Goal: Information Seeking & Learning: Learn about a topic

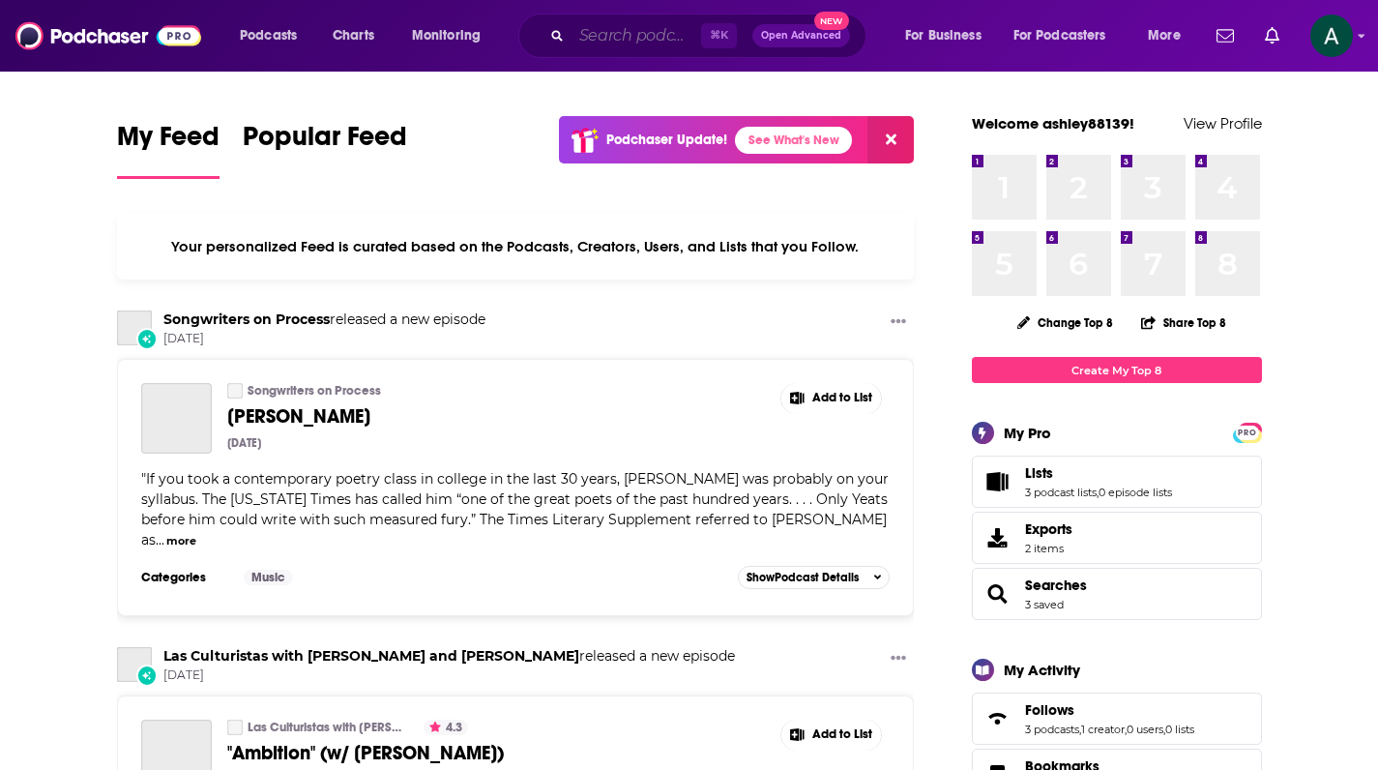
click at [621, 39] on input "Search podcasts, credits, & more..." at bounding box center [637, 35] width 130 height 31
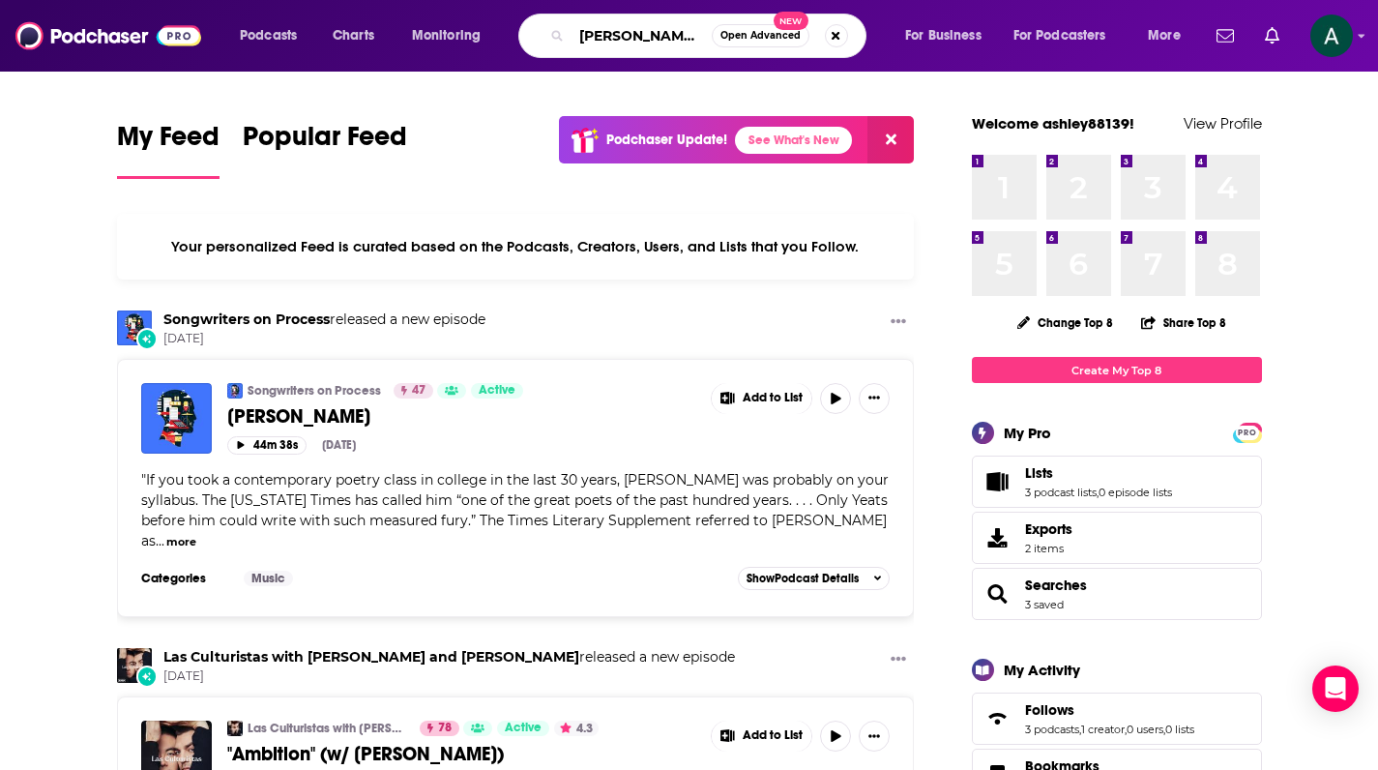
type input "[PERSON_NAME] let there be talk"
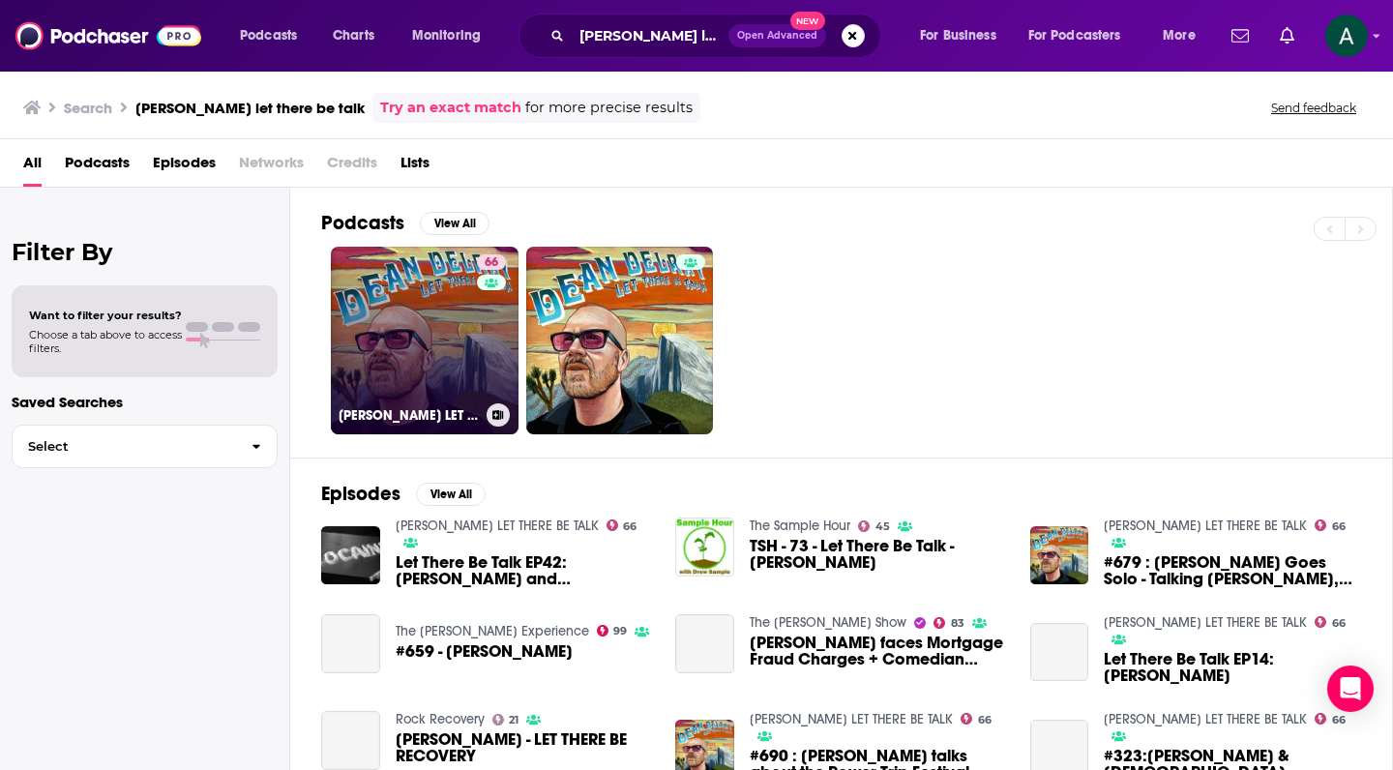
click at [410, 278] on link "66 [PERSON_NAME] LET THERE BE TALK" at bounding box center [425, 341] width 188 height 188
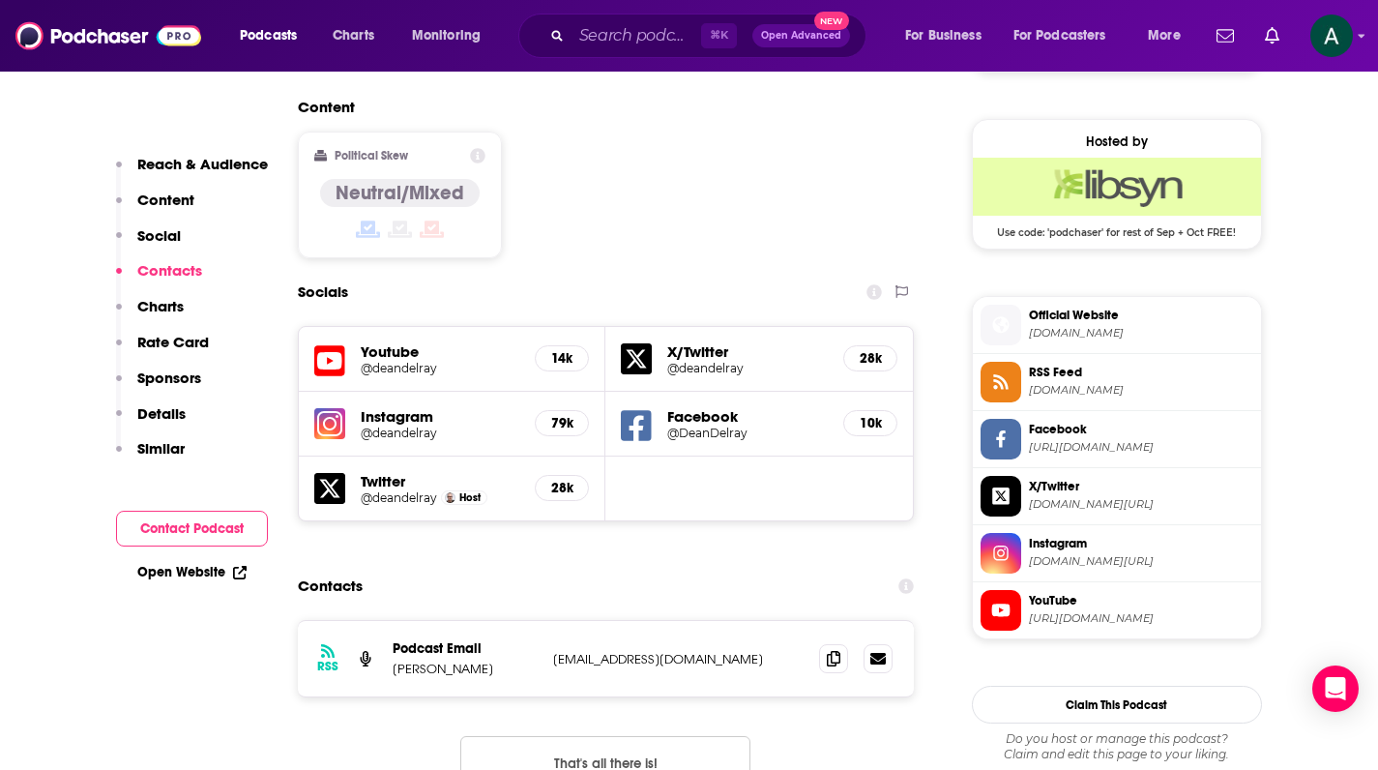
scroll to position [1883, 0]
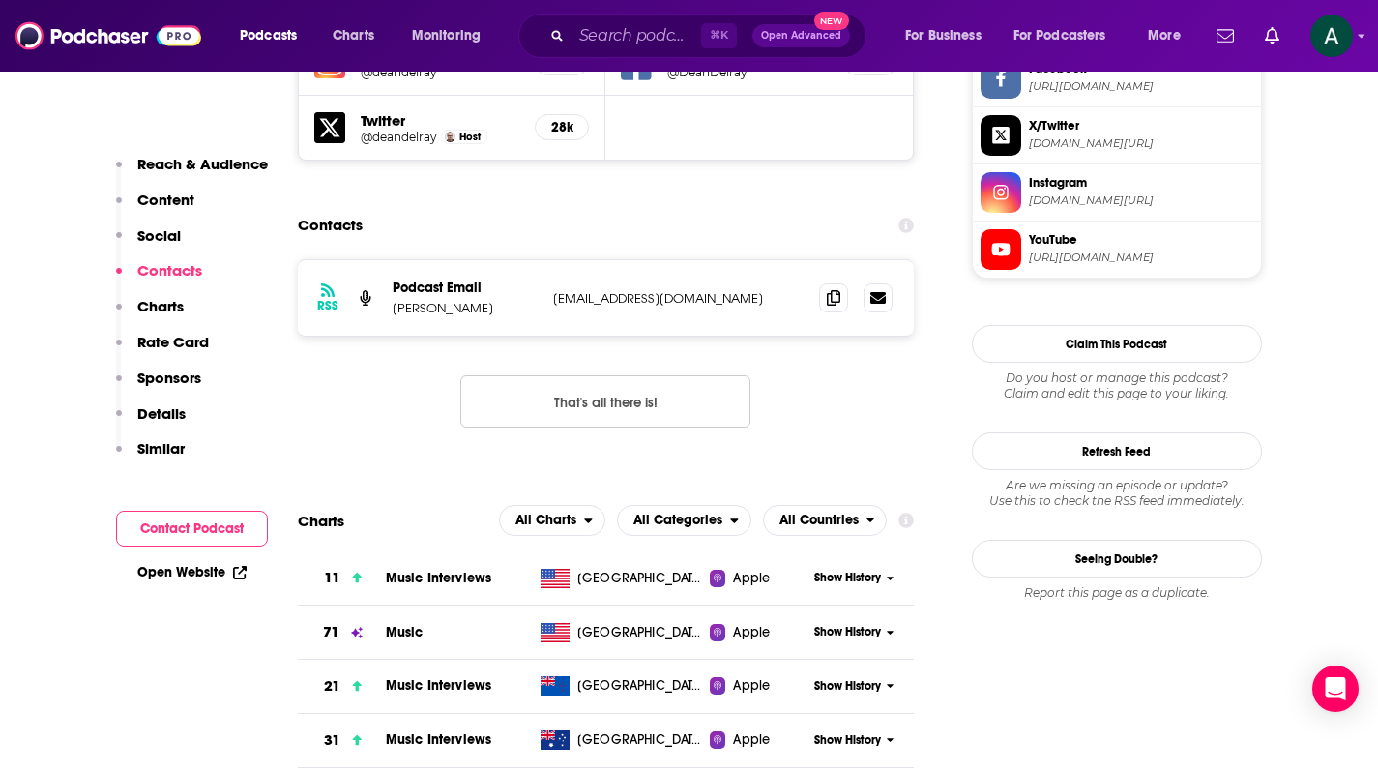
click at [447, 570] on span "Music Interviews" at bounding box center [438, 578] width 105 height 16
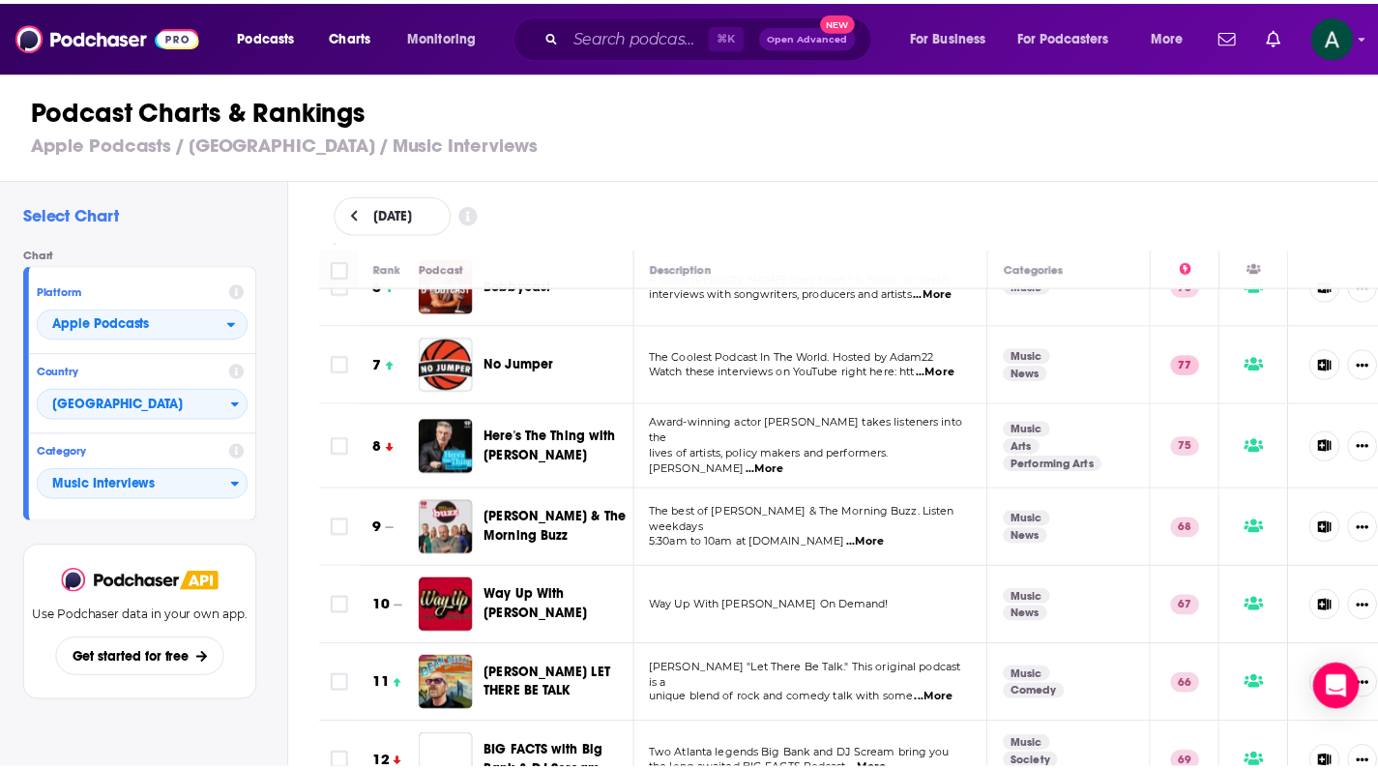
scroll to position [486, 0]
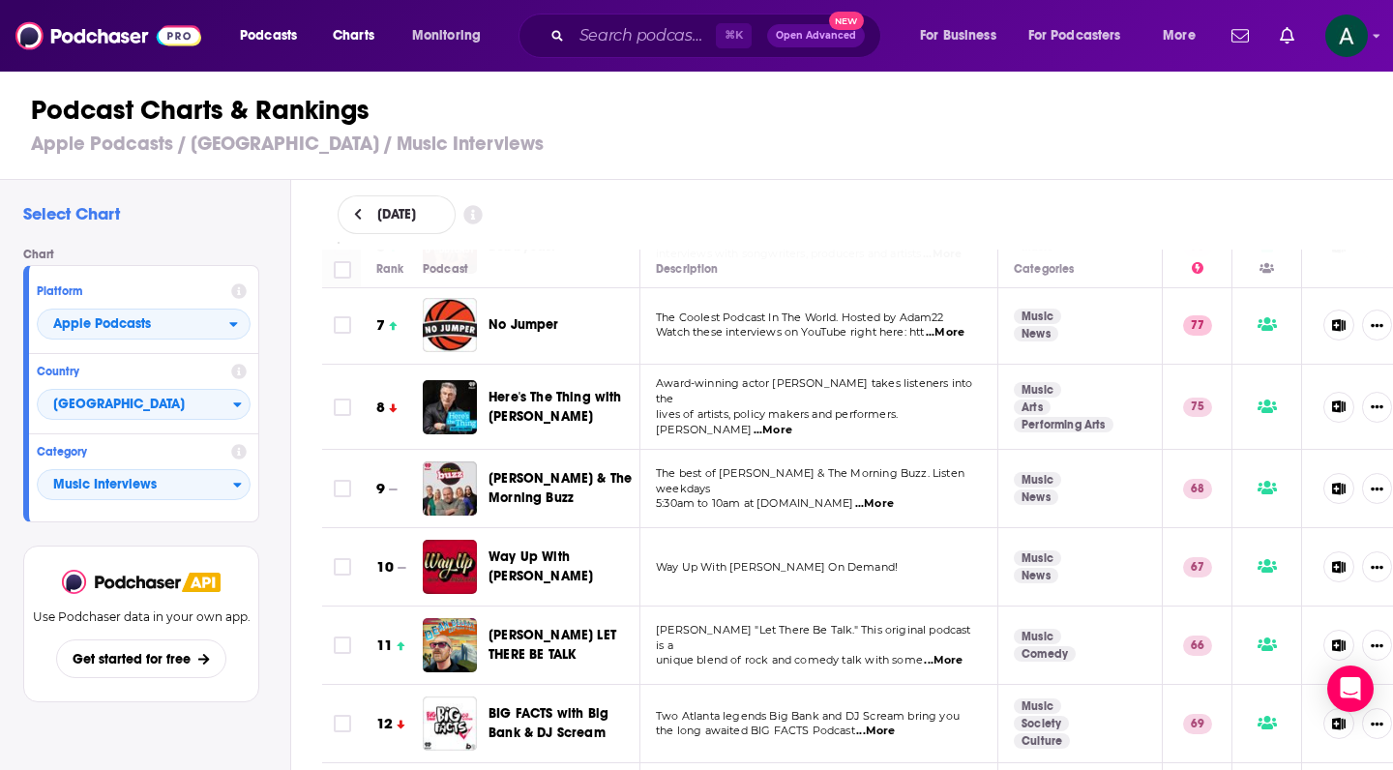
click at [943, 653] on span "...More" at bounding box center [943, 660] width 39 height 15
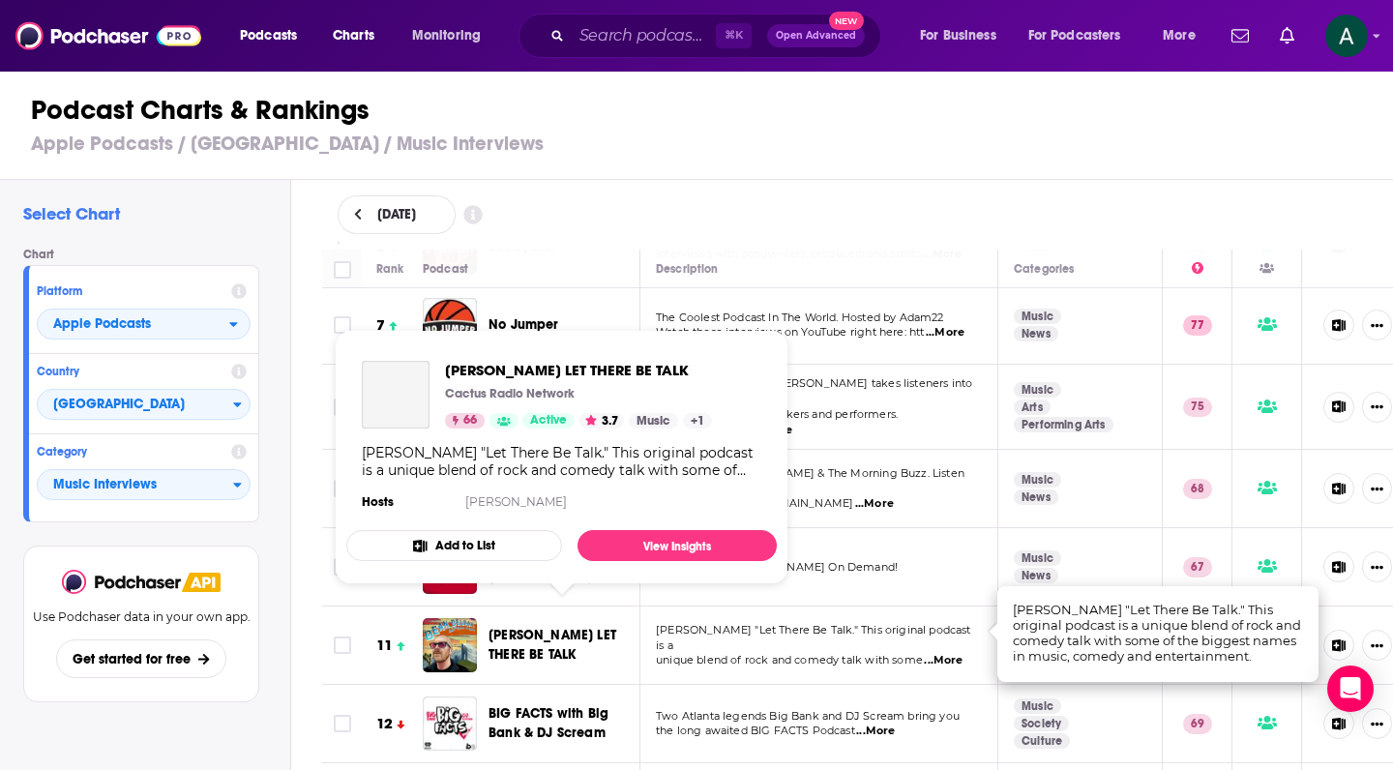
click at [537, 627] on span "[PERSON_NAME] LET THERE BE TALK" at bounding box center [552, 645] width 128 height 36
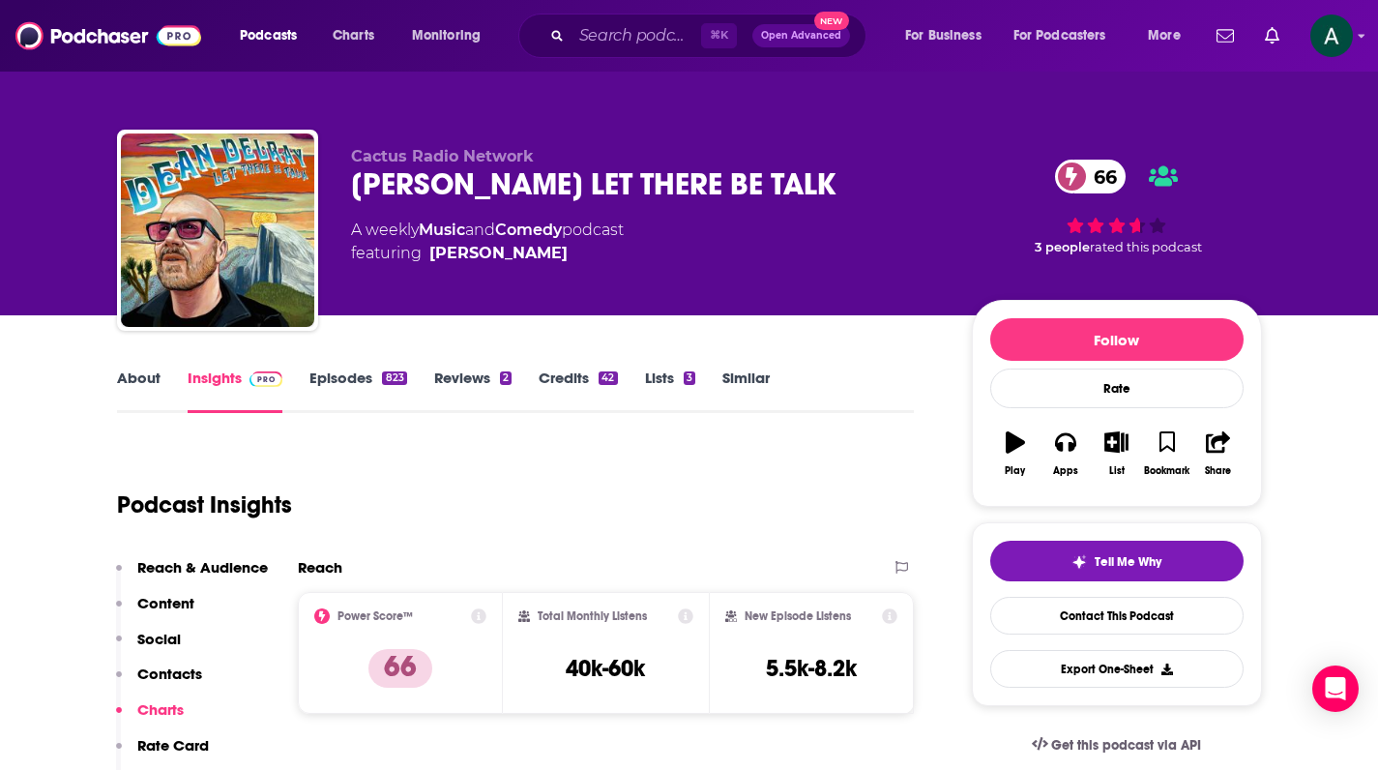
click at [340, 383] on link "Episodes 823" at bounding box center [357, 390] width 97 height 44
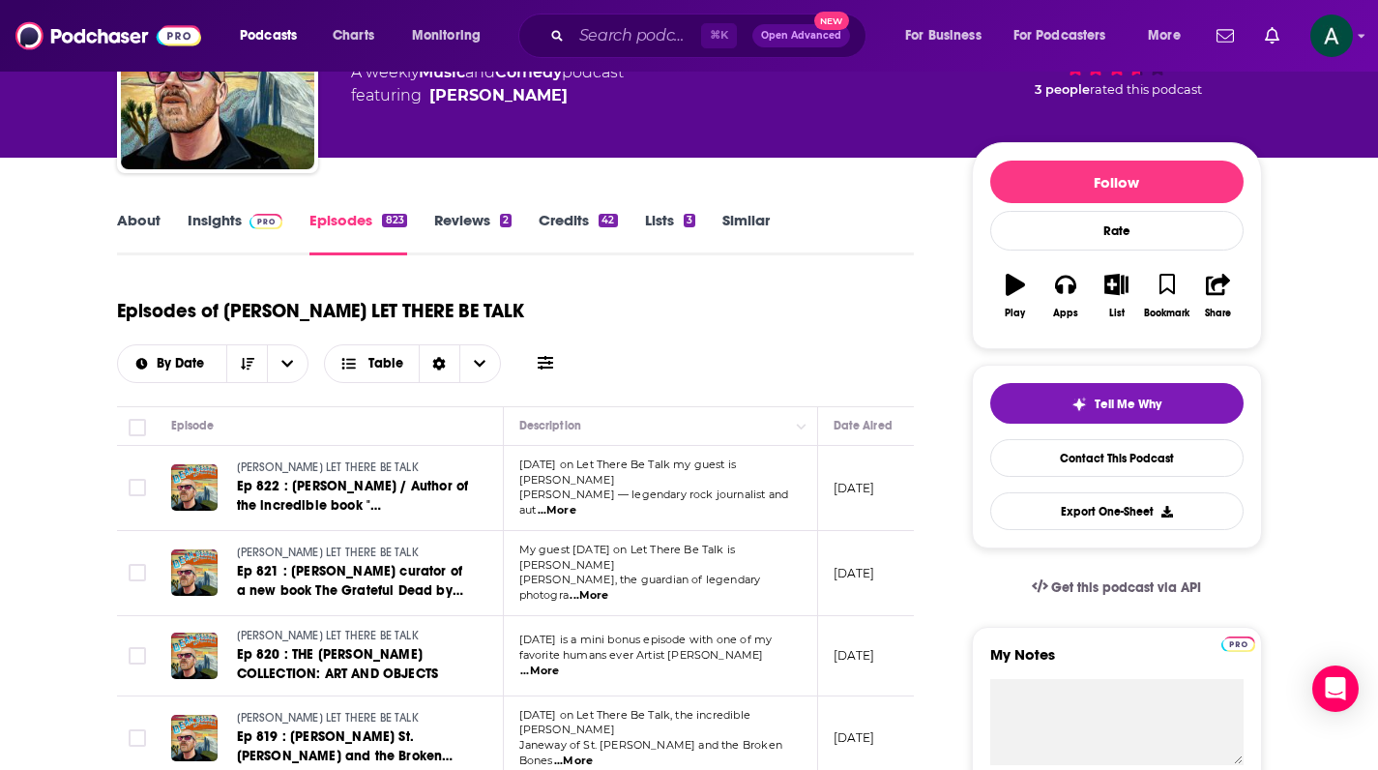
scroll to position [321, 0]
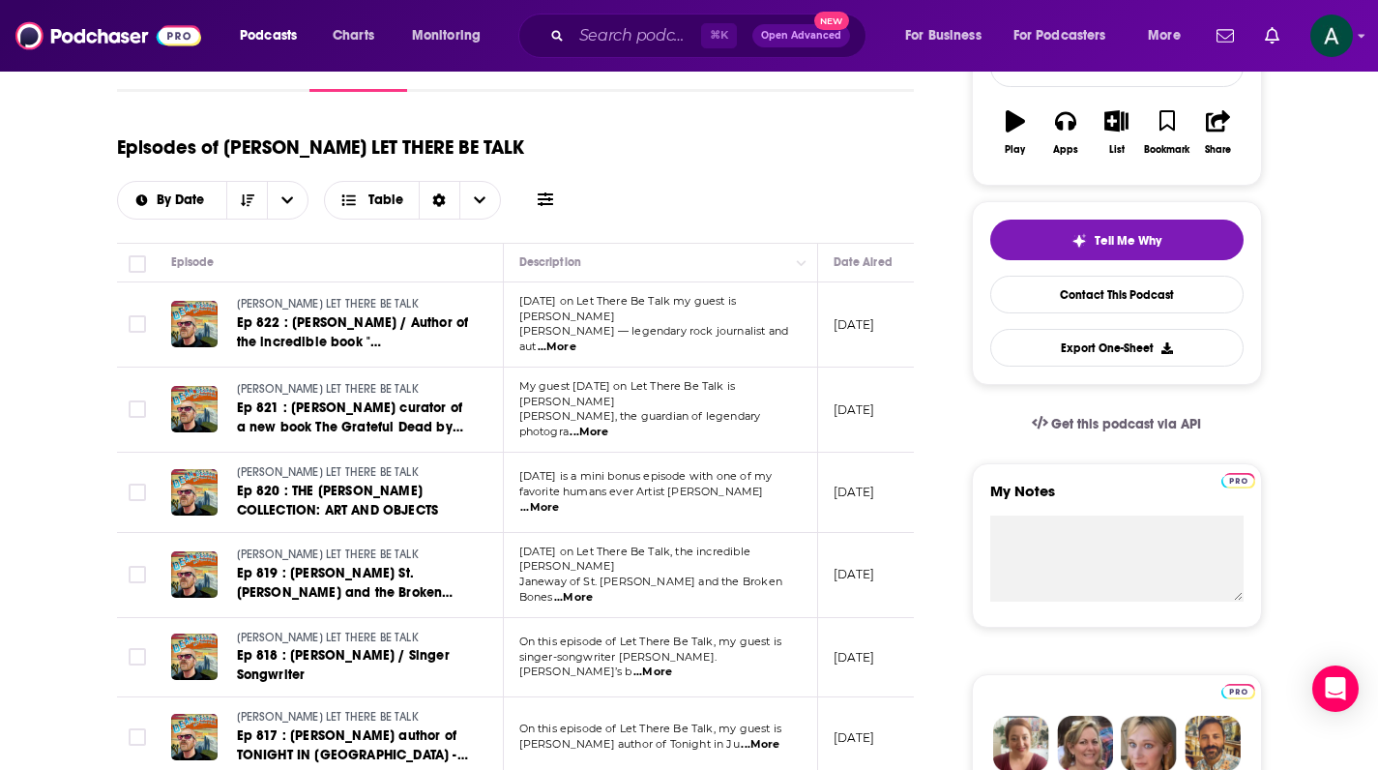
click at [672, 664] on span "...More" at bounding box center [652, 671] width 39 height 15
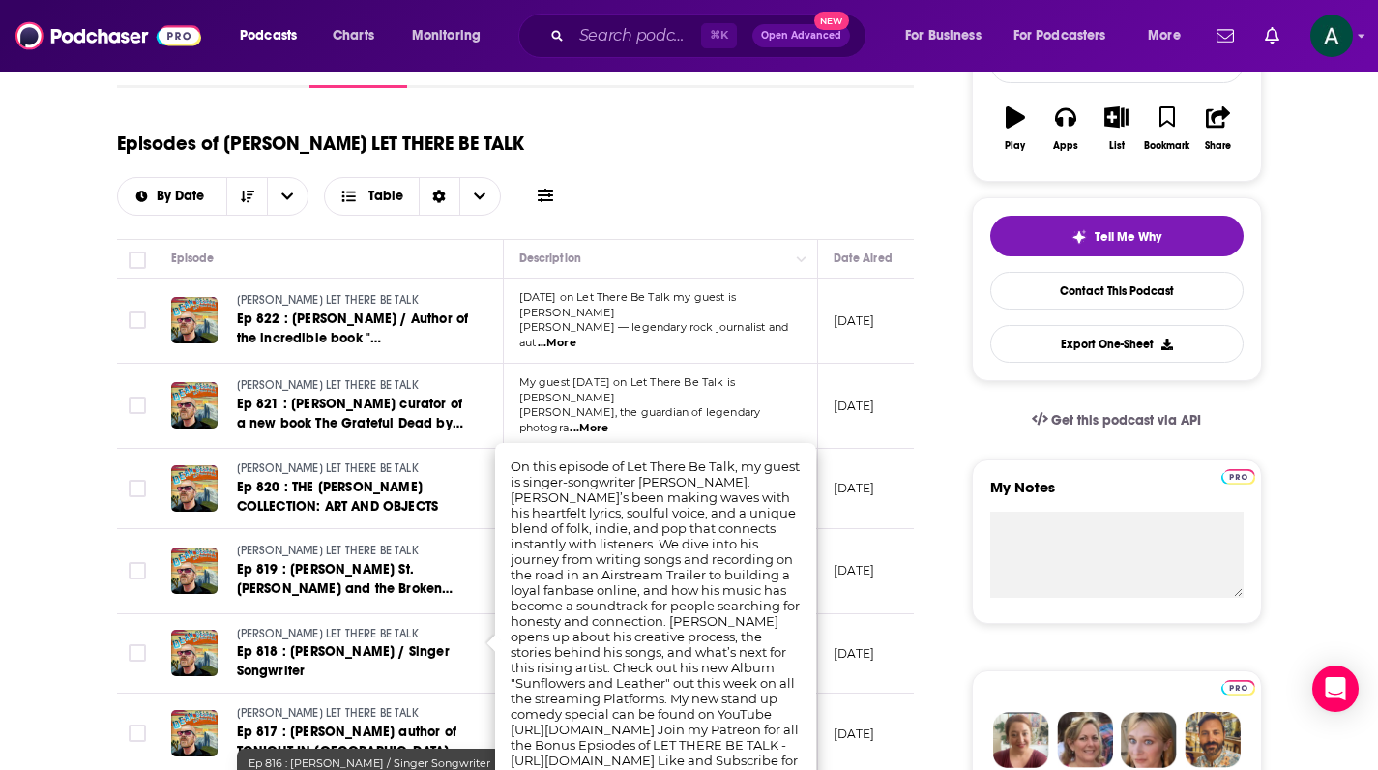
scroll to position [659, 0]
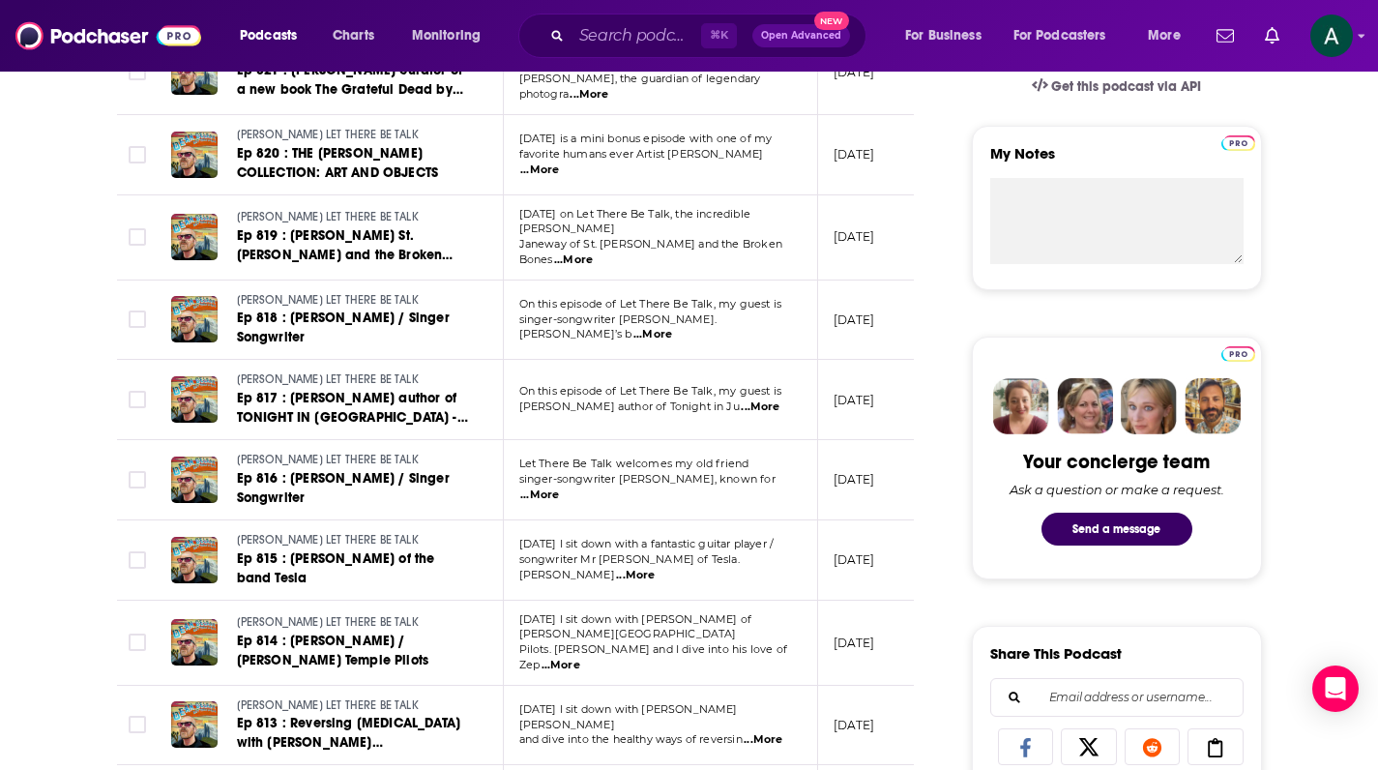
click at [580, 658] on span "...More" at bounding box center [561, 665] width 39 height 15
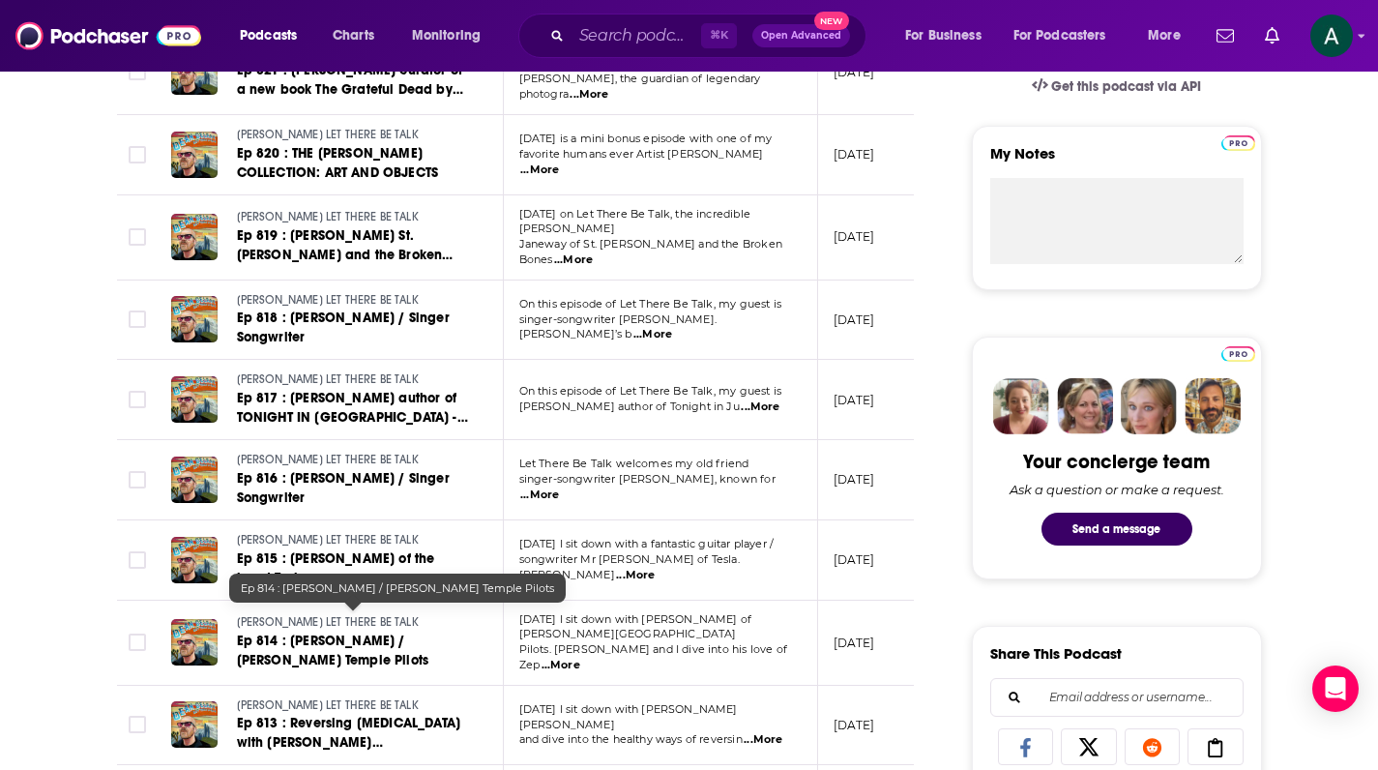
click at [306, 632] on span "Ep 814 : [PERSON_NAME] / [PERSON_NAME] Temple Pilots" at bounding box center [333, 650] width 192 height 36
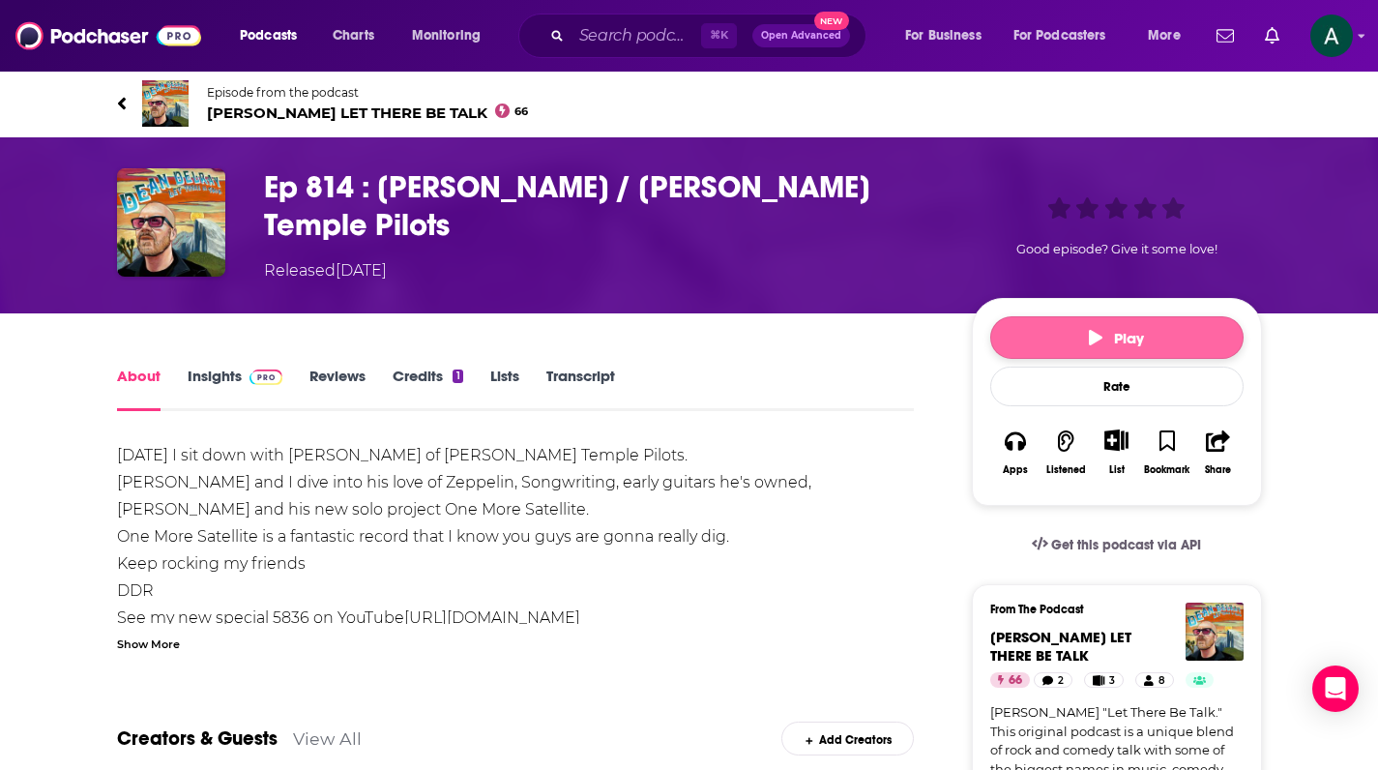
click at [1105, 331] on span "Play" at bounding box center [1116, 338] width 55 height 18
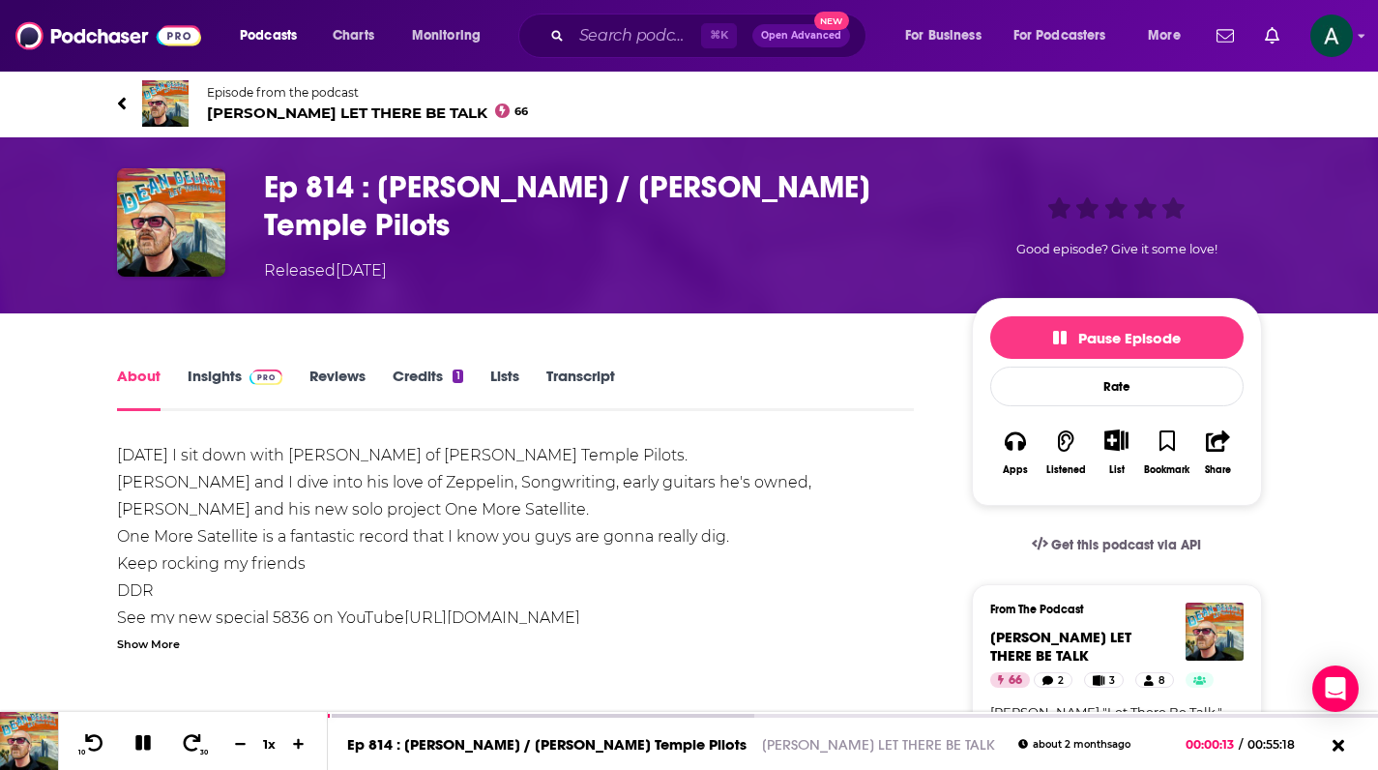
click at [404, 369] on link "Credits 1" at bounding box center [428, 389] width 70 height 44
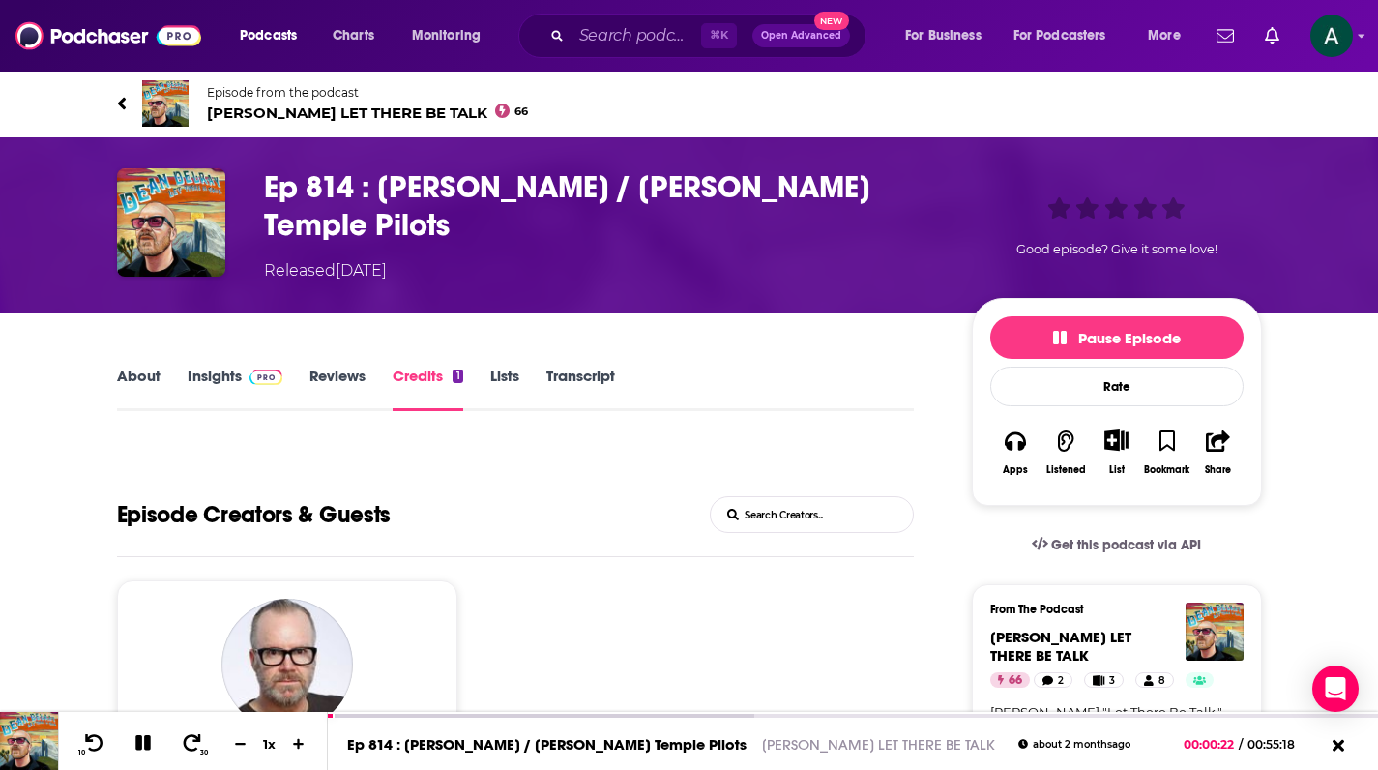
click at [122, 373] on link "About" at bounding box center [139, 389] width 44 height 44
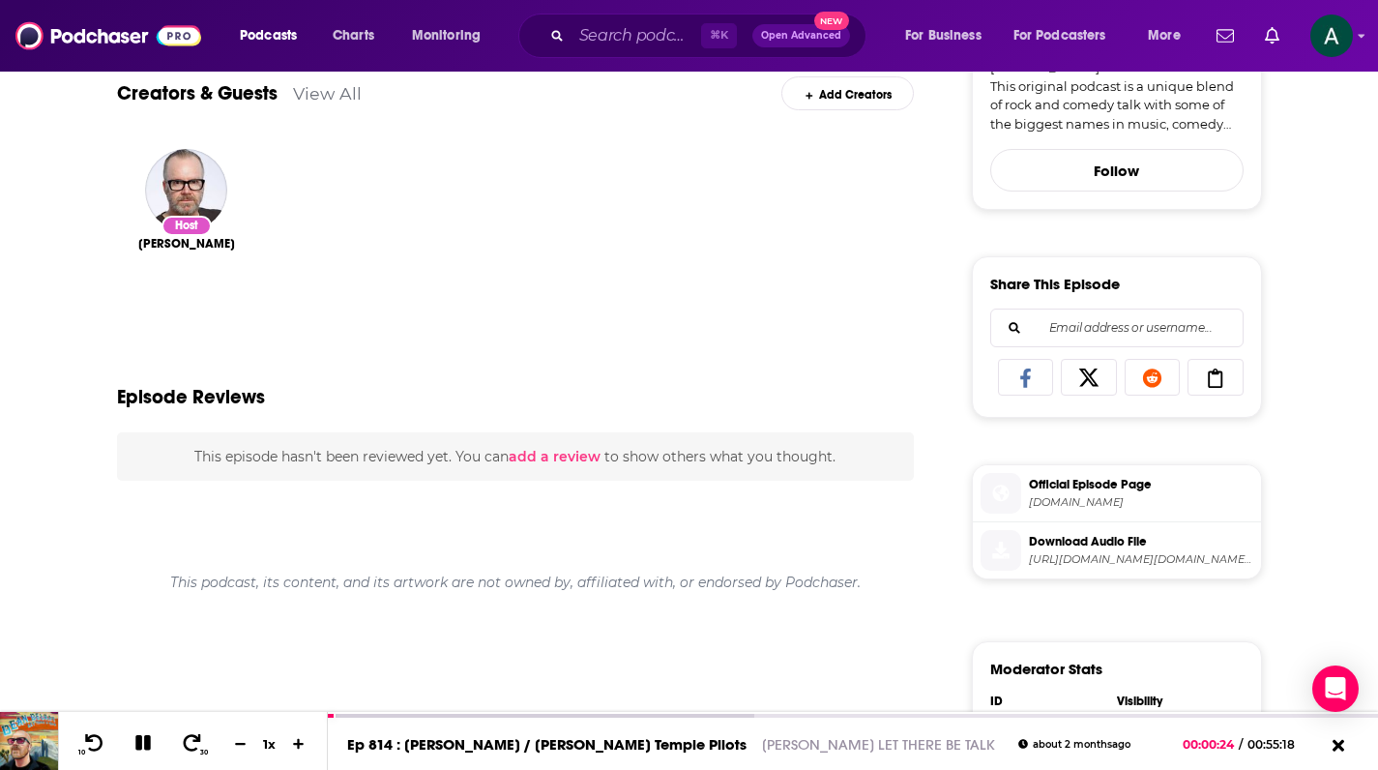
scroll to position [236, 0]
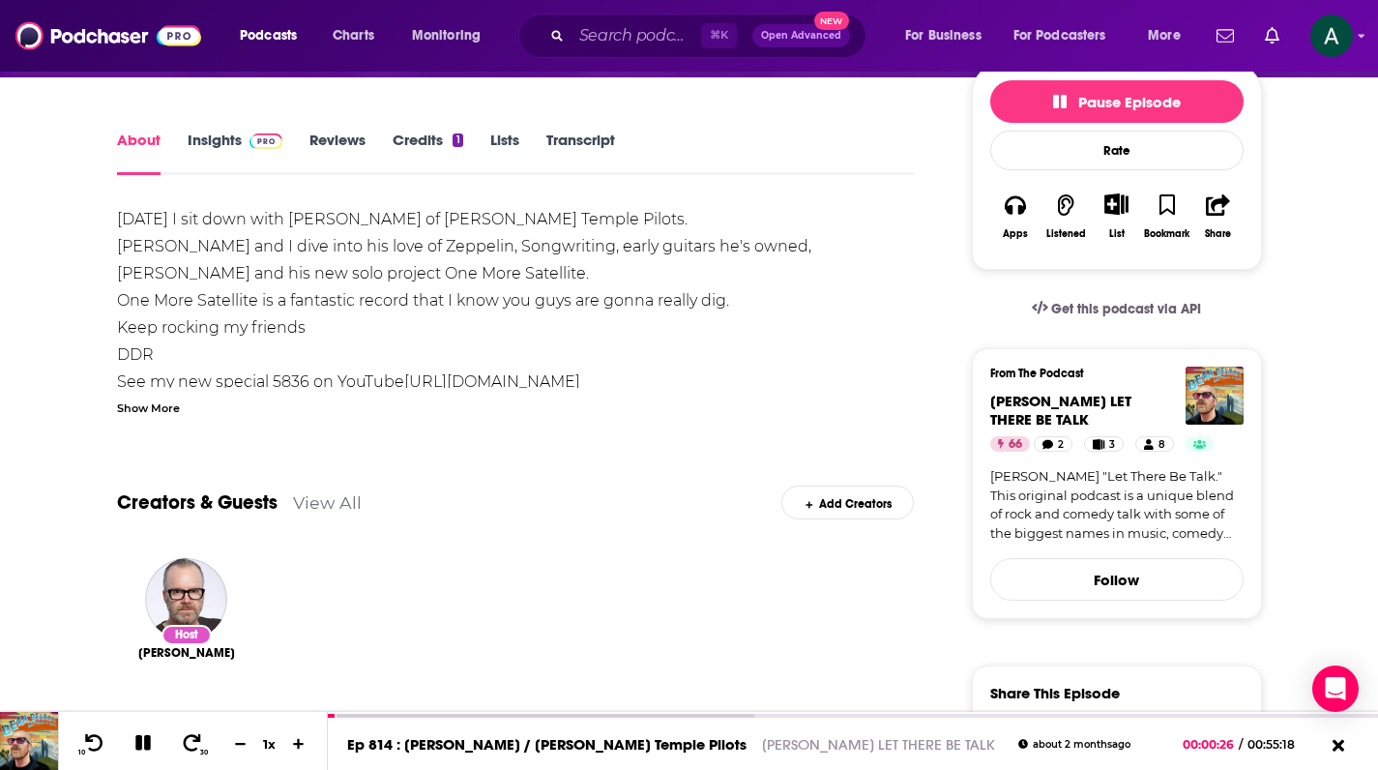
click at [218, 134] on link "Insights" at bounding box center [236, 153] width 96 height 44
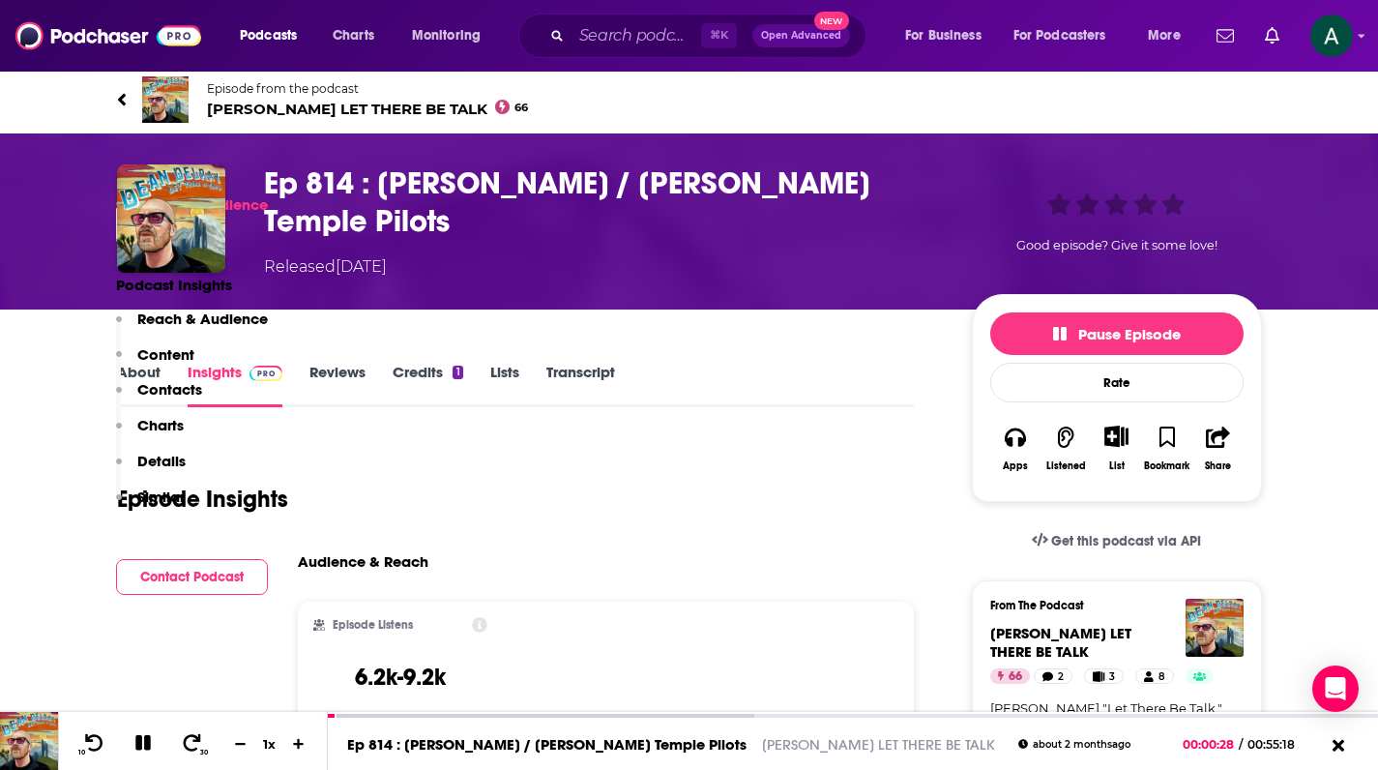
scroll to position [434, 0]
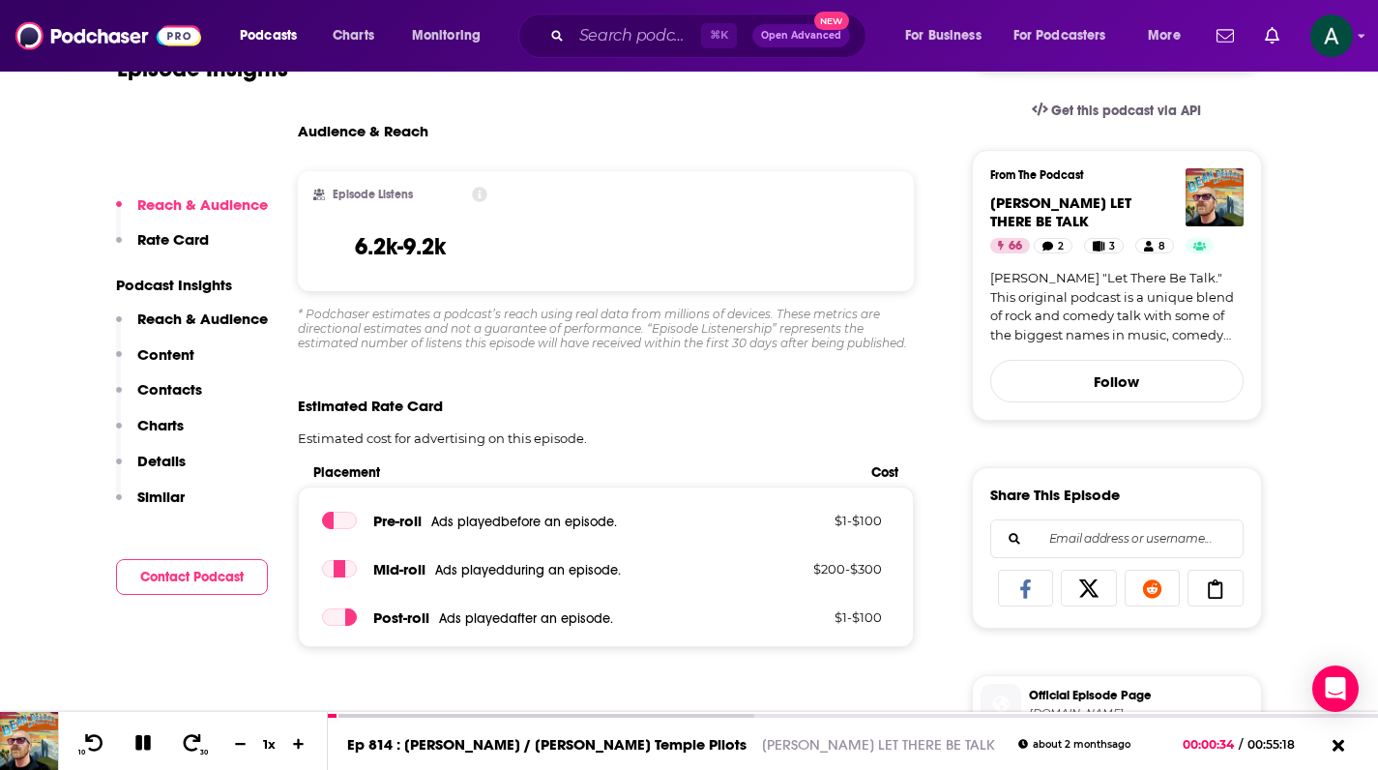
click at [155, 383] on p "Contacts" at bounding box center [169, 389] width 65 height 18
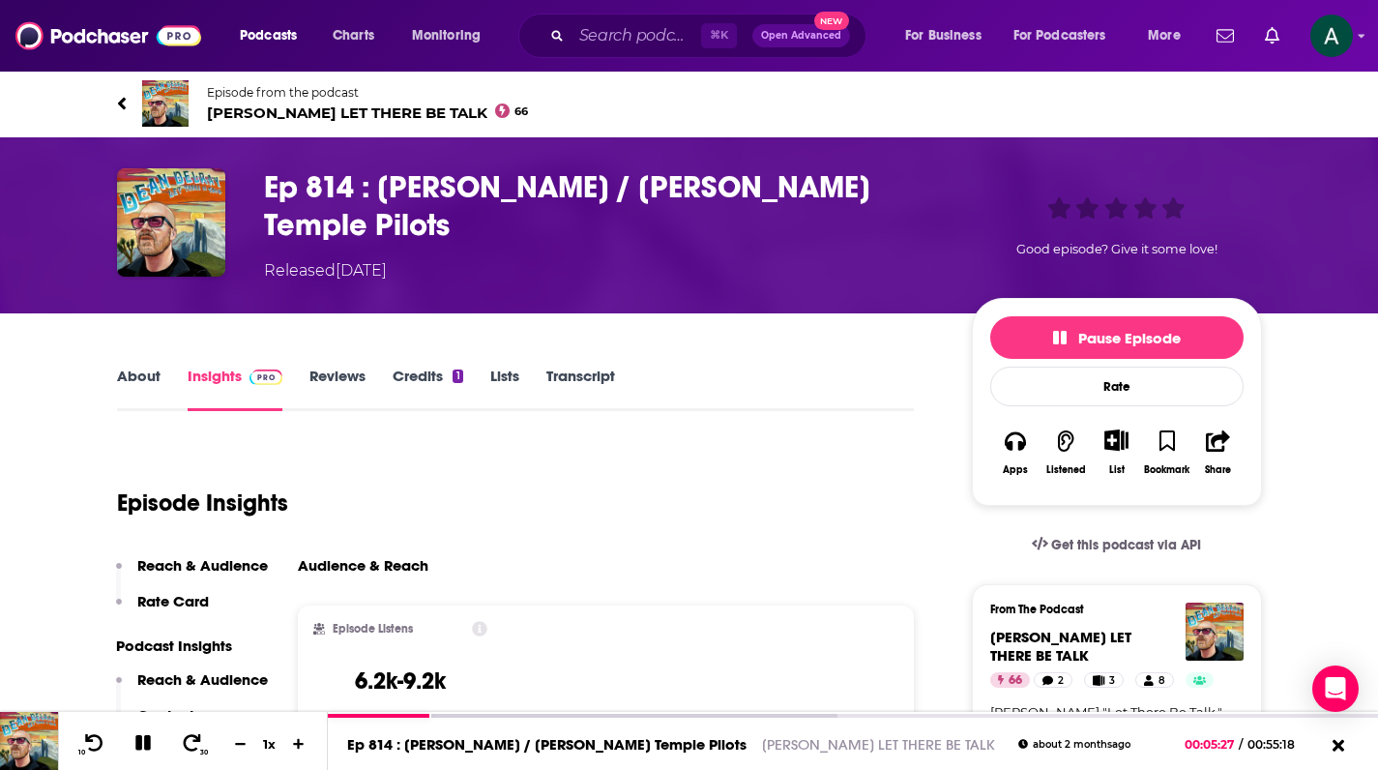
scroll to position [170, 0]
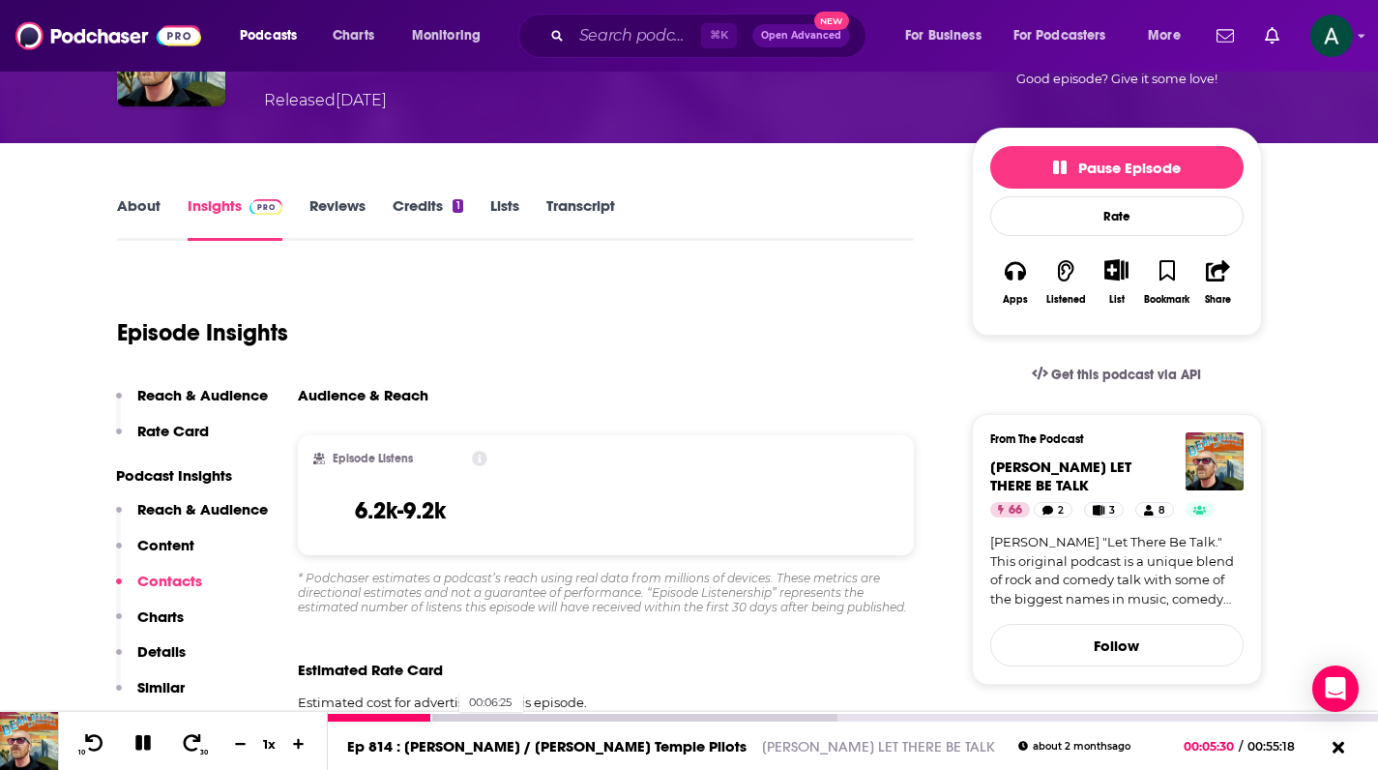
click at [450, 716] on div at bounding box center [583, 718] width 510 height 8
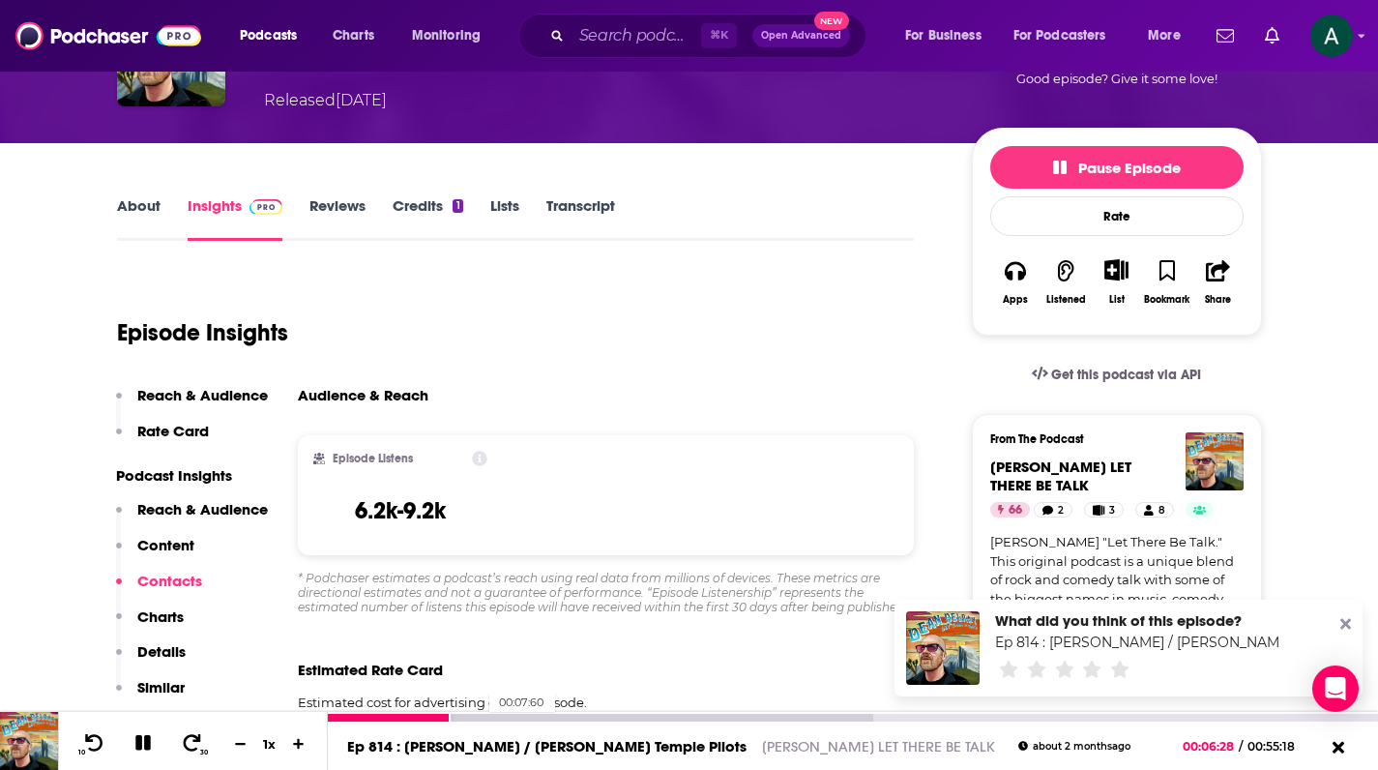
click at [481, 714] on div at bounding box center [600, 718] width 545 height 8
click at [488, 716] on div at bounding box center [615, 718] width 574 height 8
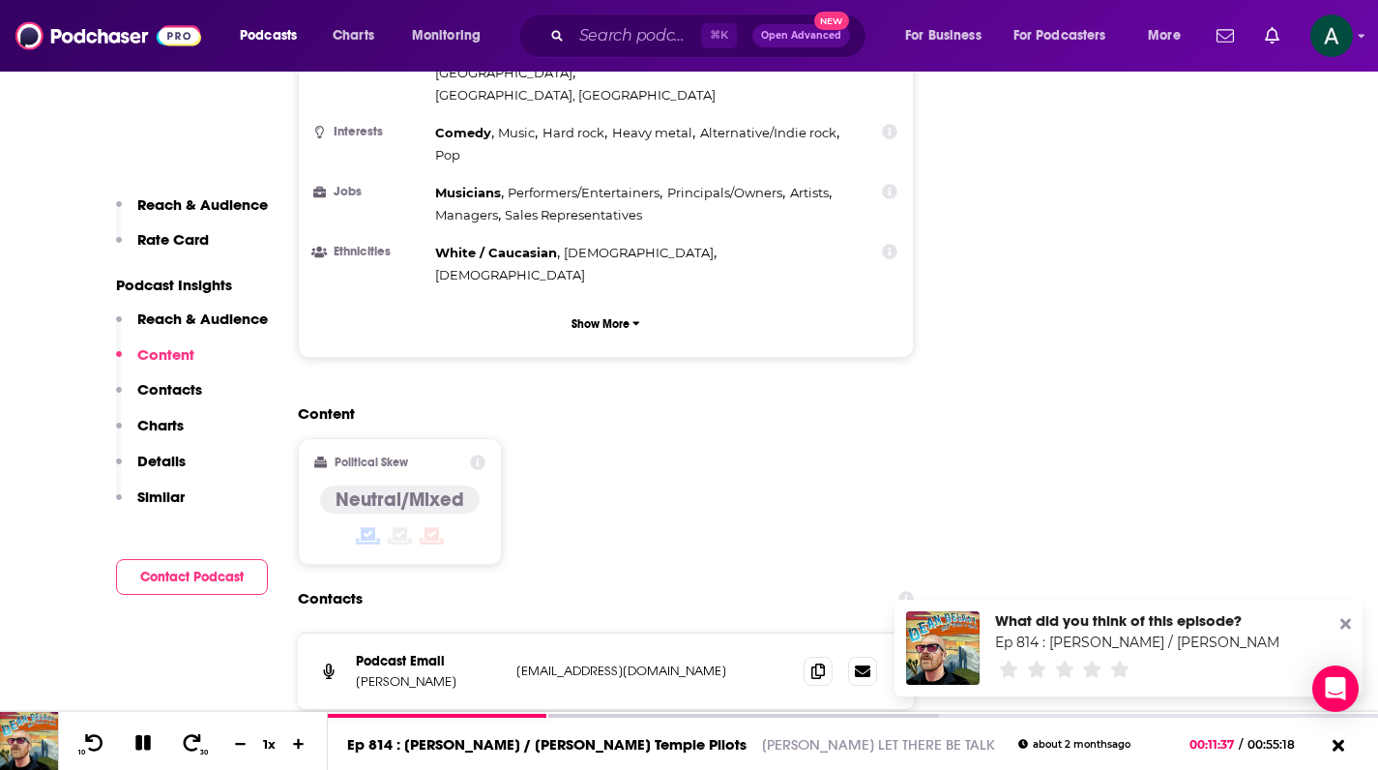
scroll to position [1510, 0]
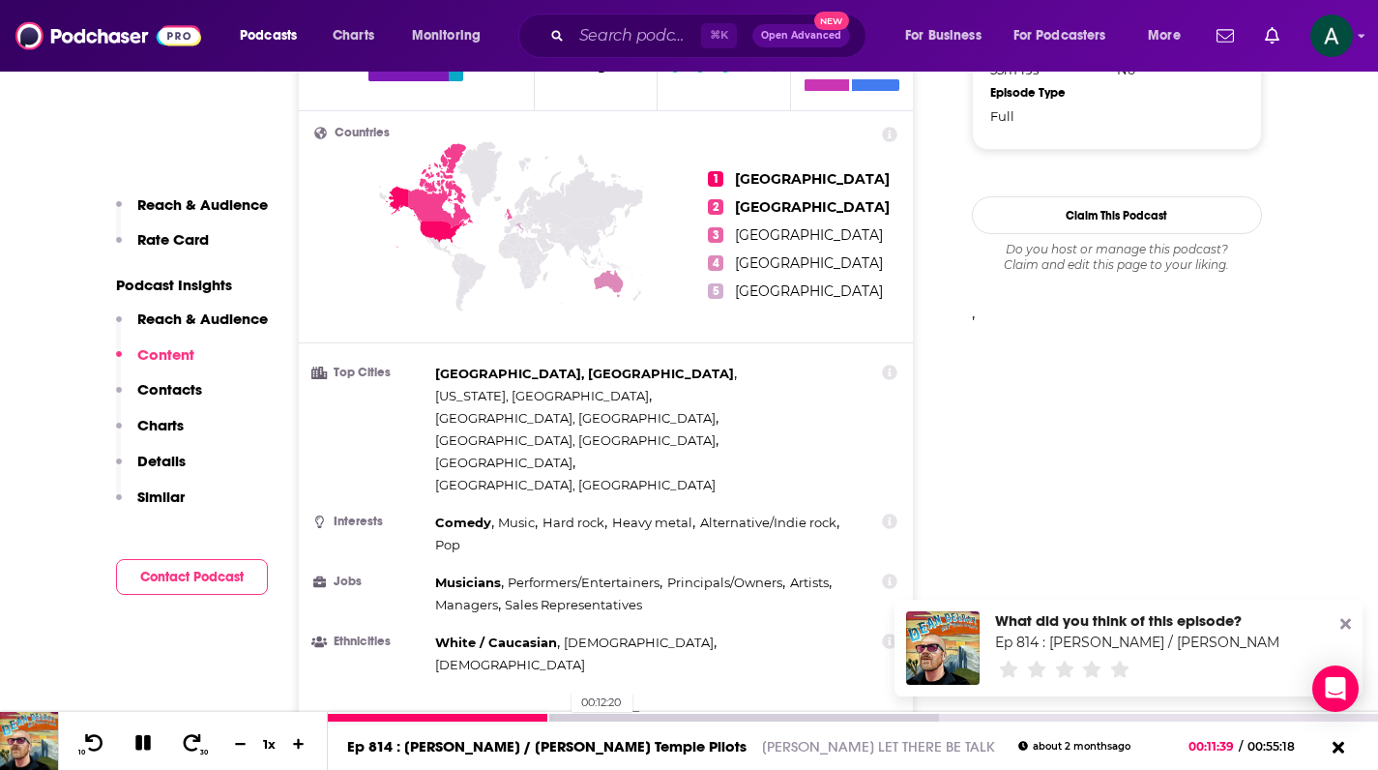
click at [562, 716] on div at bounding box center [633, 718] width 611 height 8
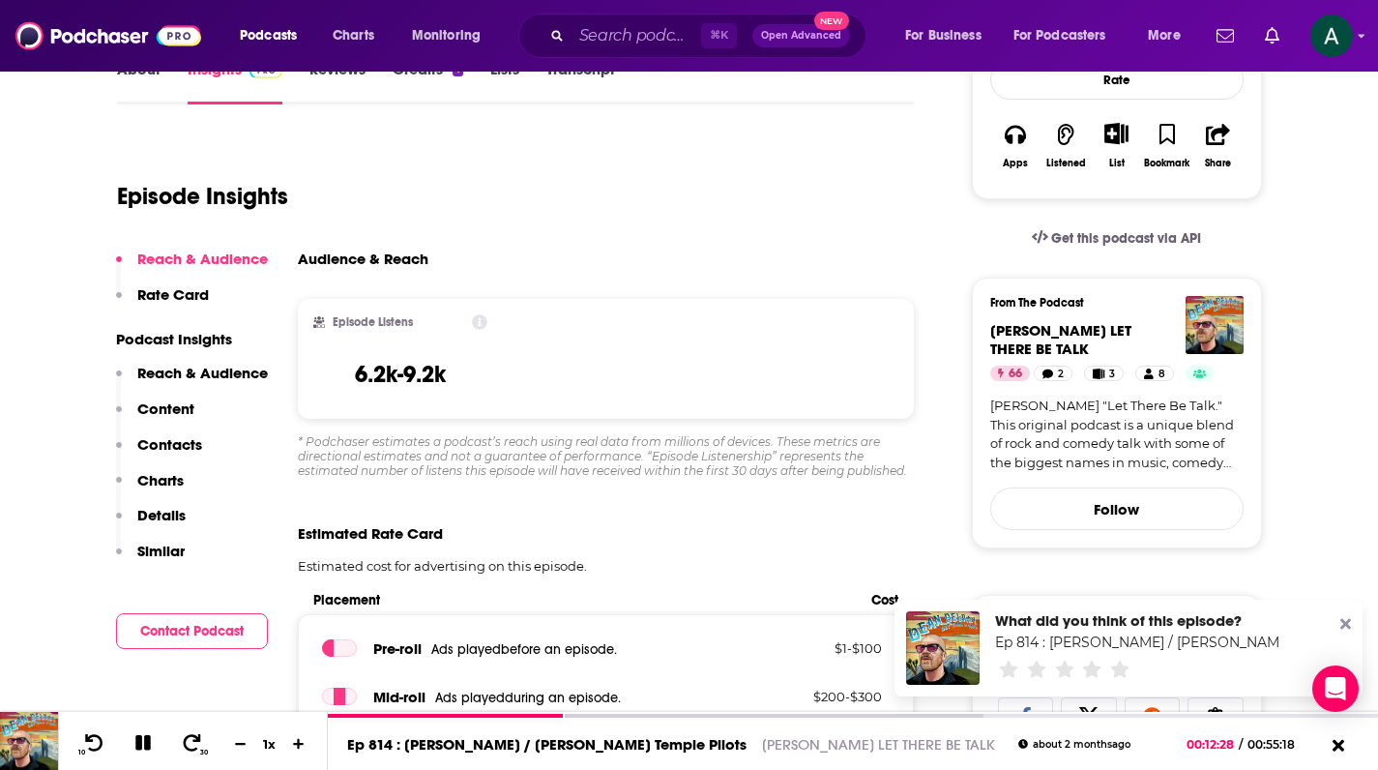
scroll to position [394, 0]
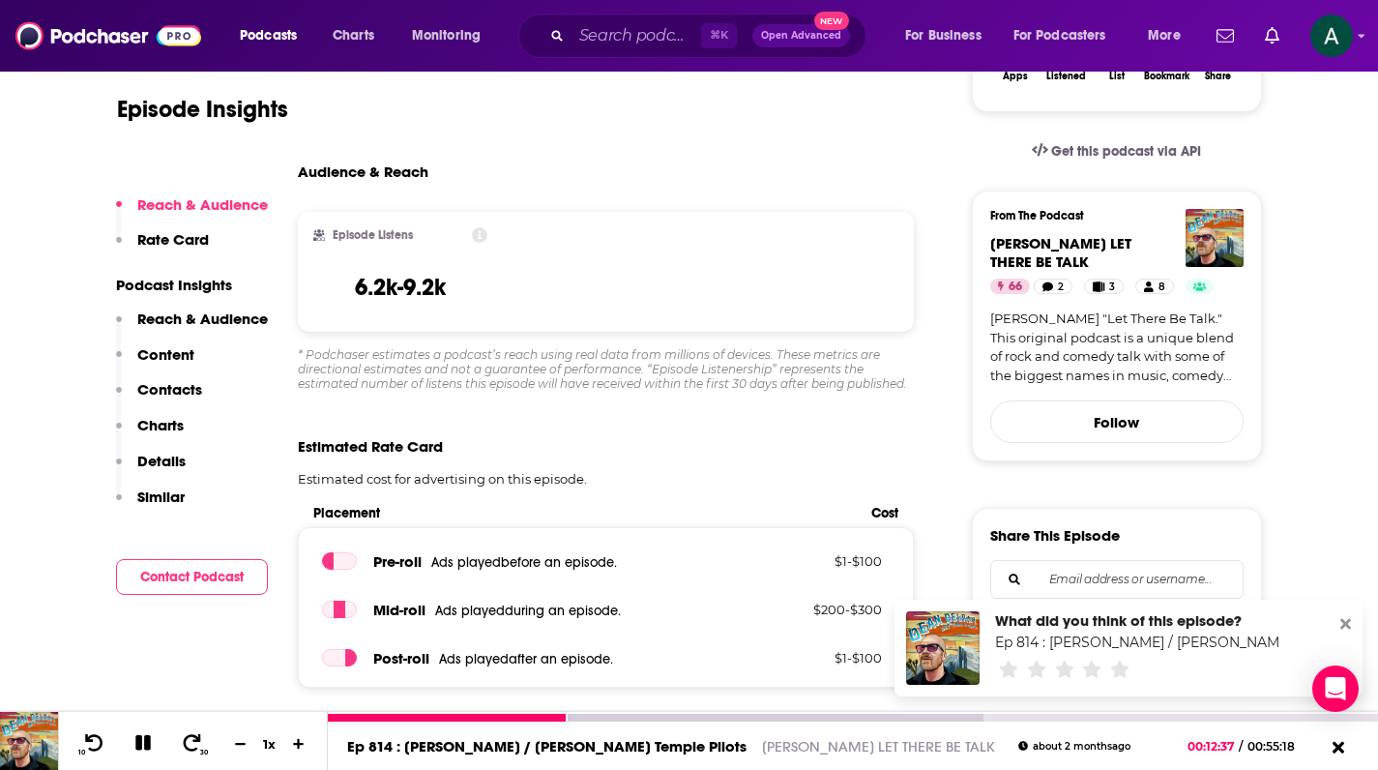
click at [141, 753] on button at bounding box center [144, 744] width 34 height 24
click at [147, 738] on icon at bounding box center [143, 742] width 22 height 17
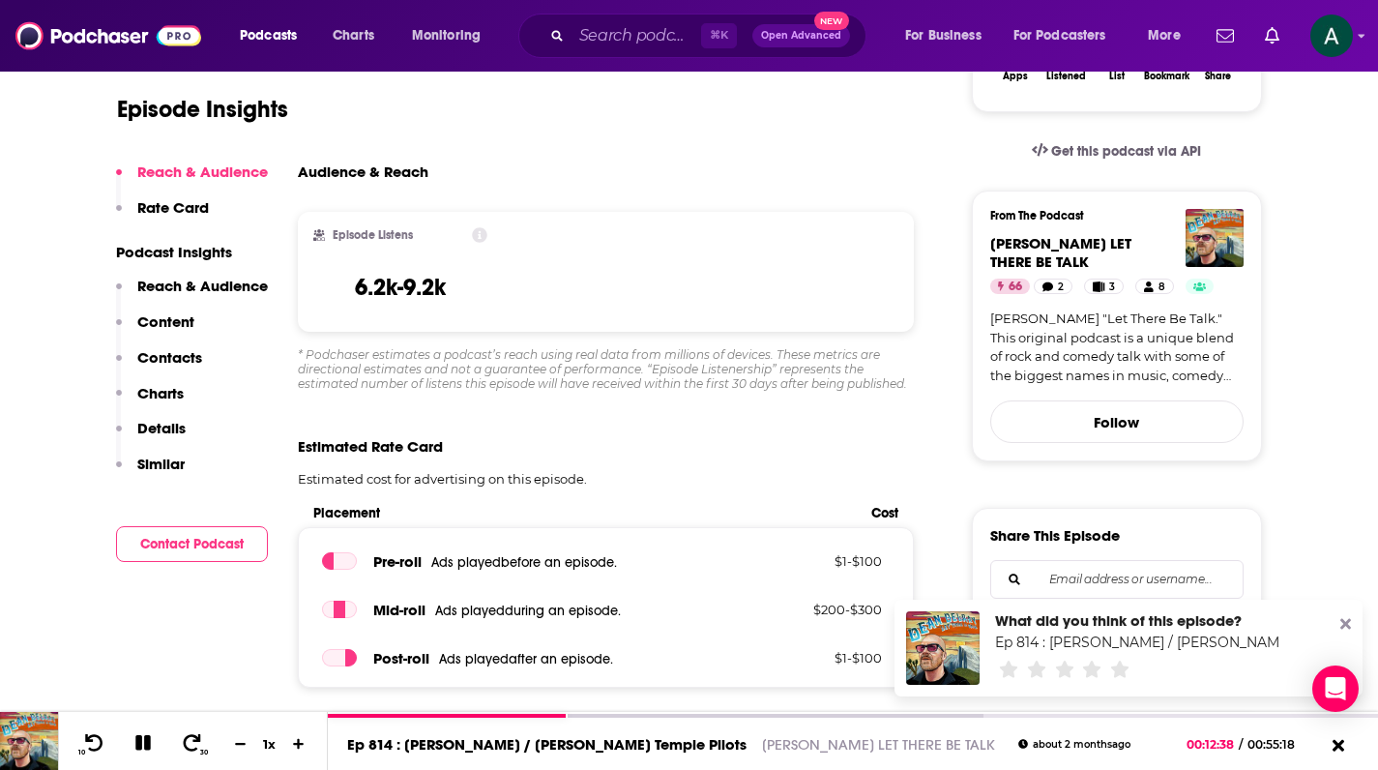
scroll to position [216, 0]
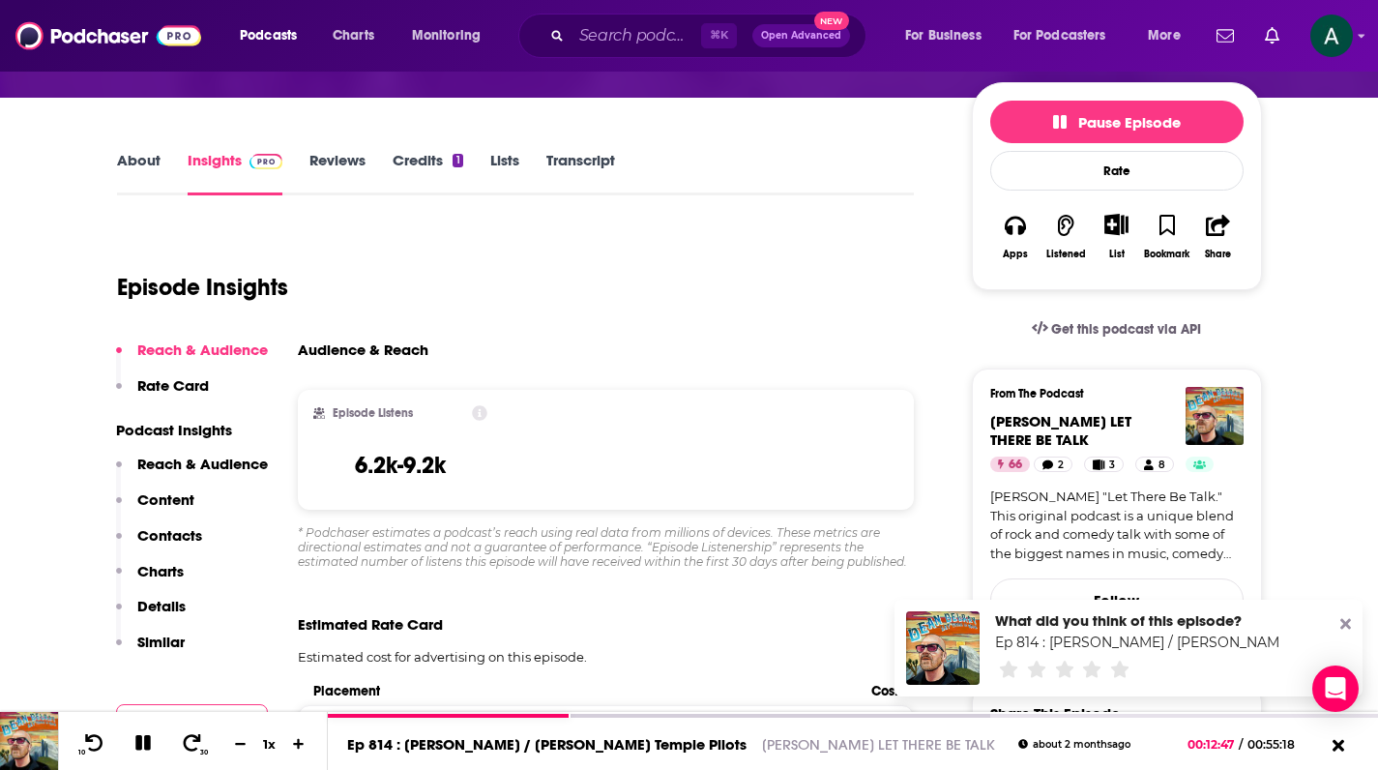
click at [1072, 529] on link "[PERSON_NAME] "Let There Be Talk." This original podcast is a unique blend of r…" at bounding box center [1116, 524] width 253 height 75
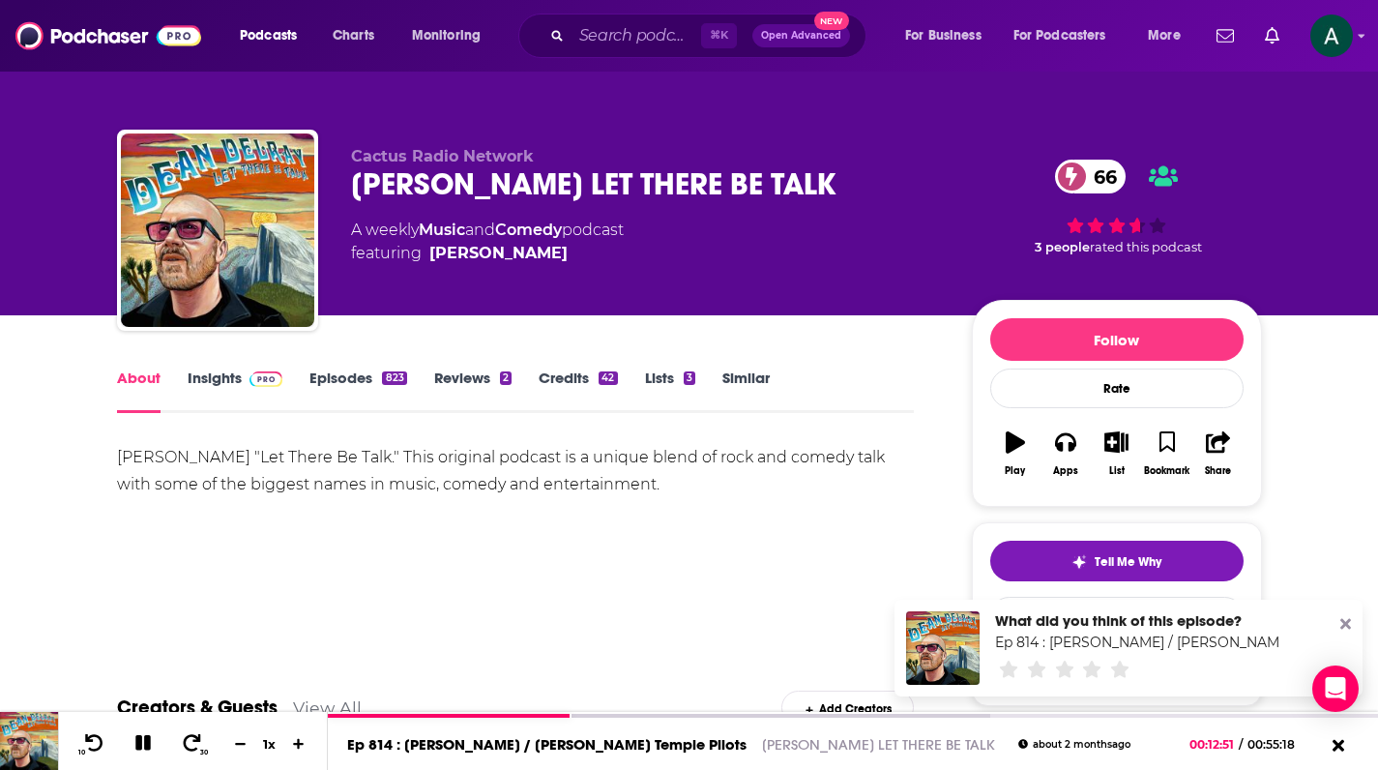
click at [332, 378] on link "Episodes 823" at bounding box center [357, 390] width 97 height 44
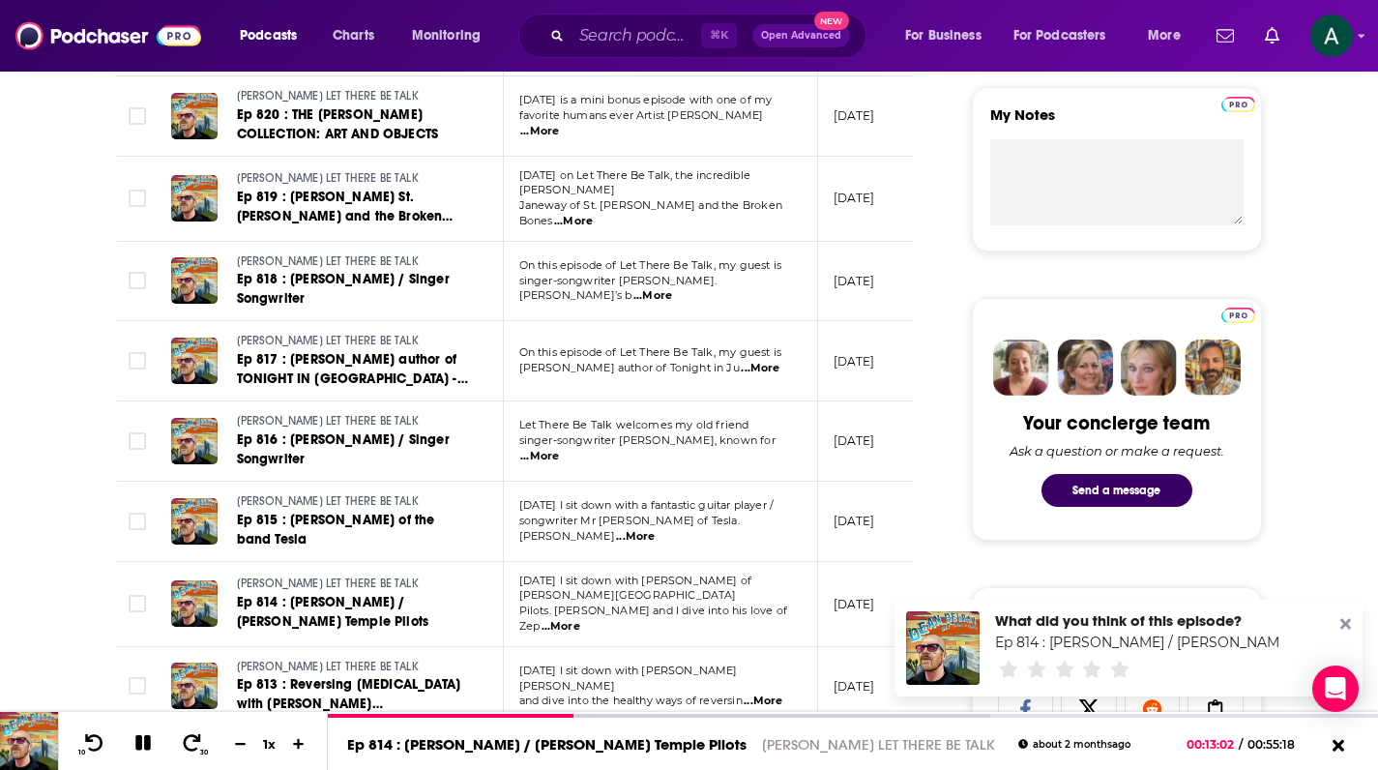
scroll to position [1027, 0]
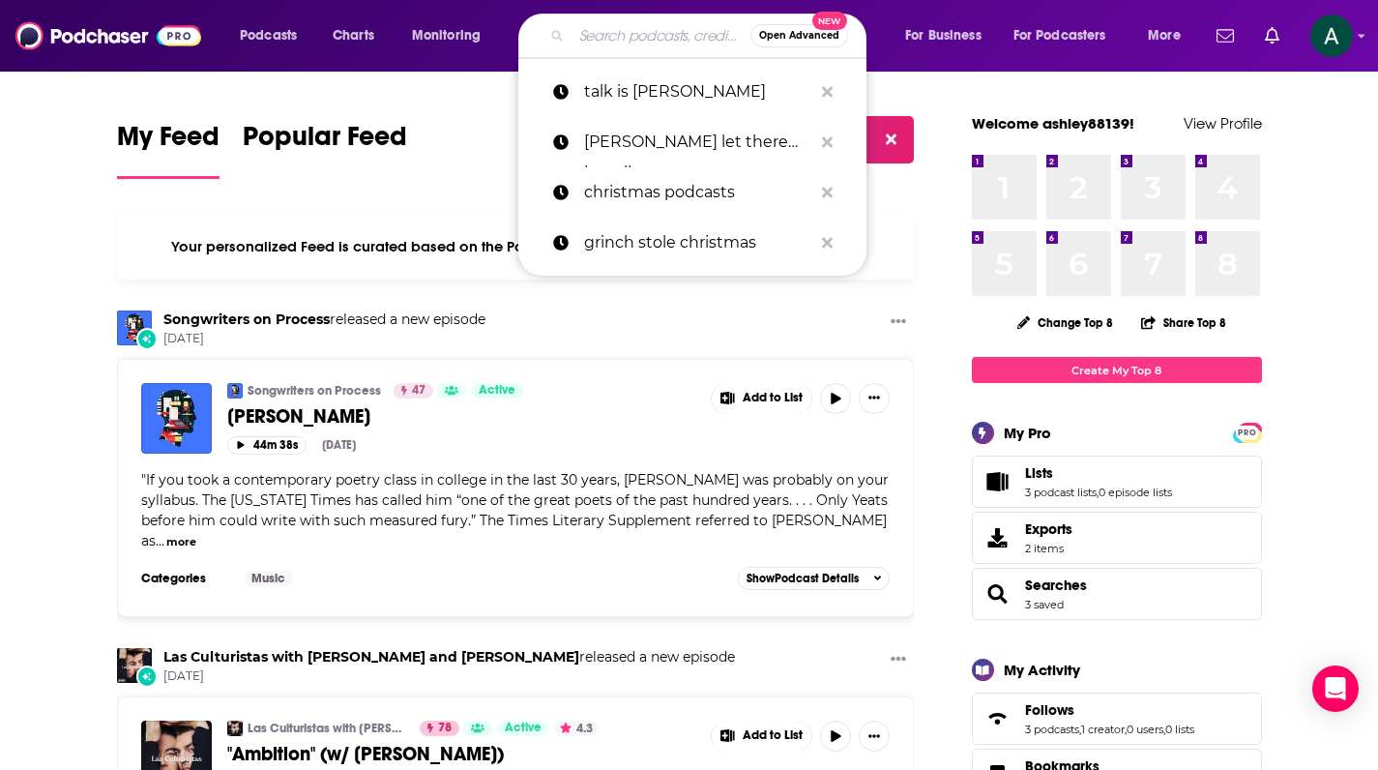
click at [611, 36] on input "Search podcasts, credits, & more..." at bounding box center [661, 35] width 179 height 31
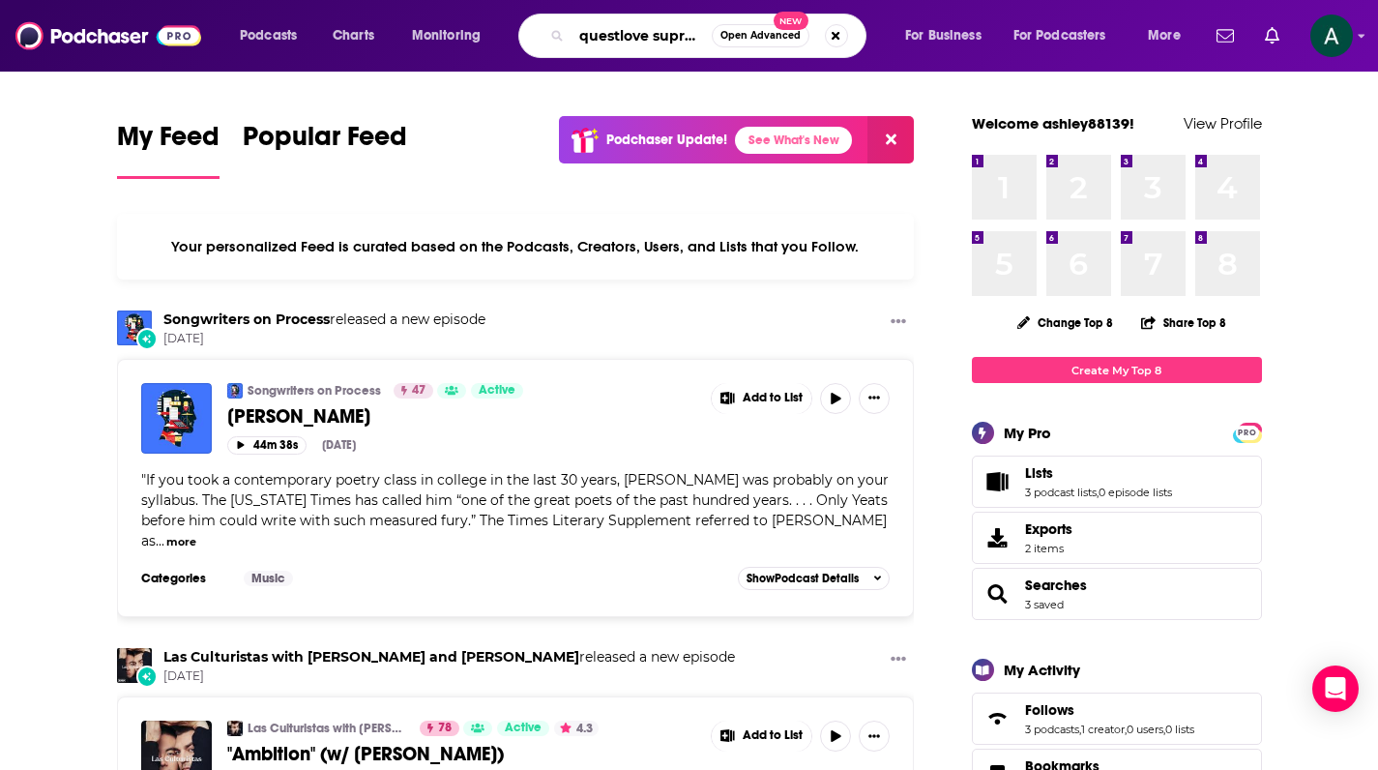
type input "questlove supreme"
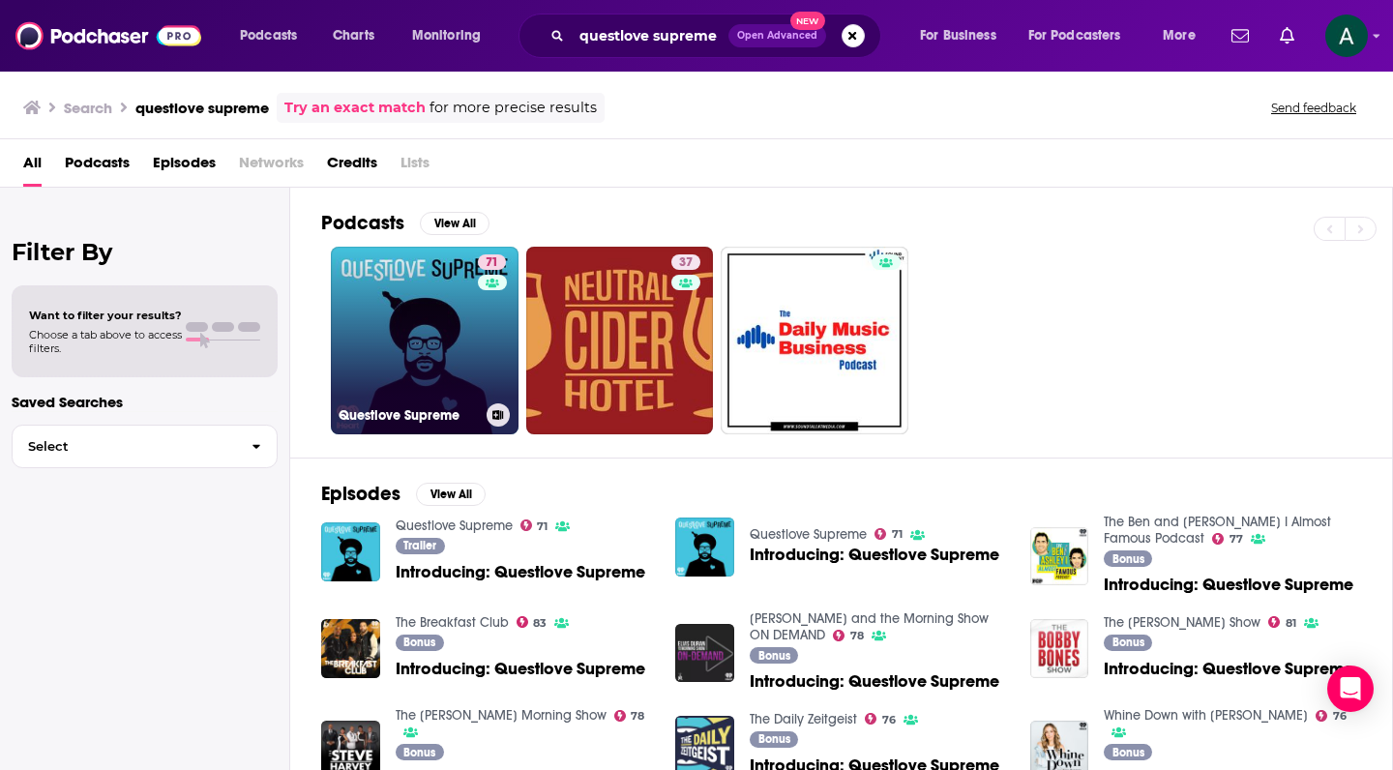
click at [435, 285] on link "71 Questlove Supreme" at bounding box center [425, 341] width 188 height 188
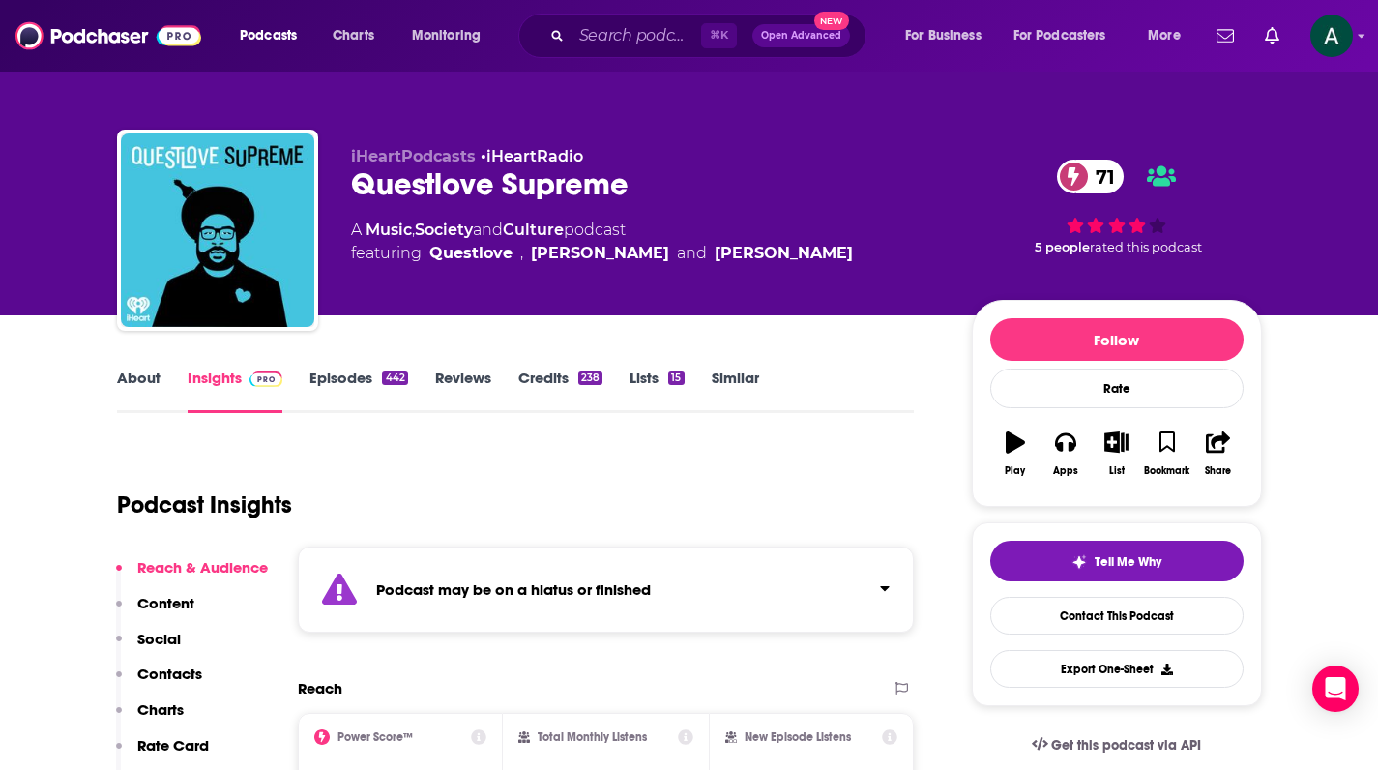
scroll to position [125, 0]
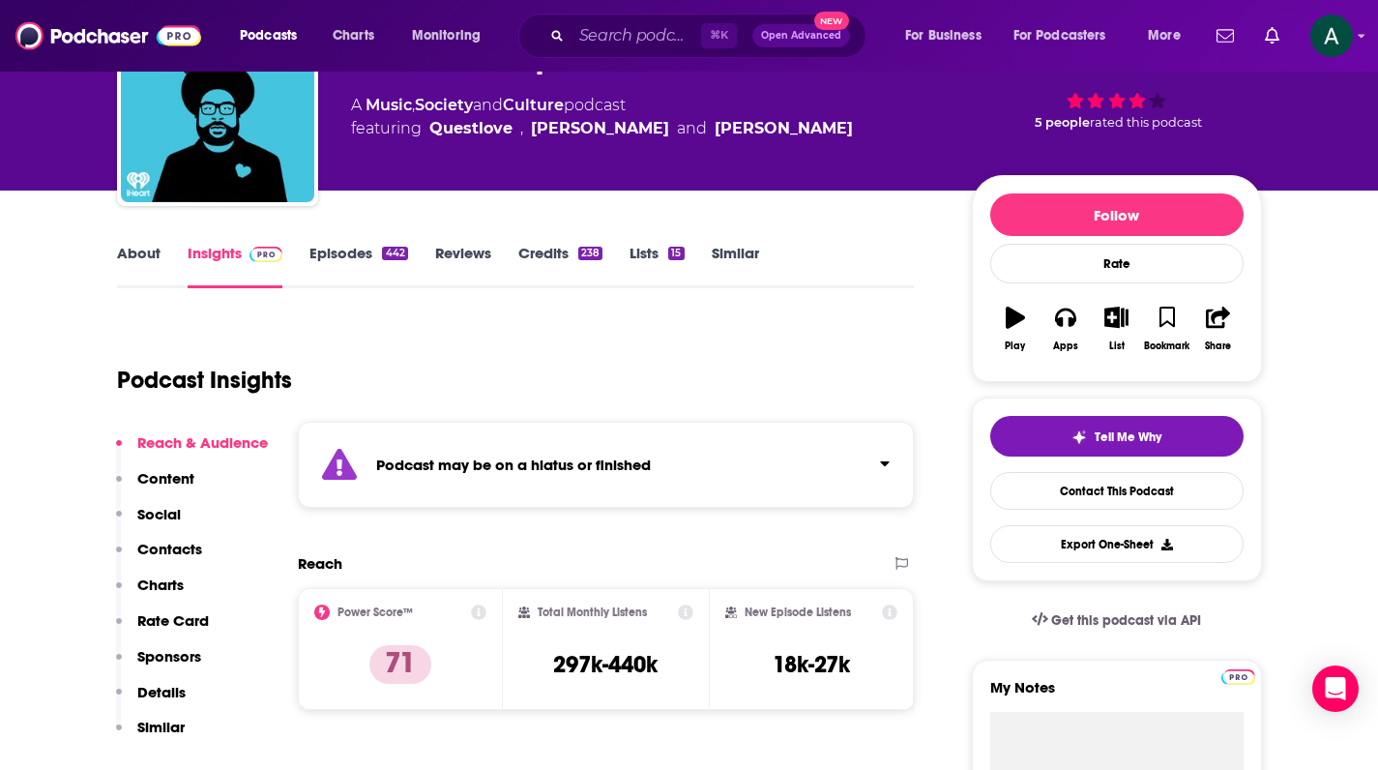
click at [321, 258] on link "Episodes 442" at bounding box center [358, 266] width 98 height 44
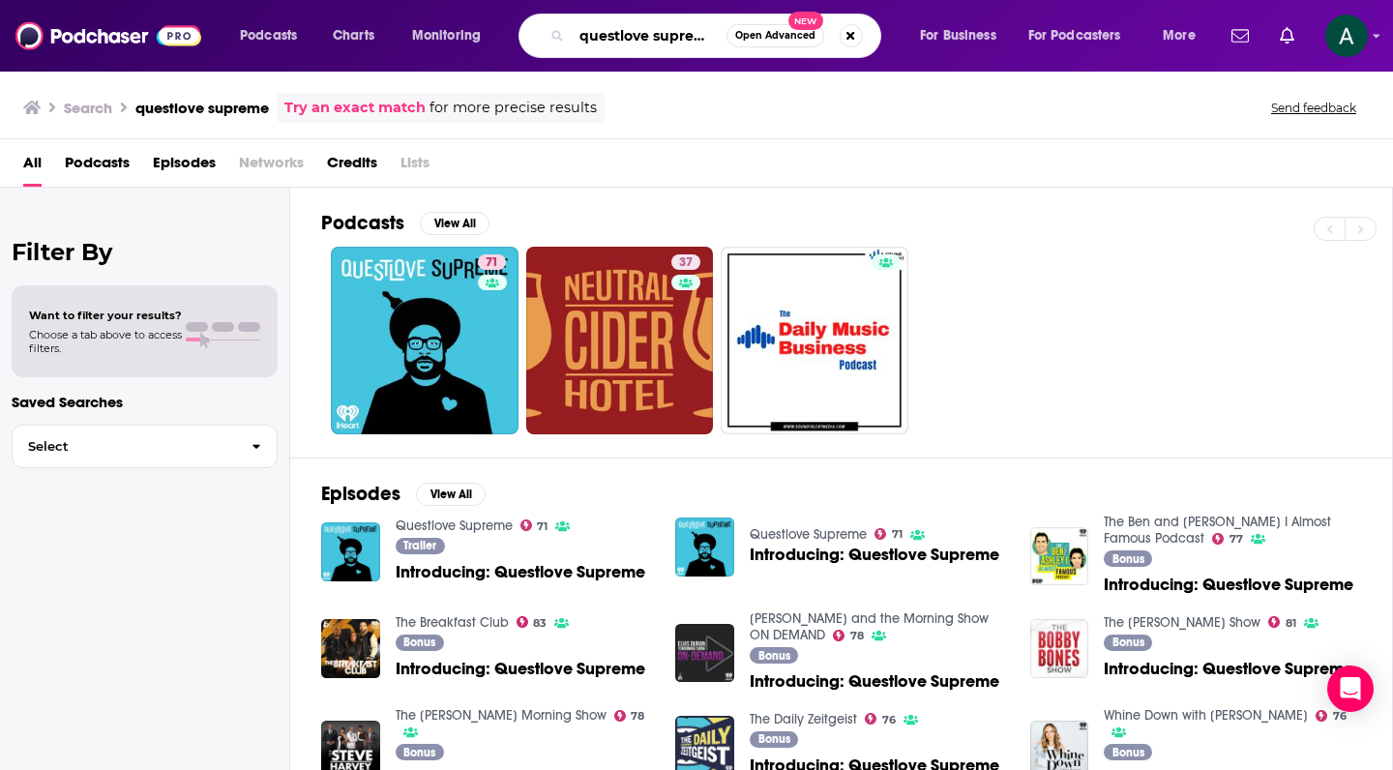
click at [712, 38] on input "questlove supreme" at bounding box center [649, 35] width 155 height 31
drag, startPoint x: 717, startPoint y: 35, endPoint x: 564, endPoint y: 22, distance: 153.3
click at [564, 22] on div "questlove supreme Open Advanced New" at bounding box center [699, 36] width 363 height 44
type input "[PERSON_NAME]"
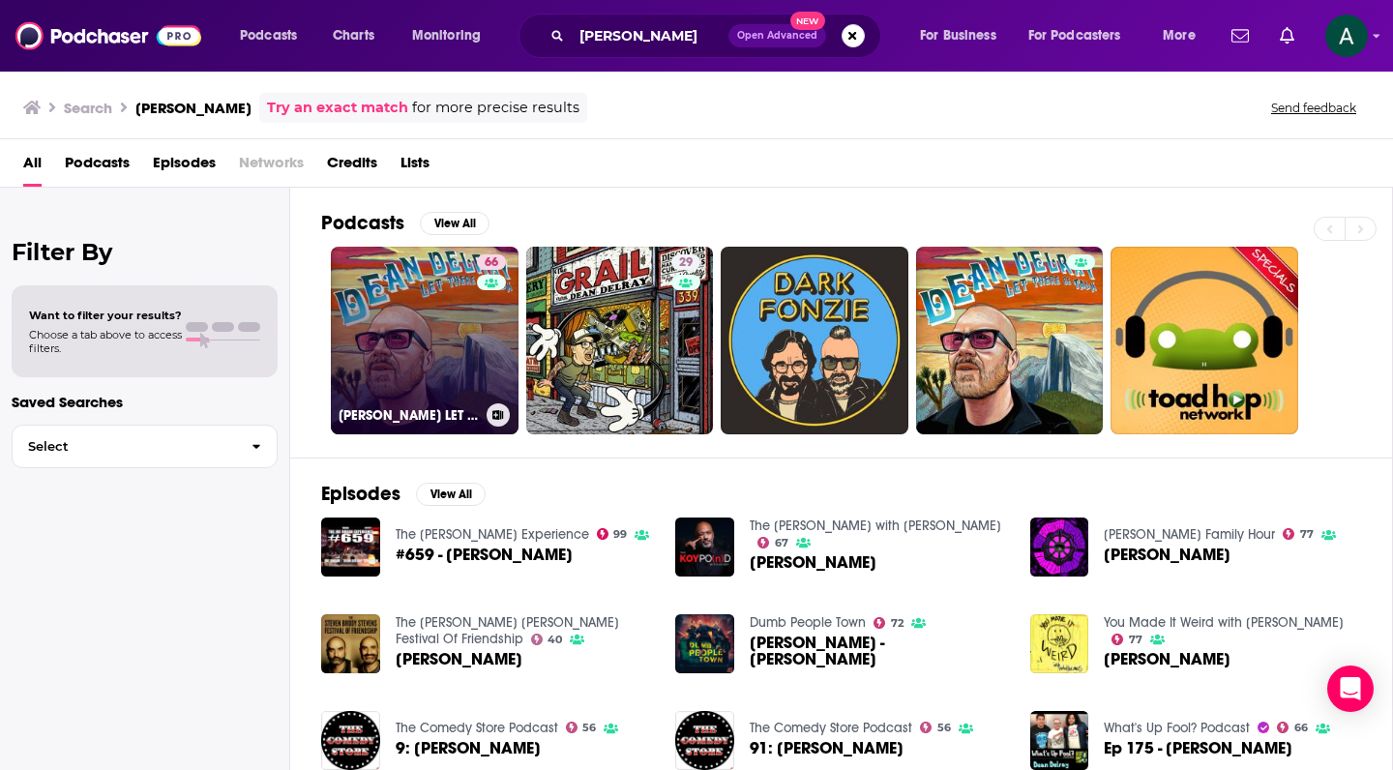
click at [412, 287] on link "66 [PERSON_NAME] LET THERE BE TALK" at bounding box center [425, 341] width 188 height 188
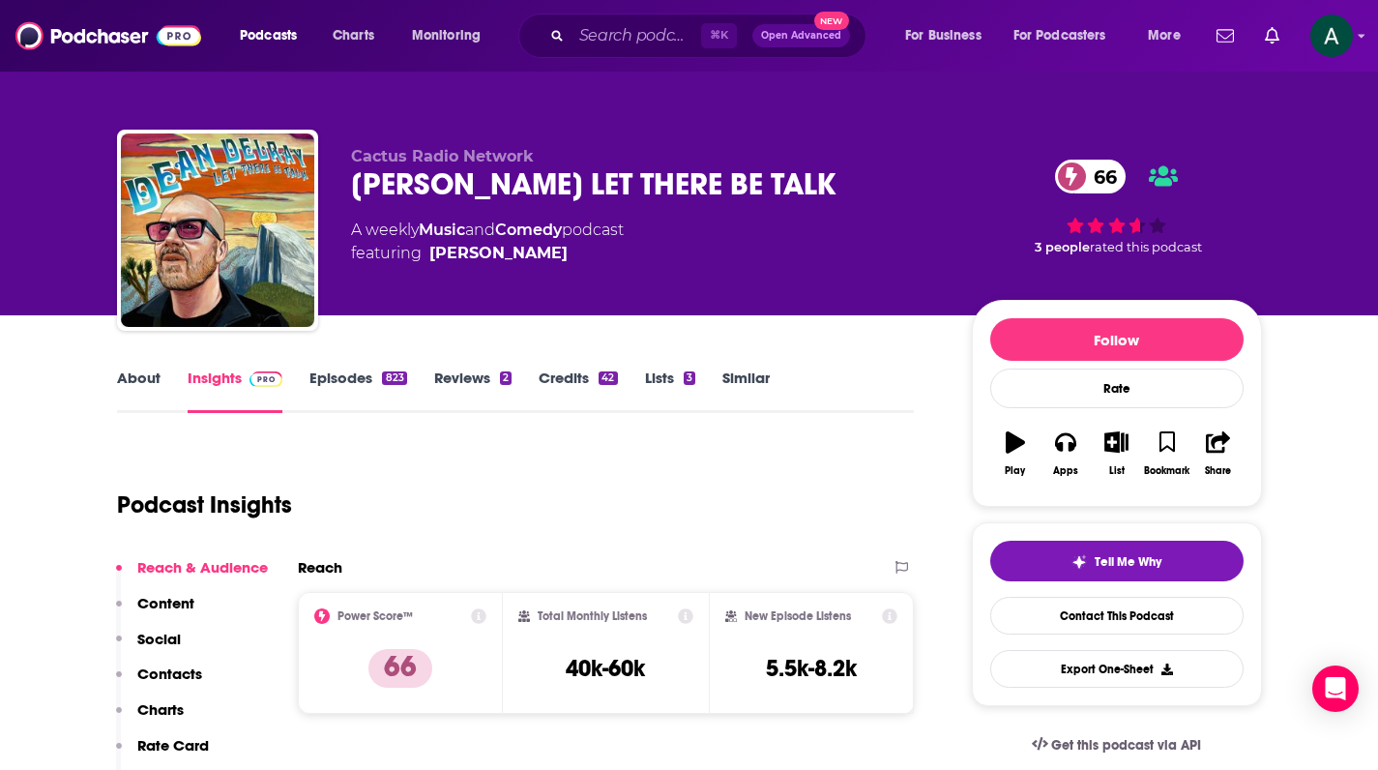
click at [1100, 178] on span "66" at bounding box center [1100, 177] width 52 height 34
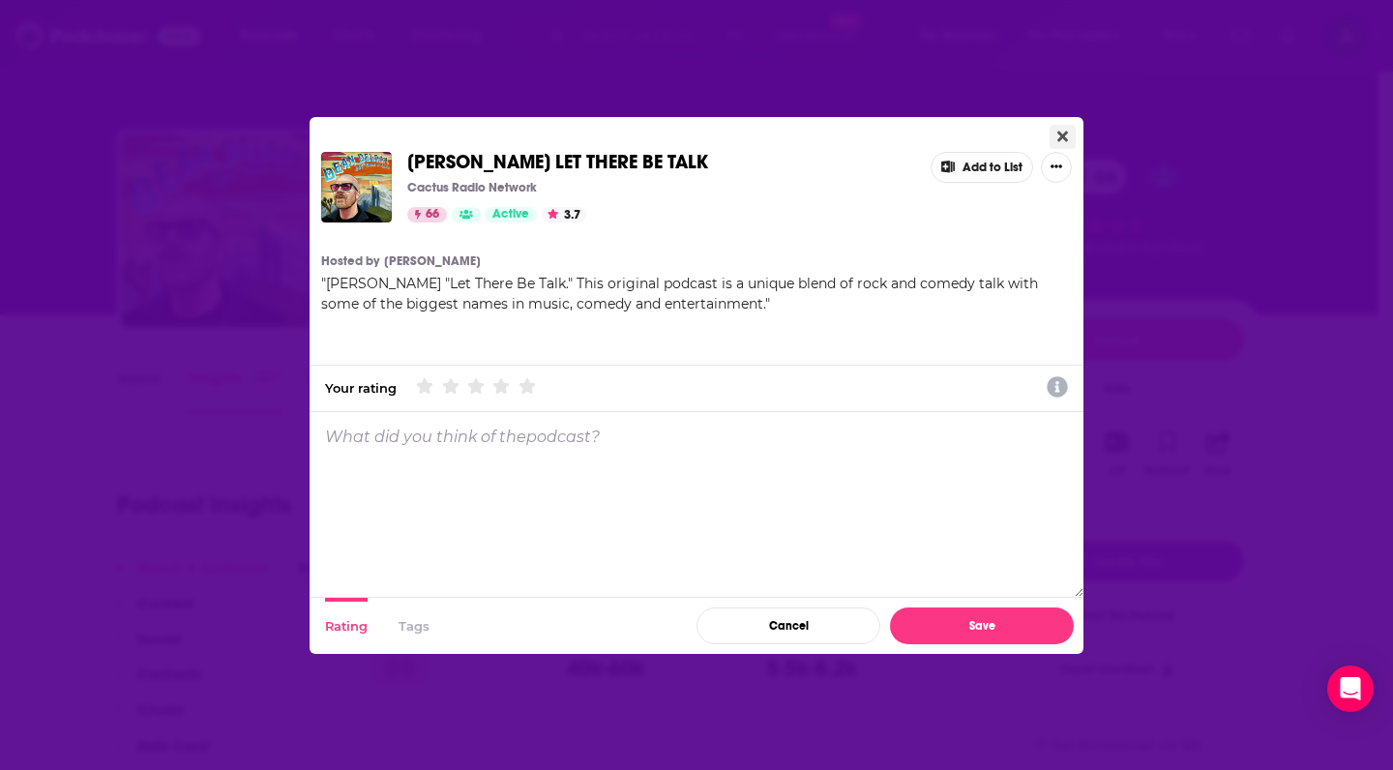
click at [1070, 135] on button "Close" at bounding box center [1062, 137] width 26 height 24
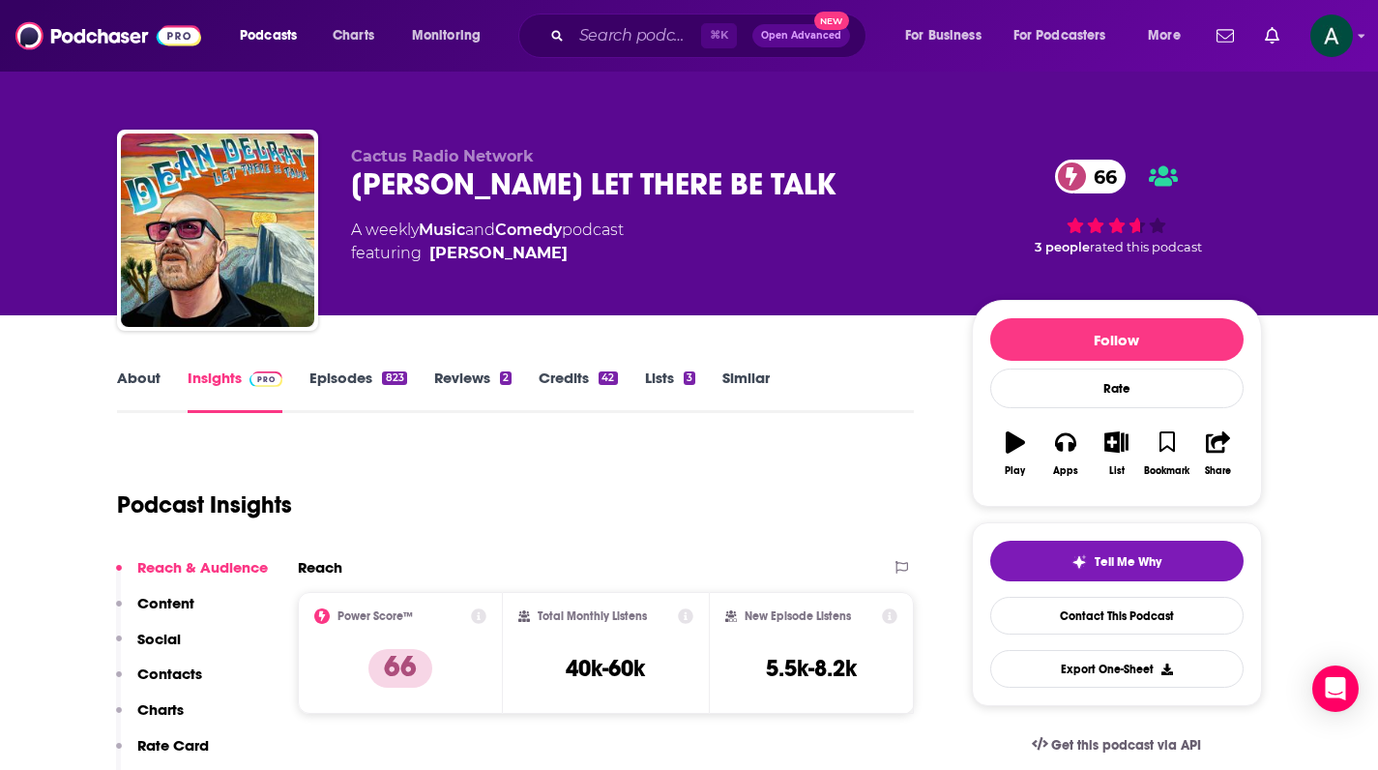
click at [687, 506] on div "Podcast Insights" at bounding box center [508, 493] width 782 height 99
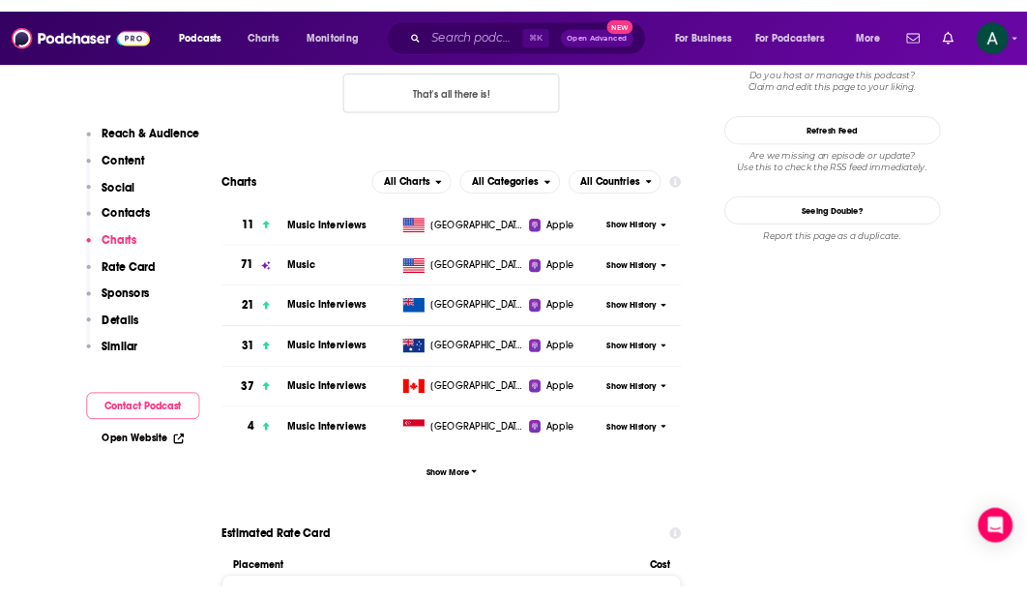
scroll to position [2335, 0]
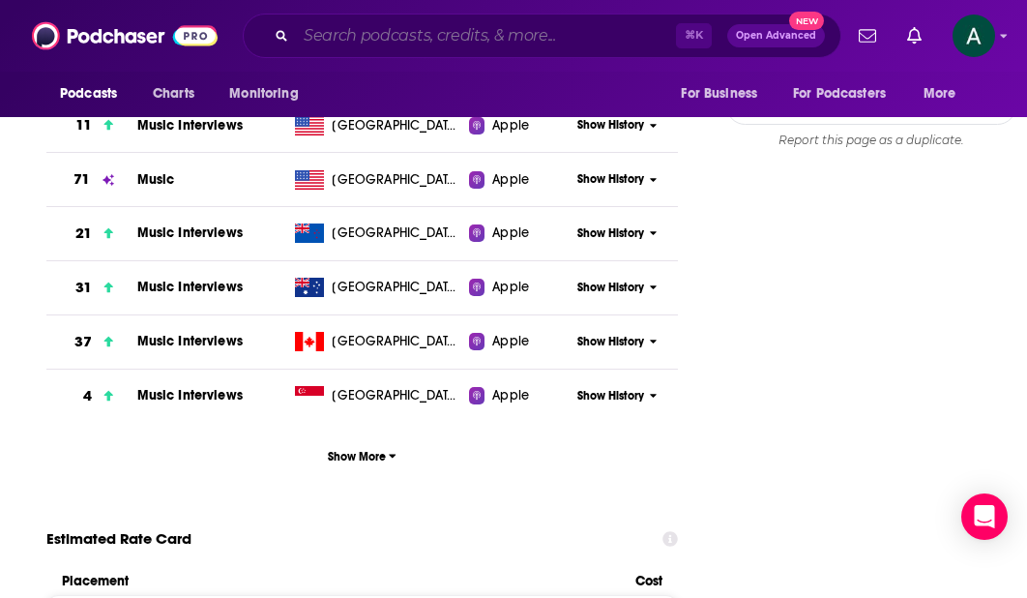
click at [495, 38] on input "Search podcasts, credits, & more..." at bounding box center [486, 35] width 380 height 31
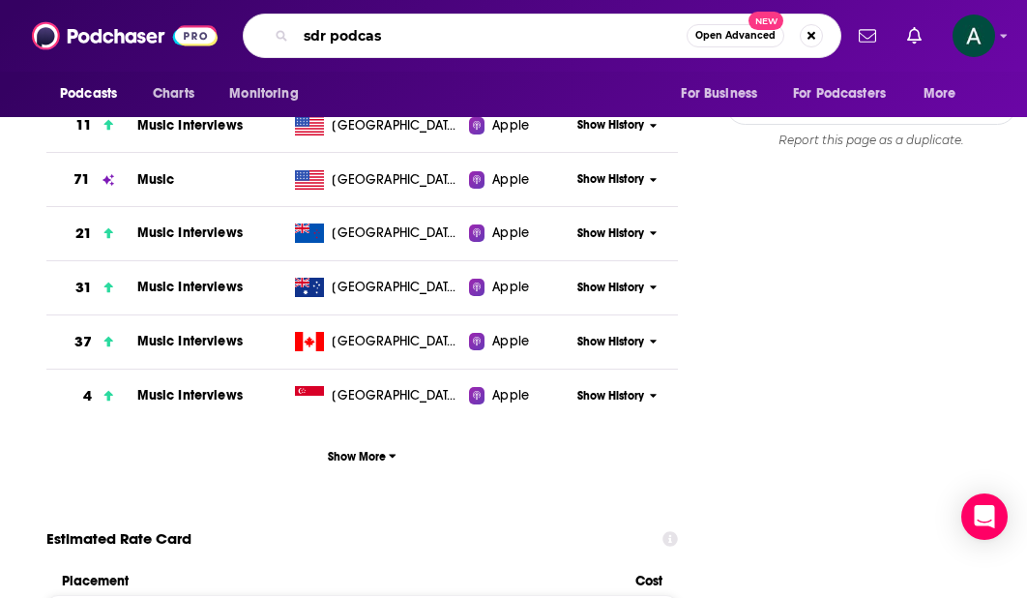
type input "sdr podcast"
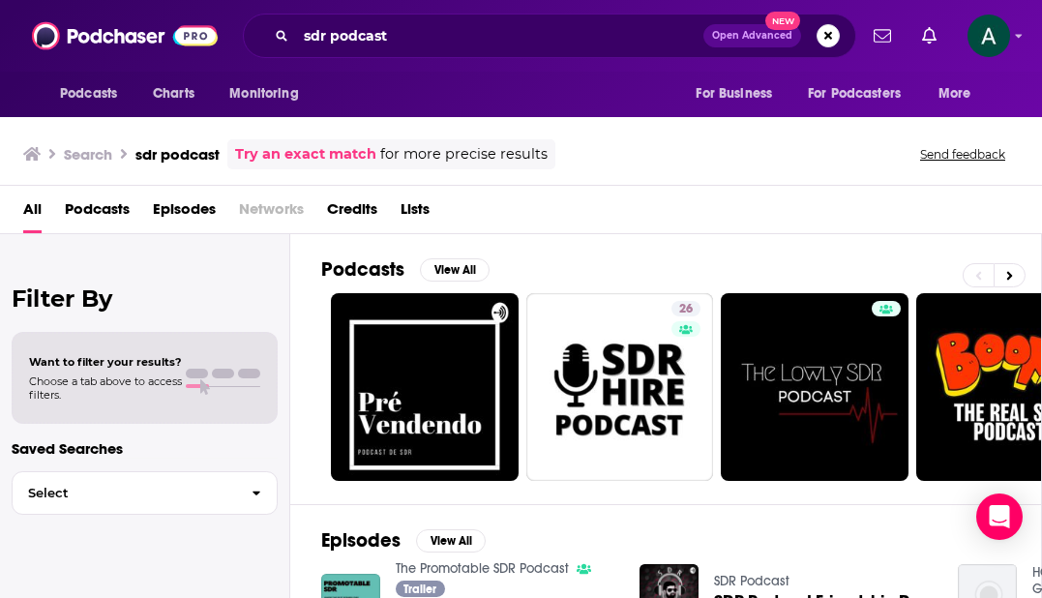
click at [177, 210] on span "Episodes" at bounding box center [184, 213] width 63 height 40
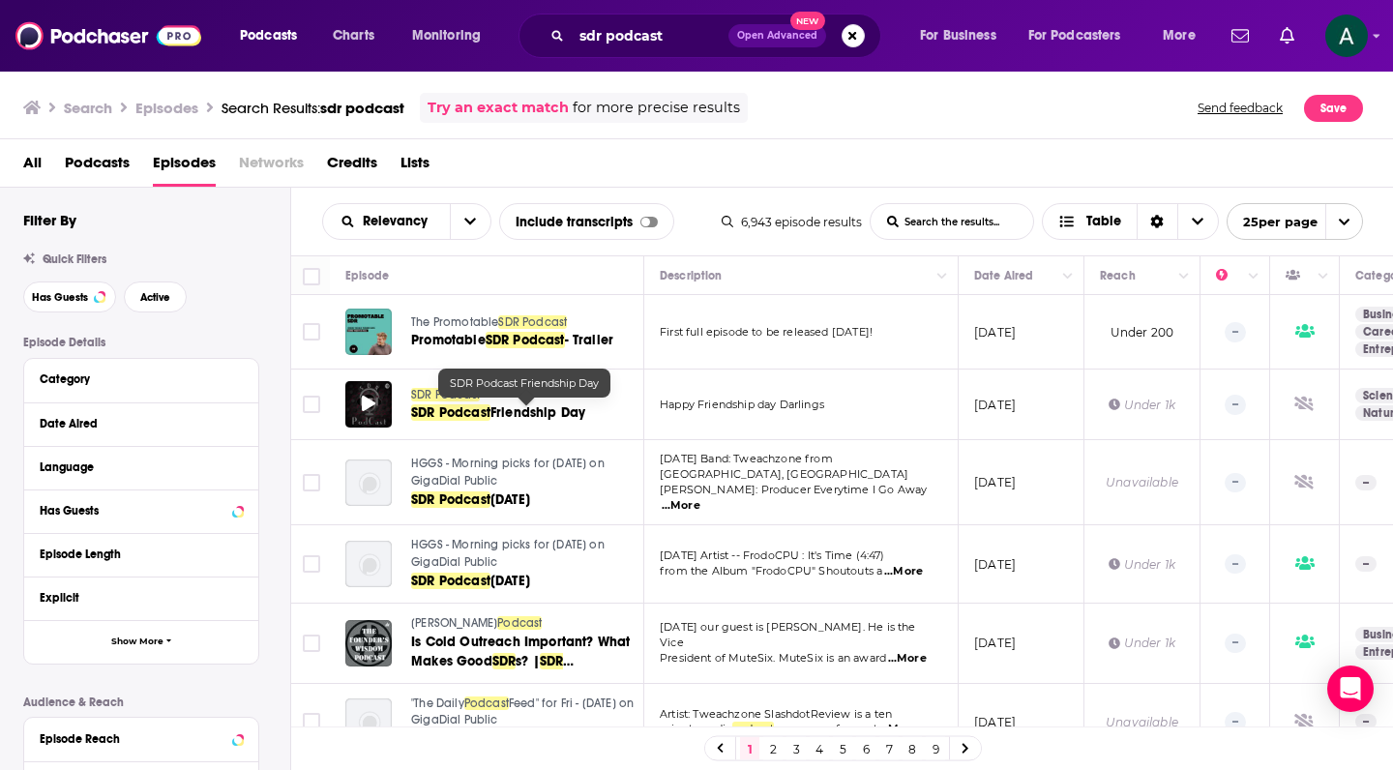
click at [373, 402] on icon at bounding box center [369, 403] width 14 height 15
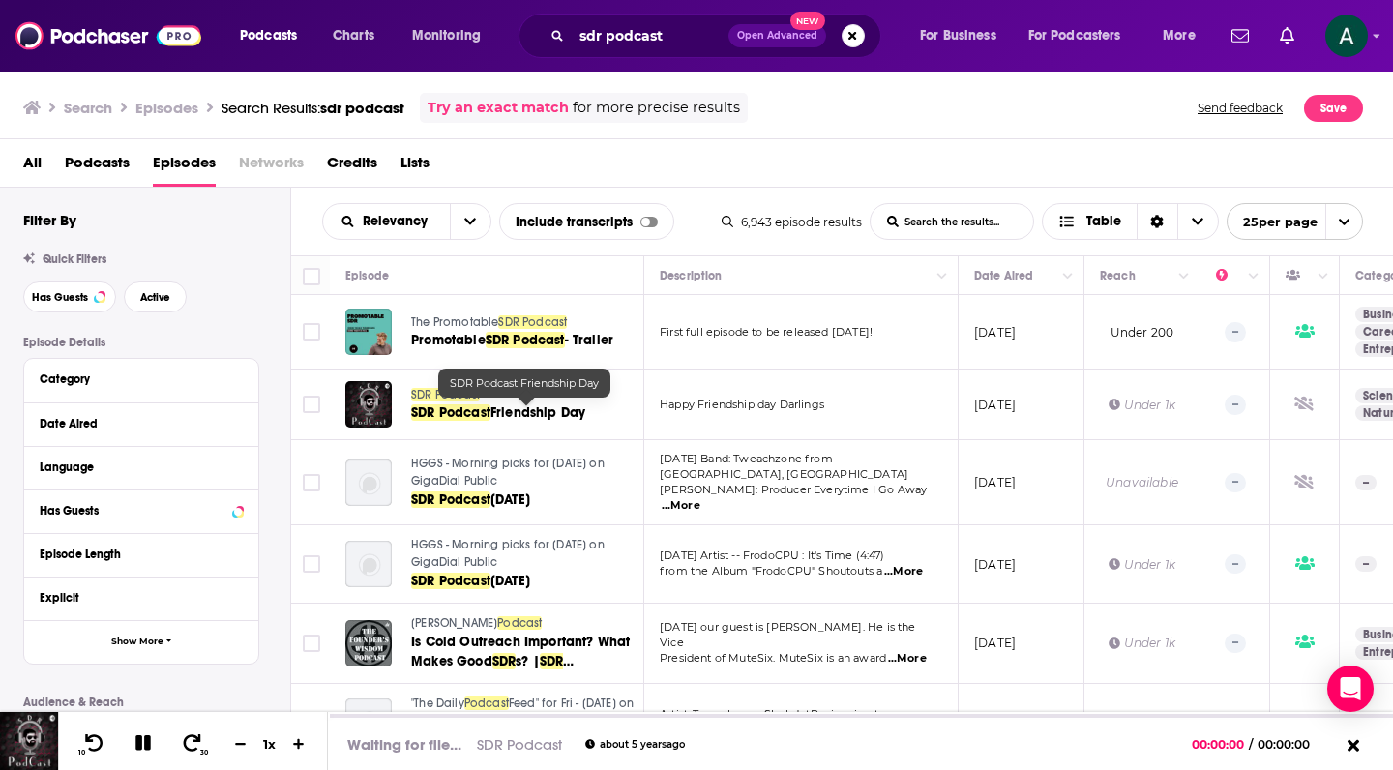
click at [438, 411] on span "SDR Podcast" at bounding box center [450, 412] width 79 height 16
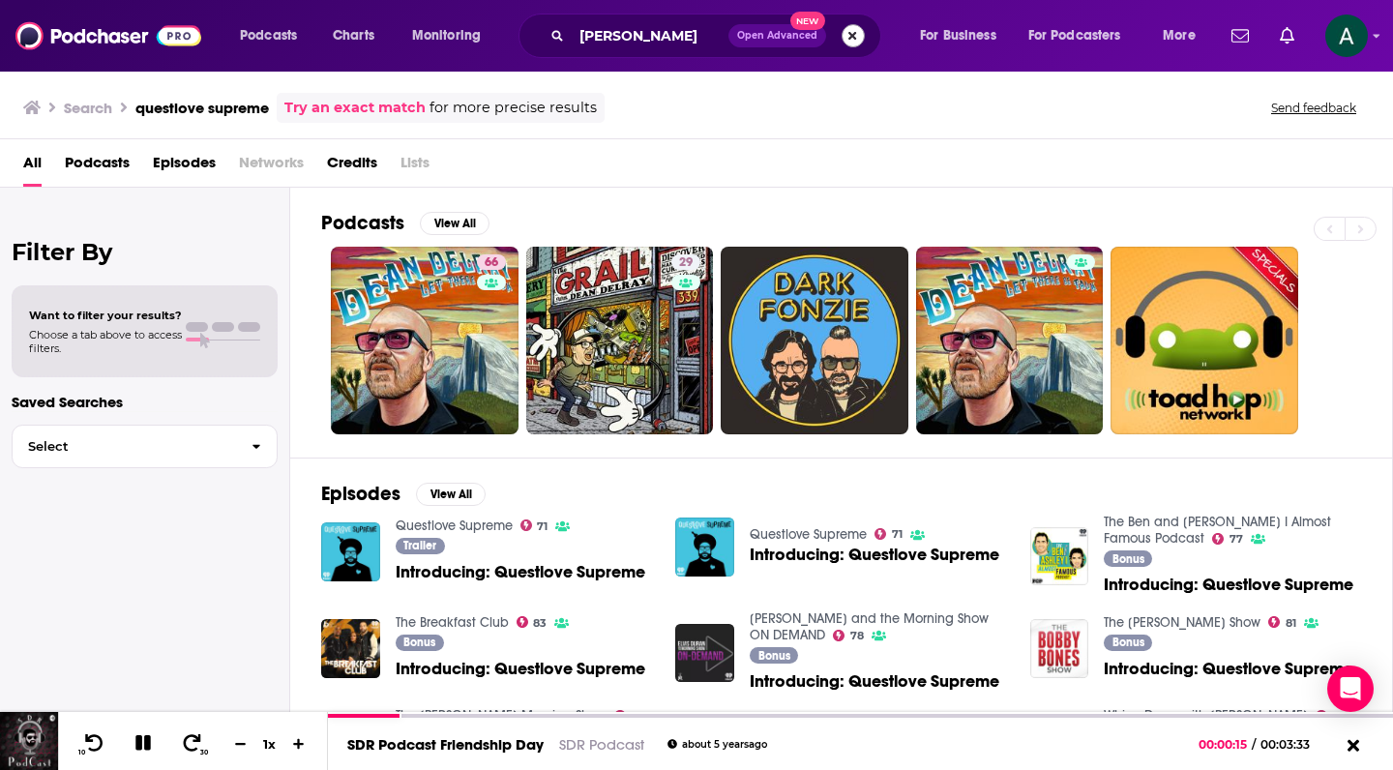
click at [852, 40] on button "Search podcasts, credits, & more..." at bounding box center [852, 35] width 23 height 23
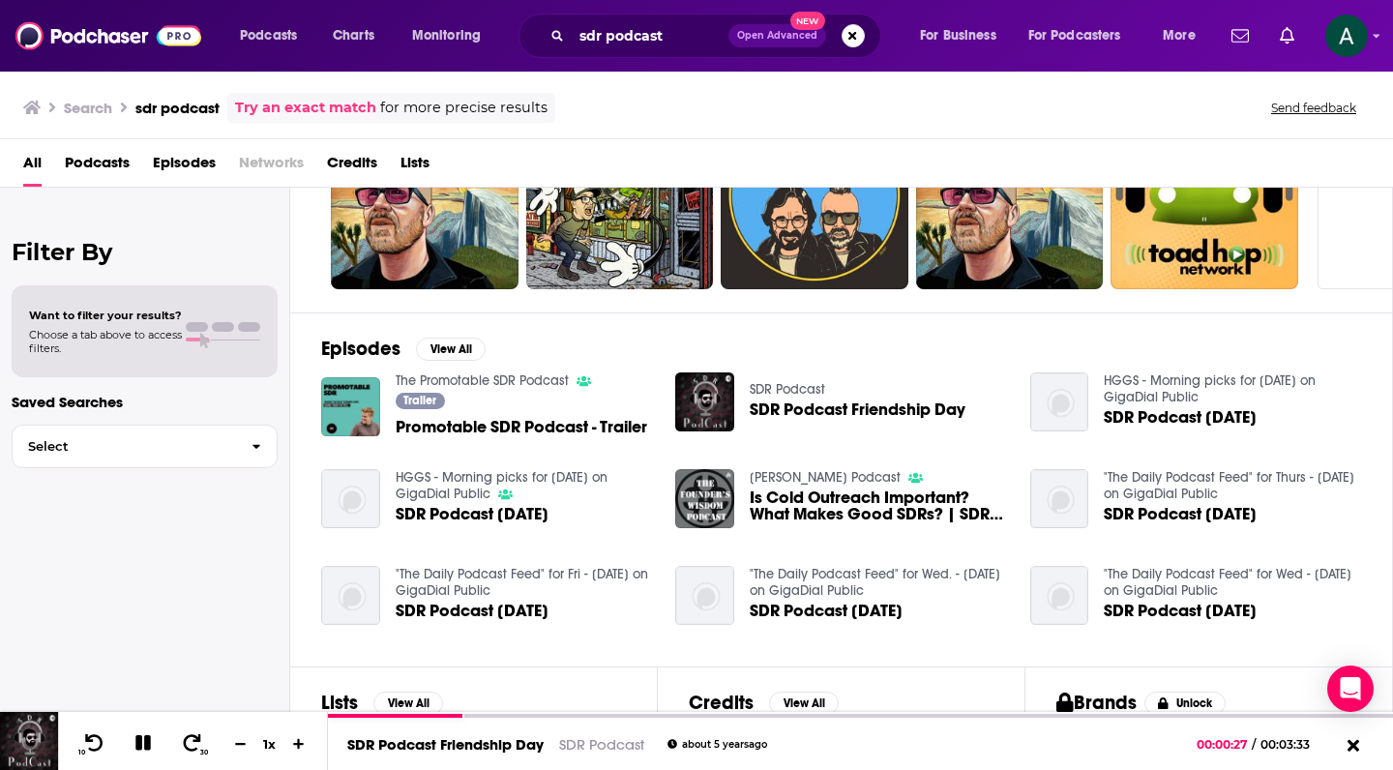
scroll to position [182, 0]
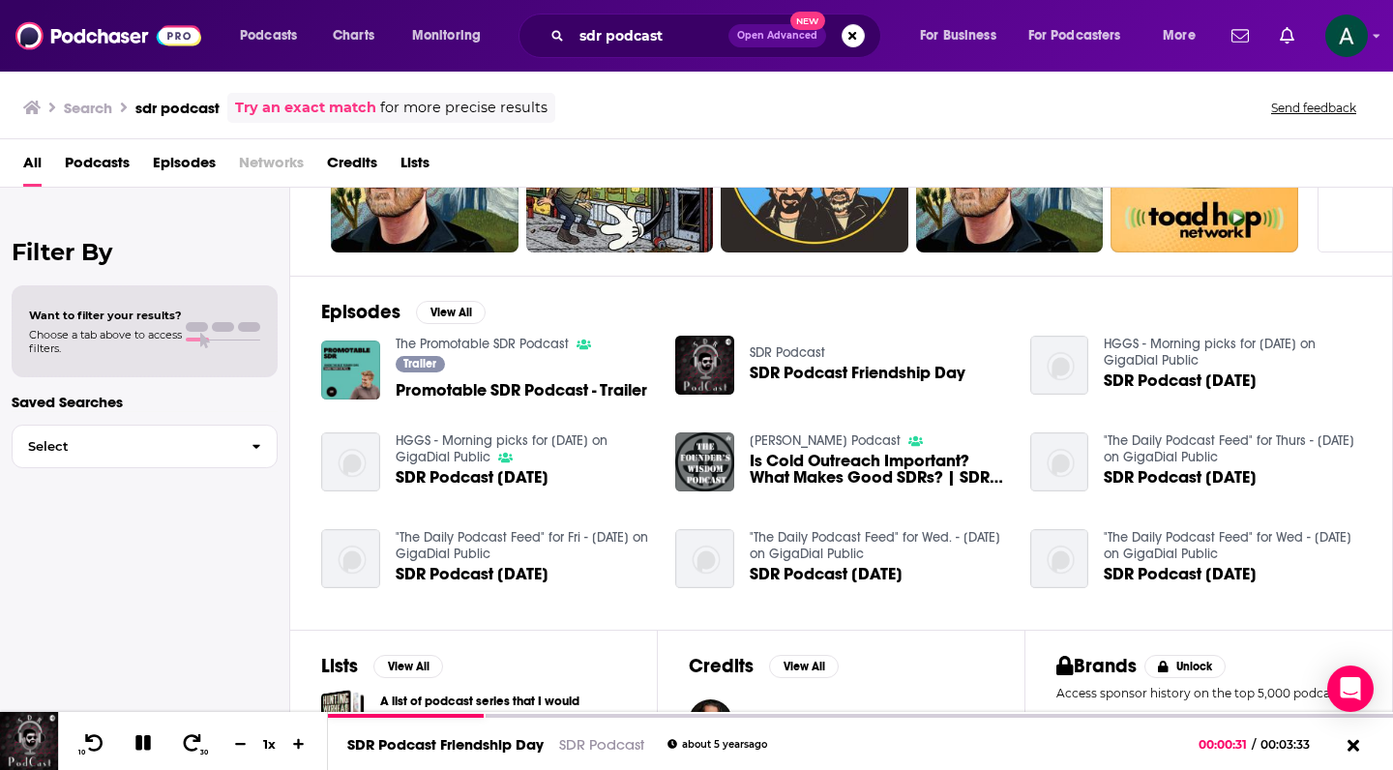
click at [61, 165] on div "All Podcasts Episodes Networks Credits Lists" at bounding box center [700, 167] width 1354 height 40
click at [83, 168] on span "Podcasts" at bounding box center [97, 167] width 65 height 40
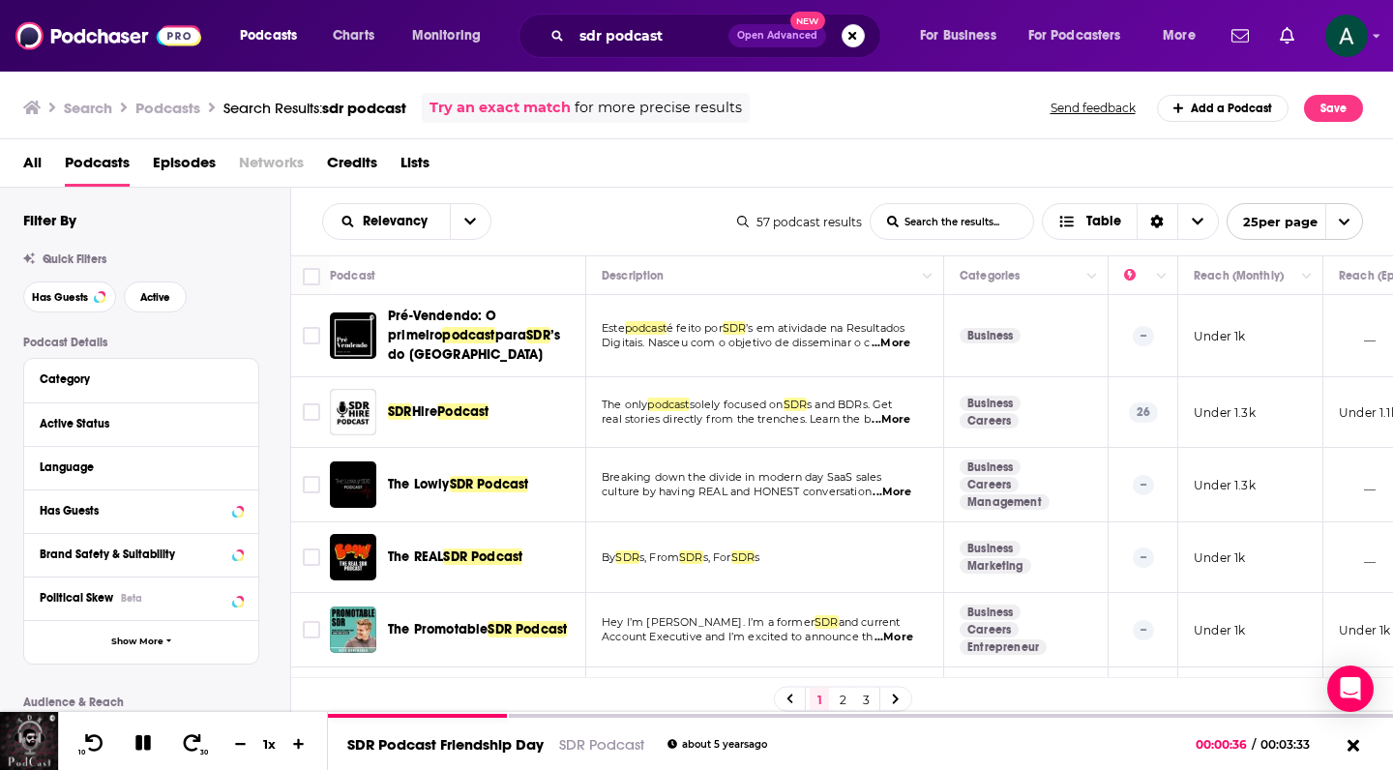
scroll to position [364, 0]
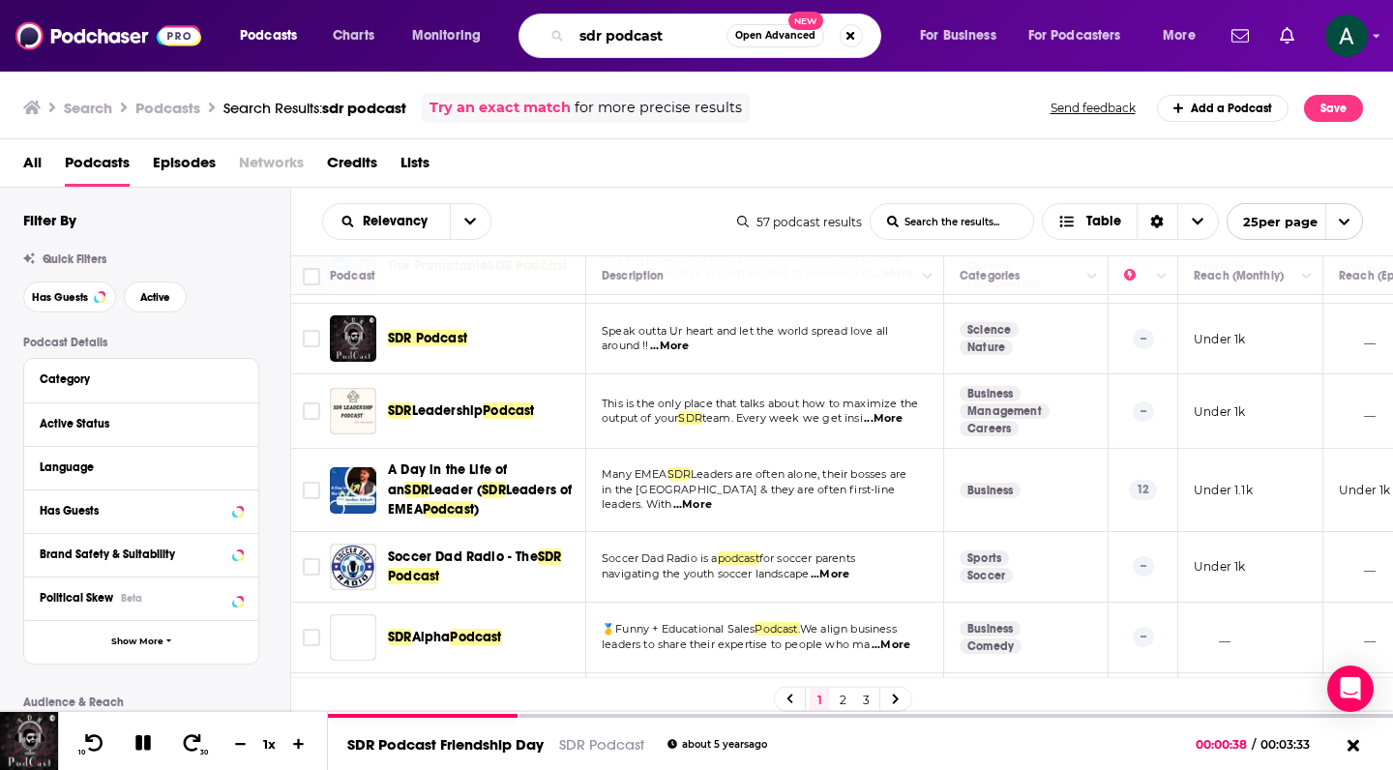
drag, startPoint x: 536, startPoint y: 37, endPoint x: 550, endPoint y: 41, distance: 15.0
click at [535, 37] on div "sdr podcast Open Advanced New" at bounding box center [699, 36] width 363 height 44
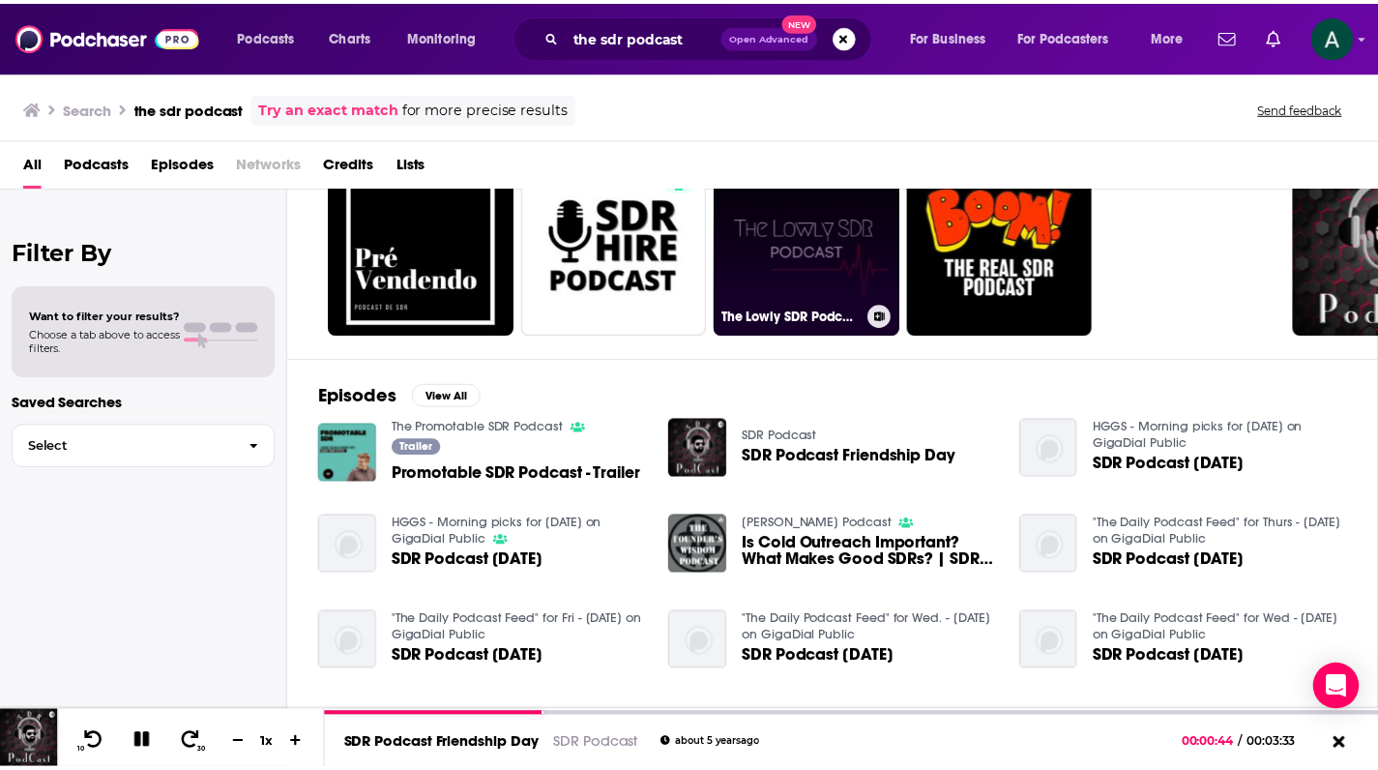
scroll to position [132, 0]
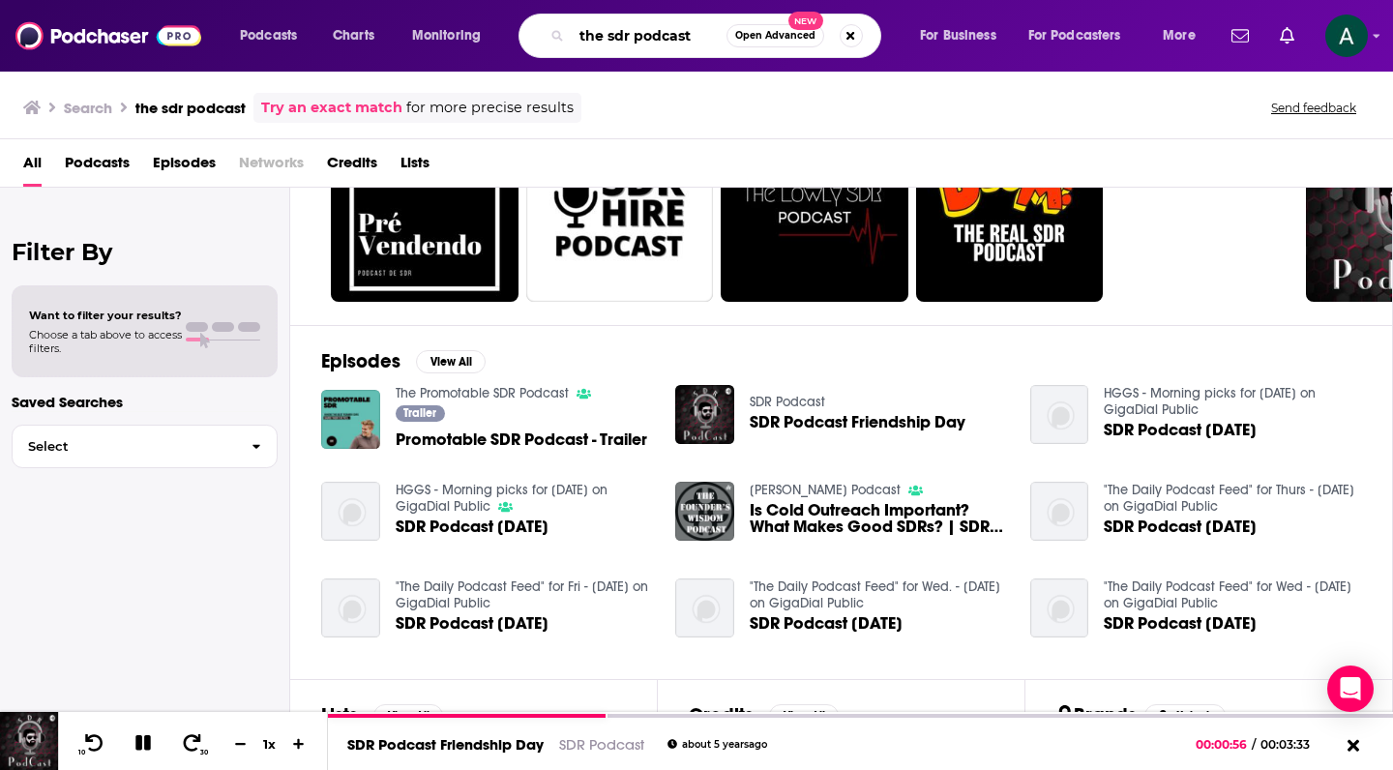
click at [703, 39] on input "the sdr podcast" at bounding box center [649, 35] width 155 height 31
type input "the sdr show"
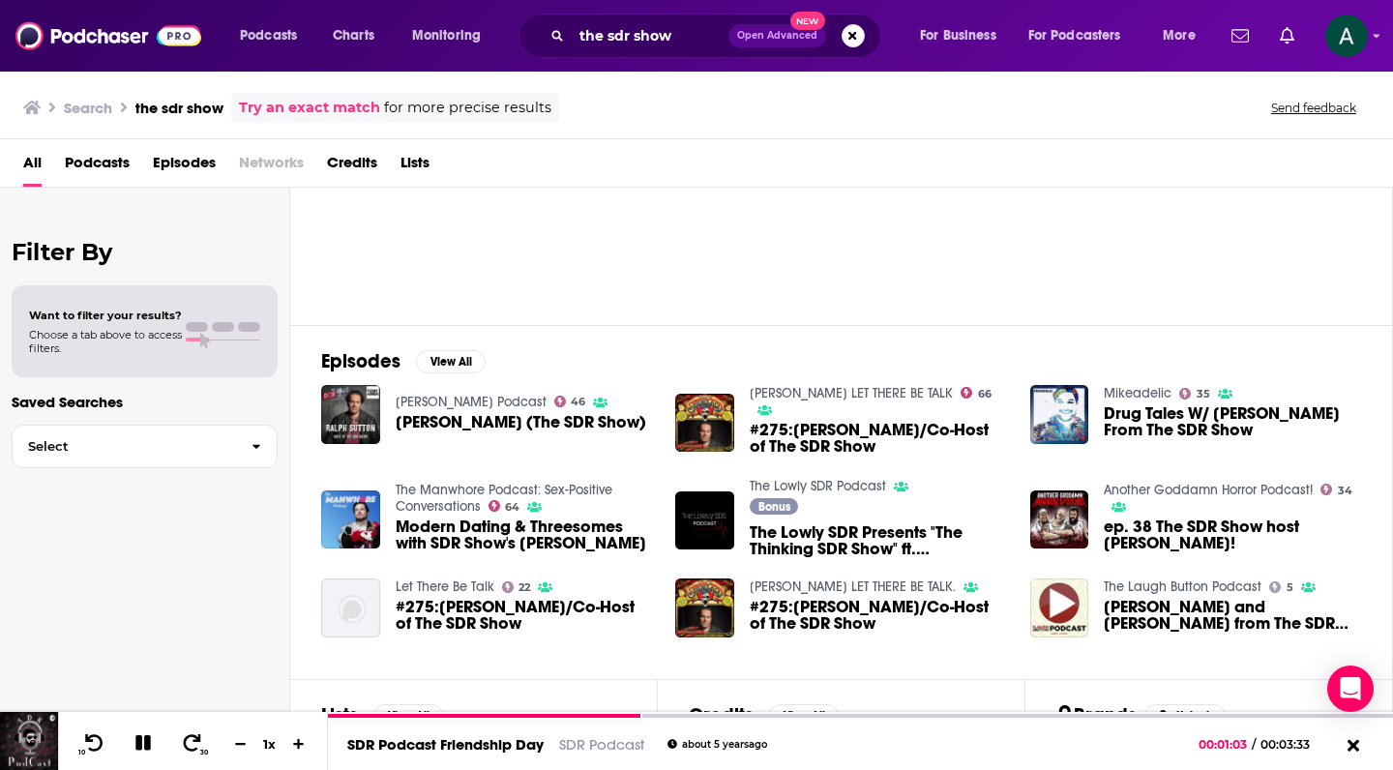
click at [108, 163] on span "Podcasts" at bounding box center [97, 167] width 65 height 40
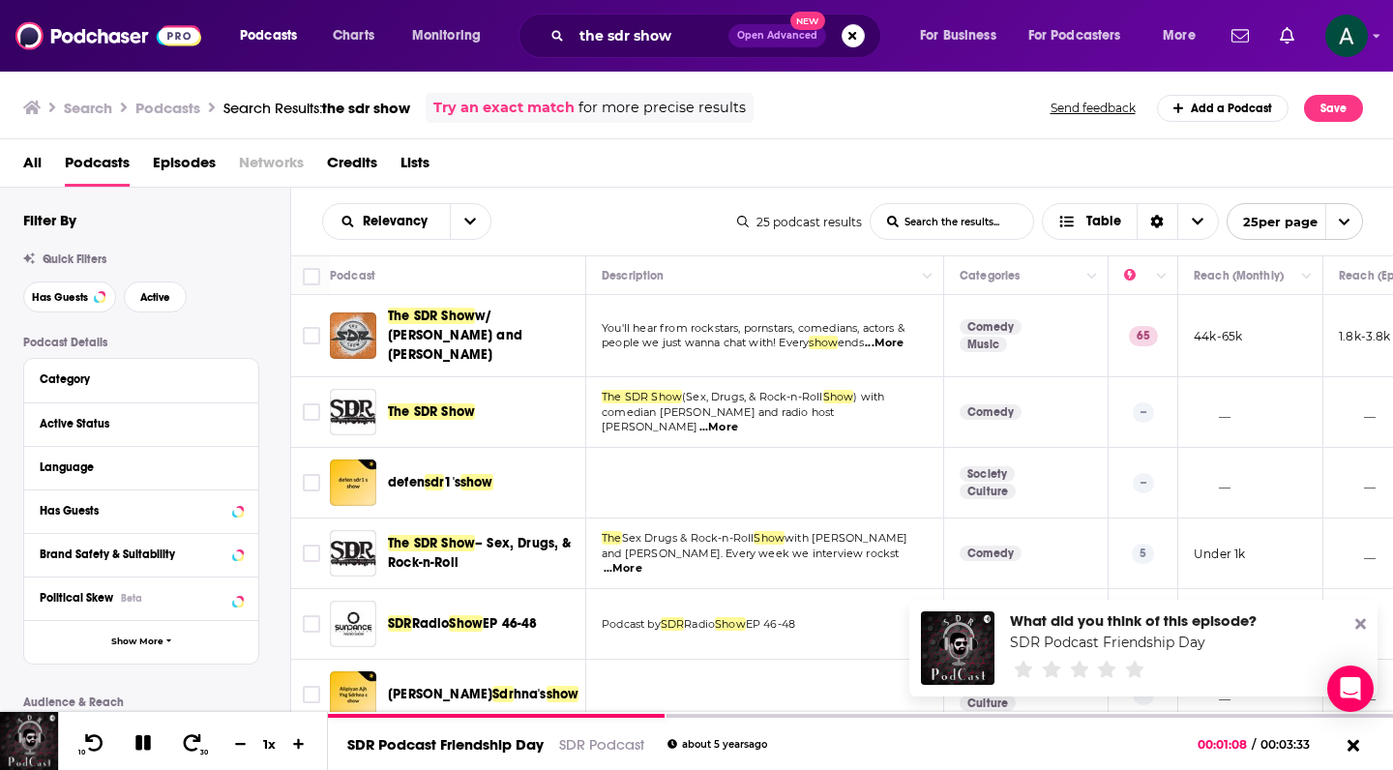
click at [453, 403] on span "The SDR Show" at bounding box center [431, 411] width 87 height 16
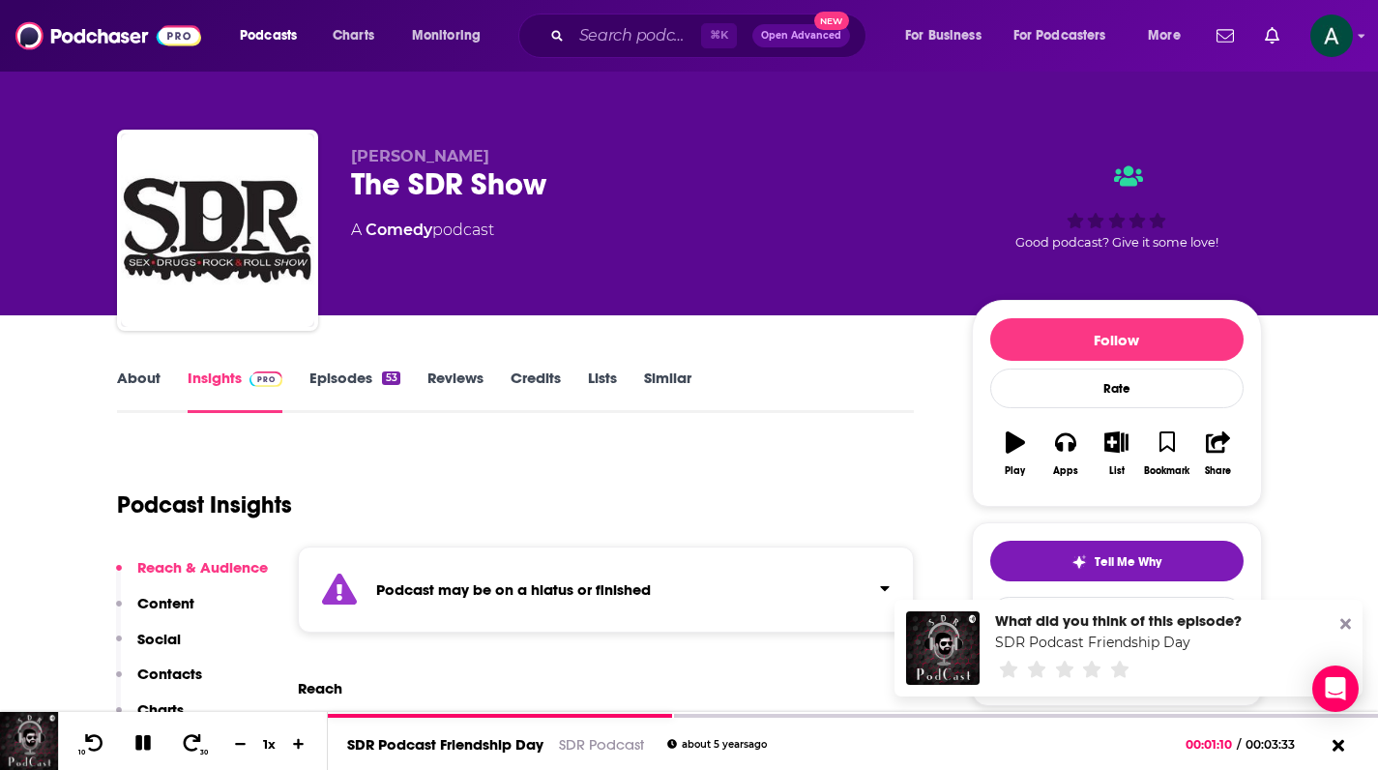
click at [1347, 620] on icon at bounding box center [1345, 623] width 11 height 15
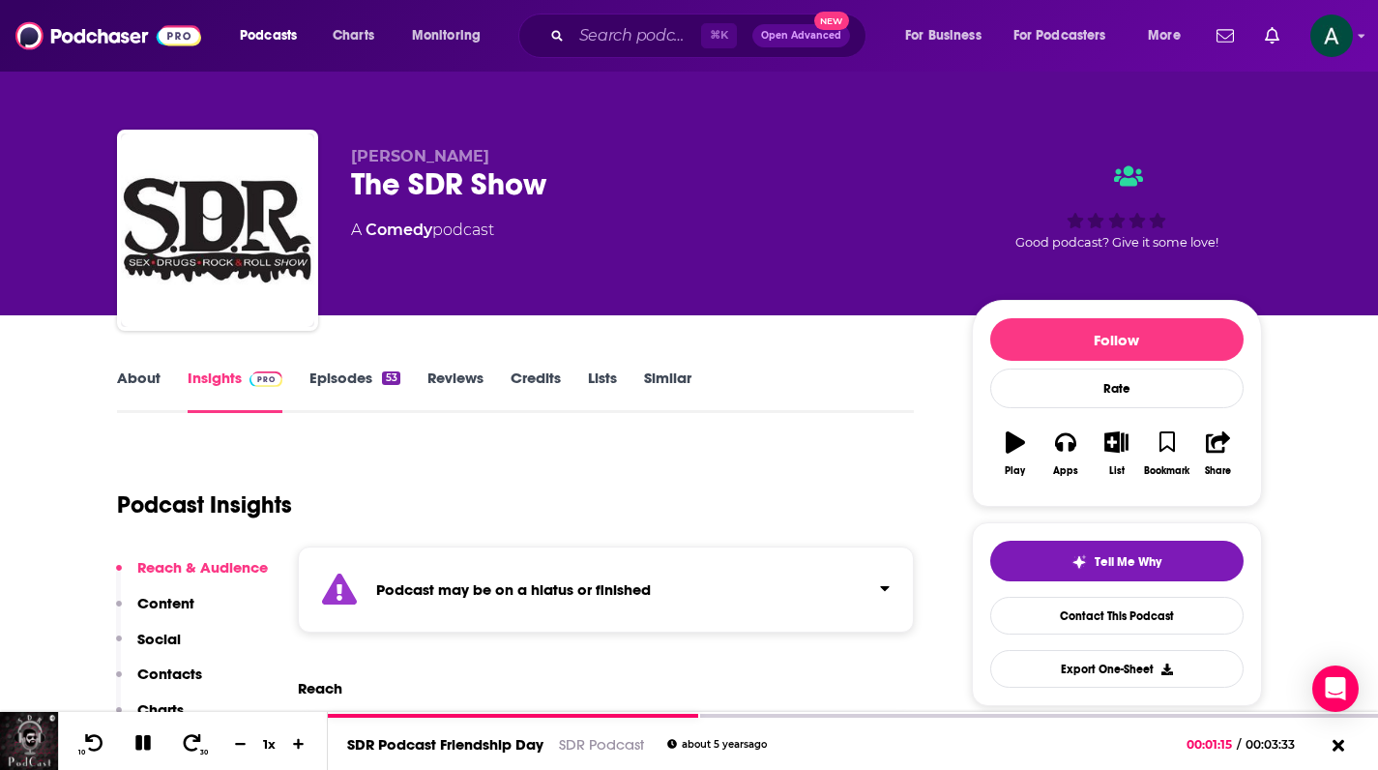
scroll to position [150, 0]
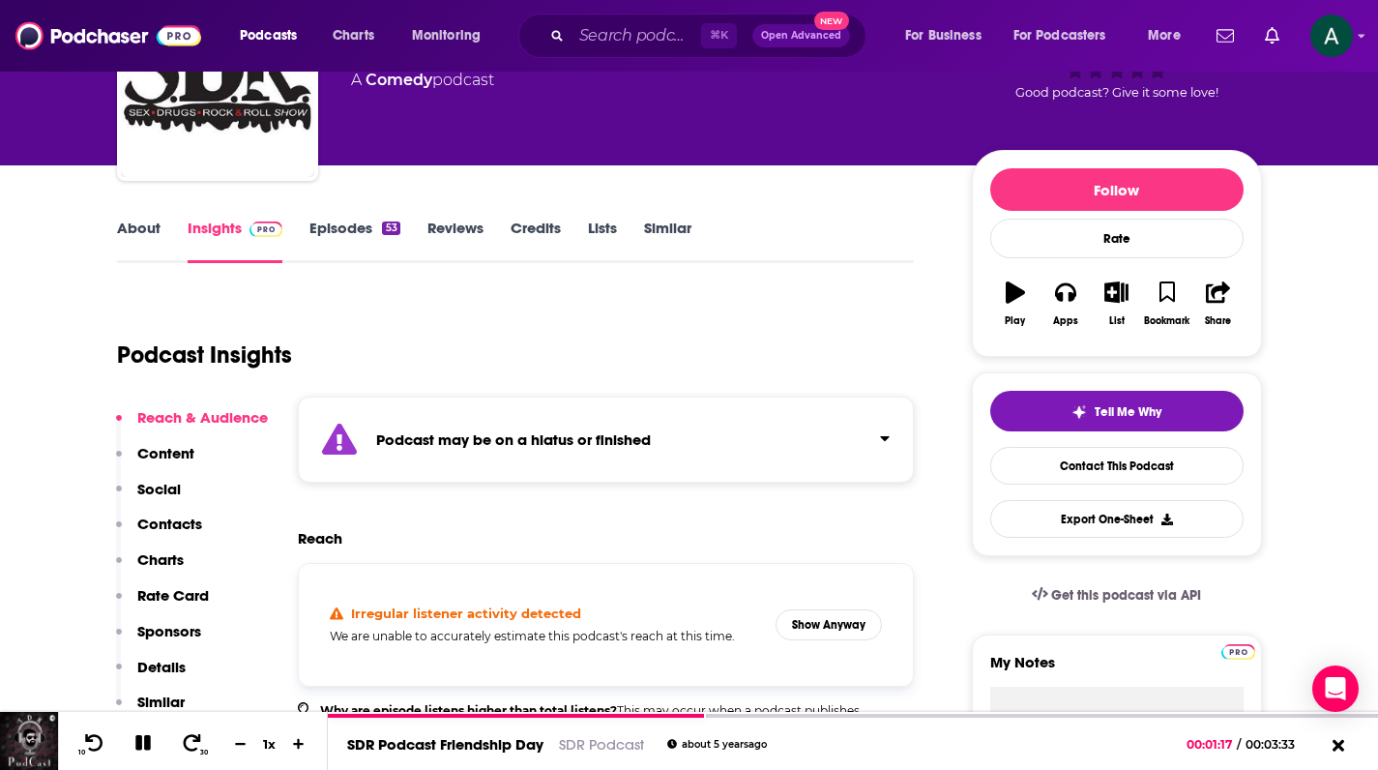
click at [360, 229] on link "Episodes 53" at bounding box center [354, 241] width 90 height 44
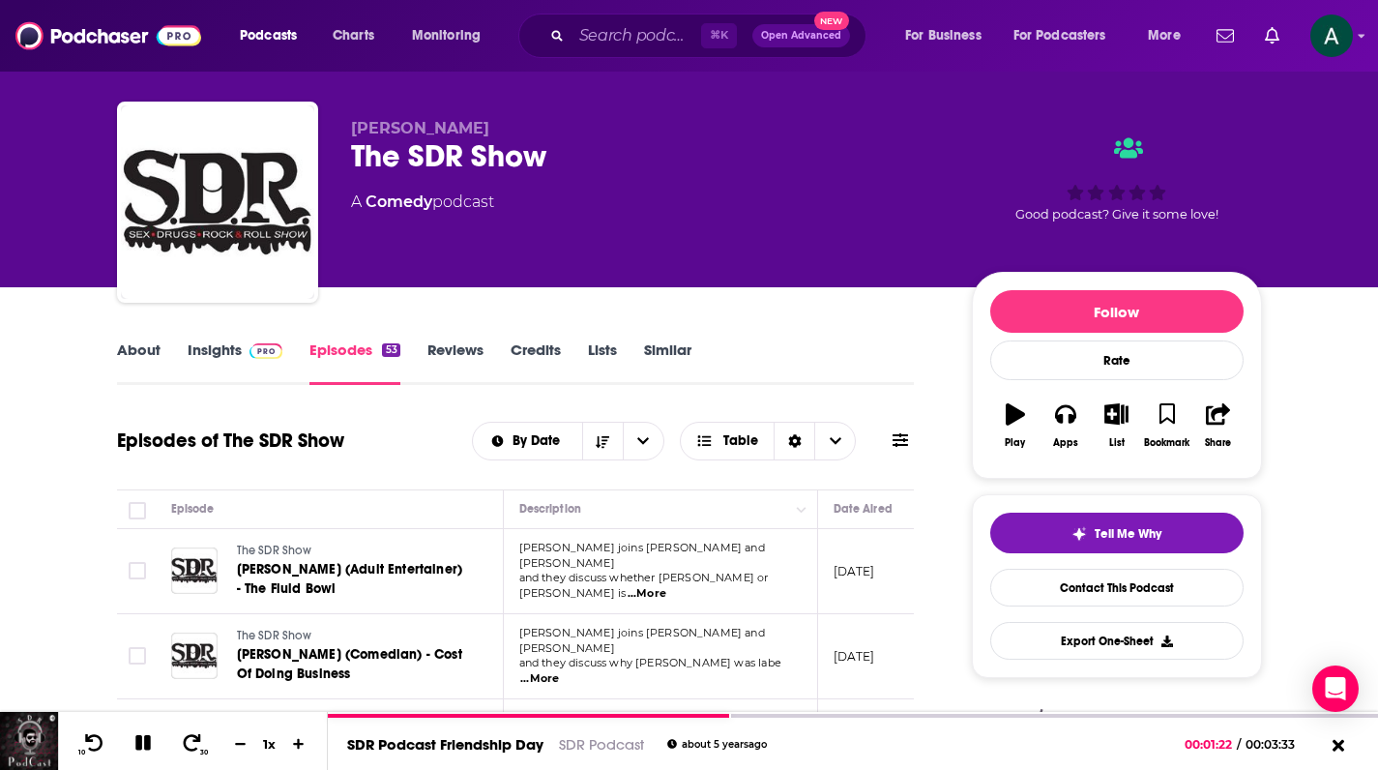
scroll to position [238, 0]
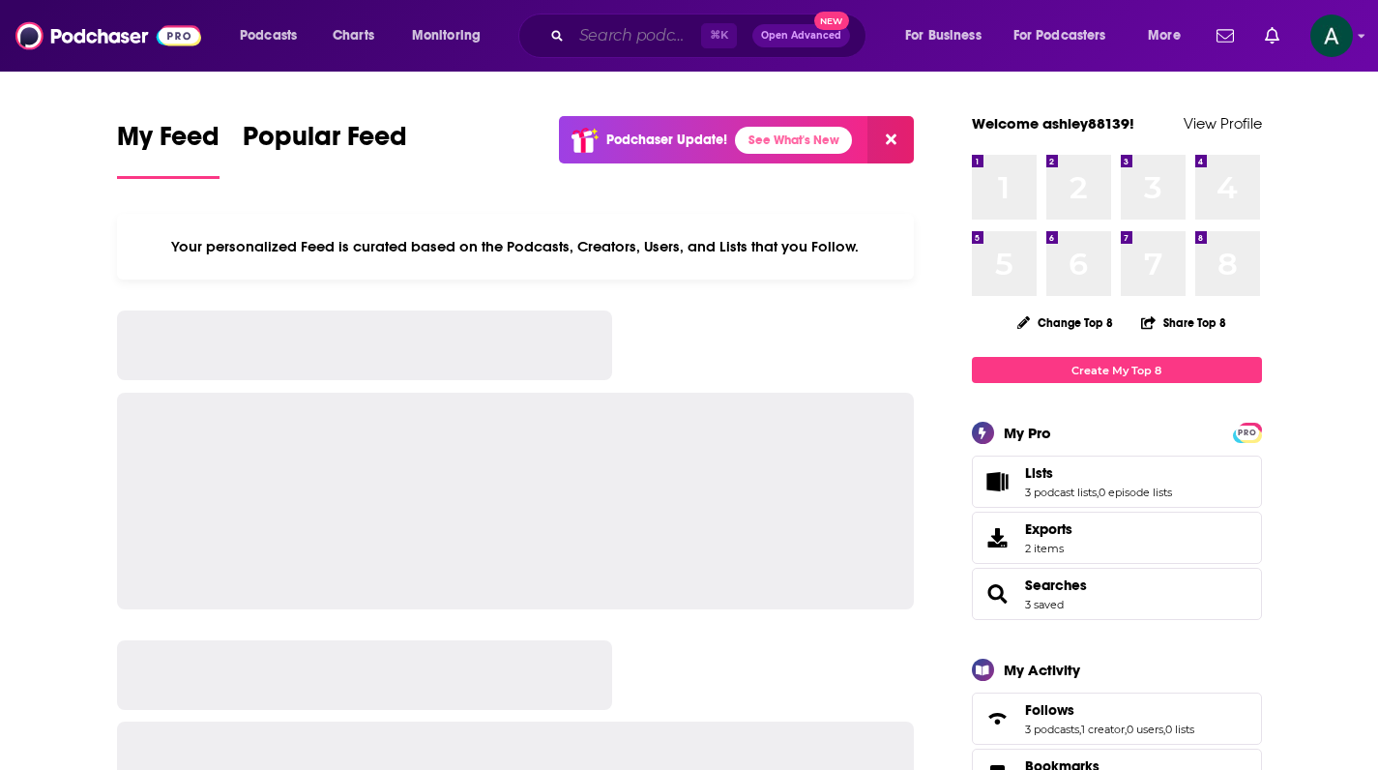
click at [623, 24] on input "Search podcasts, credits, & more..." at bounding box center [637, 35] width 130 height 31
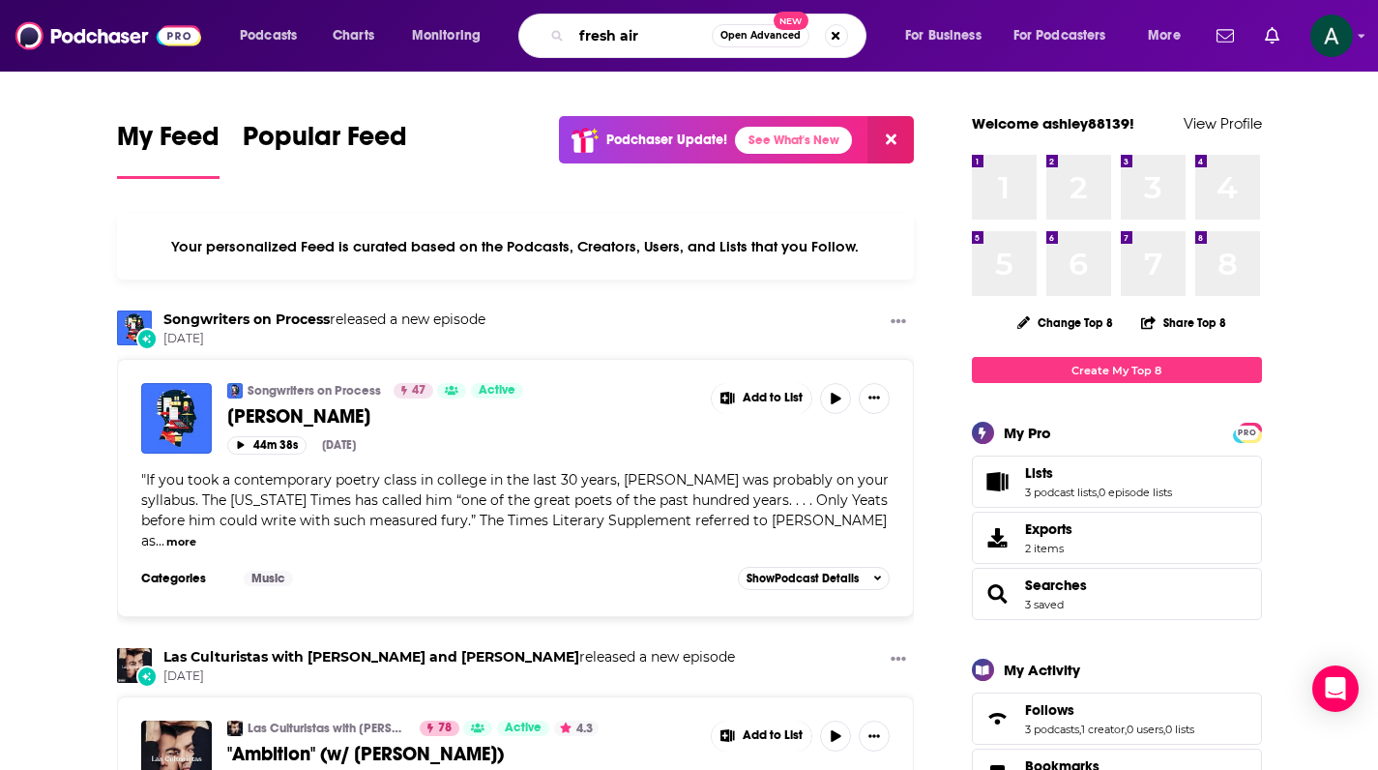
type input "fresh air"
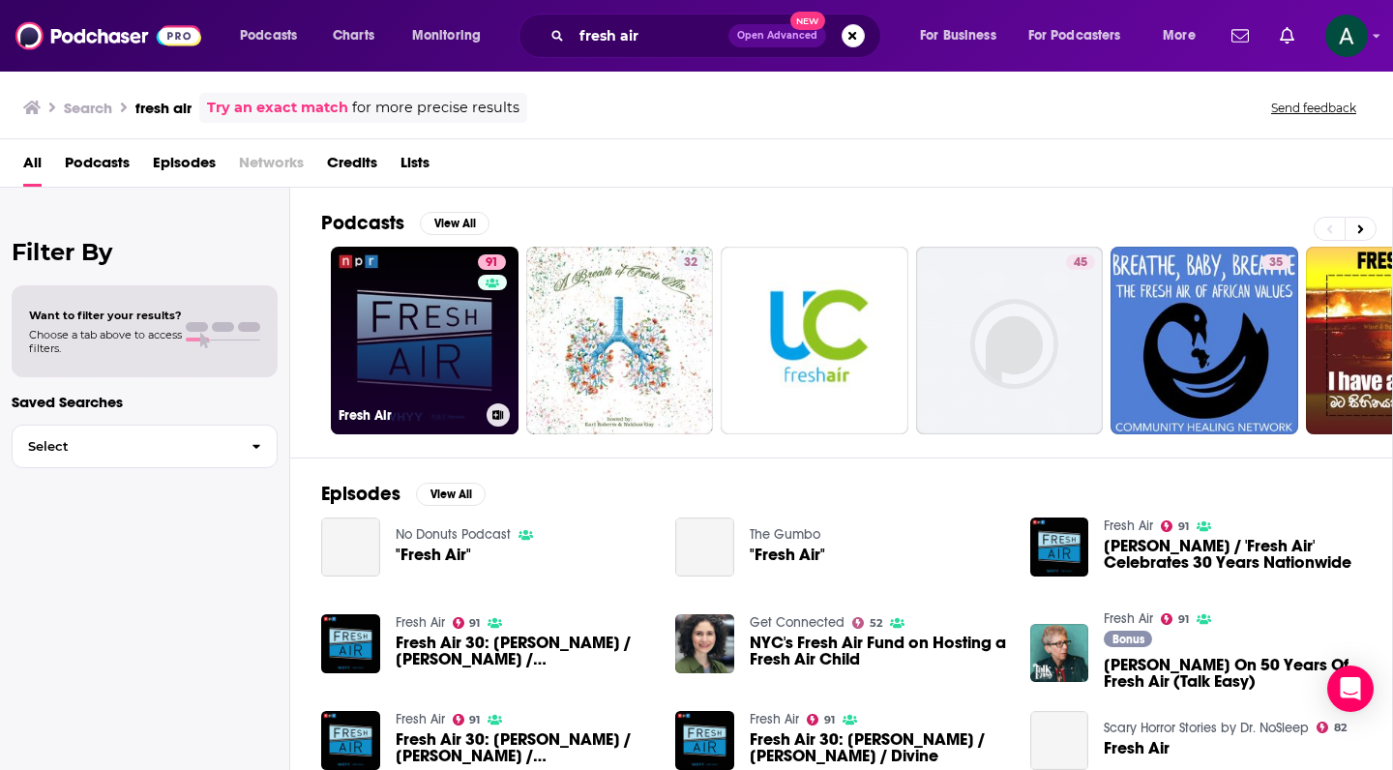
click at [423, 282] on link "91 Fresh Air" at bounding box center [425, 341] width 188 height 188
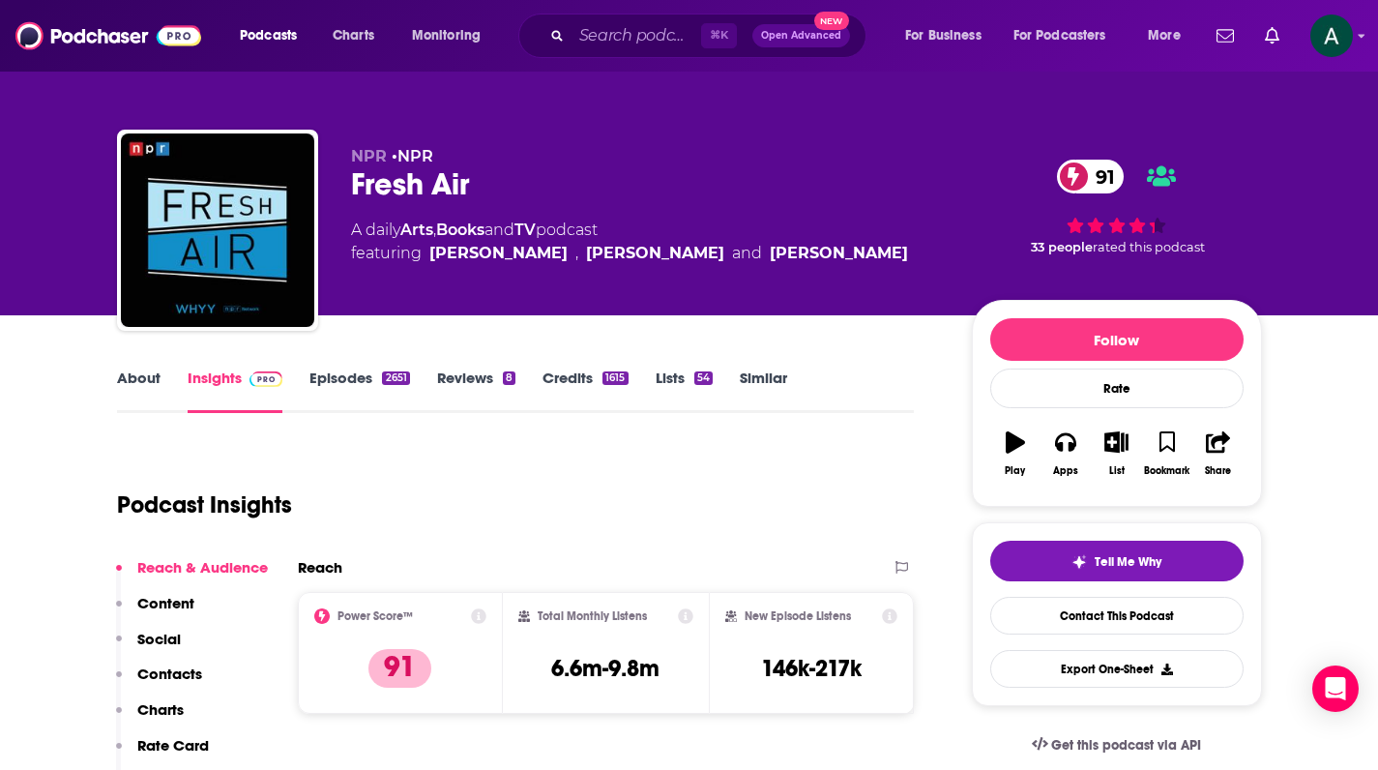
click at [573, 381] on link "Credits 1615" at bounding box center [585, 390] width 85 height 44
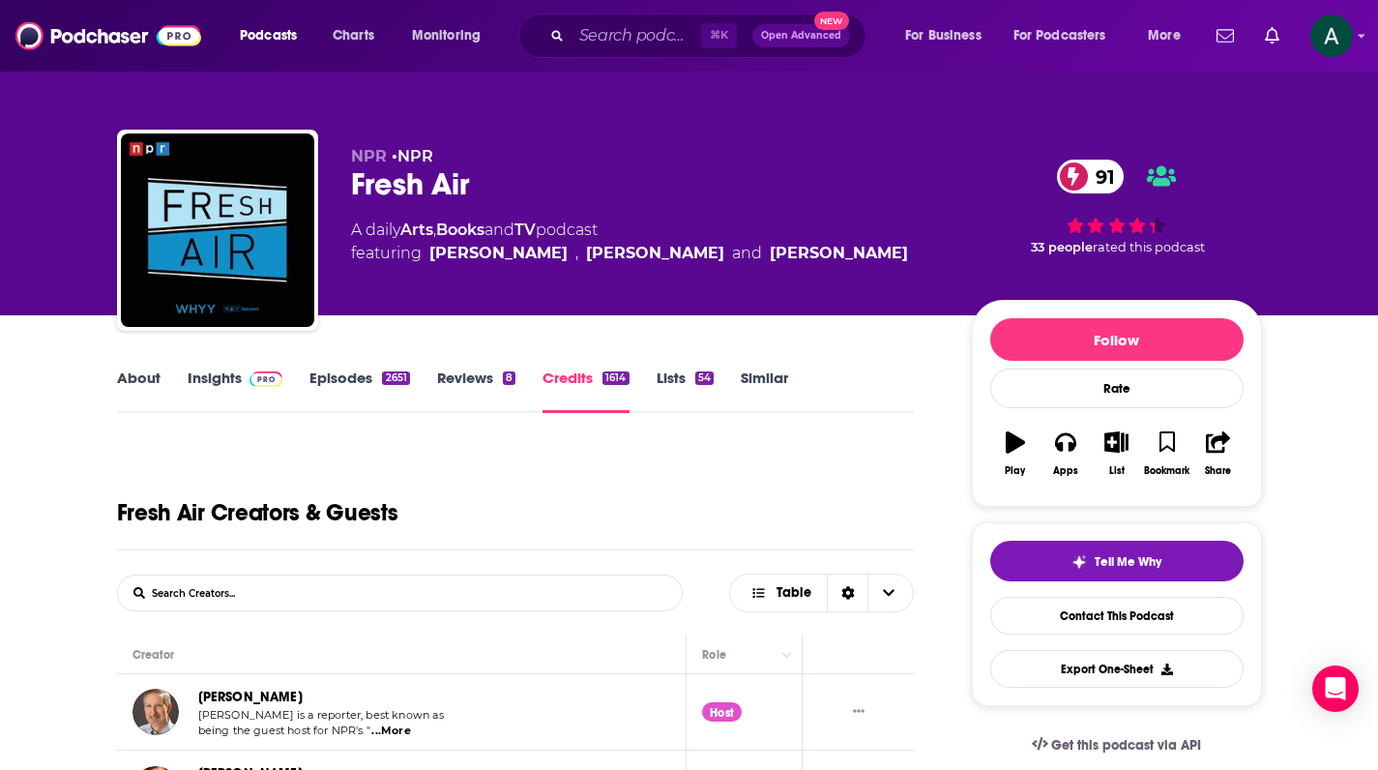
scroll to position [330, 0]
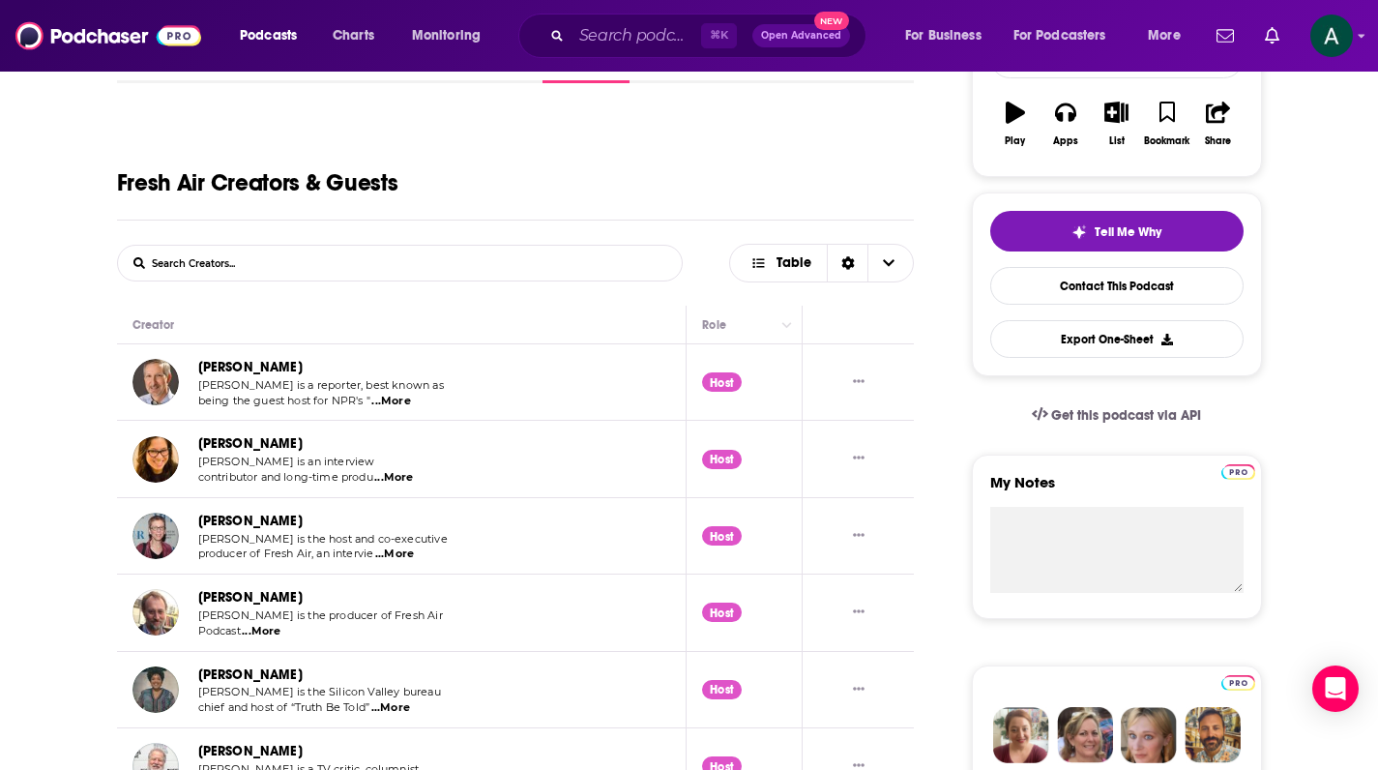
click at [397, 397] on span "...More" at bounding box center [390, 401] width 39 height 15
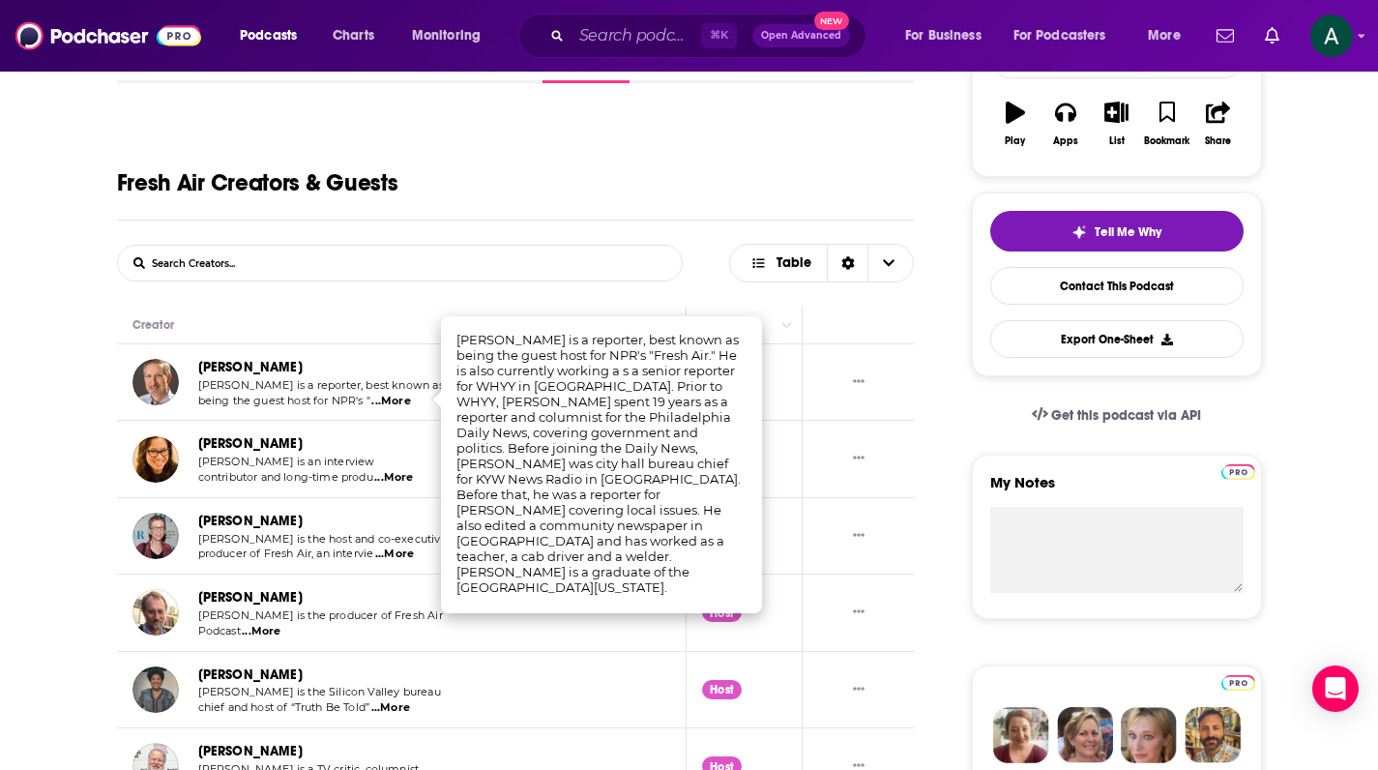
click at [497, 216] on div "Fresh Air Creators & Guests" at bounding box center [516, 167] width 798 height 106
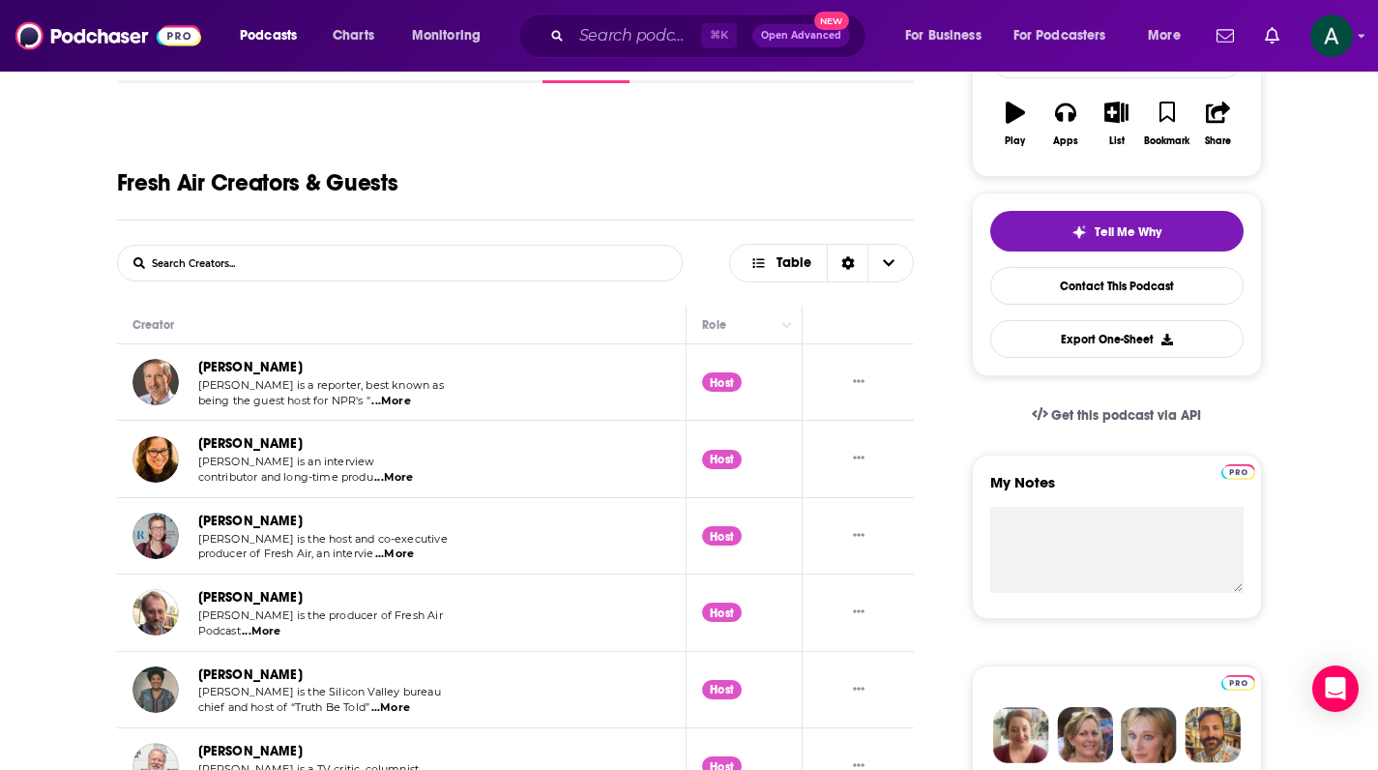
click at [396, 475] on span "...More" at bounding box center [393, 477] width 39 height 15
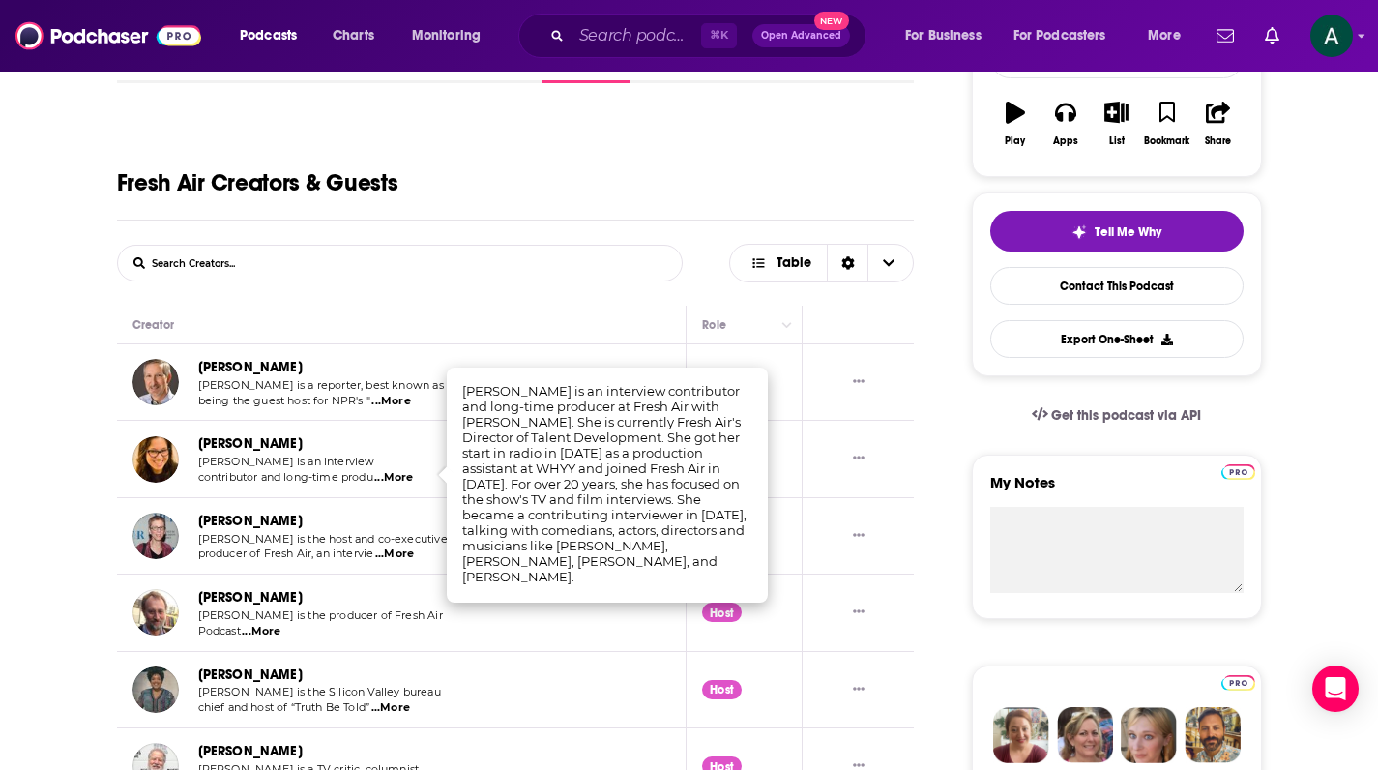
click at [489, 265] on form "List Search Input Search Creators..." at bounding box center [400, 263] width 566 height 37
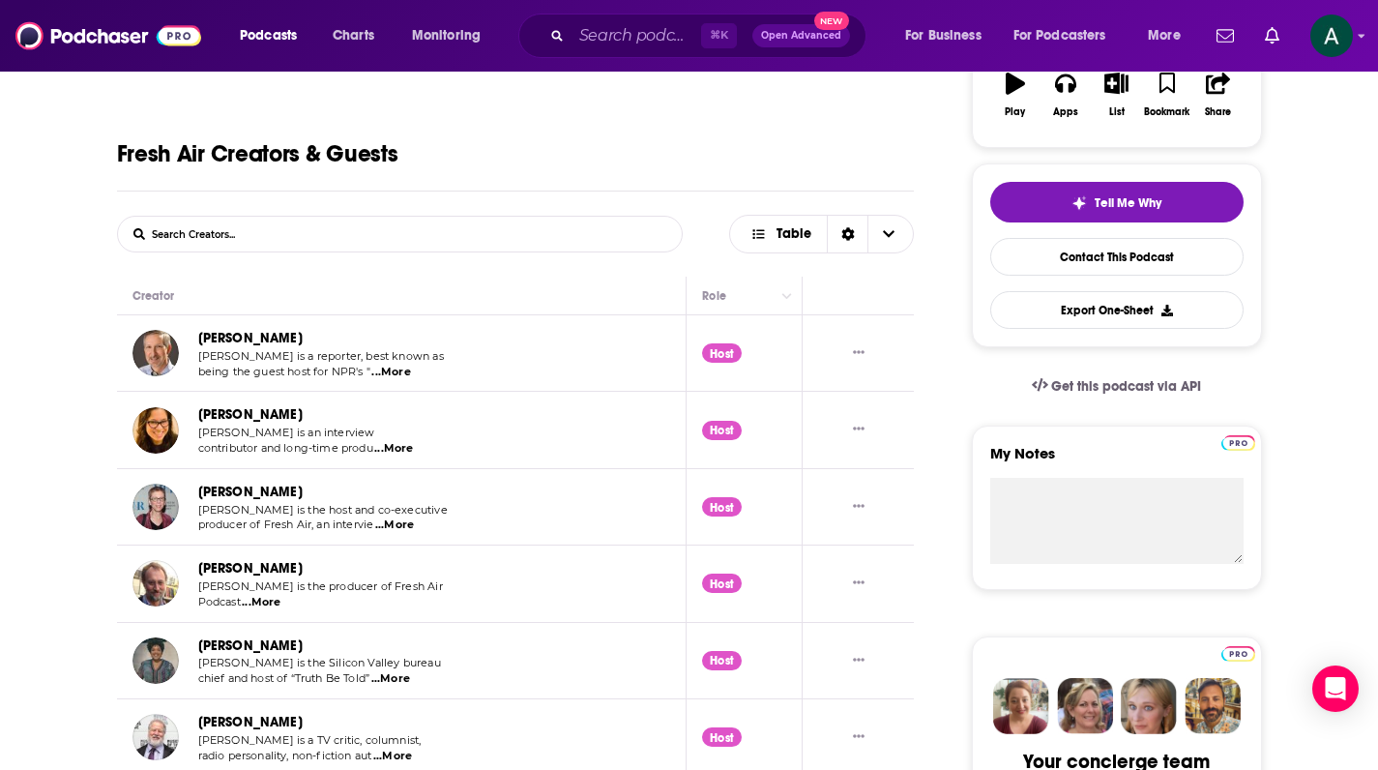
scroll to position [393, 0]
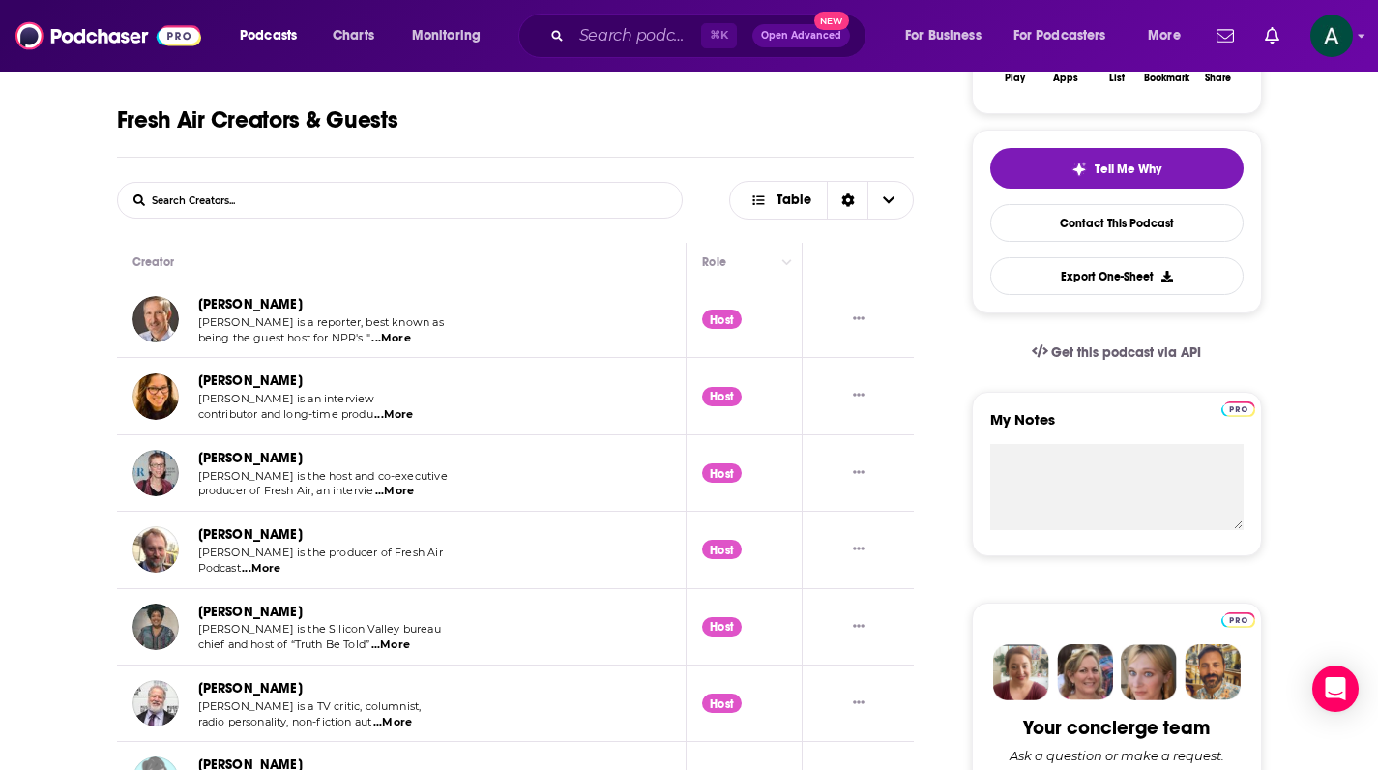
click at [272, 561] on span "...More" at bounding box center [261, 568] width 39 height 15
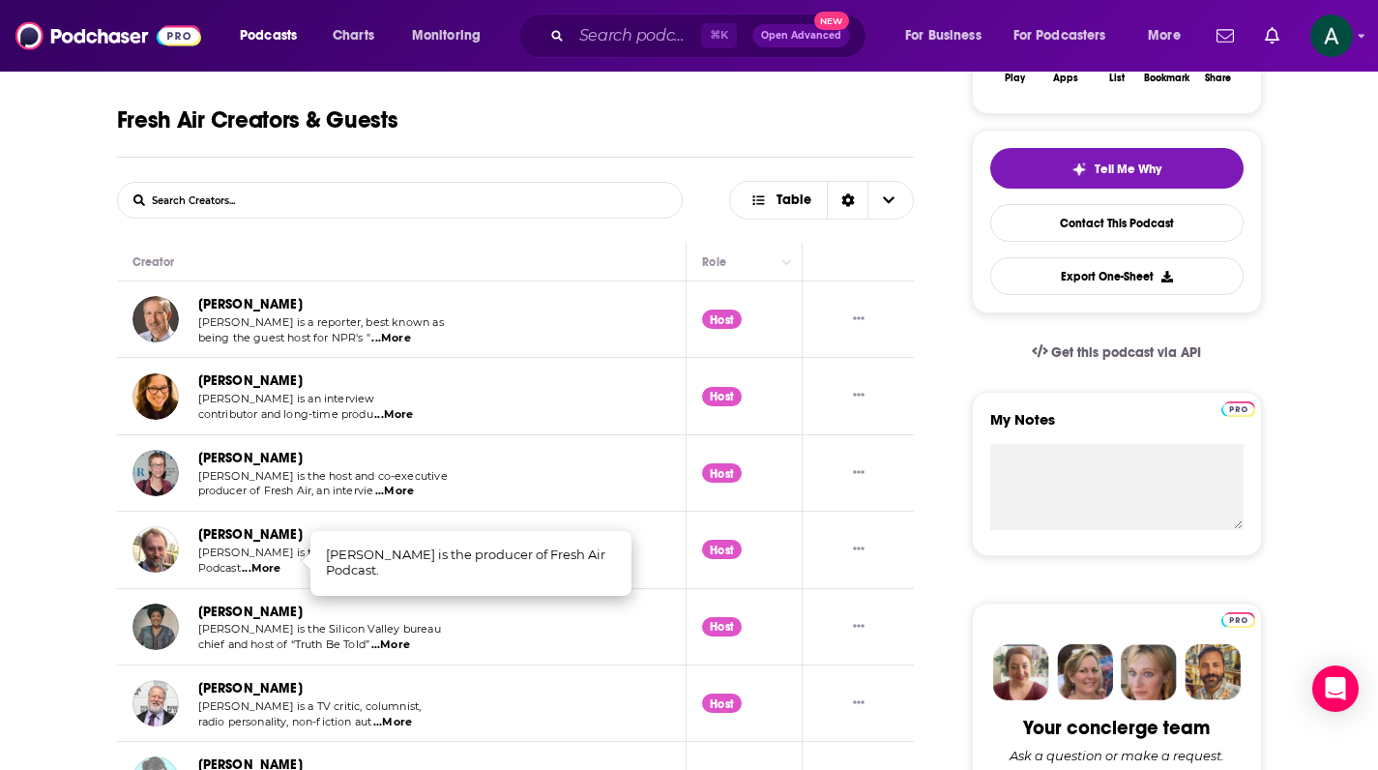
click at [272, 561] on span "...More" at bounding box center [261, 568] width 39 height 15
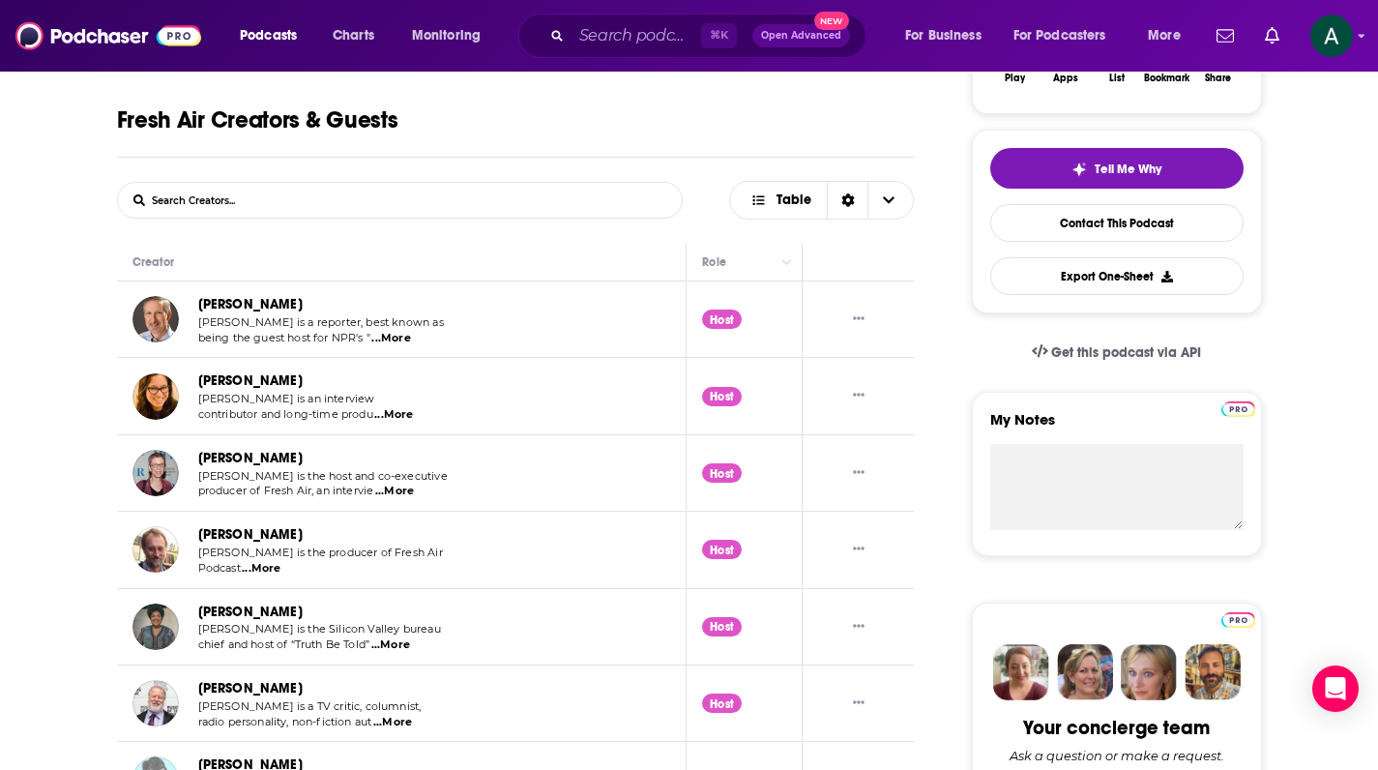
click at [272, 561] on span "...More" at bounding box center [261, 568] width 39 height 15
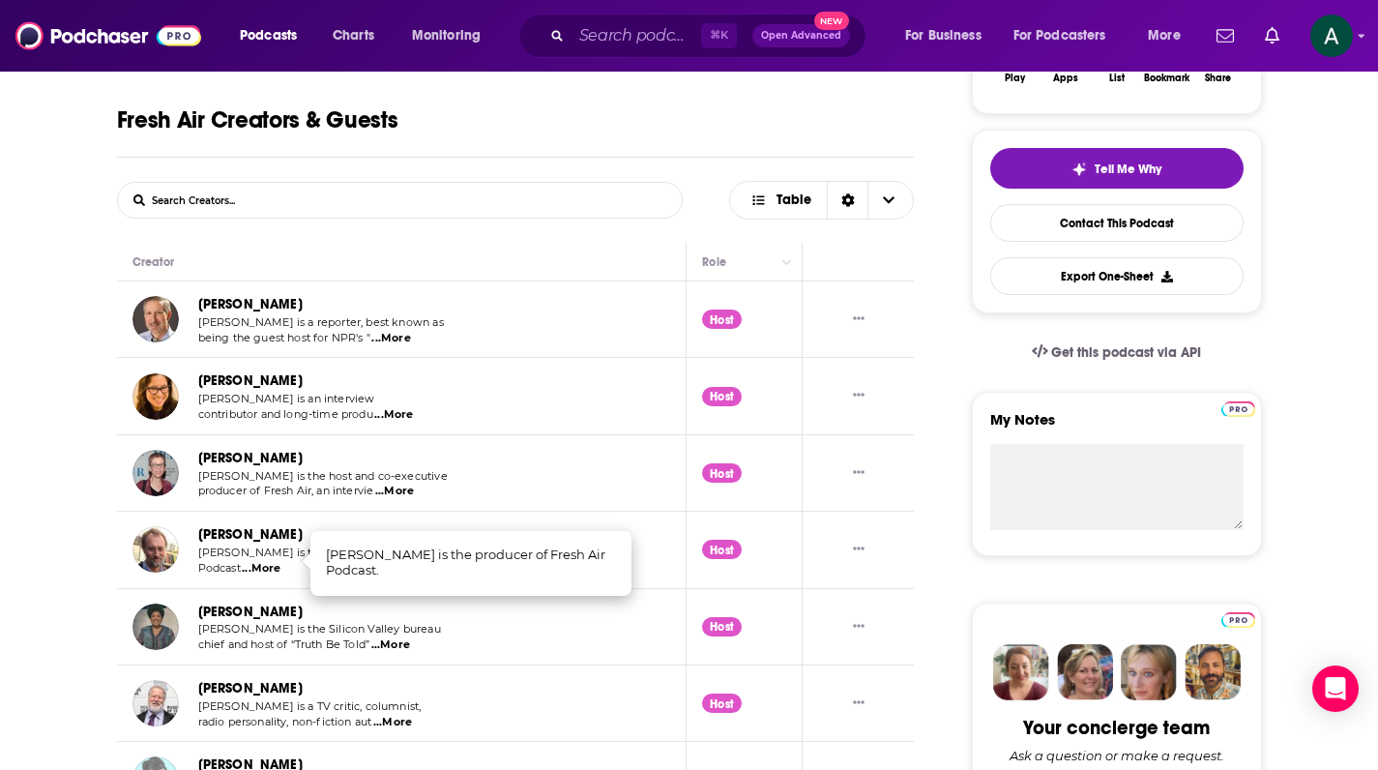
scroll to position [523, 0]
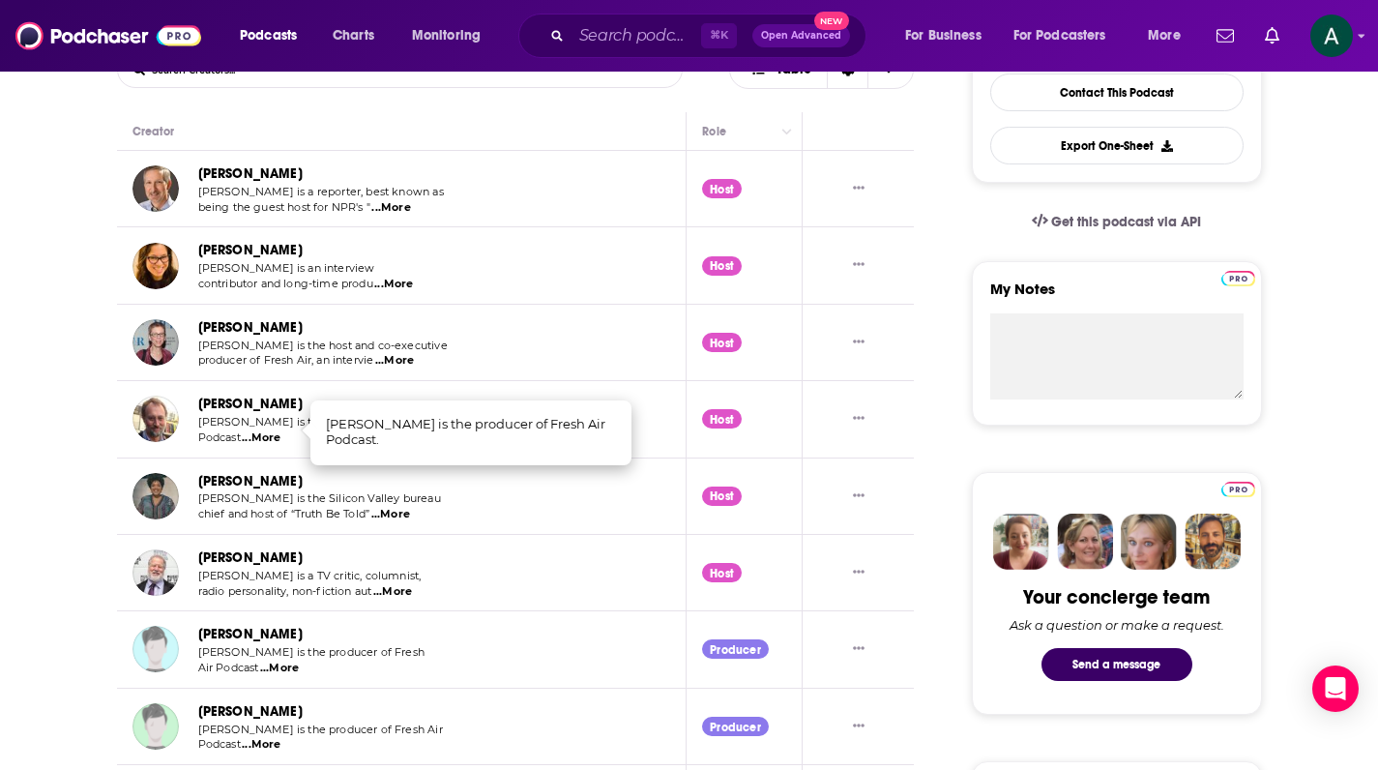
click at [523, 537] on td "David Bianculli David Bianculli is a TV critic, columnist, radio personality, n…" at bounding box center [402, 573] width 571 height 76
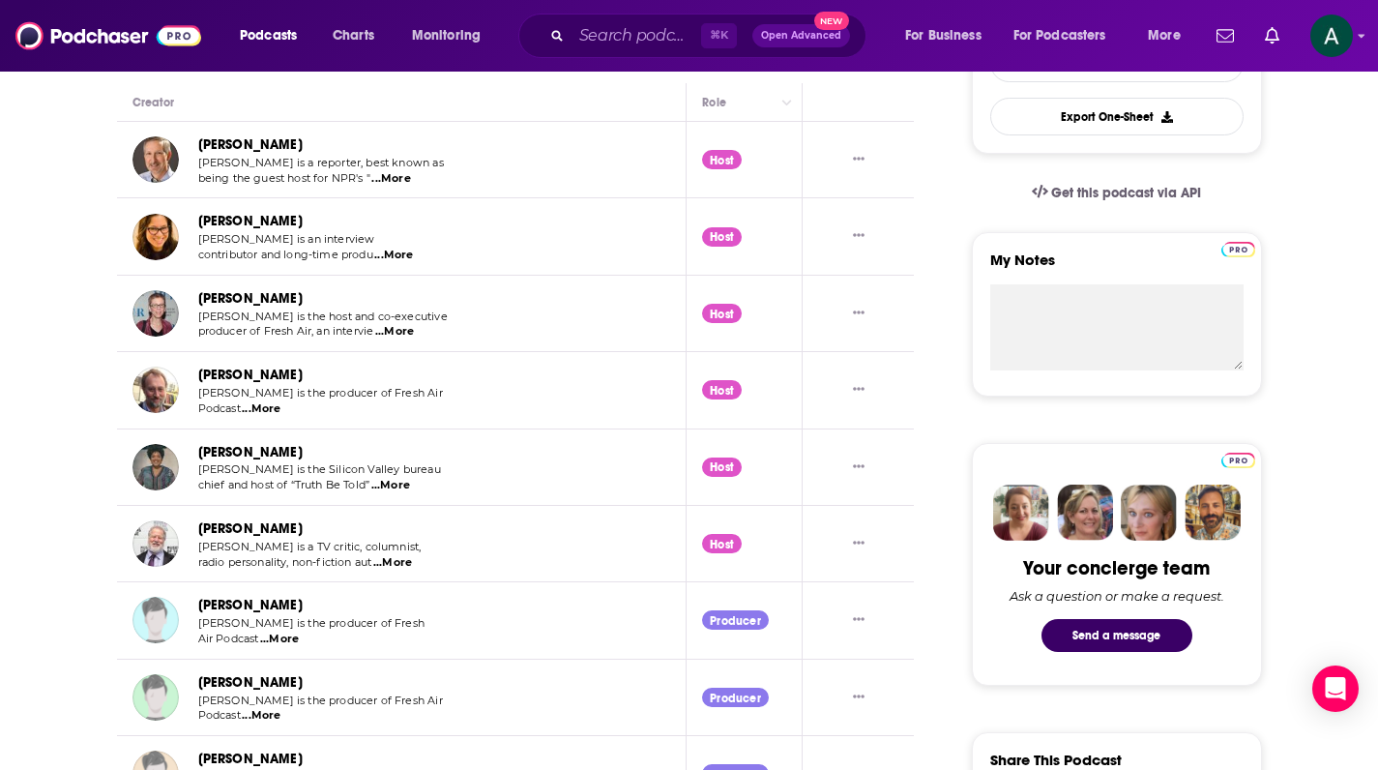
scroll to position [589, 0]
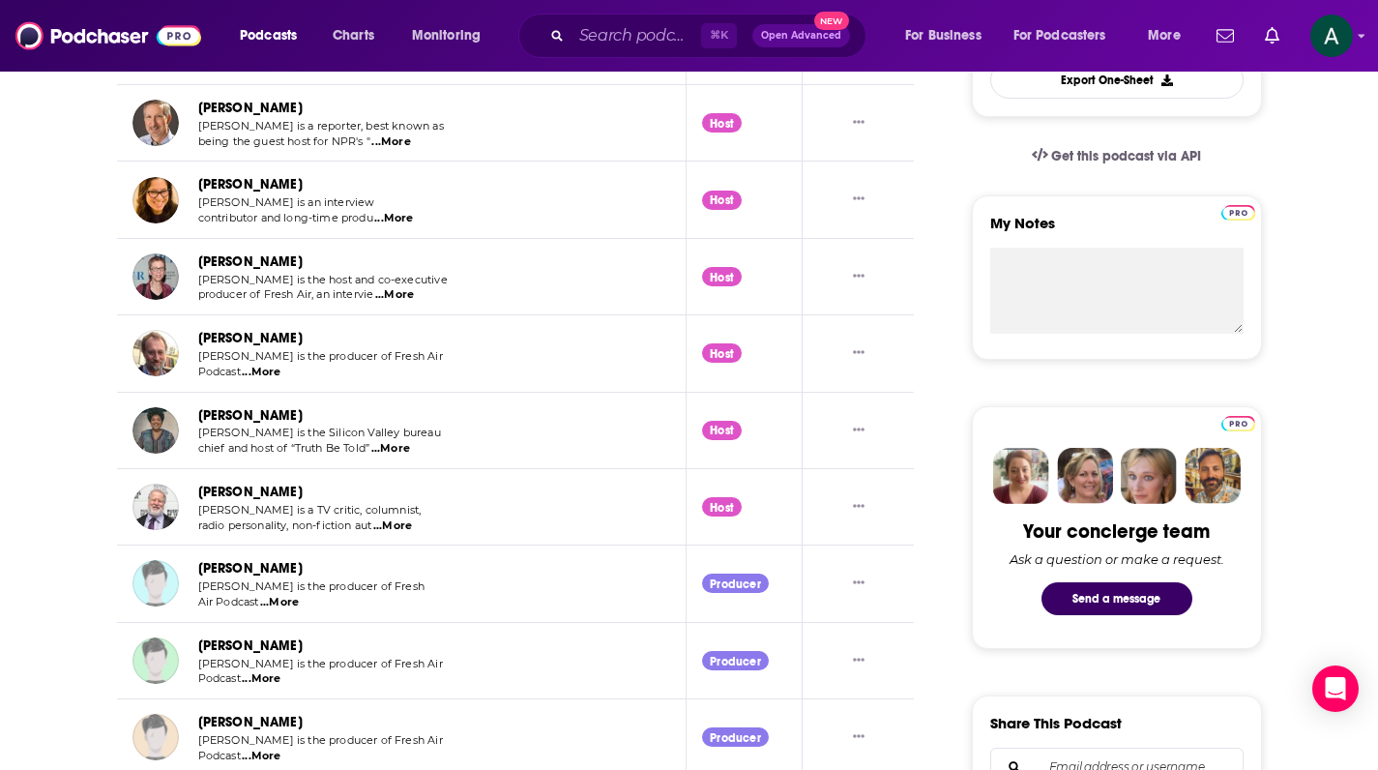
click at [293, 595] on span "...More" at bounding box center [279, 602] width 39 height 15
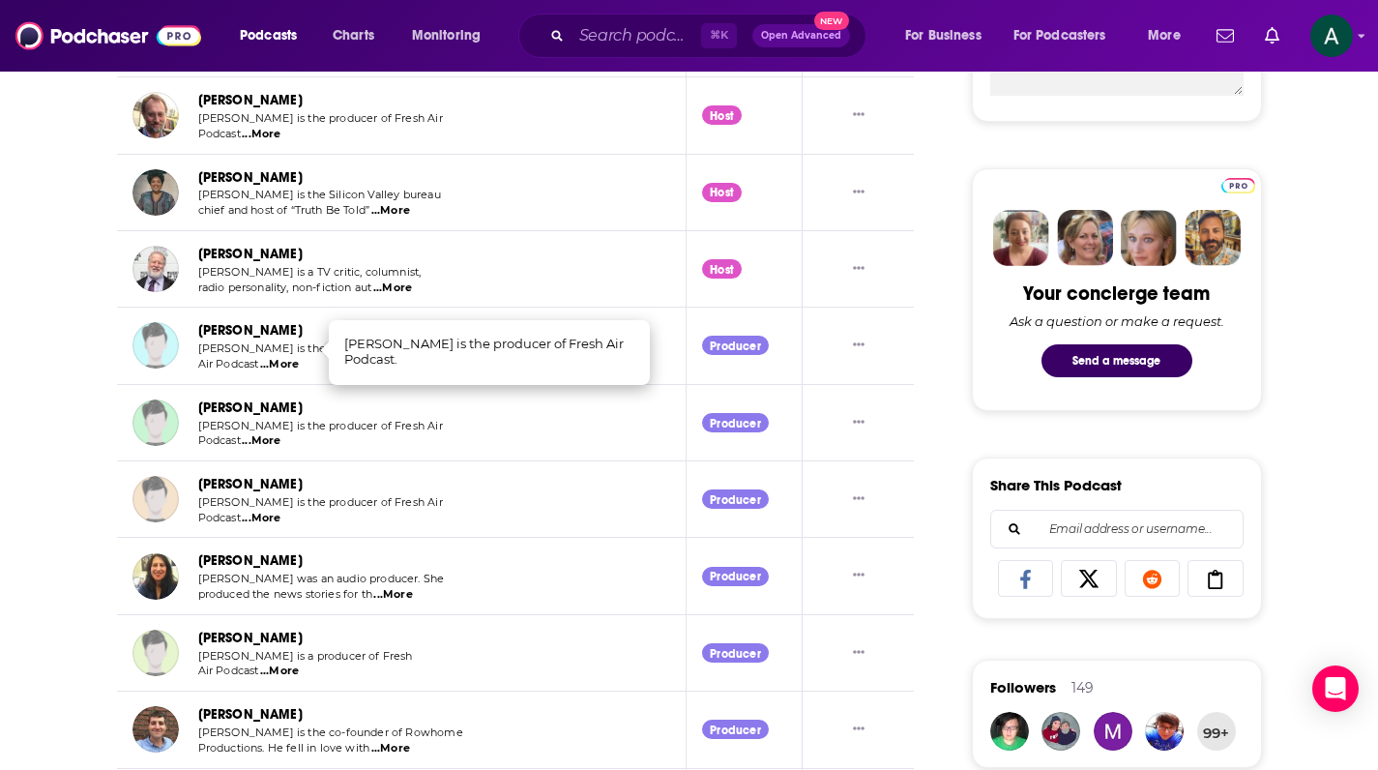
scroll to position [958, 0]
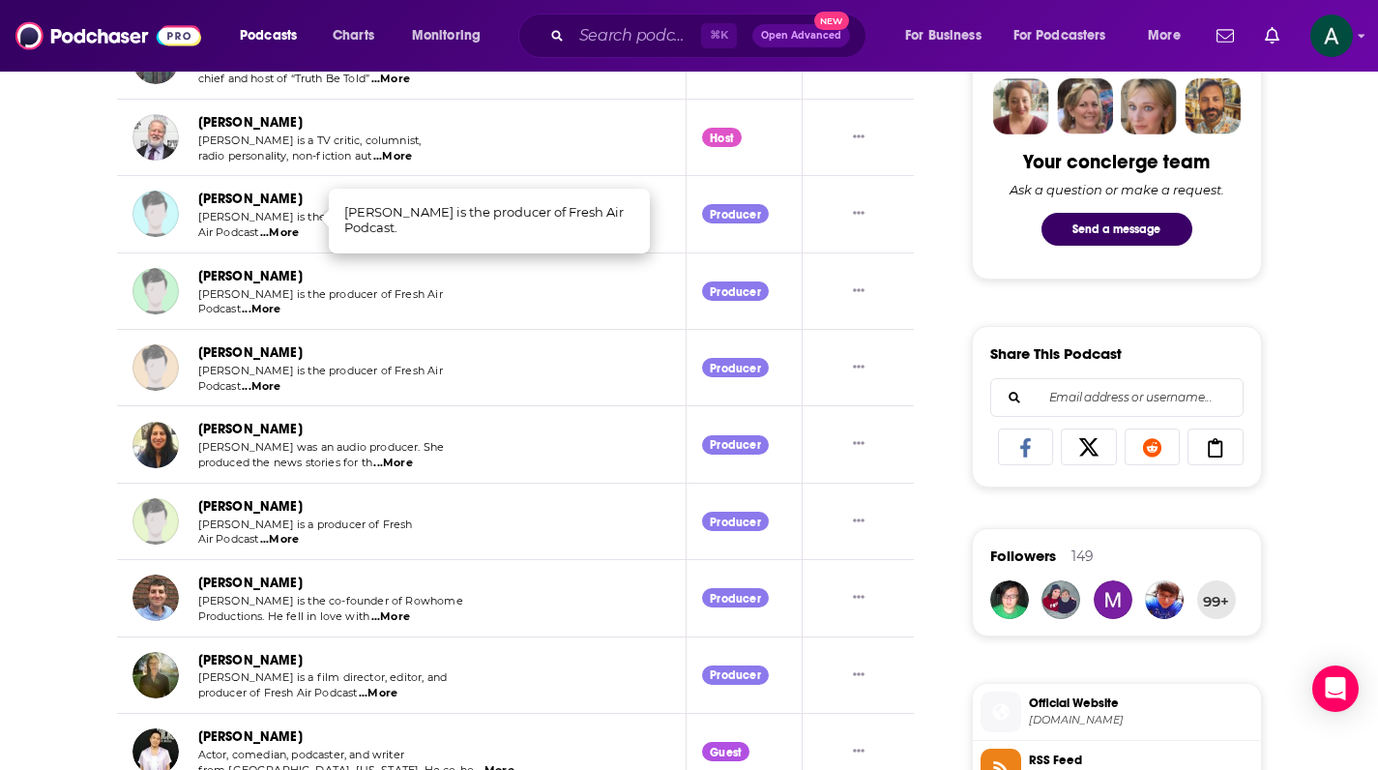
click at [476, 763] on span "...More" at bounding box center [495, 770] width 39 height 15
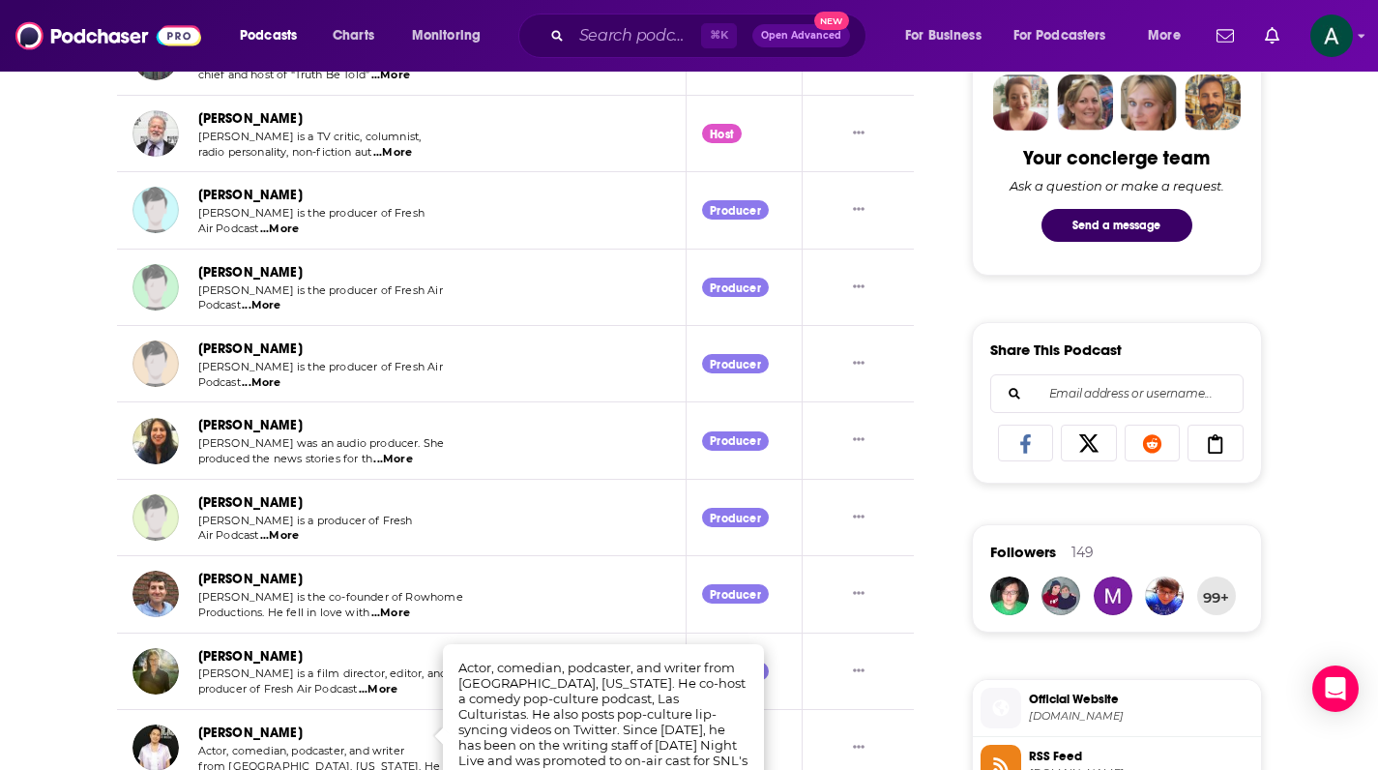
scroll to position [989, 0]
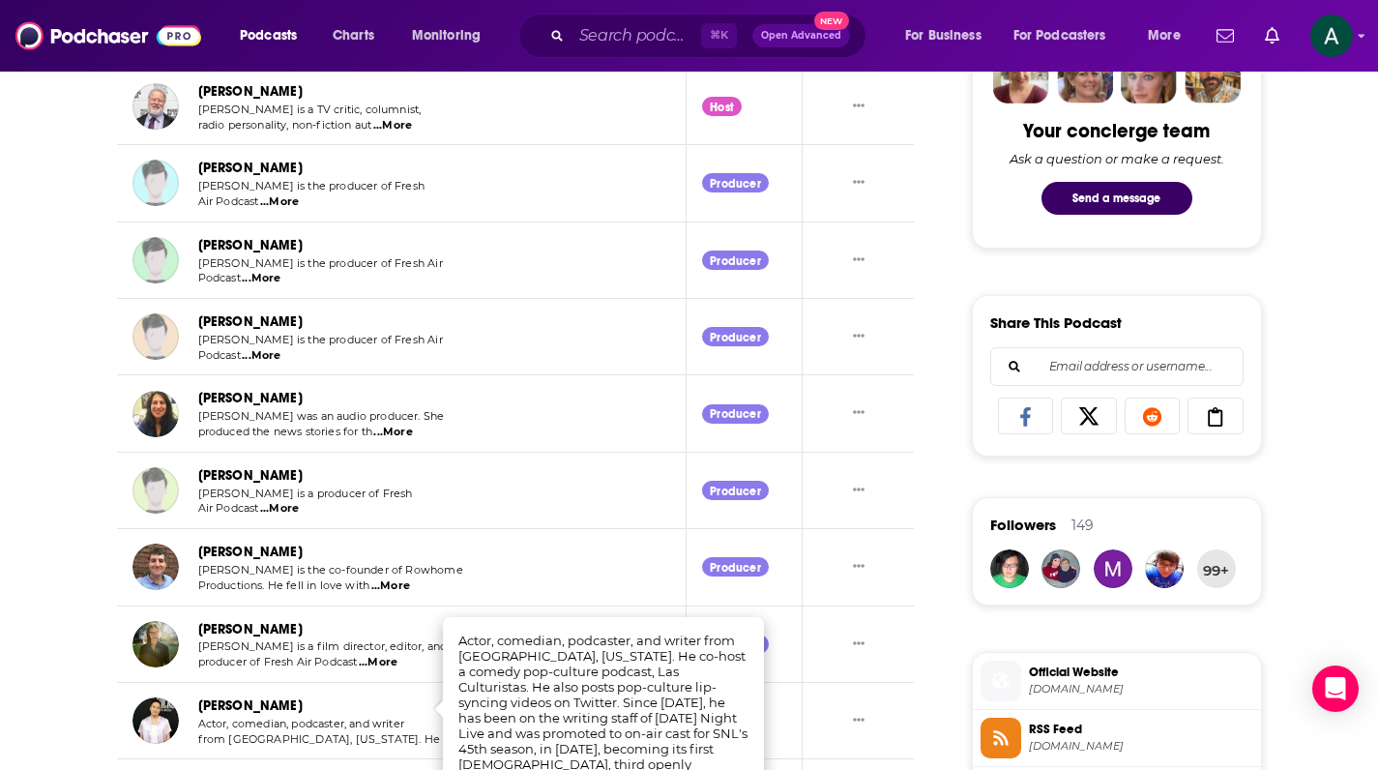
click at [284, 501] on span "...More" at bounding box center [279, 508] width 39 height 15
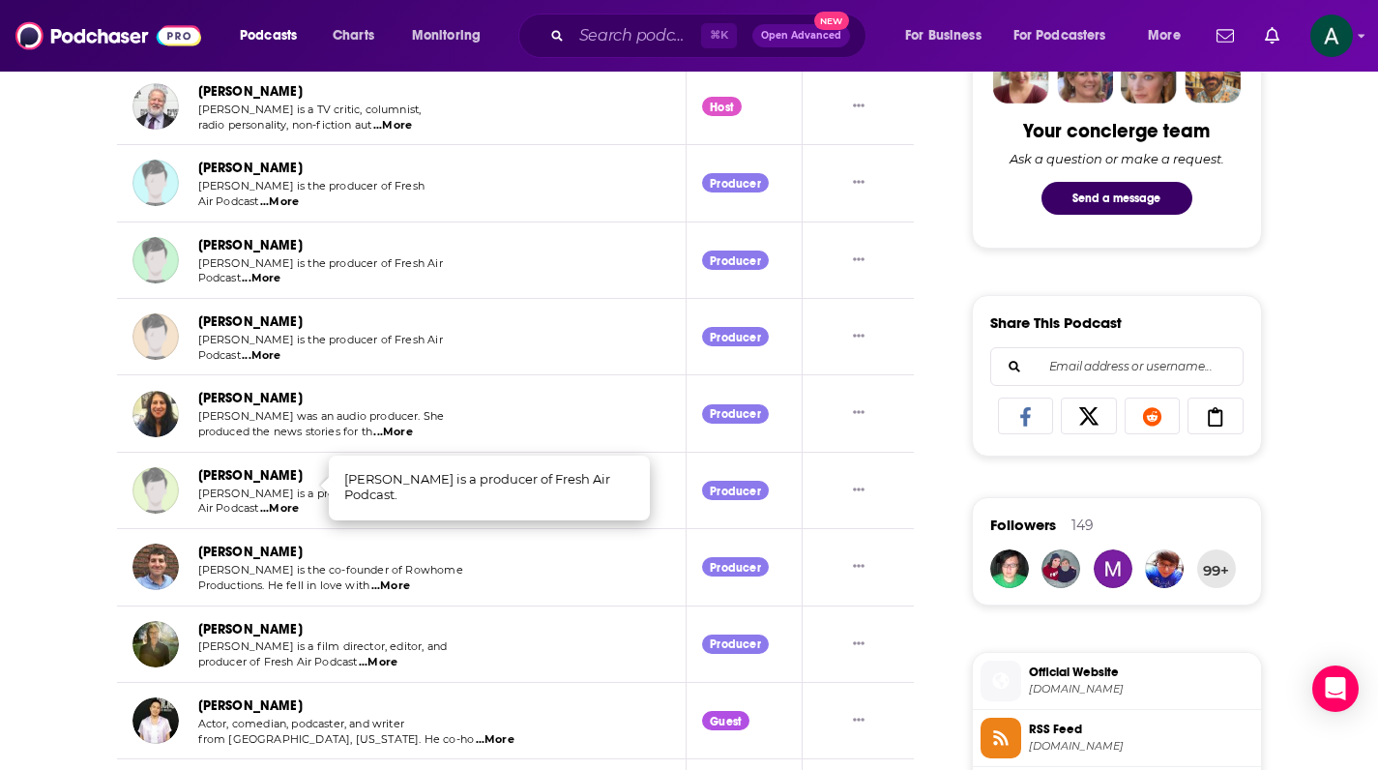
click at [399, 425] on span "...More" at bounding box center [392, 432] width 39 height 15
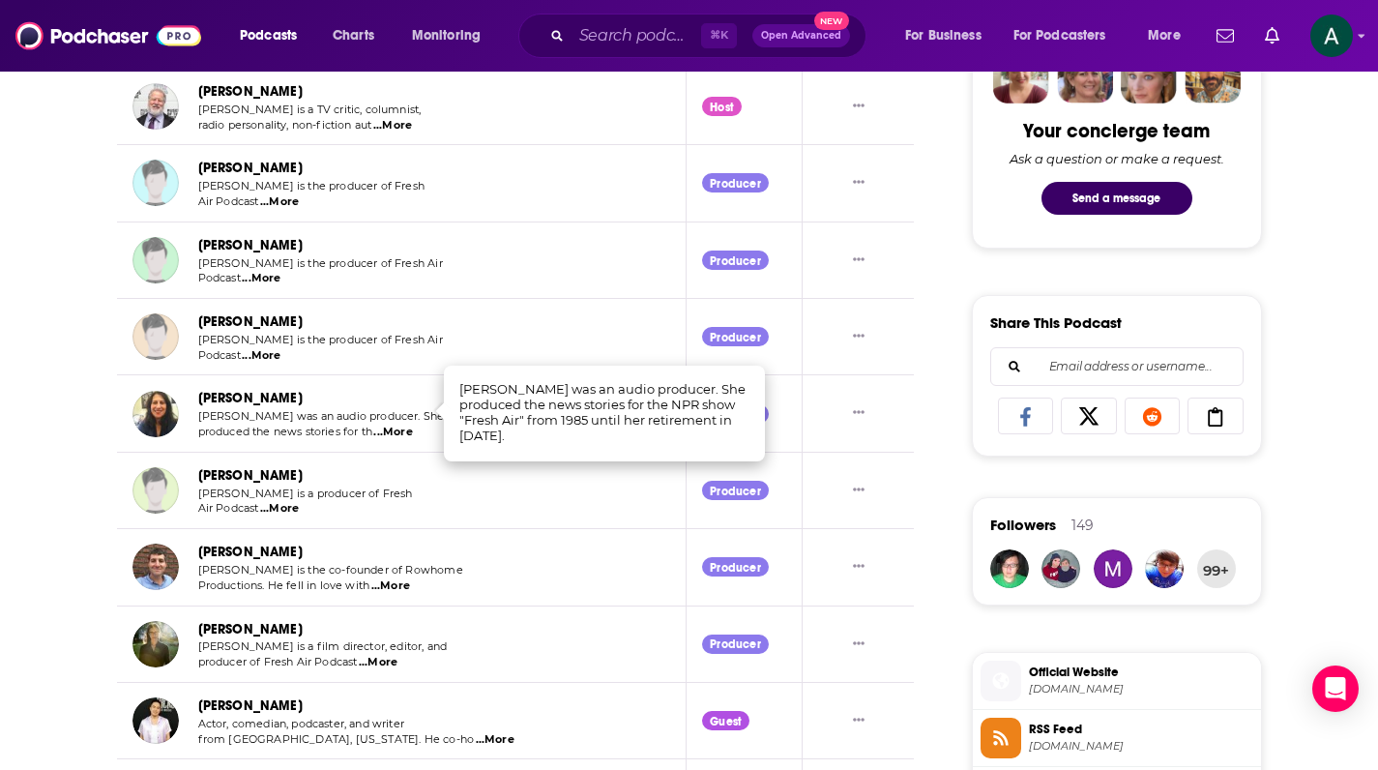
click at [276, 348] on span "...More" at bounding box center [261, 355] width 39 height 15
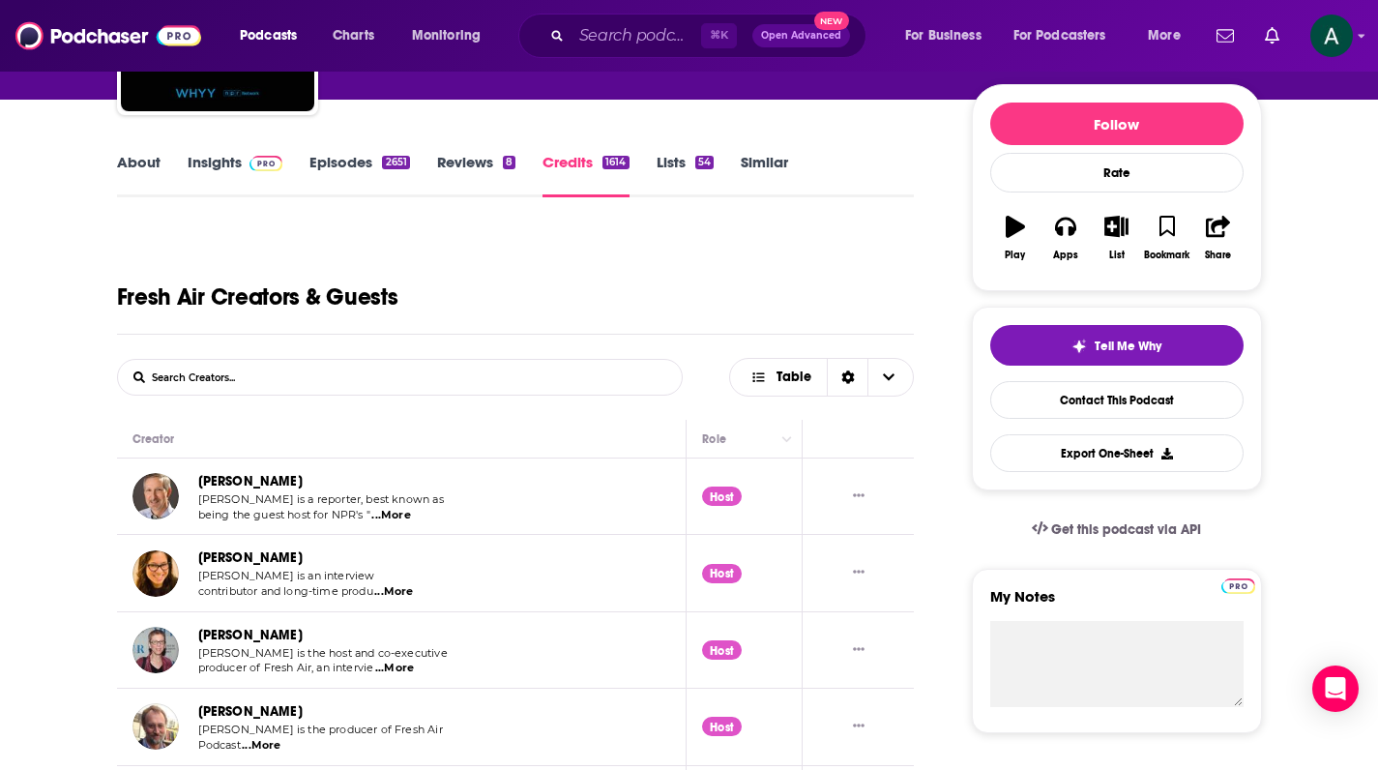
scroll to position [179, 0]
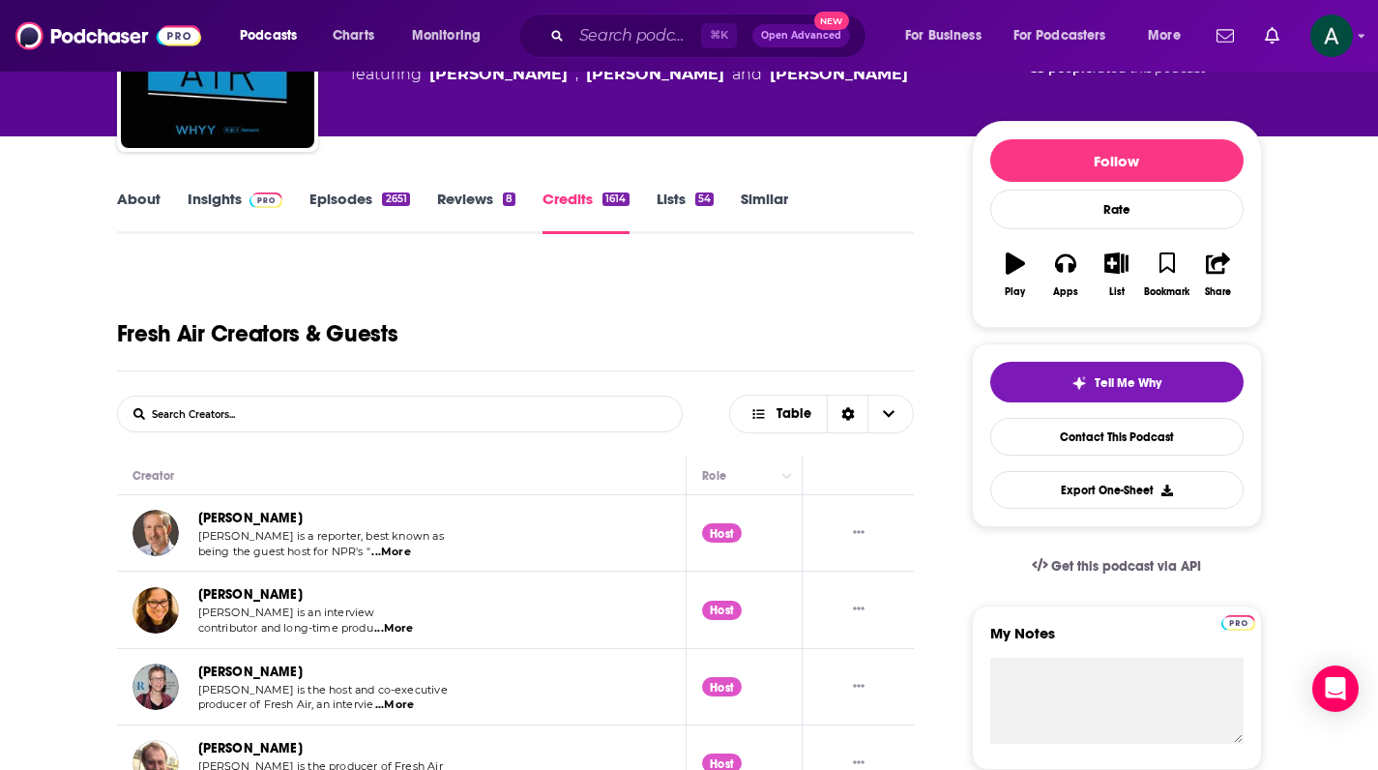
click at [355, 195] on link "Episodes 2651" at bounding box center [359, 212] width 100 height 44
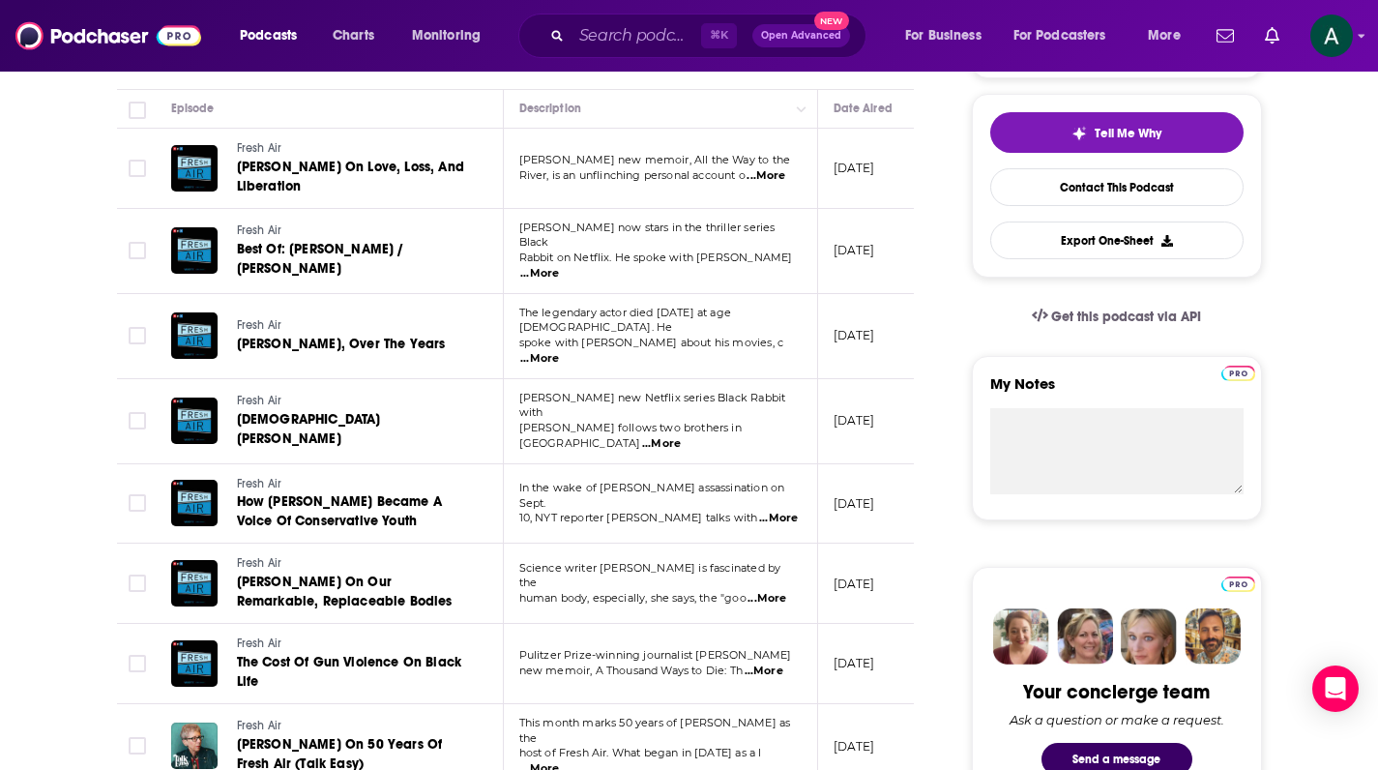
scroll to position [552, 0]
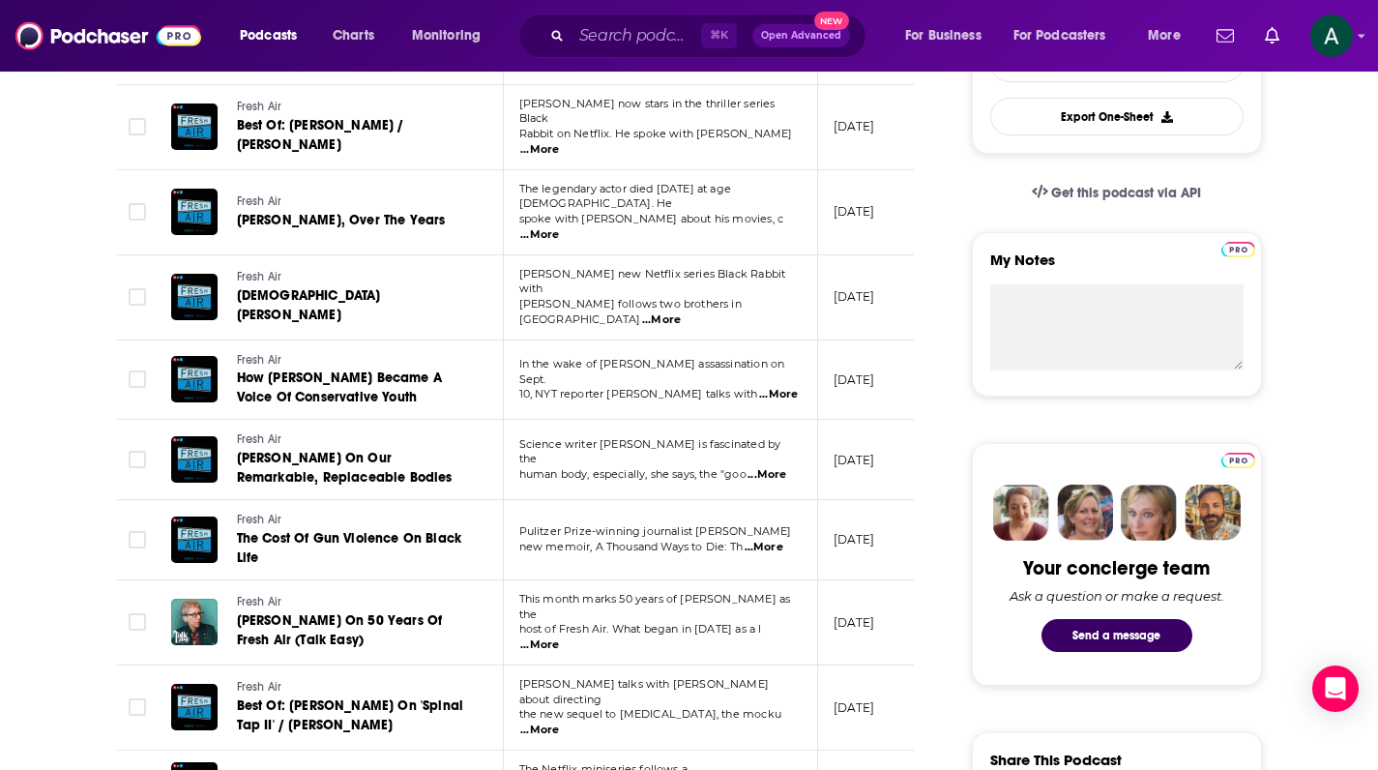
click at [559, 722] on span "...More" at bounding box center [539, 729] width 39 height 15
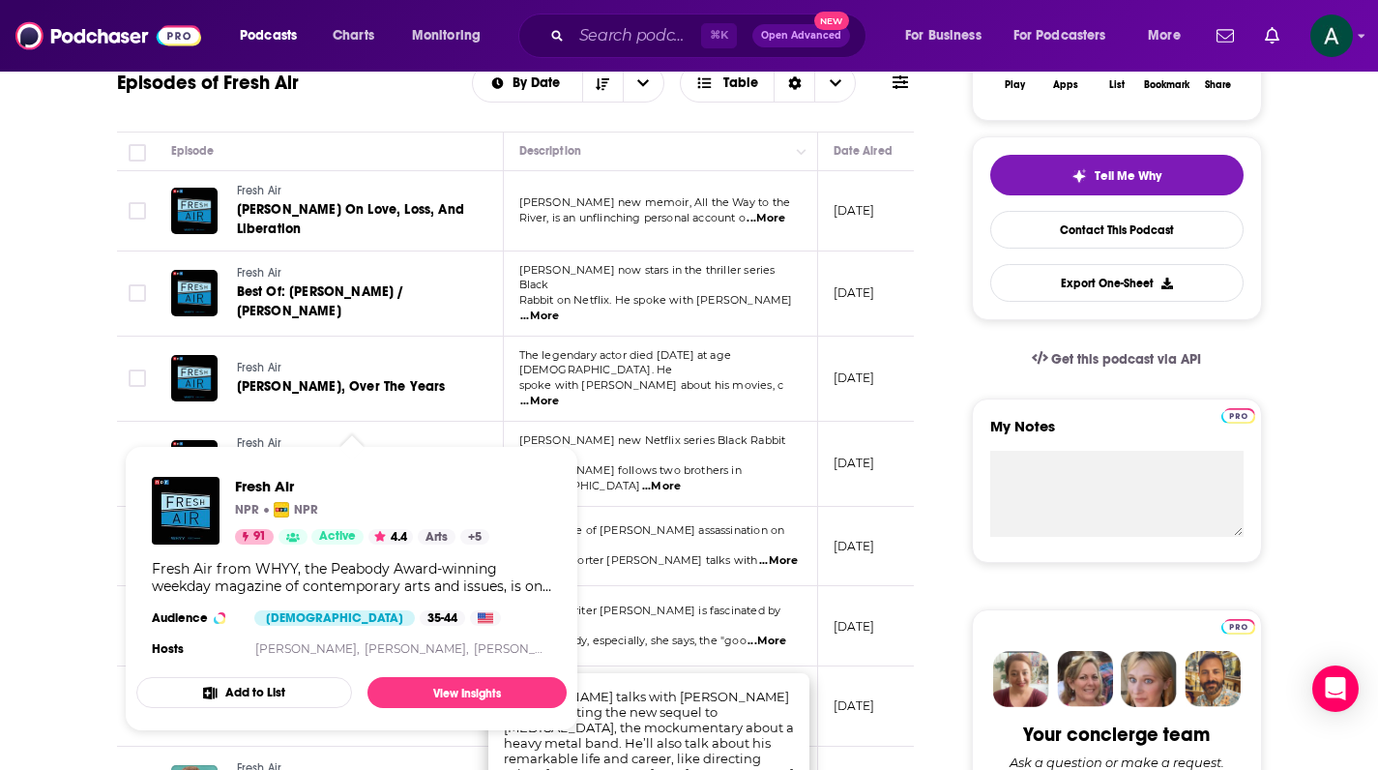
scroll to position [506, 0]
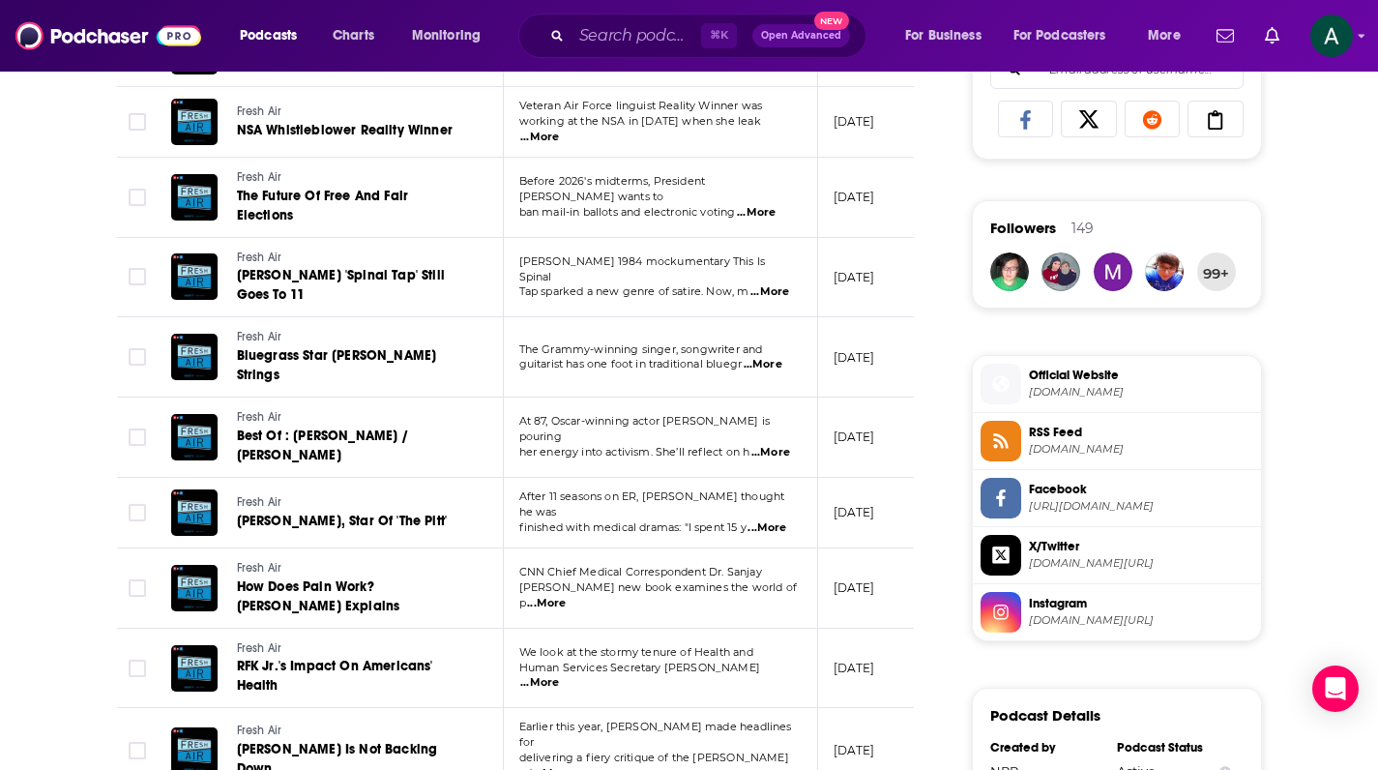
scroll to position [1456, 0]
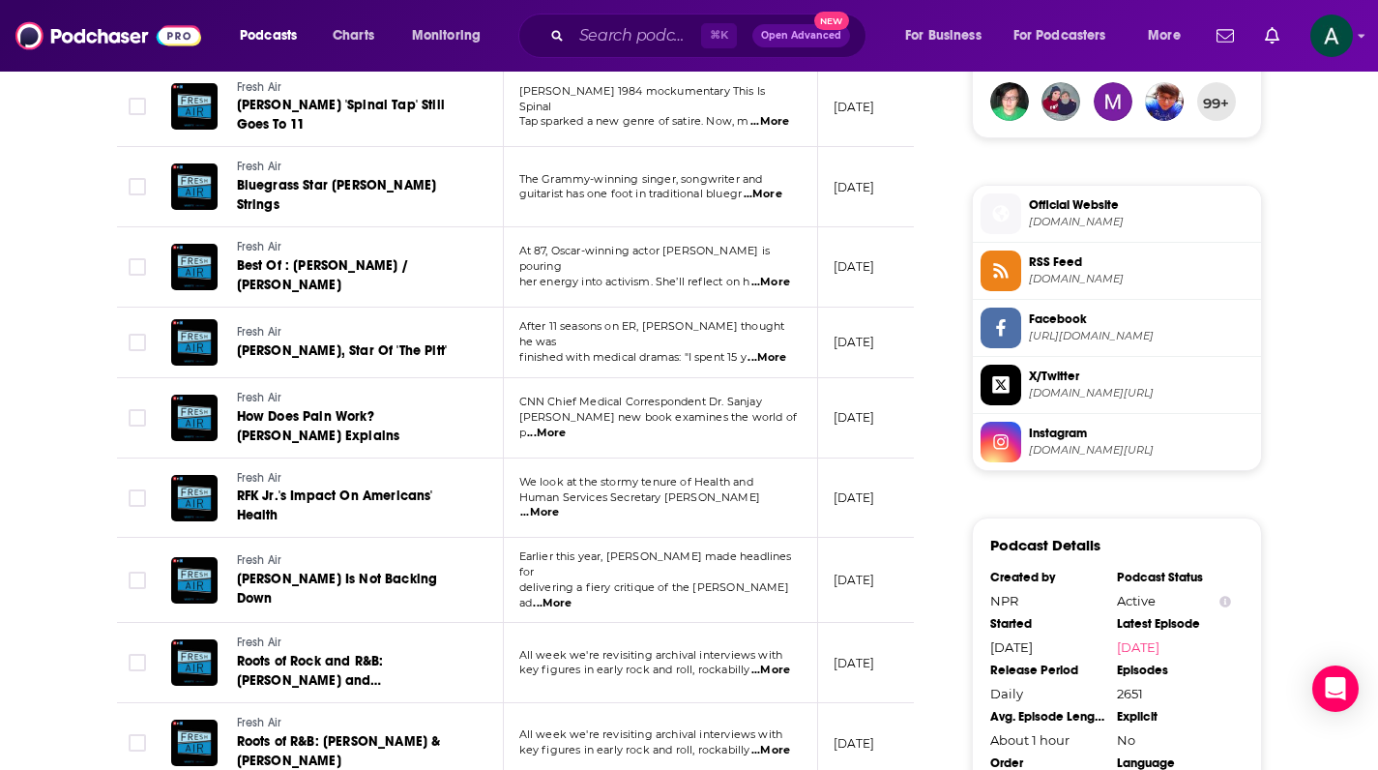
click at [773, 662] on span "...More" at bounding box center [770, 669] width 39 height 15
click at [28, 473] on div "About Insights Episodes 2651 Reviews 8 Credits 1614 Lists 54 Similar Episodes o…" at bounding box center [689, 153] width 1378 height 2589
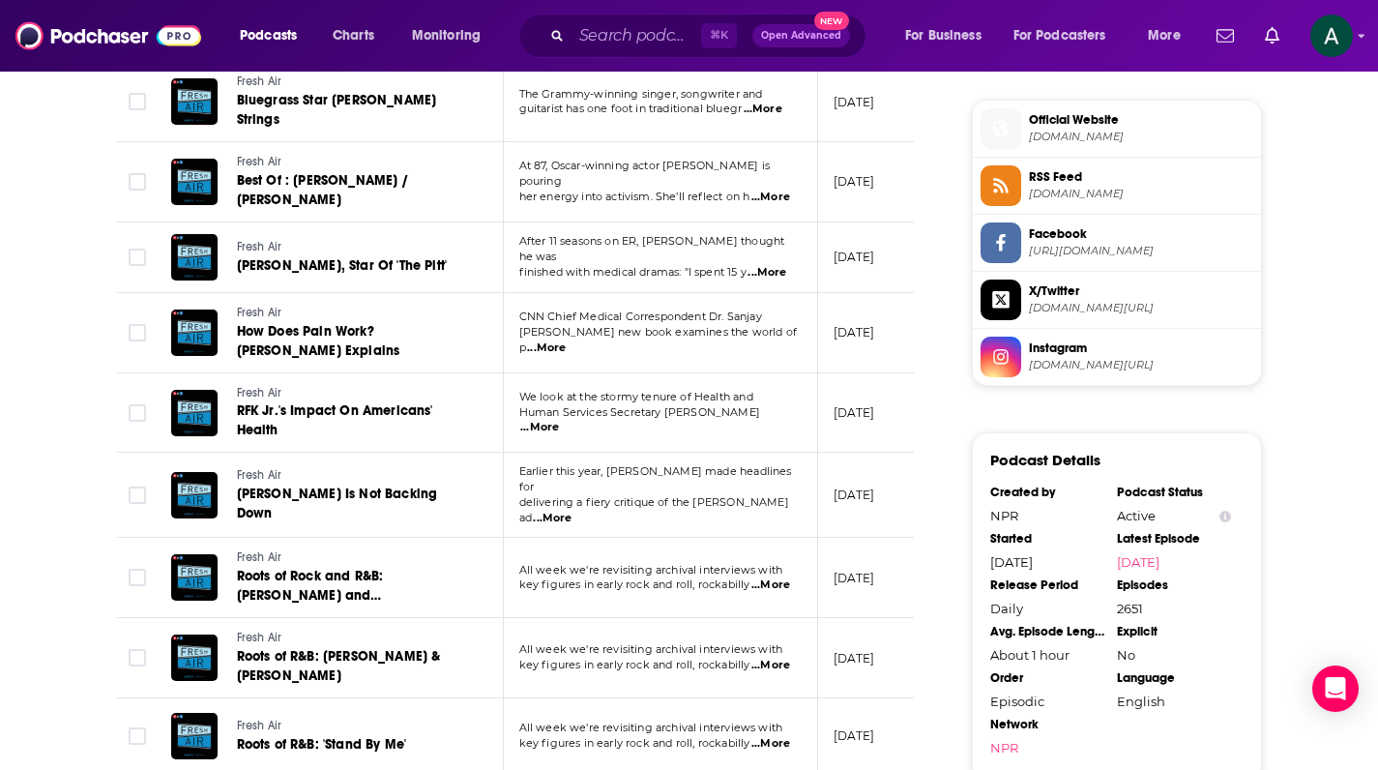
click at [786, 658] on span "...More" at bounding box center [770, 665] width 39 height 15
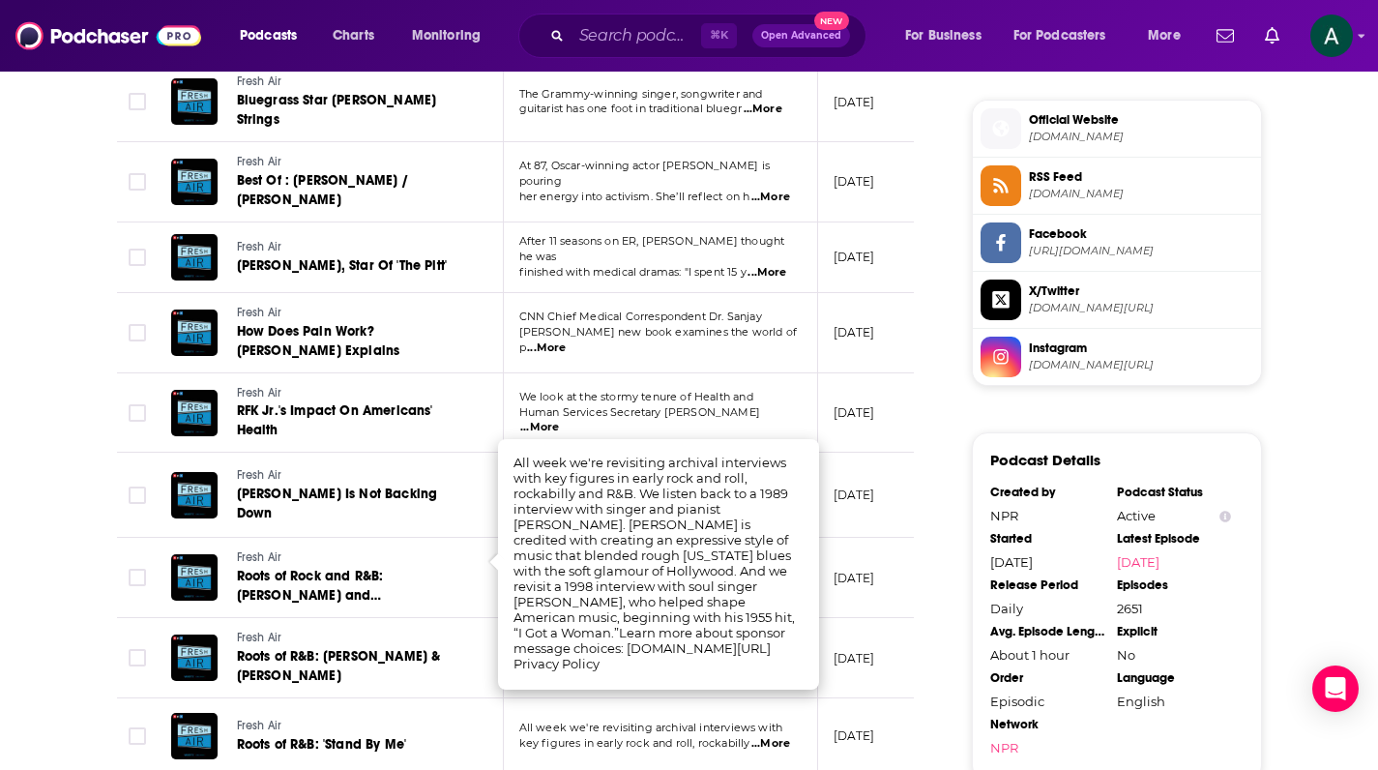
click at [56, 522] on div "About Insights Episodes 2651 Reviews 8 Credits 1614 Lists 54 Similar Episodes o…" at bounding box center [689, 68] width 1378 height 2589
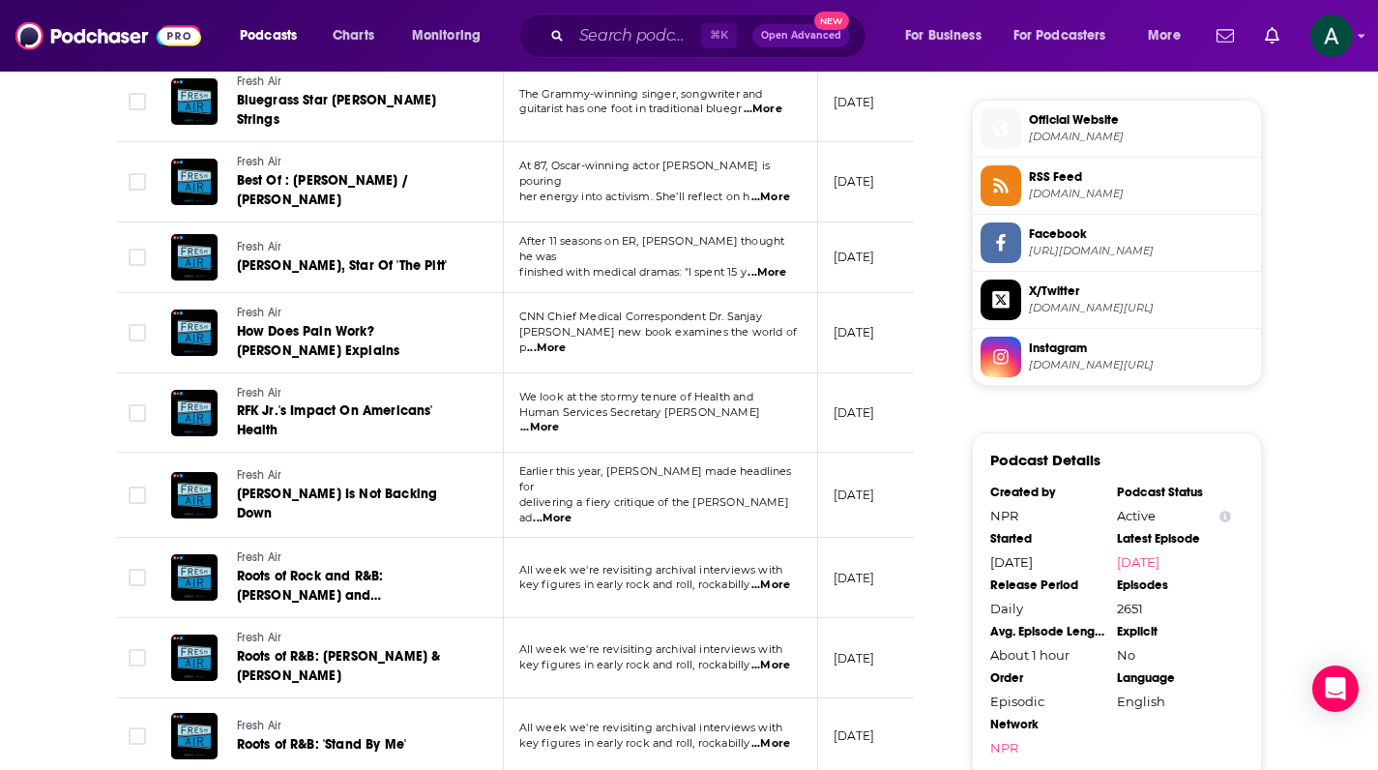
scroll to position [1697, 0]
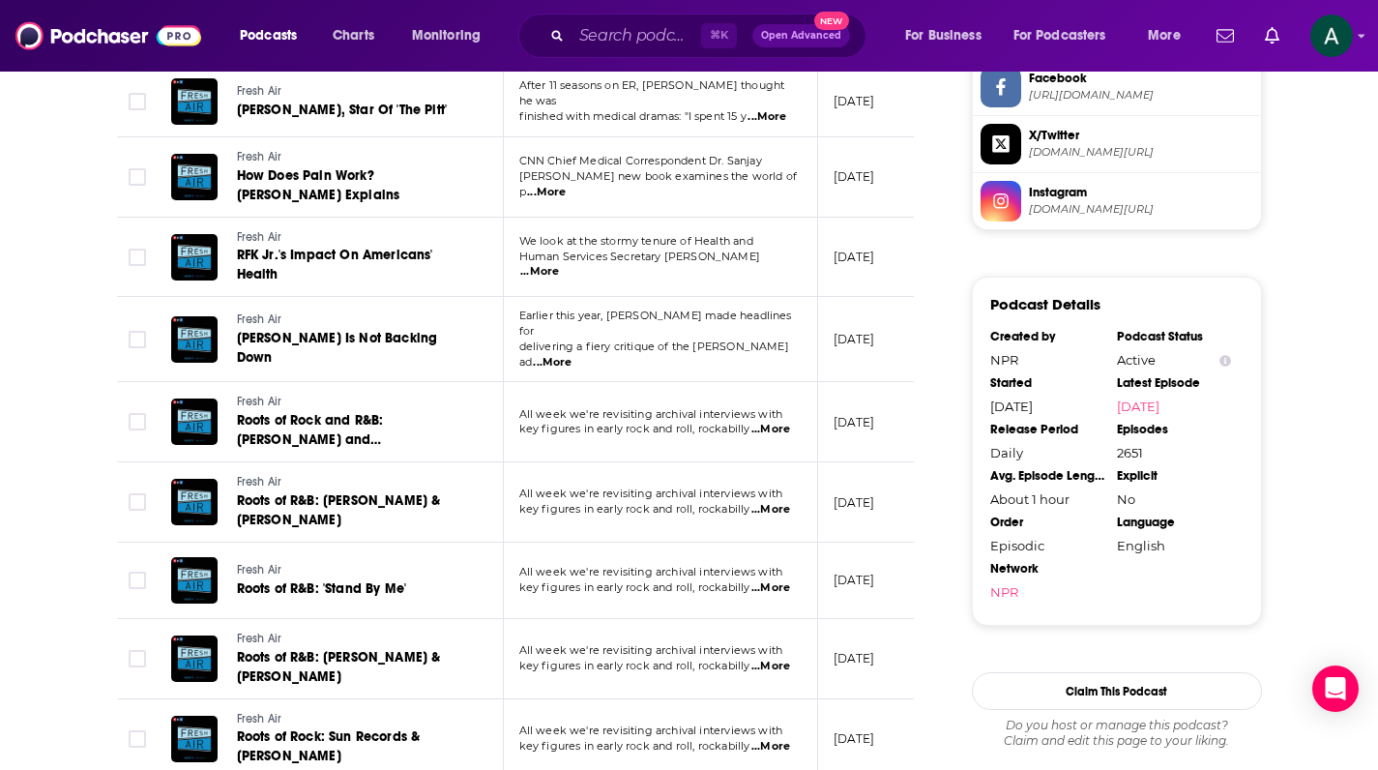
click at [780, 659] on span "...More" at bounding box center [770, 666] width 39 height 15
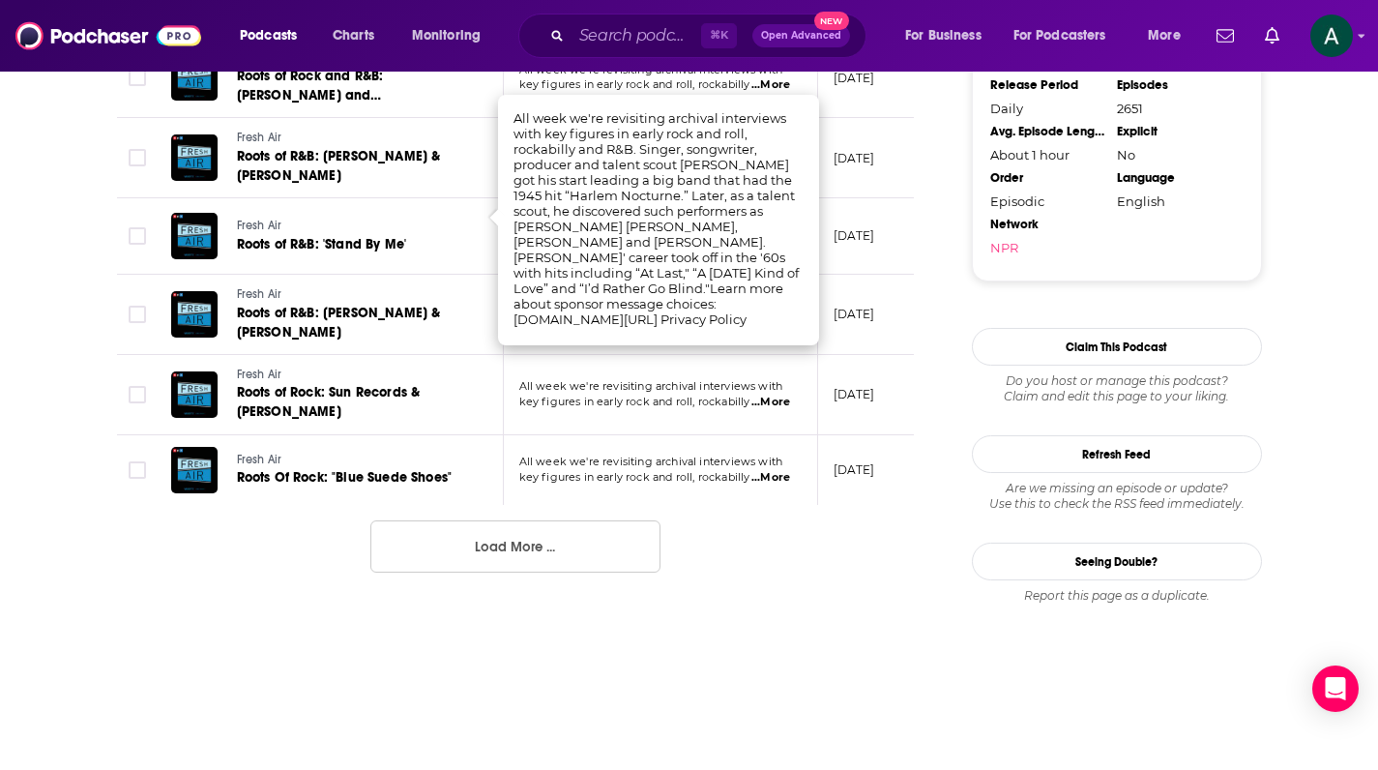
scroll to position [2011, 0]
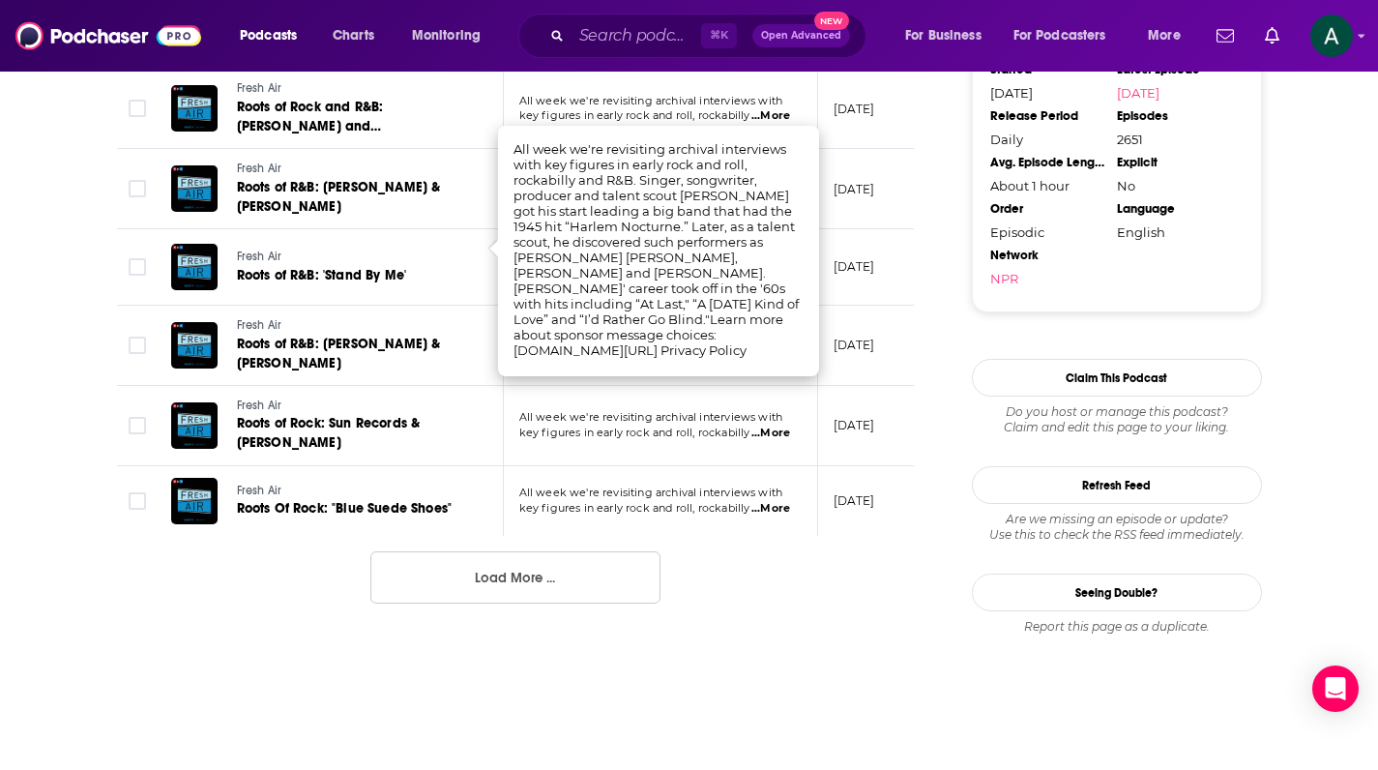
click at [499, 551] on button "Load More ..." at bounding box center [515, 577] width 290 height 52
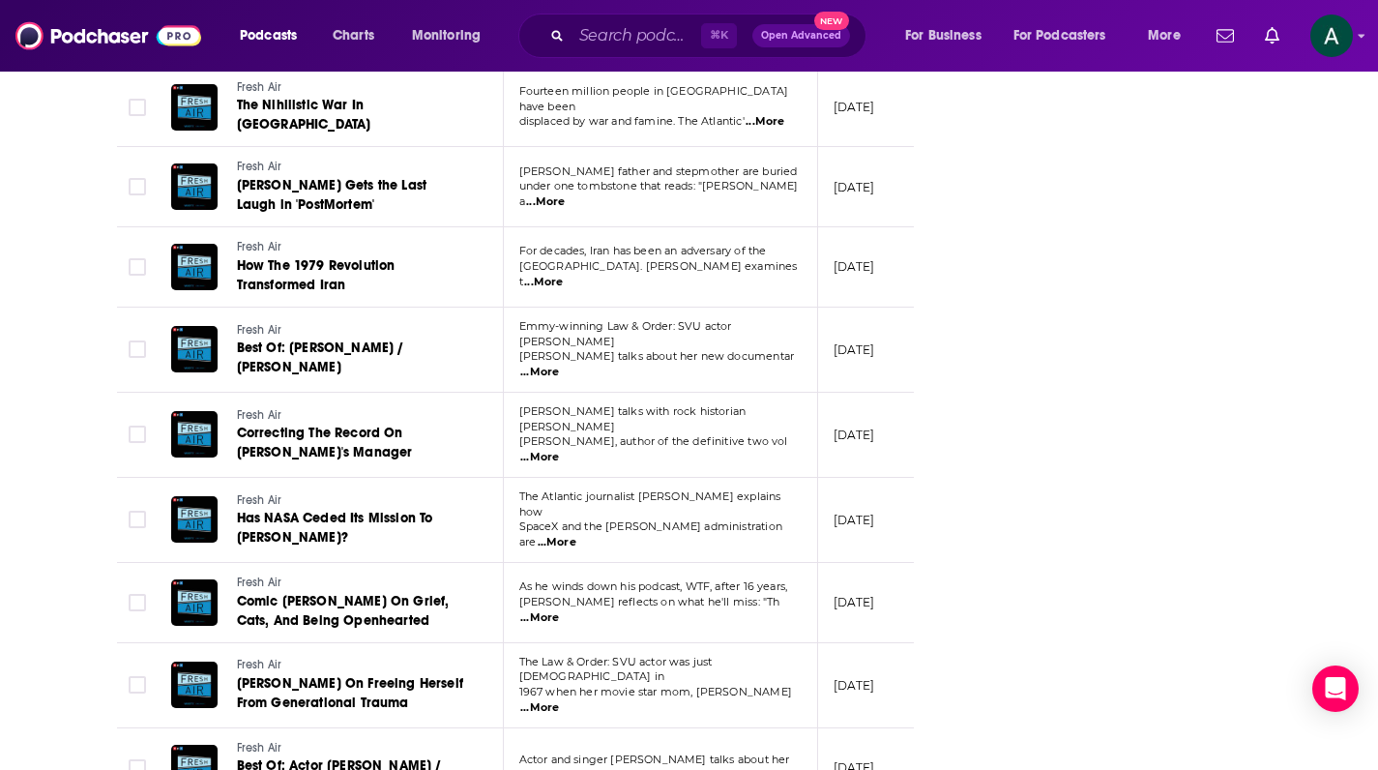
scroll to position [3730, 0]
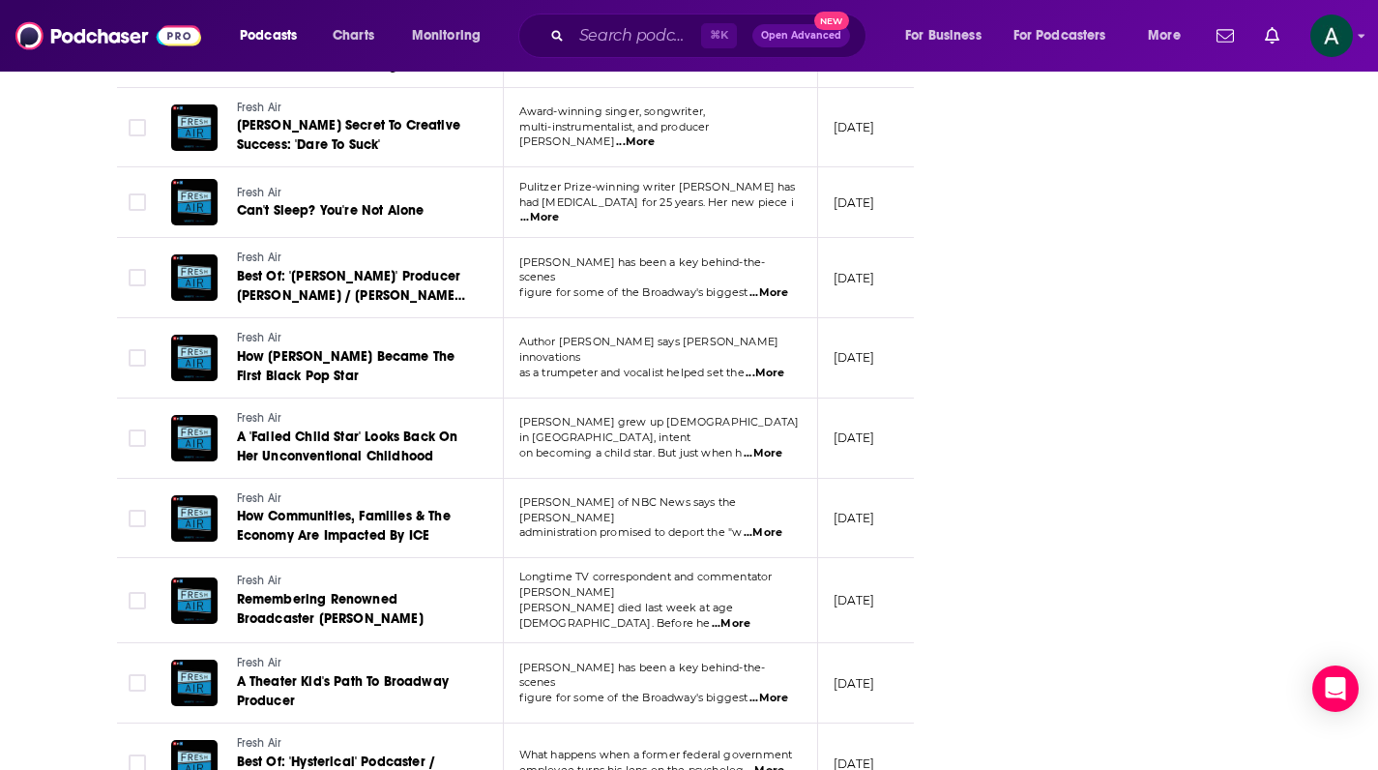
scroll to position [5704, 0]
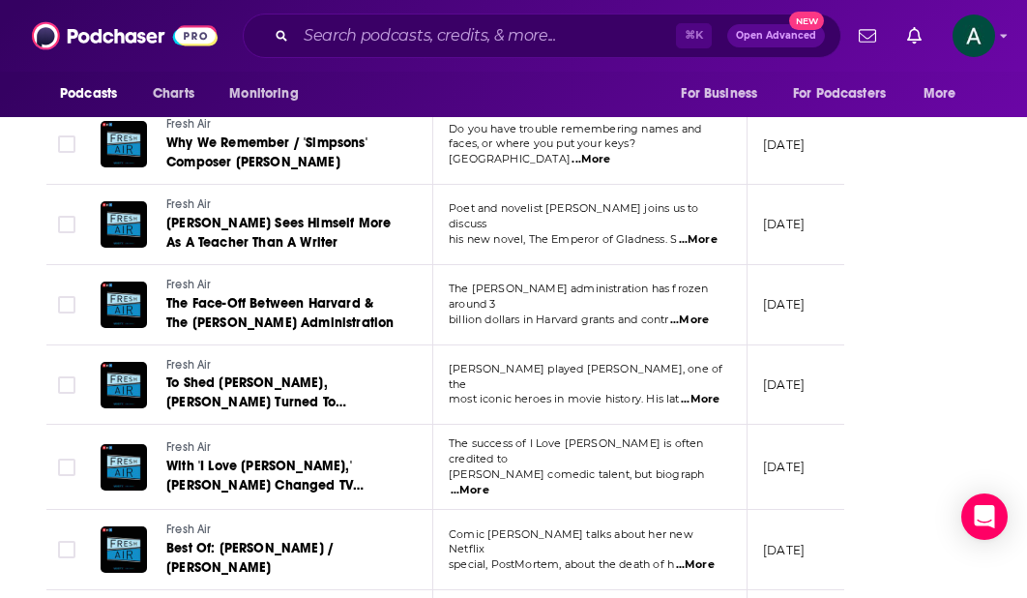
scroll to position [7832, 0]
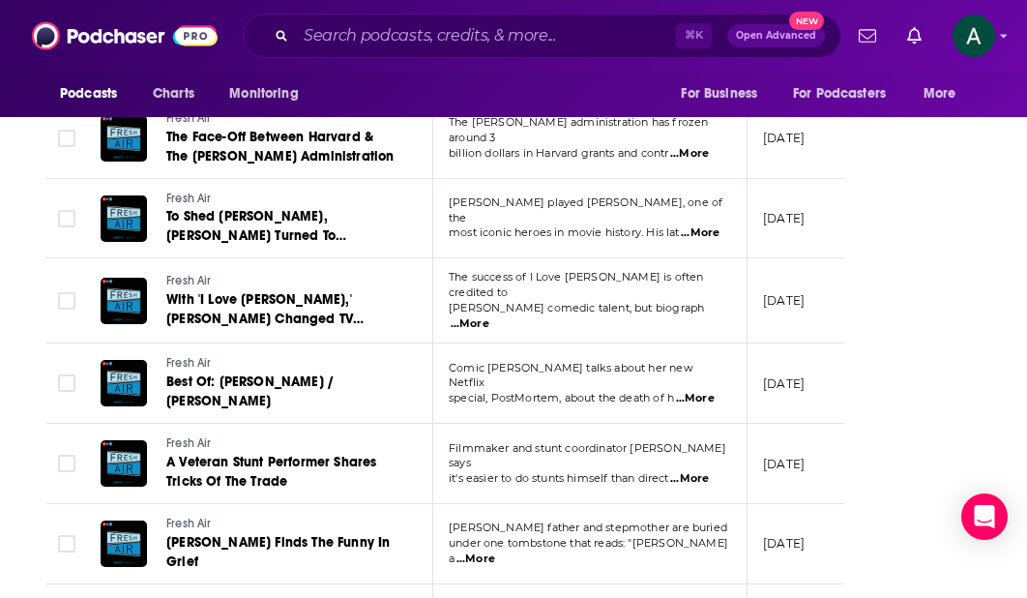
scroll to position [7972, 0]
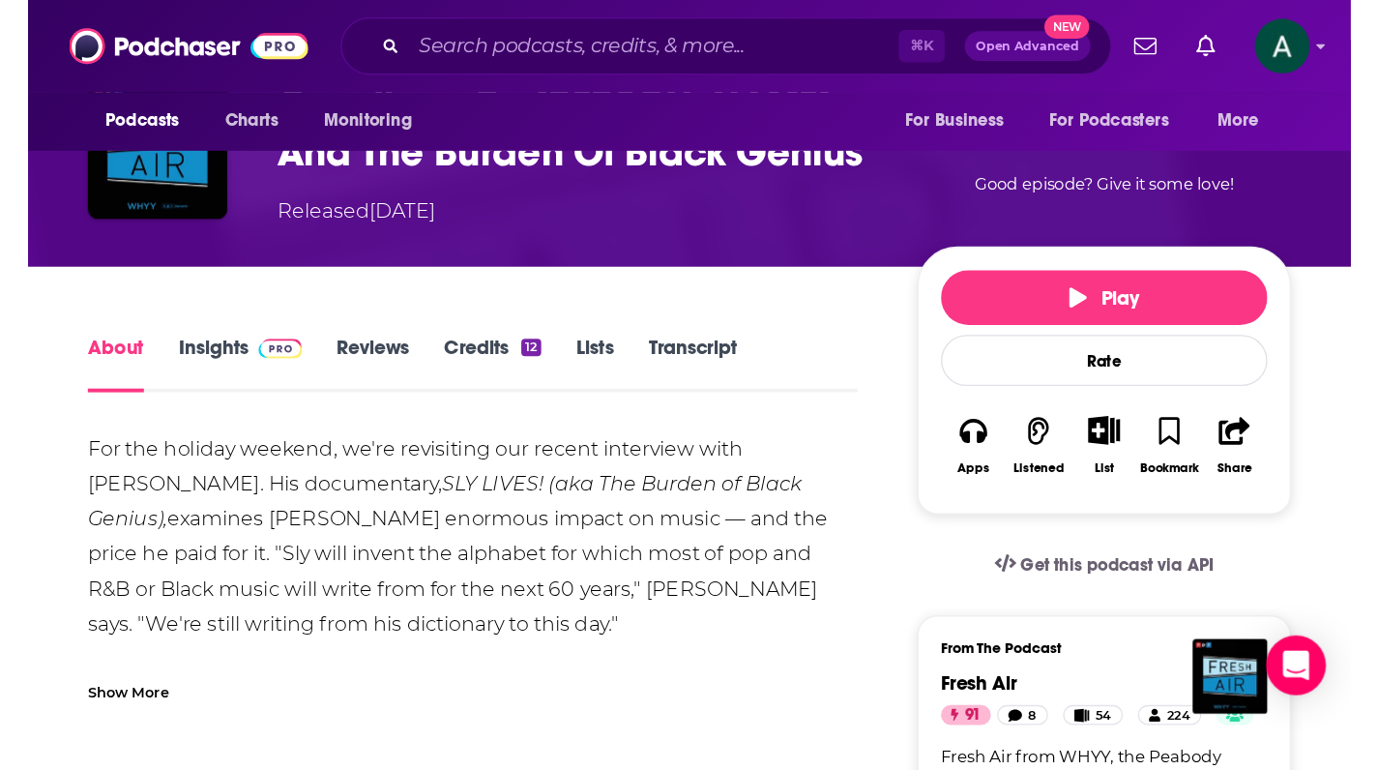
scroll to position [554, 0]
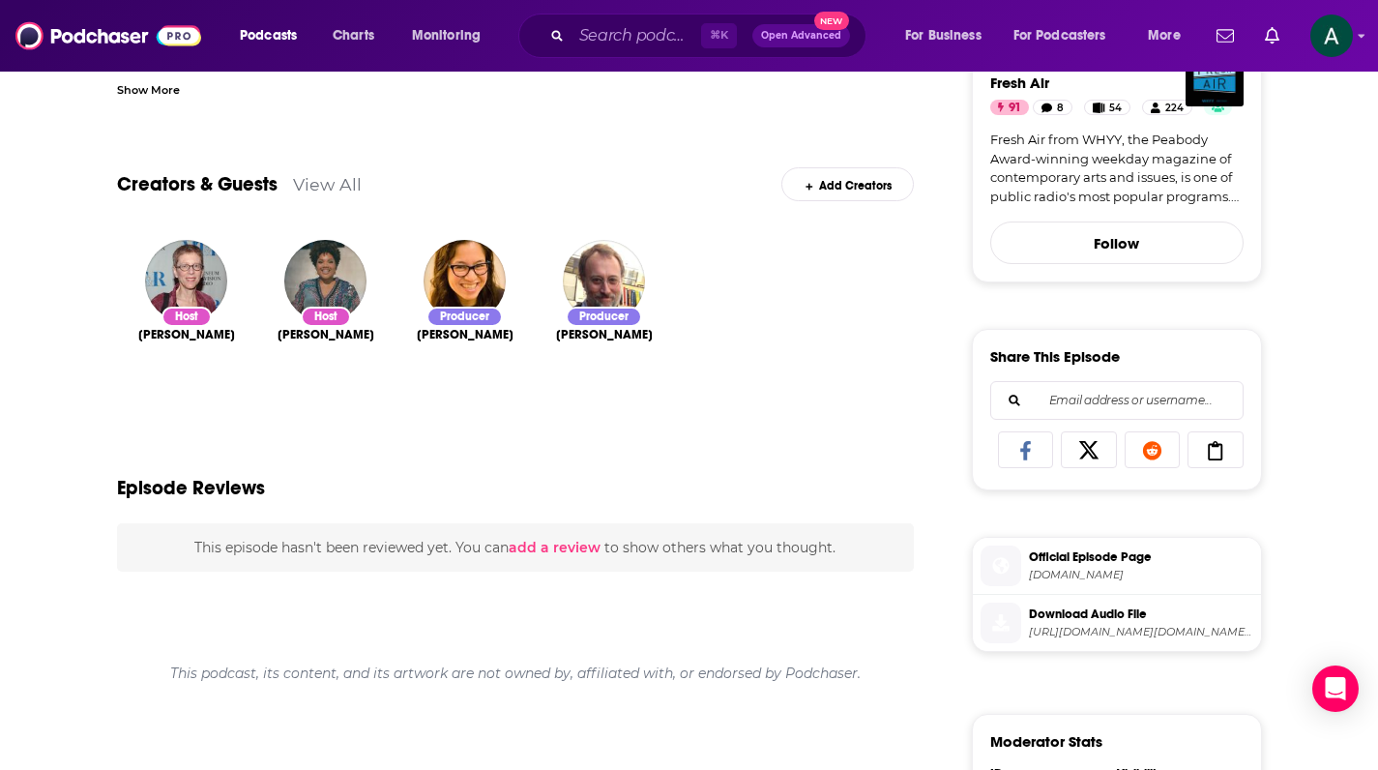
click at [604, 282] on img "Sam Briger" at bounding box center [604, 281] width 82 height 82
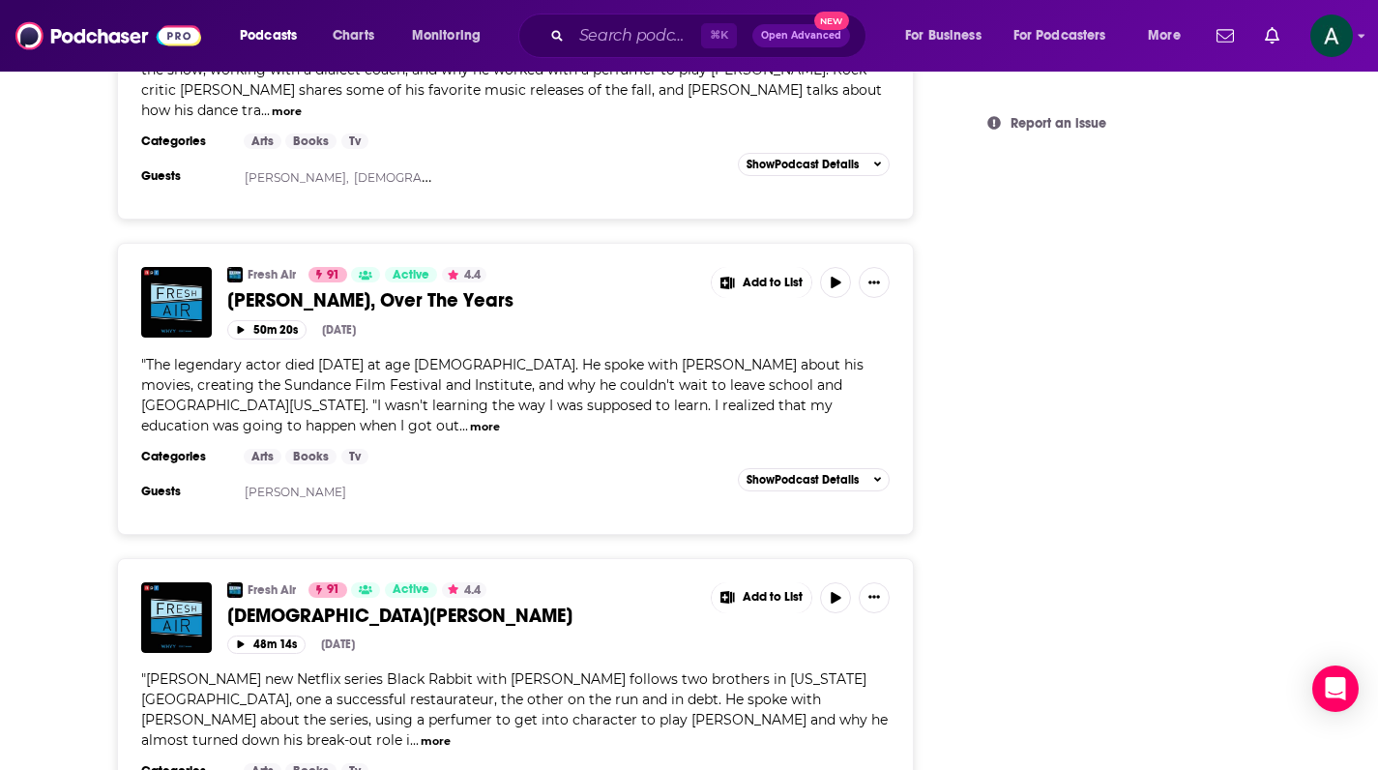
scroll to position [1562, 0]
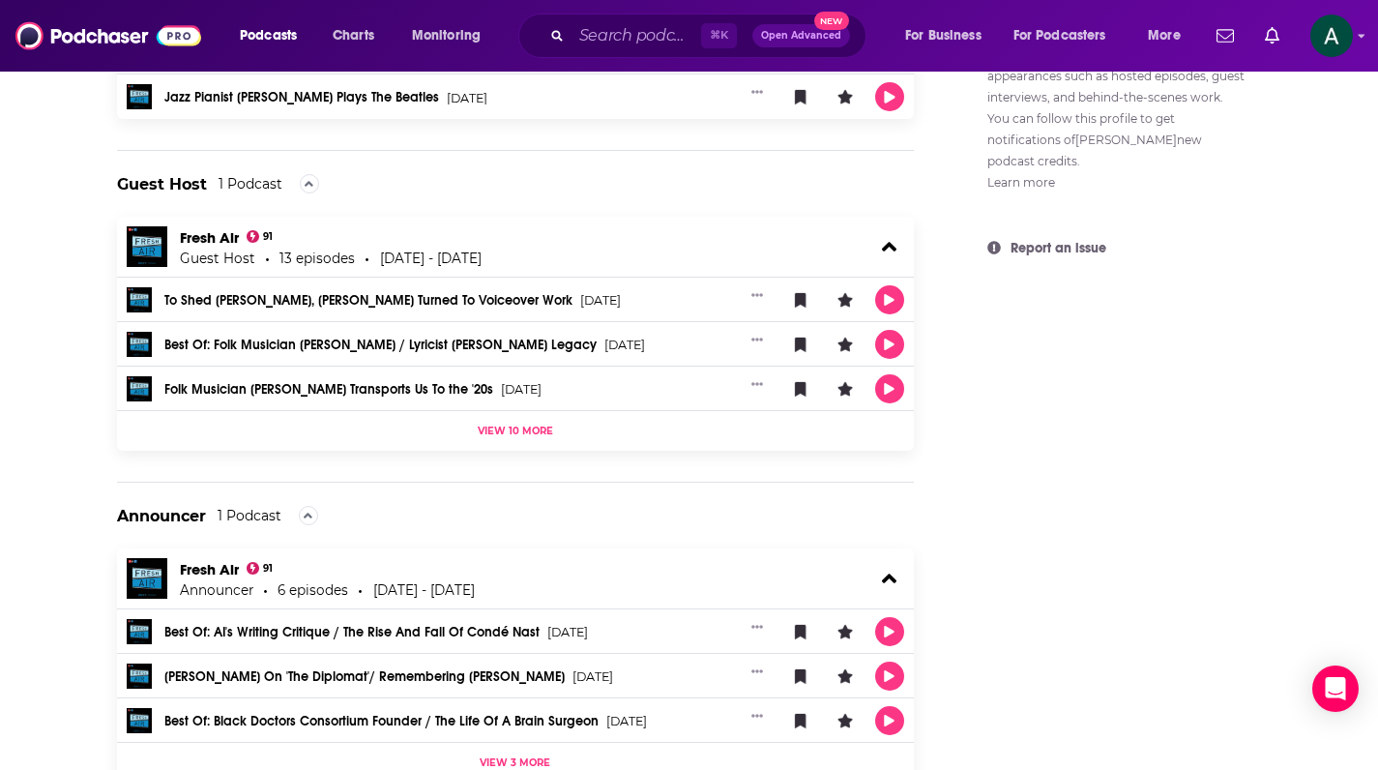
scroll to position [1414, 0]
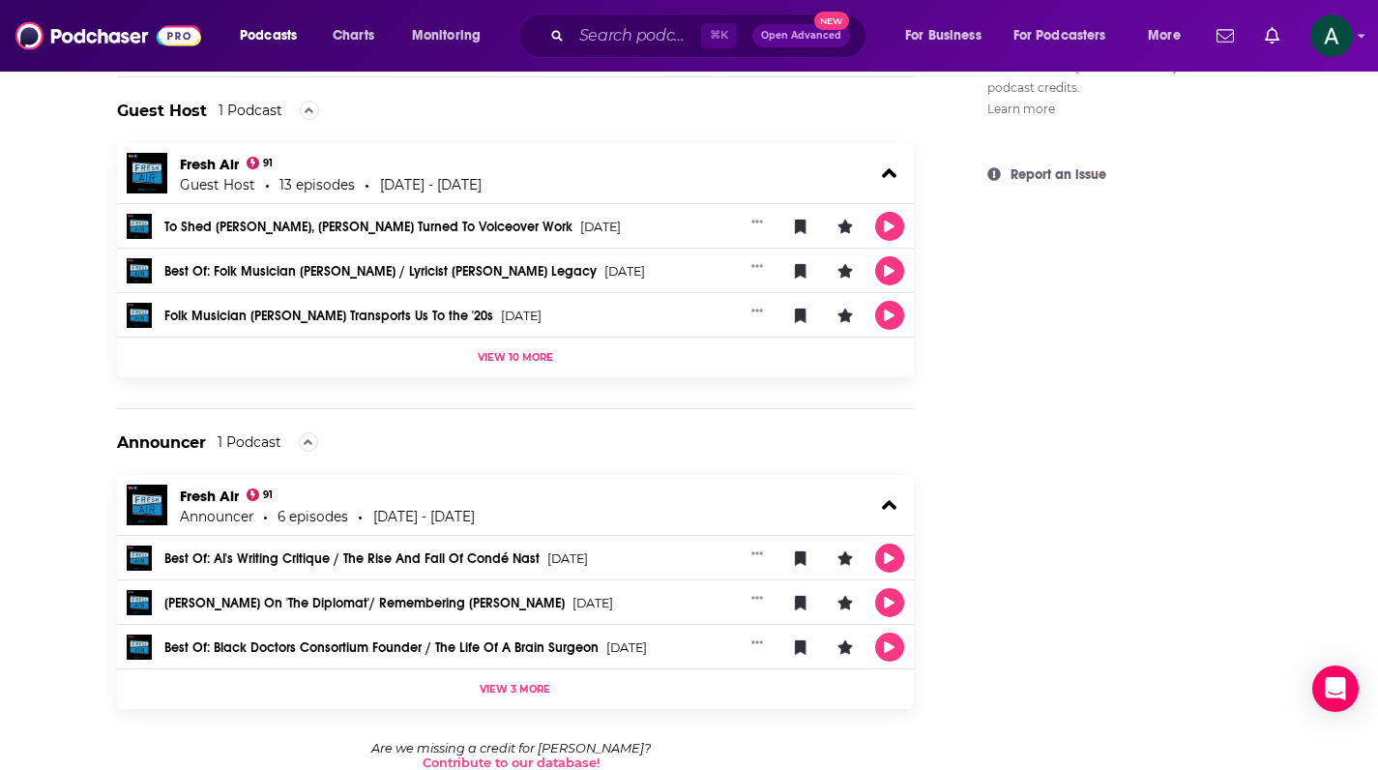
click at [531, 359] on span "View 10 more" at bounding box center [515, 357] width 75 height 13
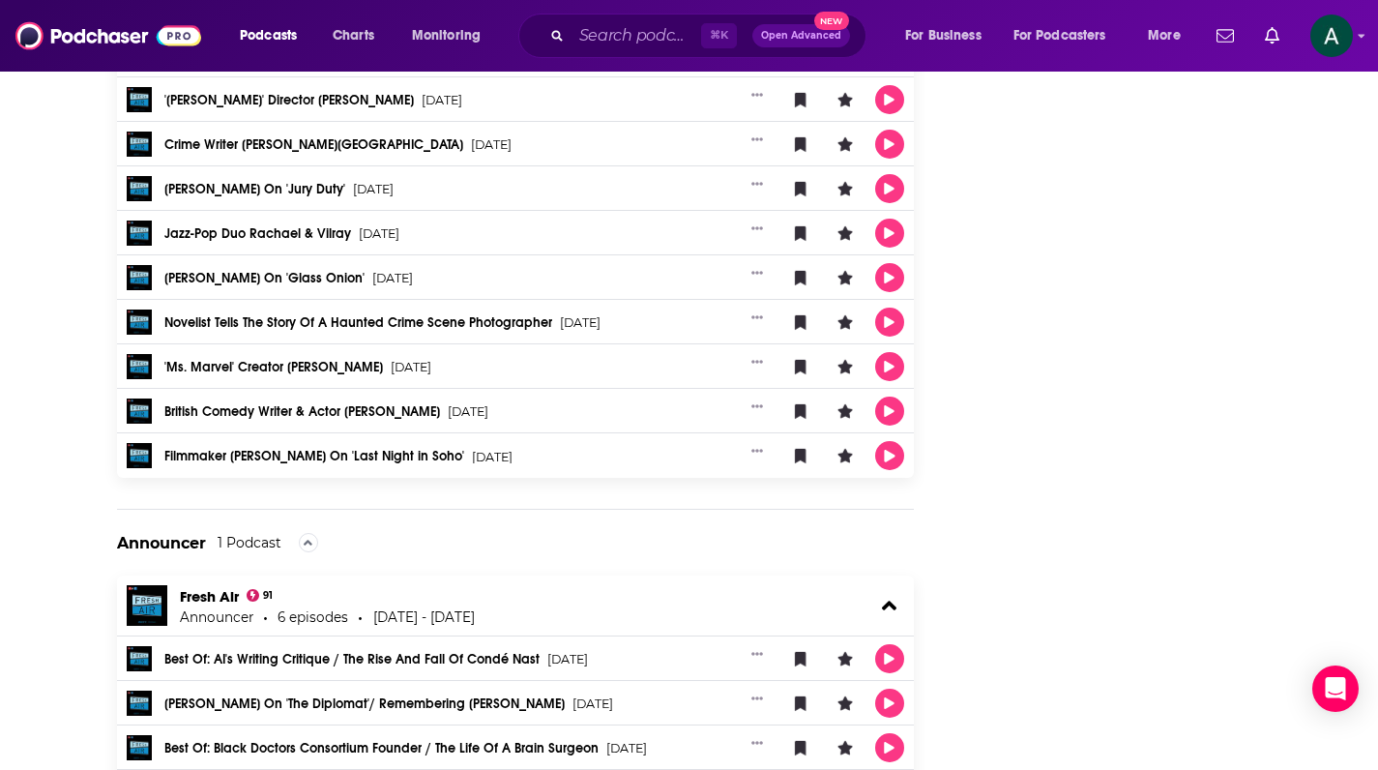
scroll to position [1819, 0]
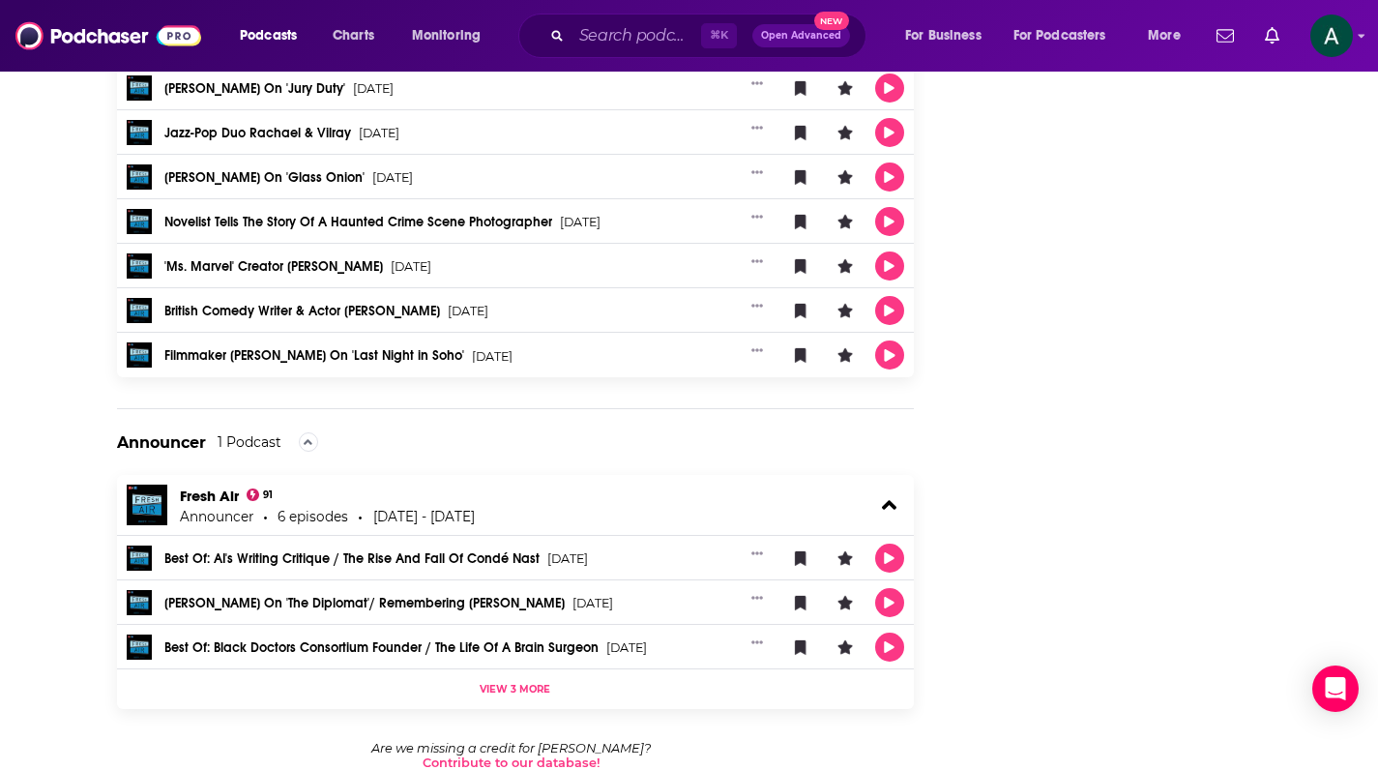
click at [507, 685] on span "View 3 more" at bounding box center [515, 689] width 71 height 13
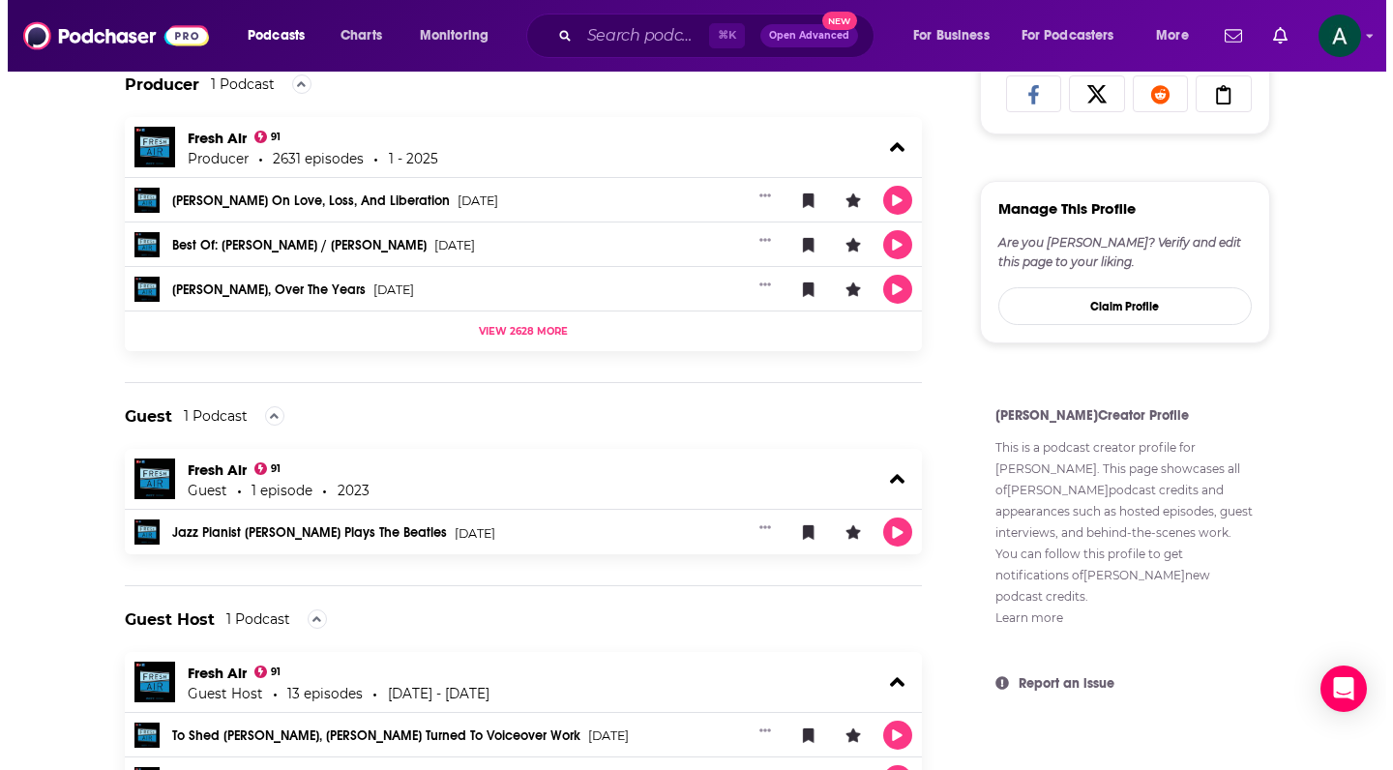
scroll to position [0, 0]
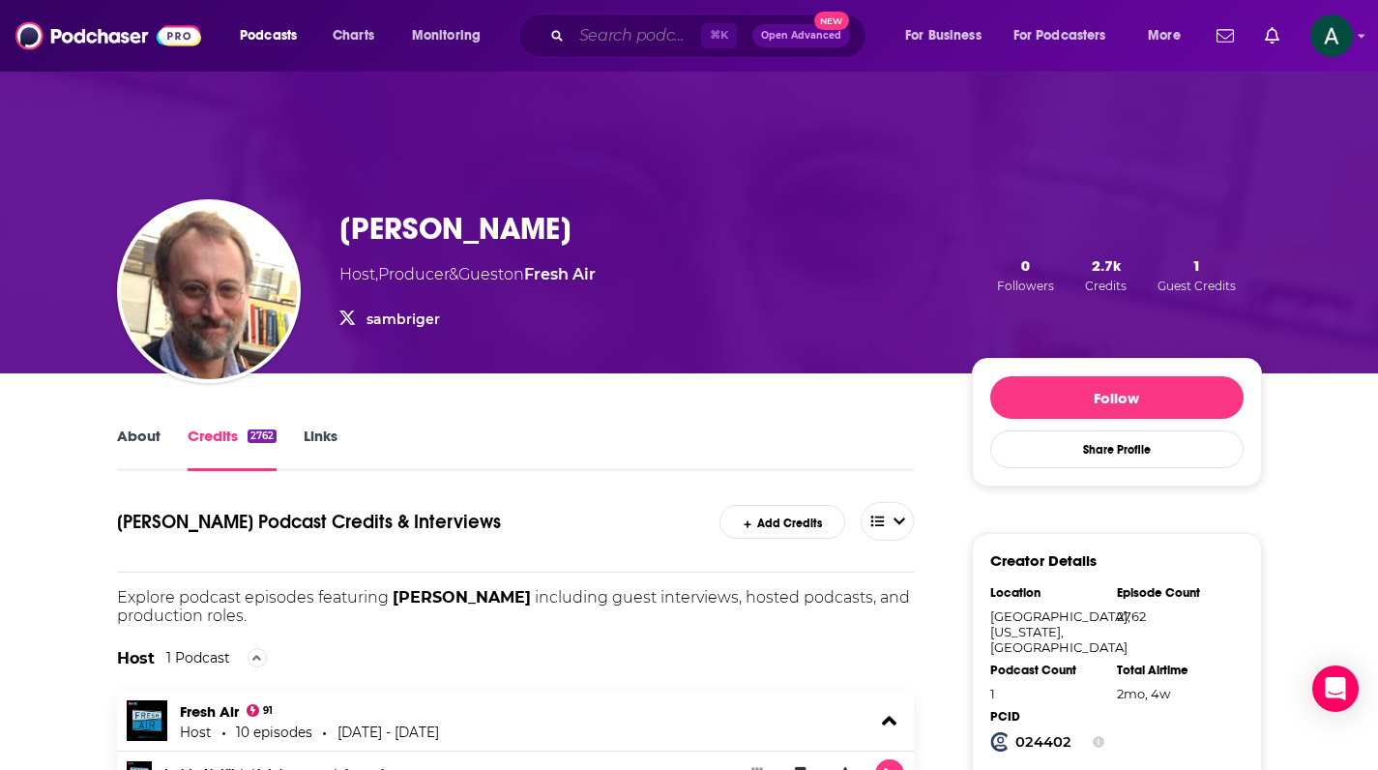
click at [632, 22] on input "Search podcasts, credits, & more..." at bounding box center [637, 35] width 130 height 31
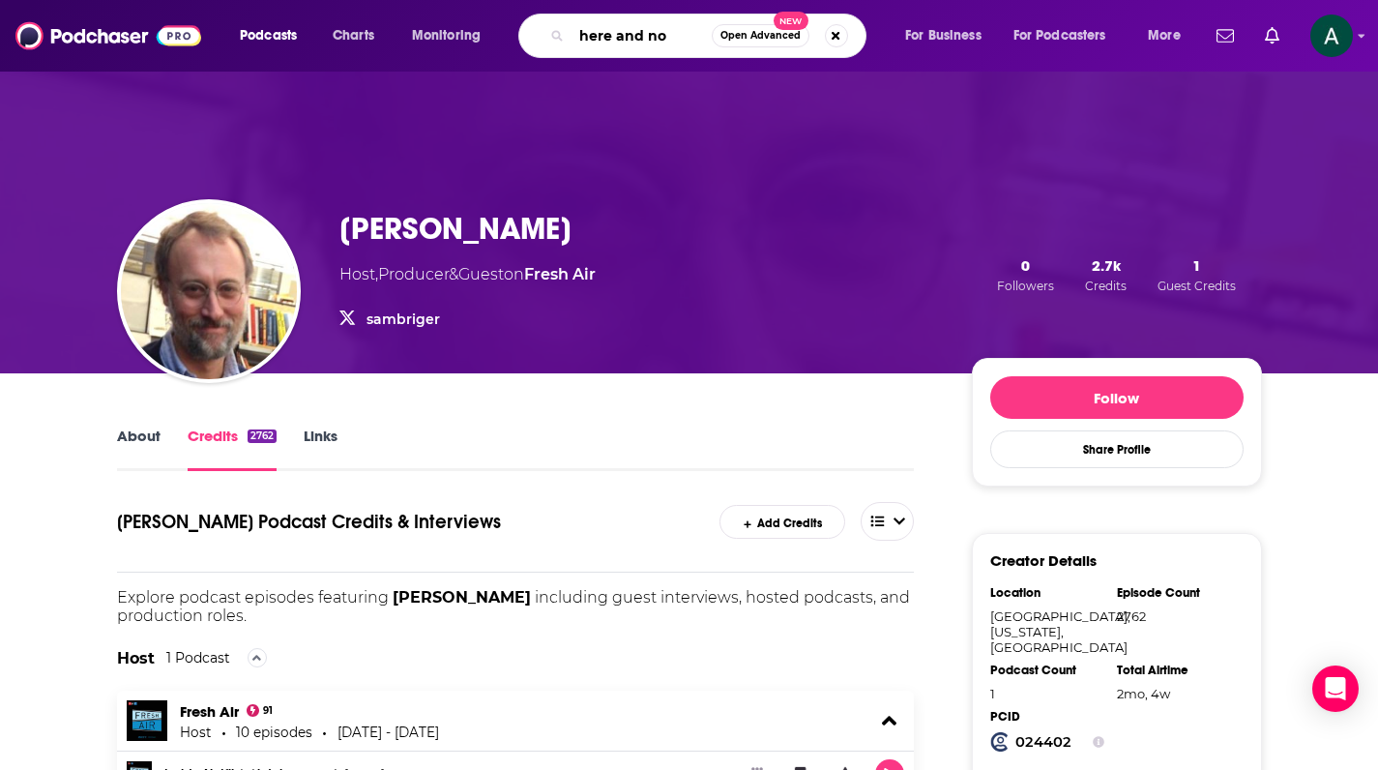
type input "here and now"
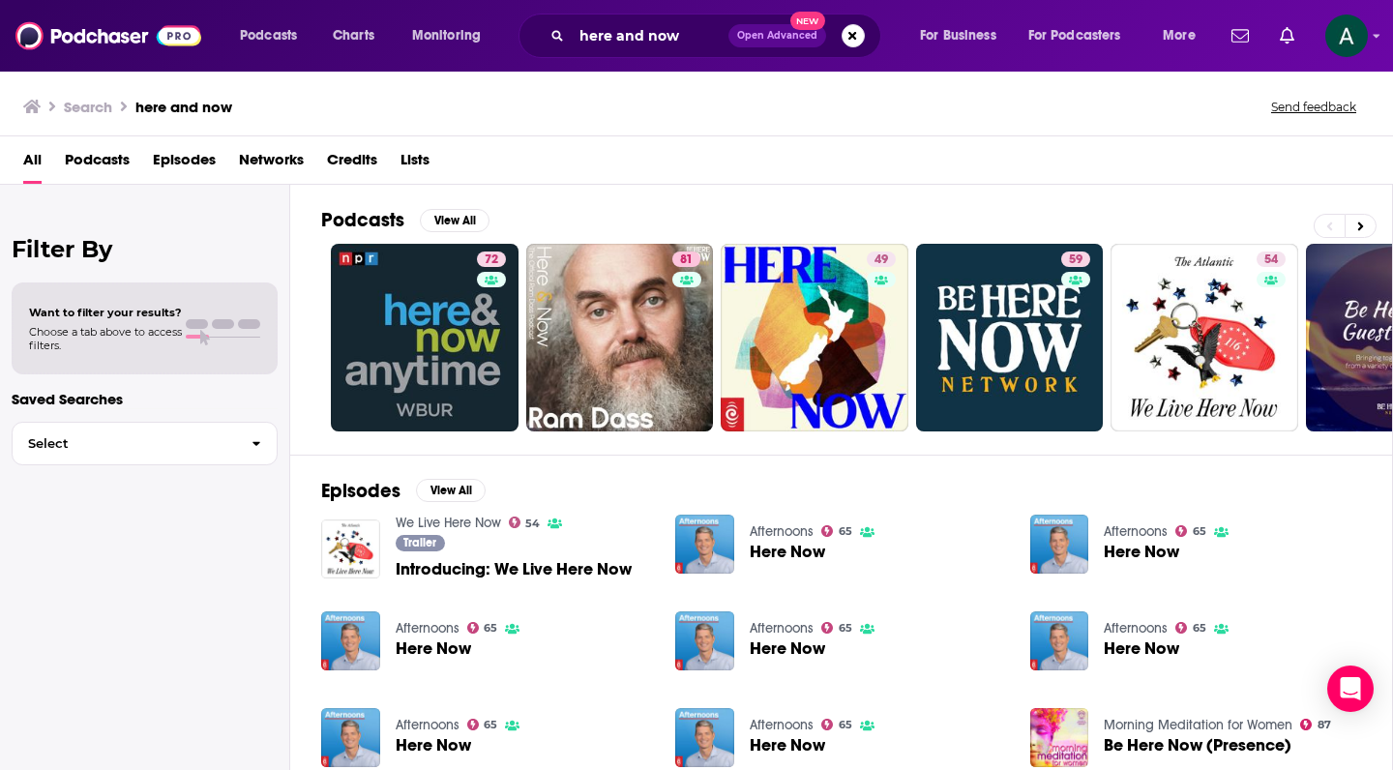
click at [101, 162] on span "Podcasts" at bounding box center [97, 164] width 65 height 40
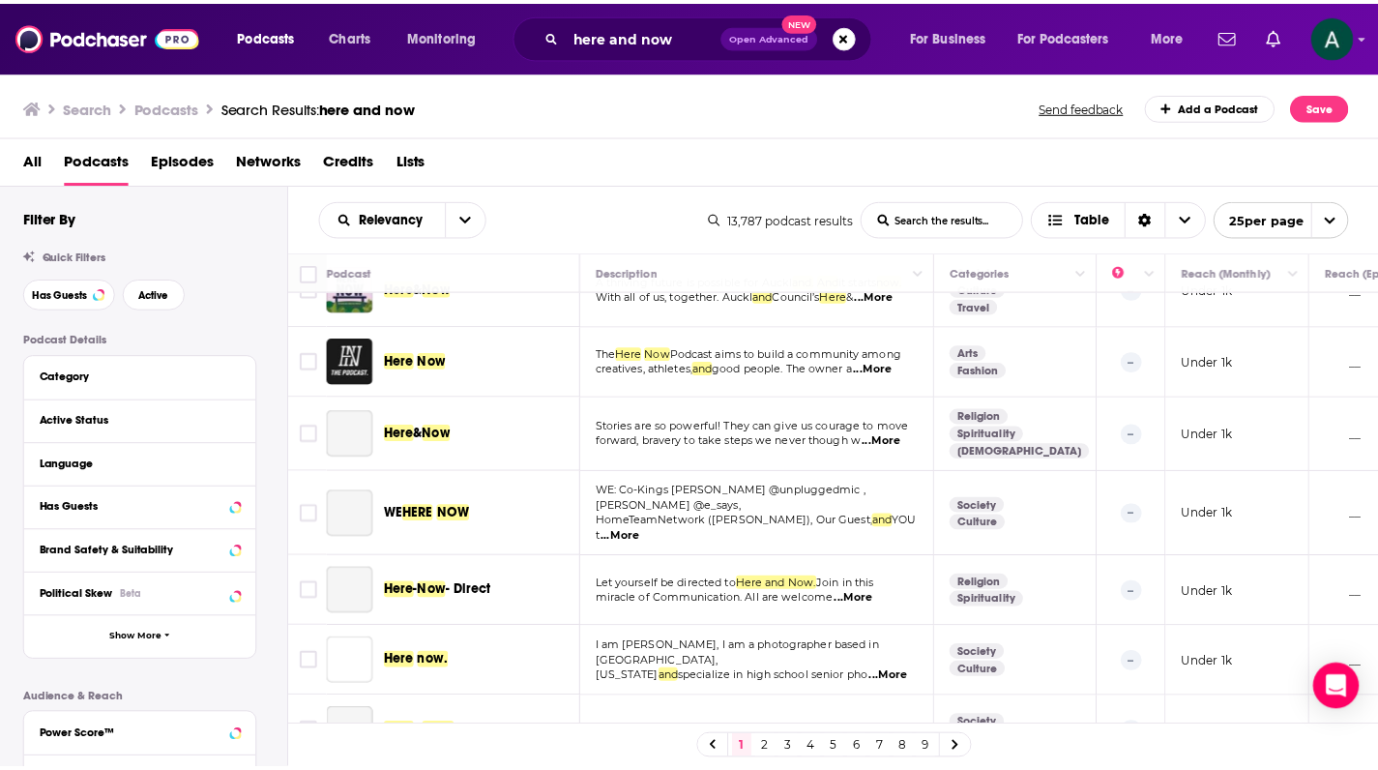
scroll to position [1394, 0]
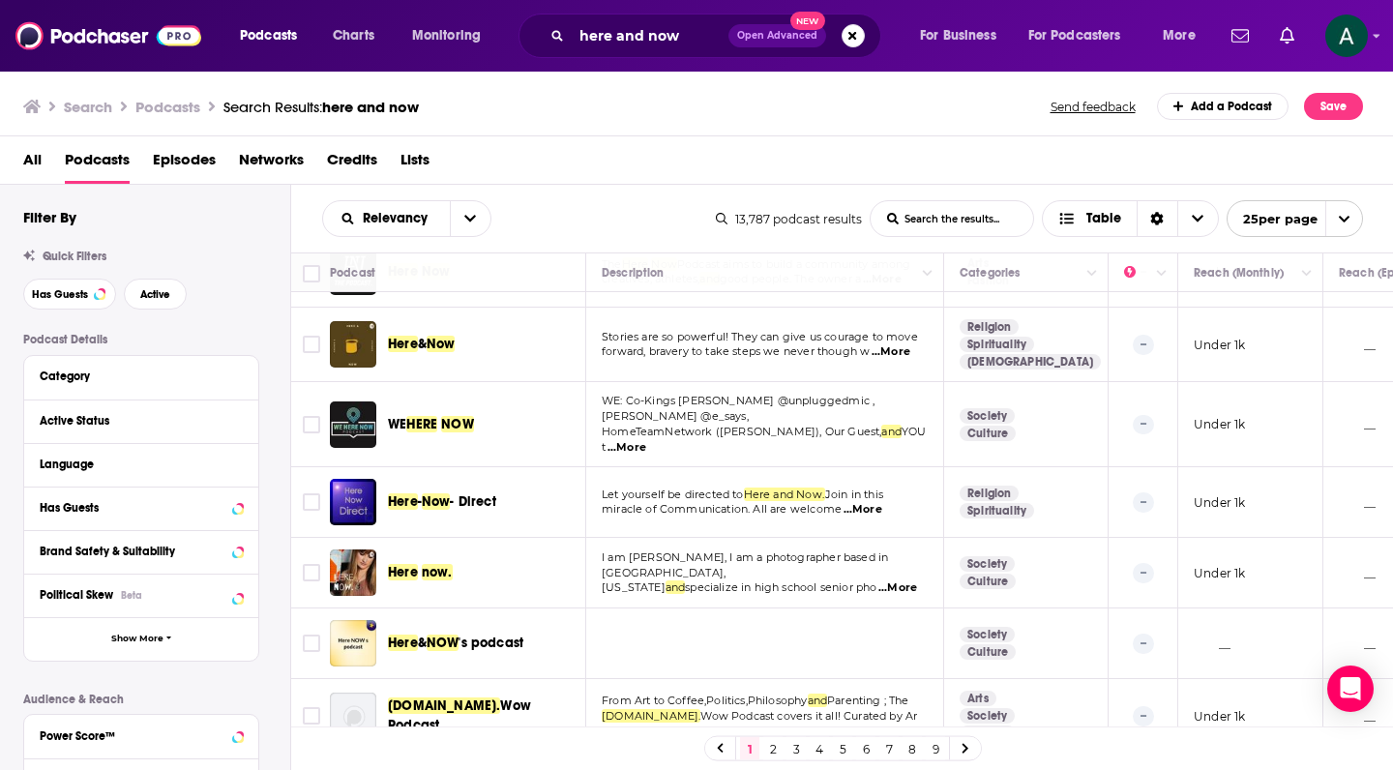
click at [426, 634] on span "&" at bounding box center [422, 642] width 9 height 16
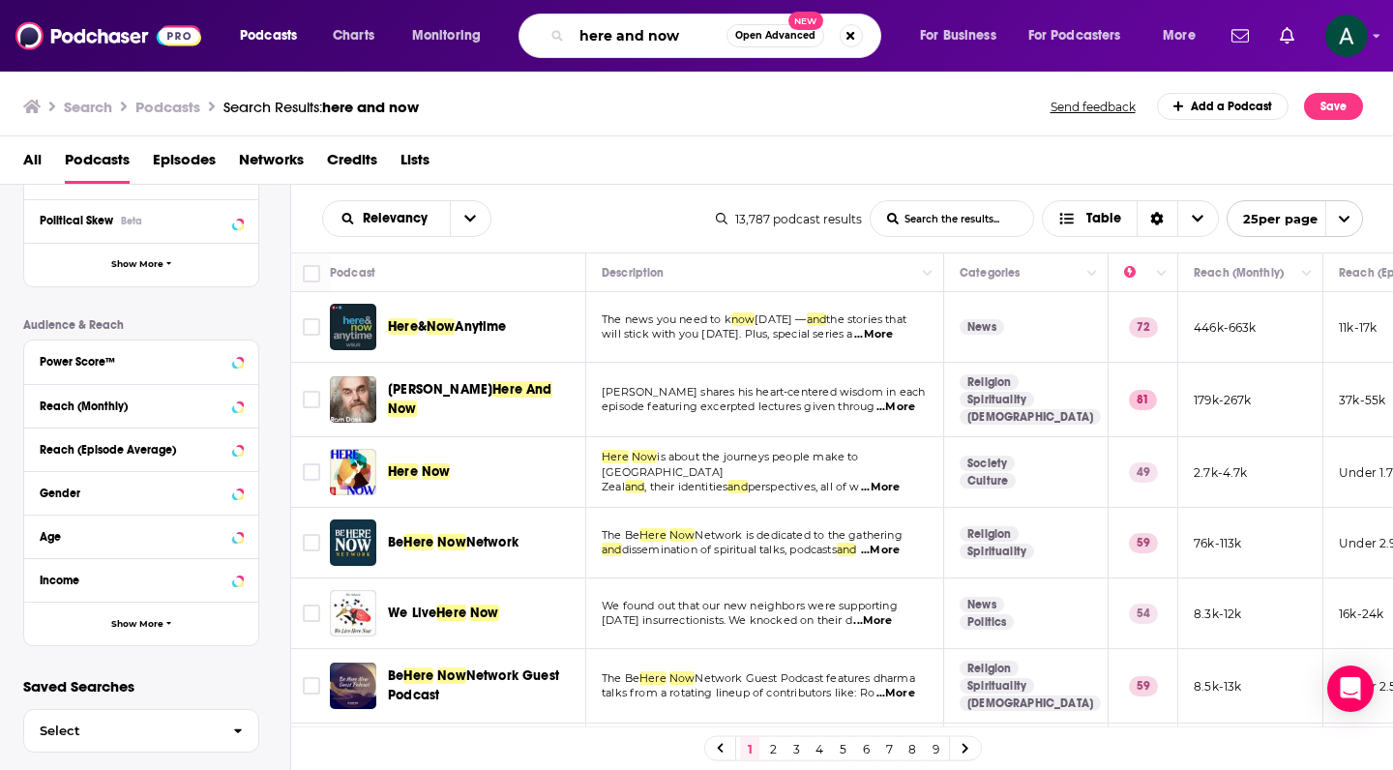
click at [641, 40] on input "here and now" at bounding box center [649, 35] width 155 height 31
type input "here & now"
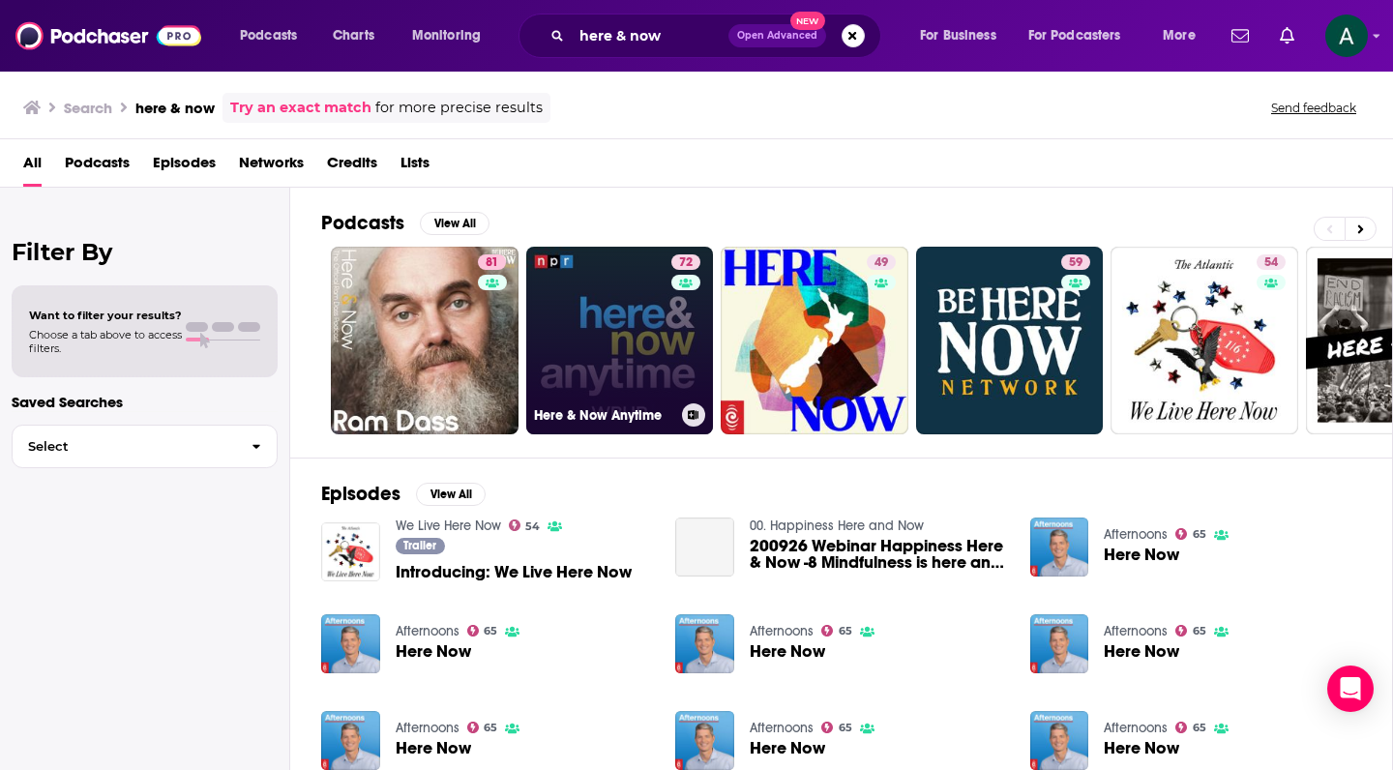
click at [644, 284] on link "72 Here & Now Anytime" at bounding box center [620, 341] width 188 height 188
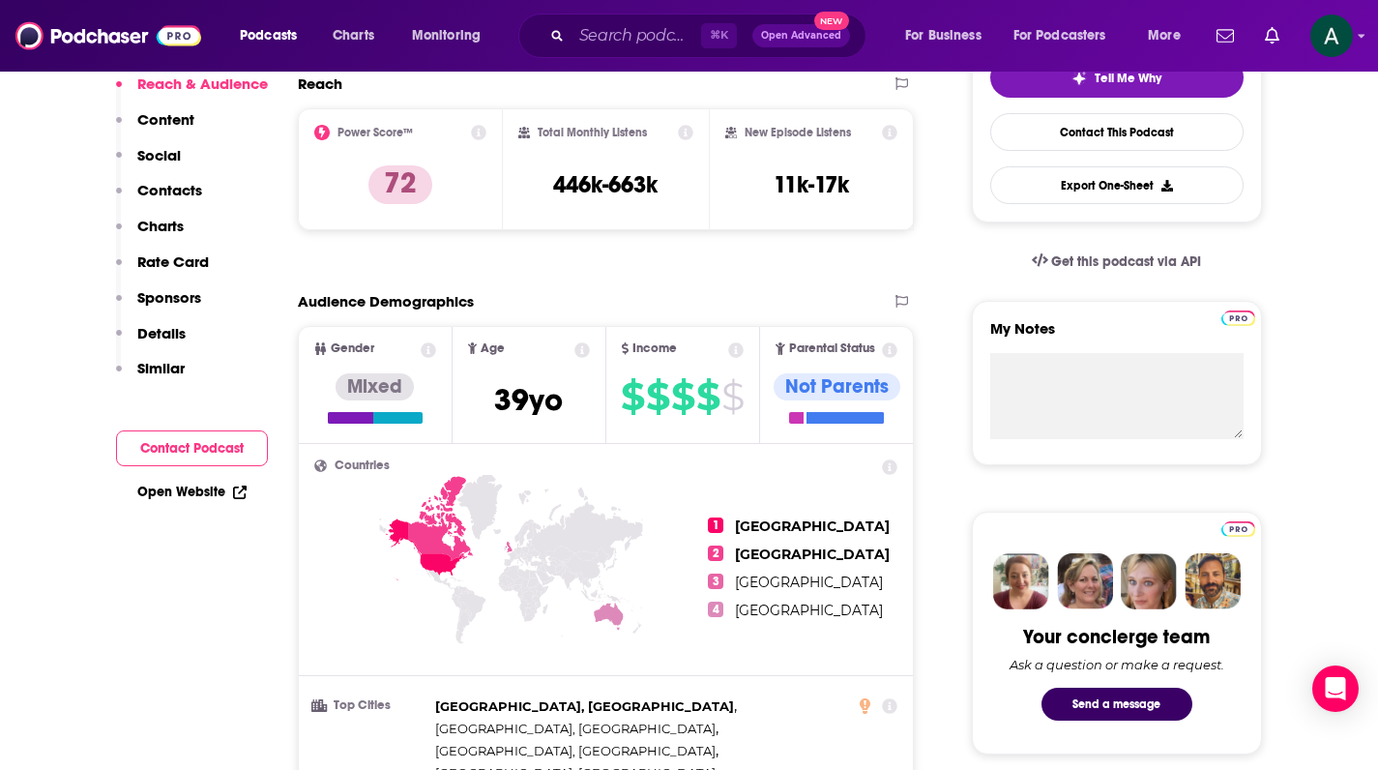
scroll to position [72, 0]
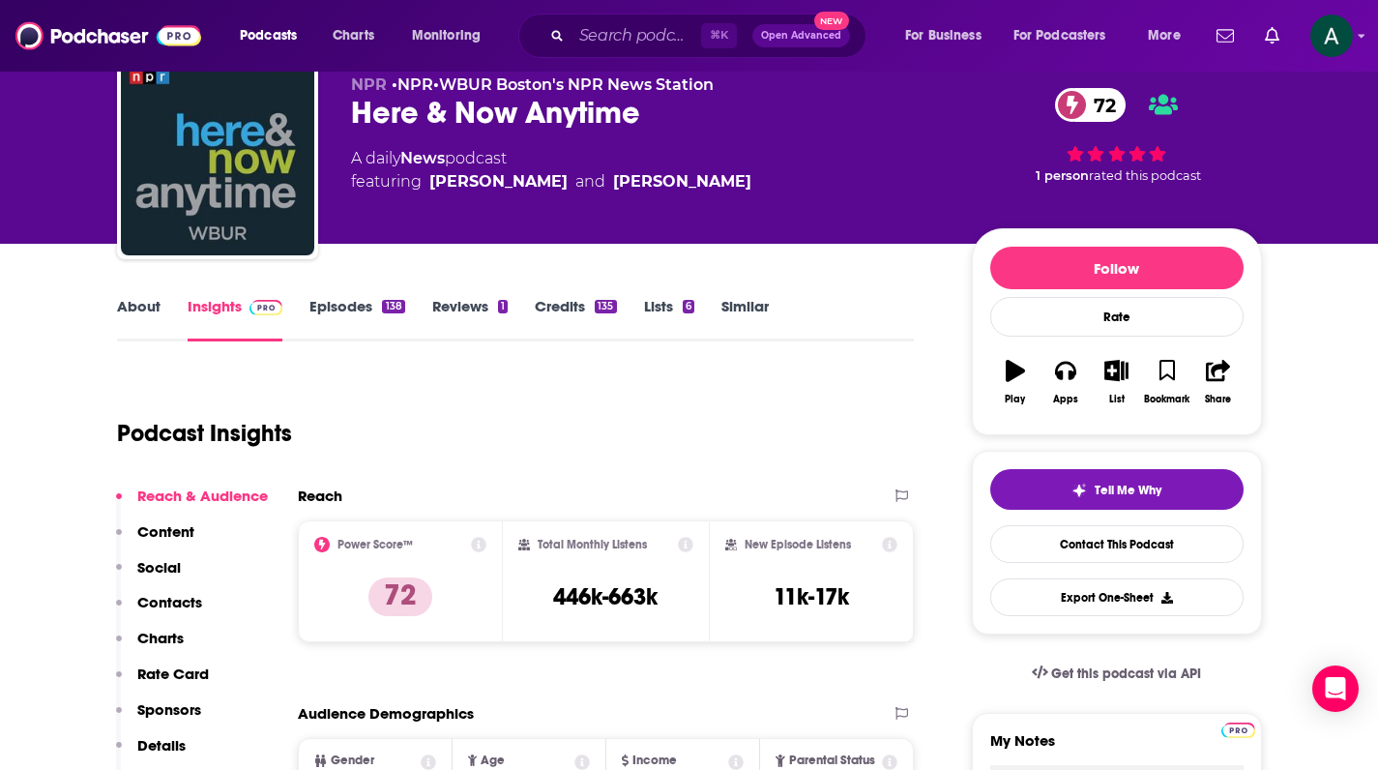
click at [344, 303] on link "Episodes 138" at bounding box center [356, 319] width 95 height 44
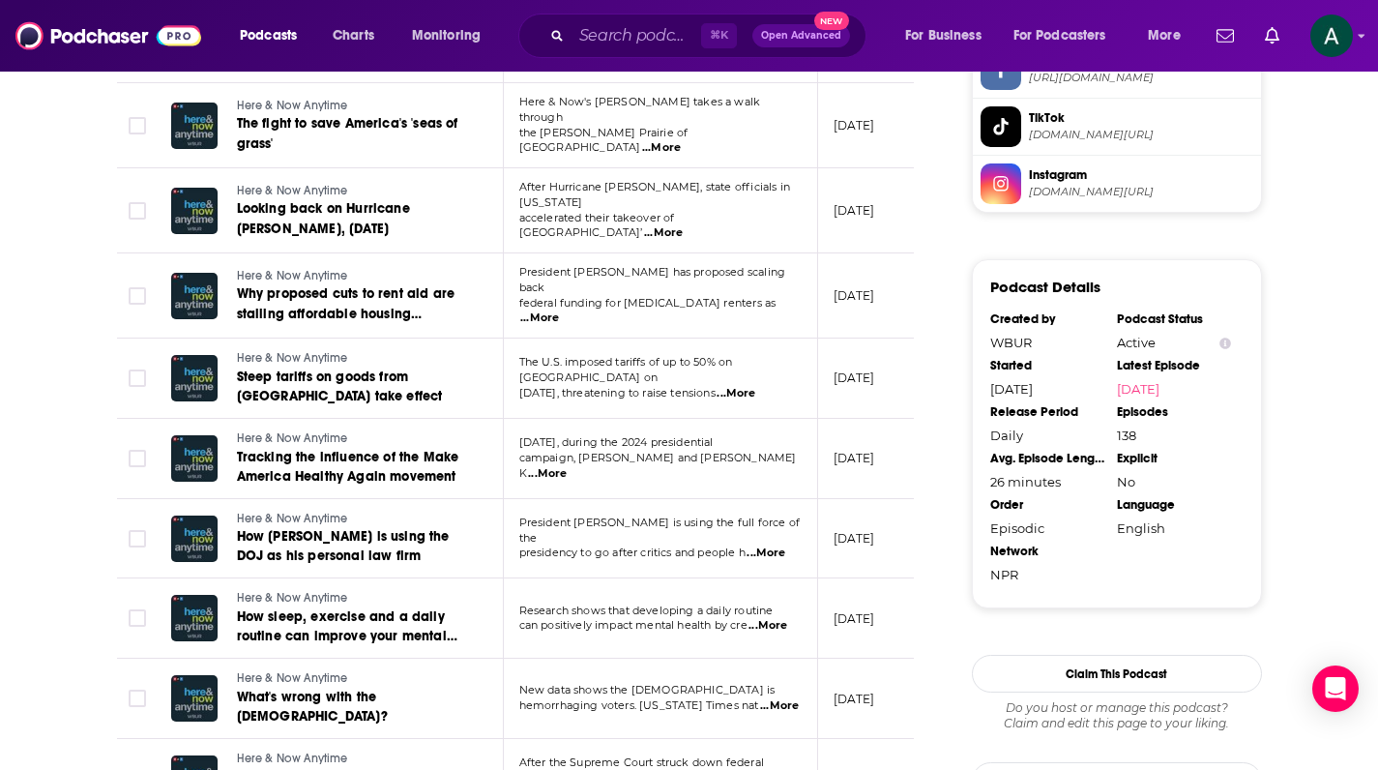
scroll to position [1870, 0]
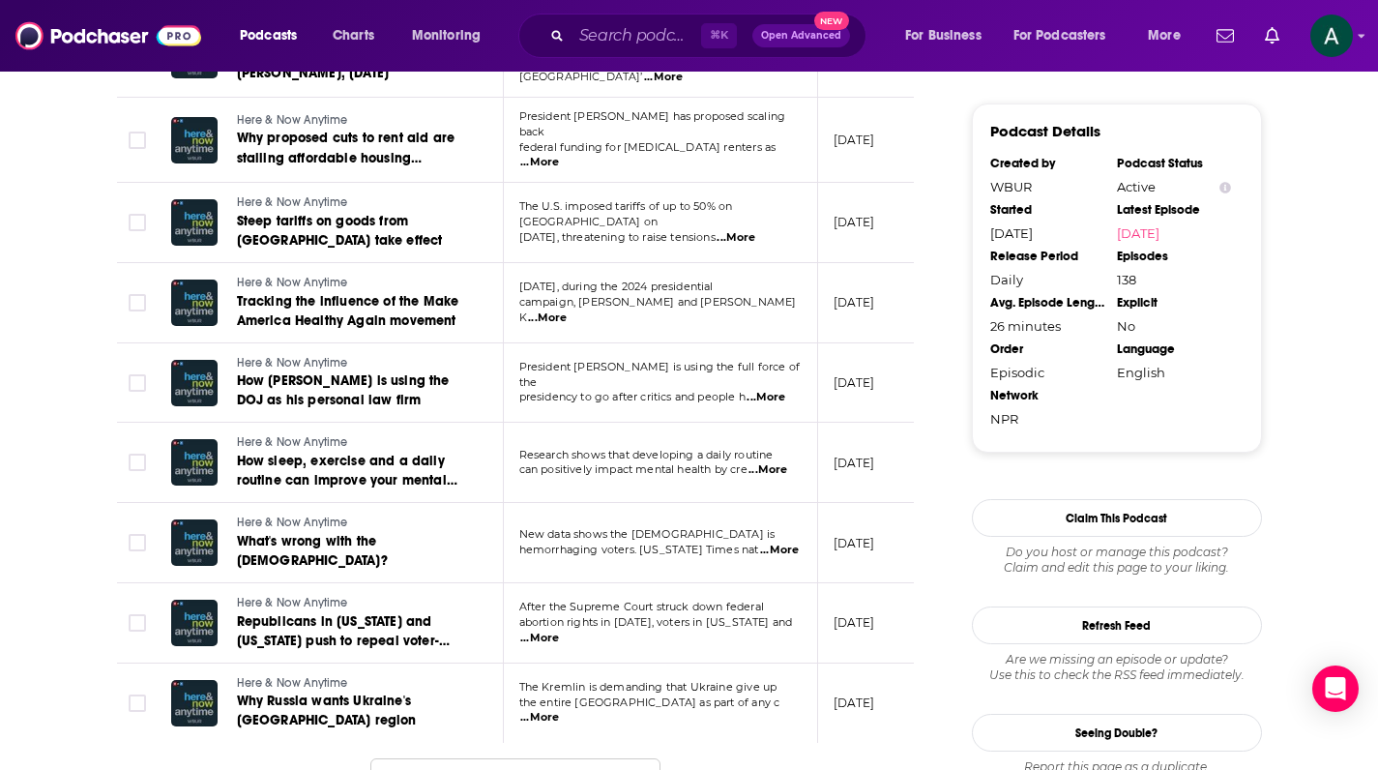
click at [537, 758] on button "Load More ..." at bounding box center [515, 784] width 290 height 52
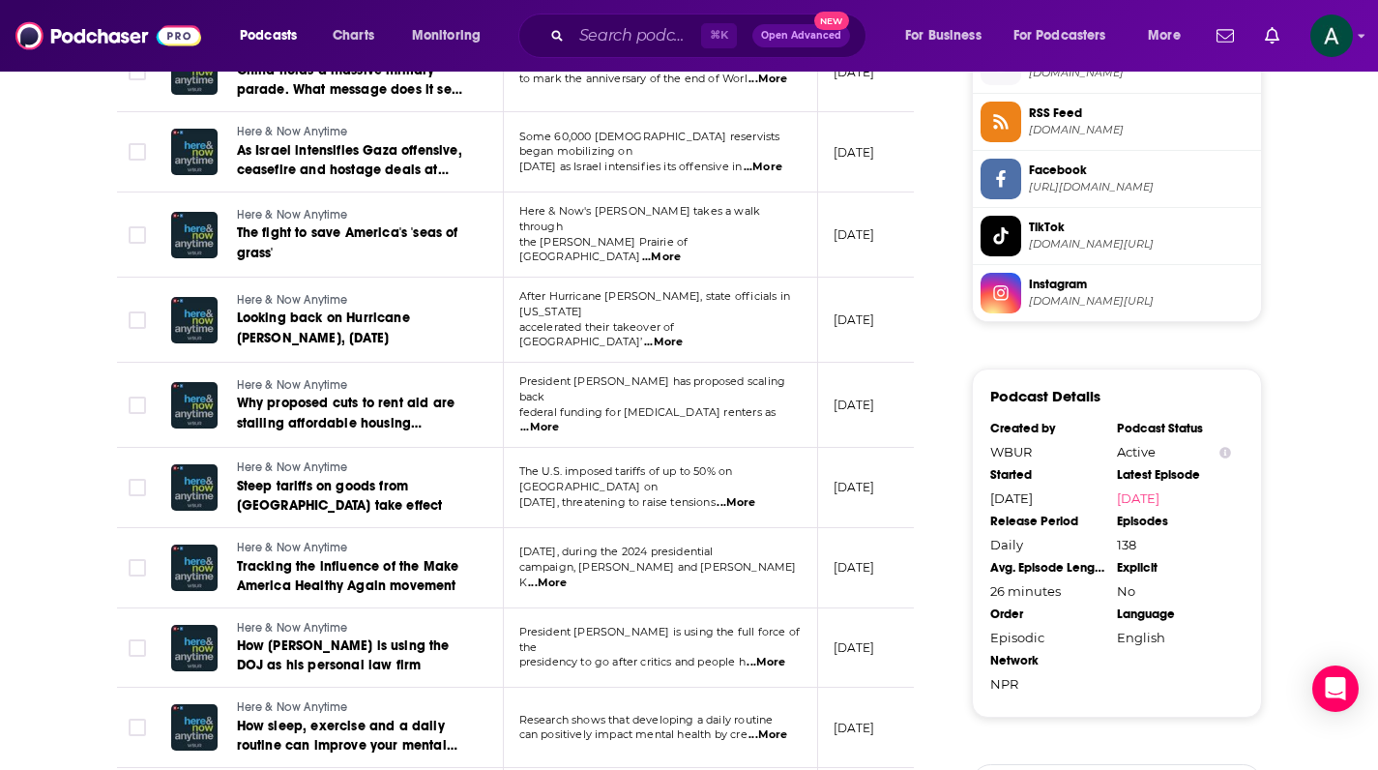
scroll to position [0, 0]
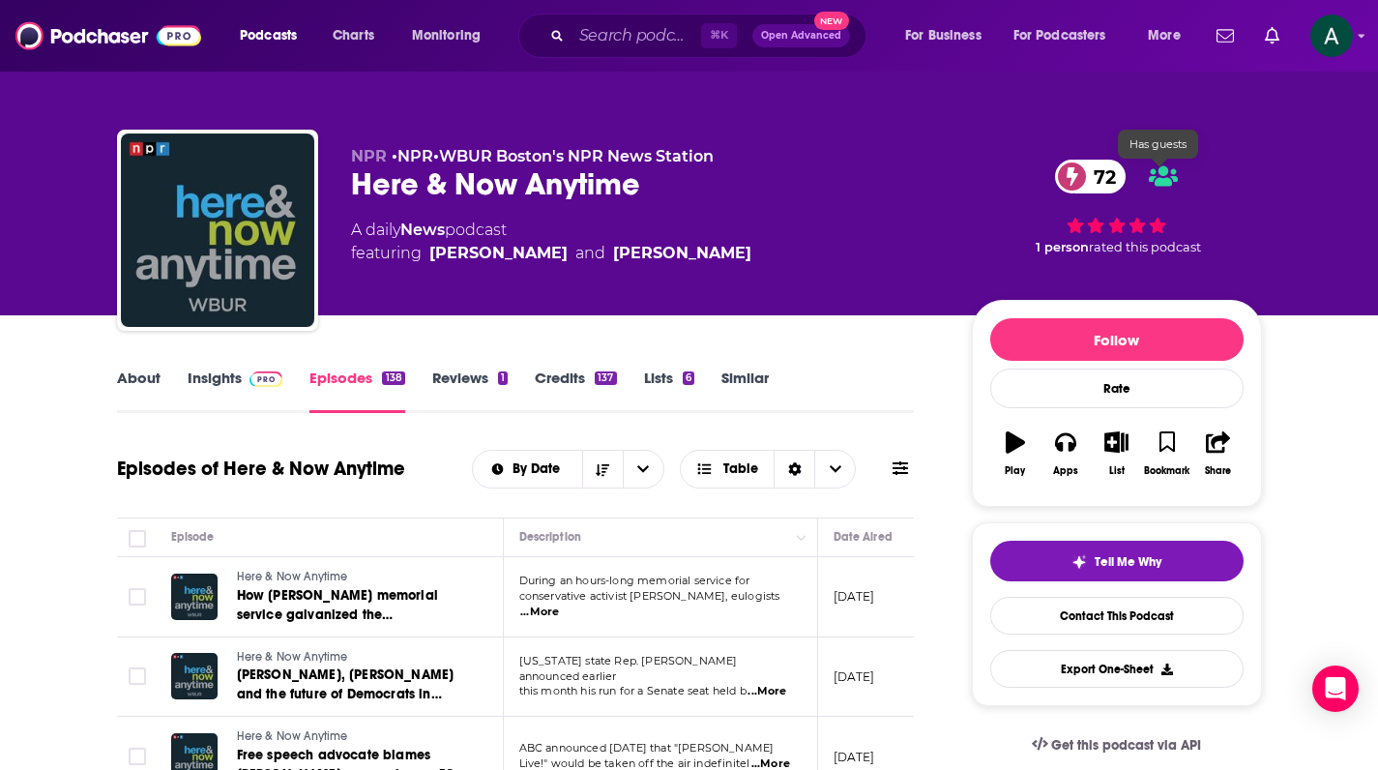
click at [1164, 178] on icon at bounding box center [1163, 175] width 29 height 23
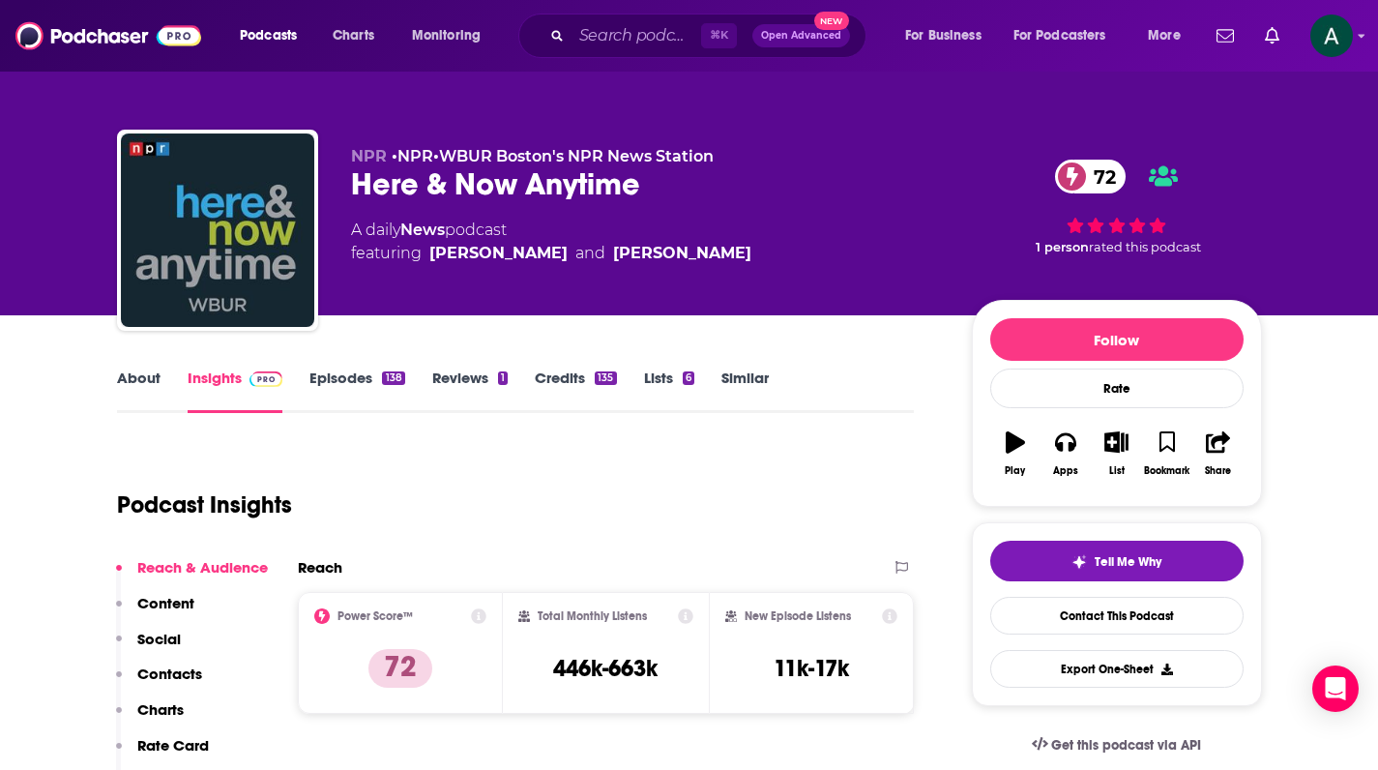
click at [334, 384] on link "Episodes 138" at bounding box center [356, 390] width 95 height 44
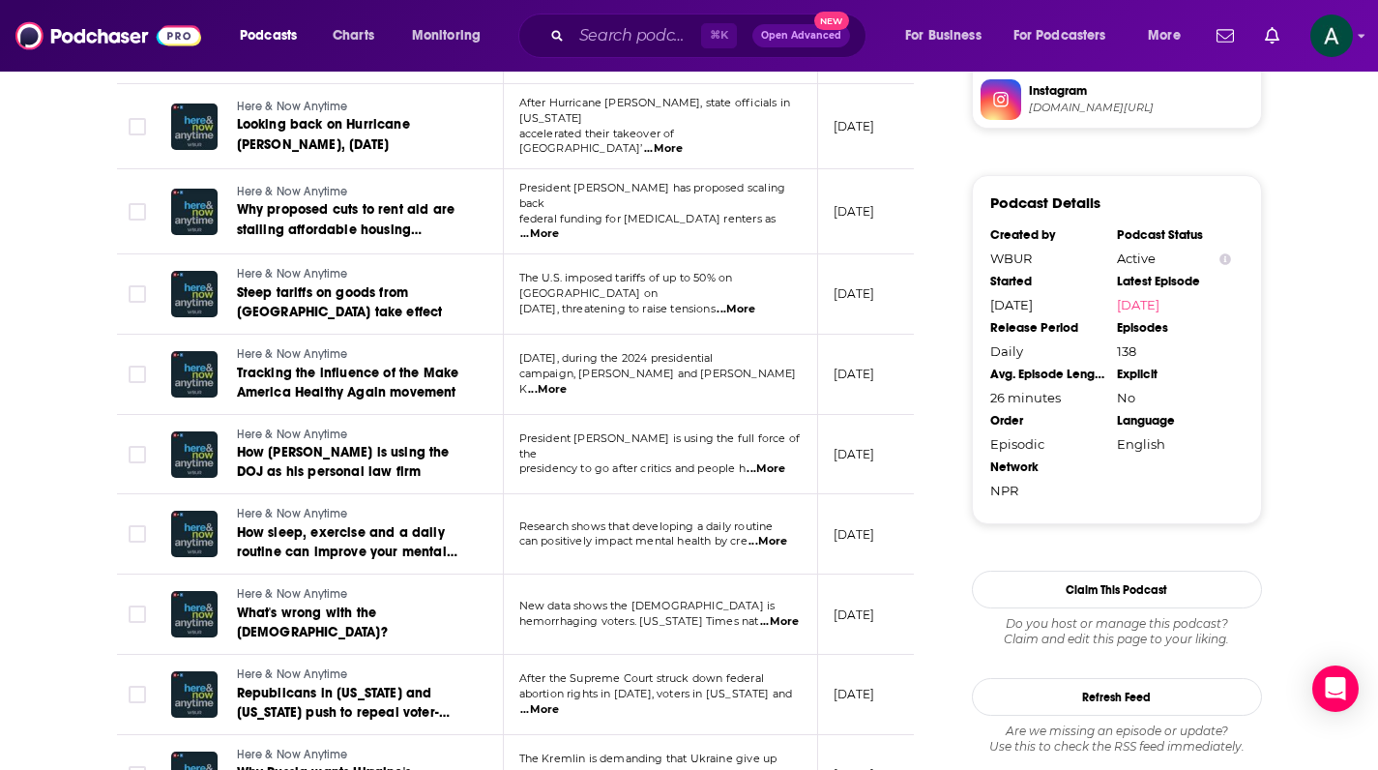
scroll to position [1980, 0]
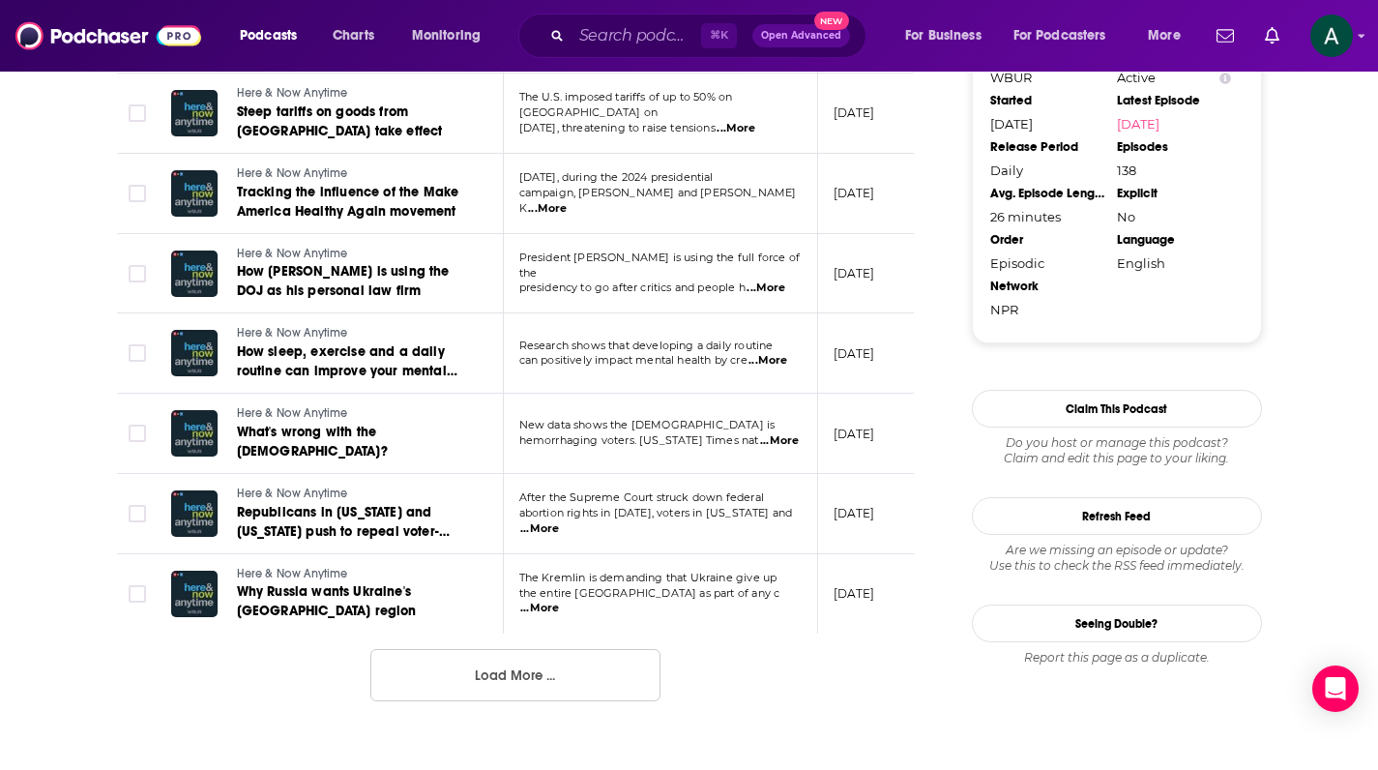
click at [519, 649] on button "Load More ..." at bounding box center [515, 675] width 290 height 52
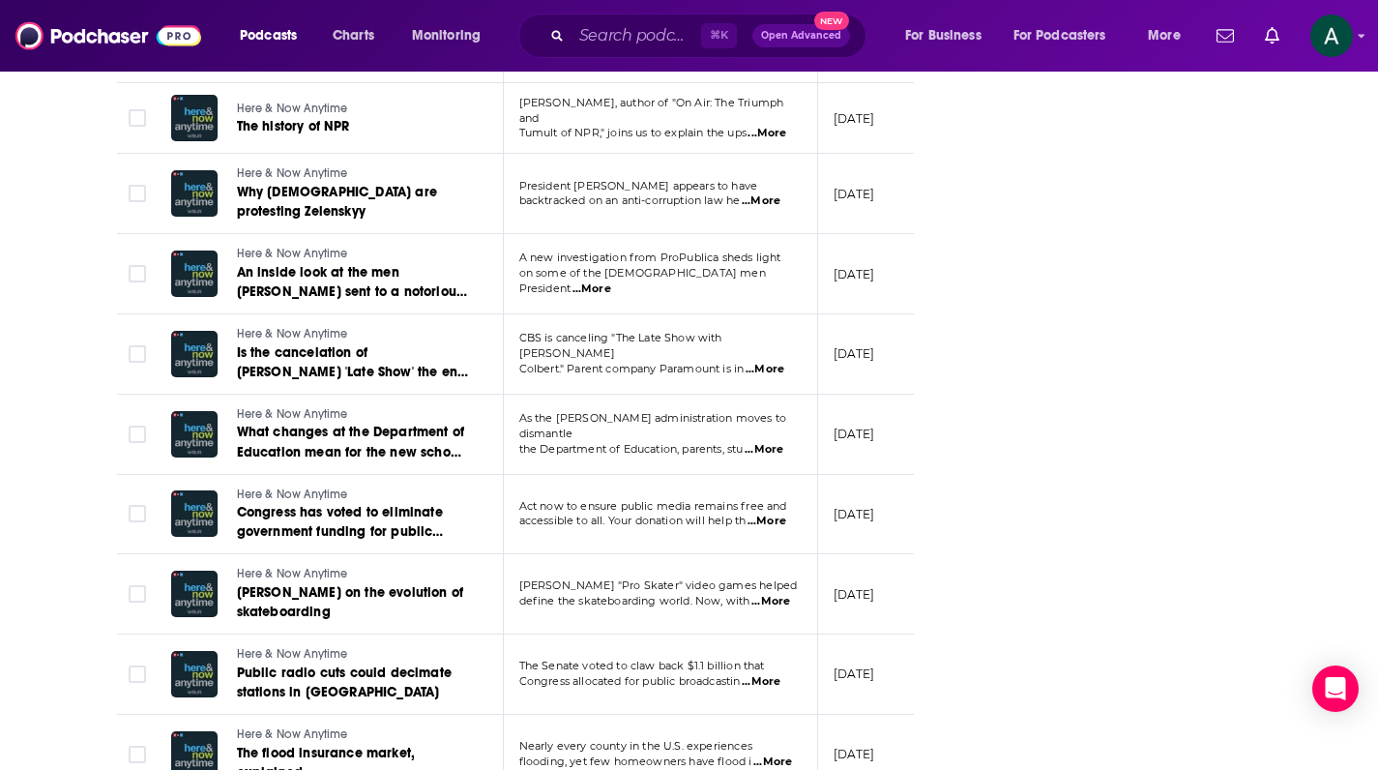
scroll to position [3832, 0]
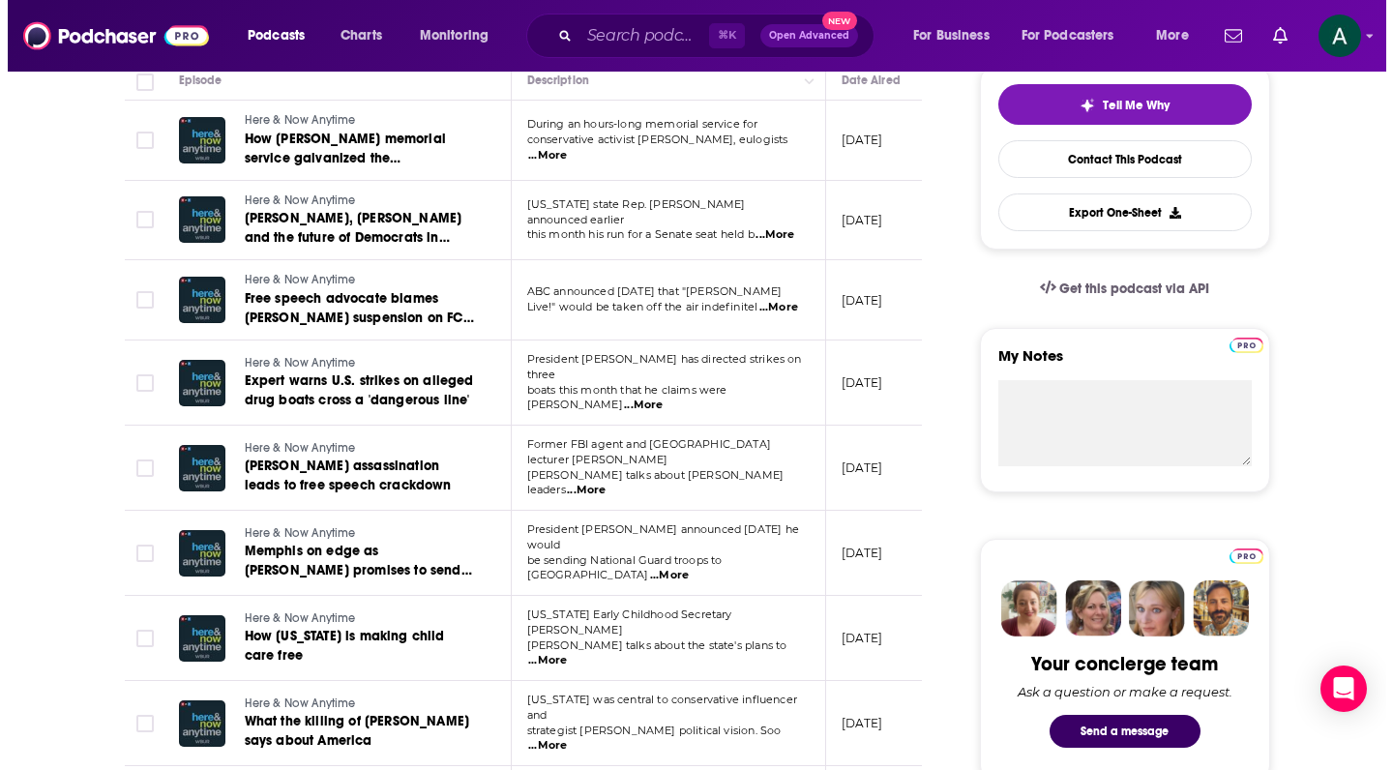
scroll to position [0, 0]
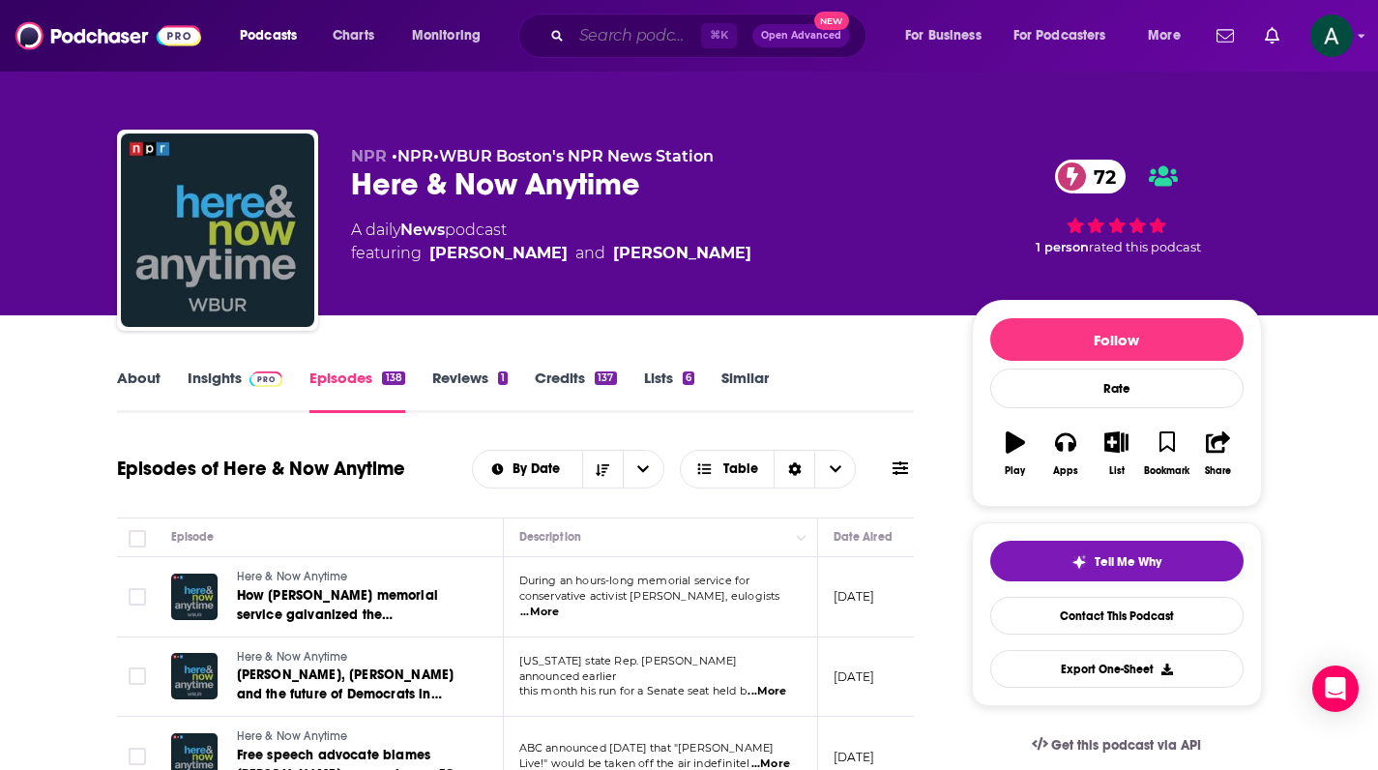
click at [627, 27] on input "Search podcasts, credits, & more..." at bounding box center [637, 35] width 130 height 31
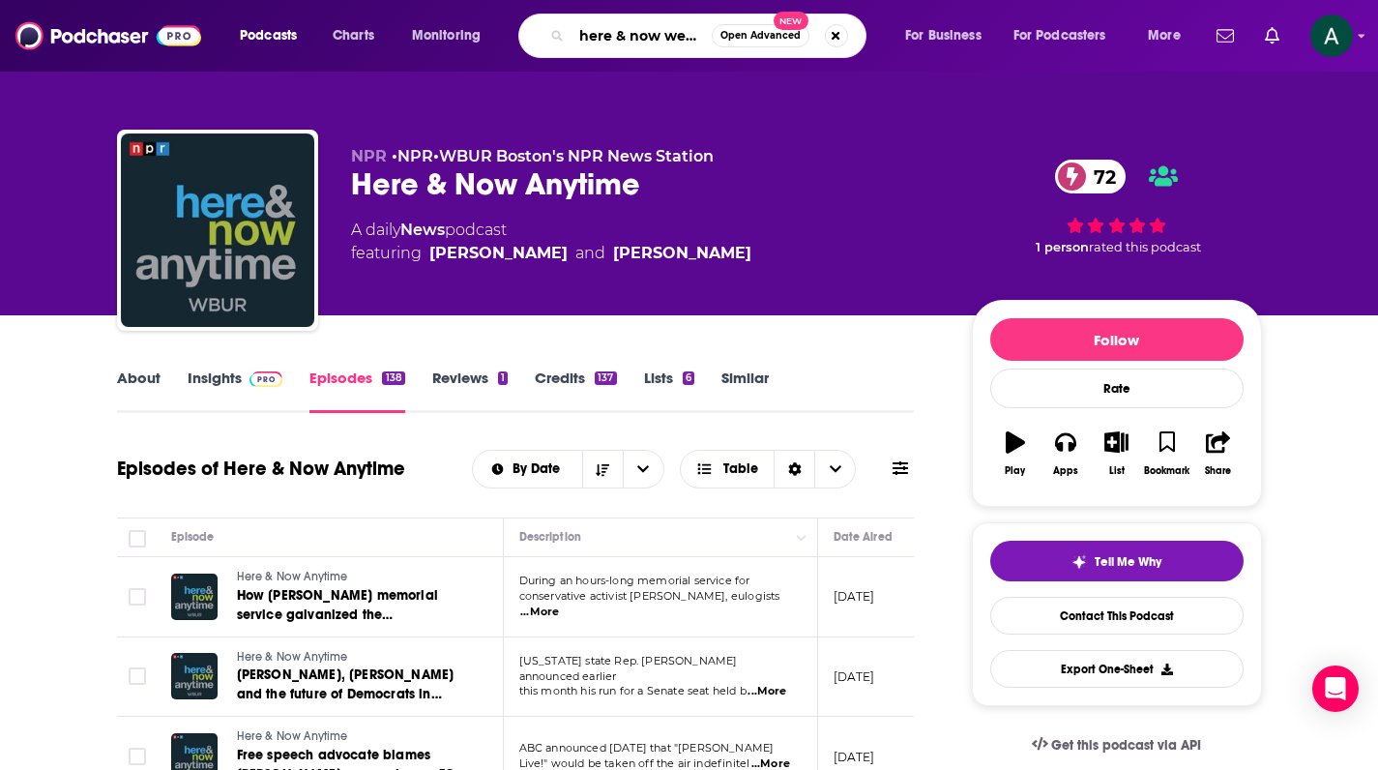
type input "here & now weekend"
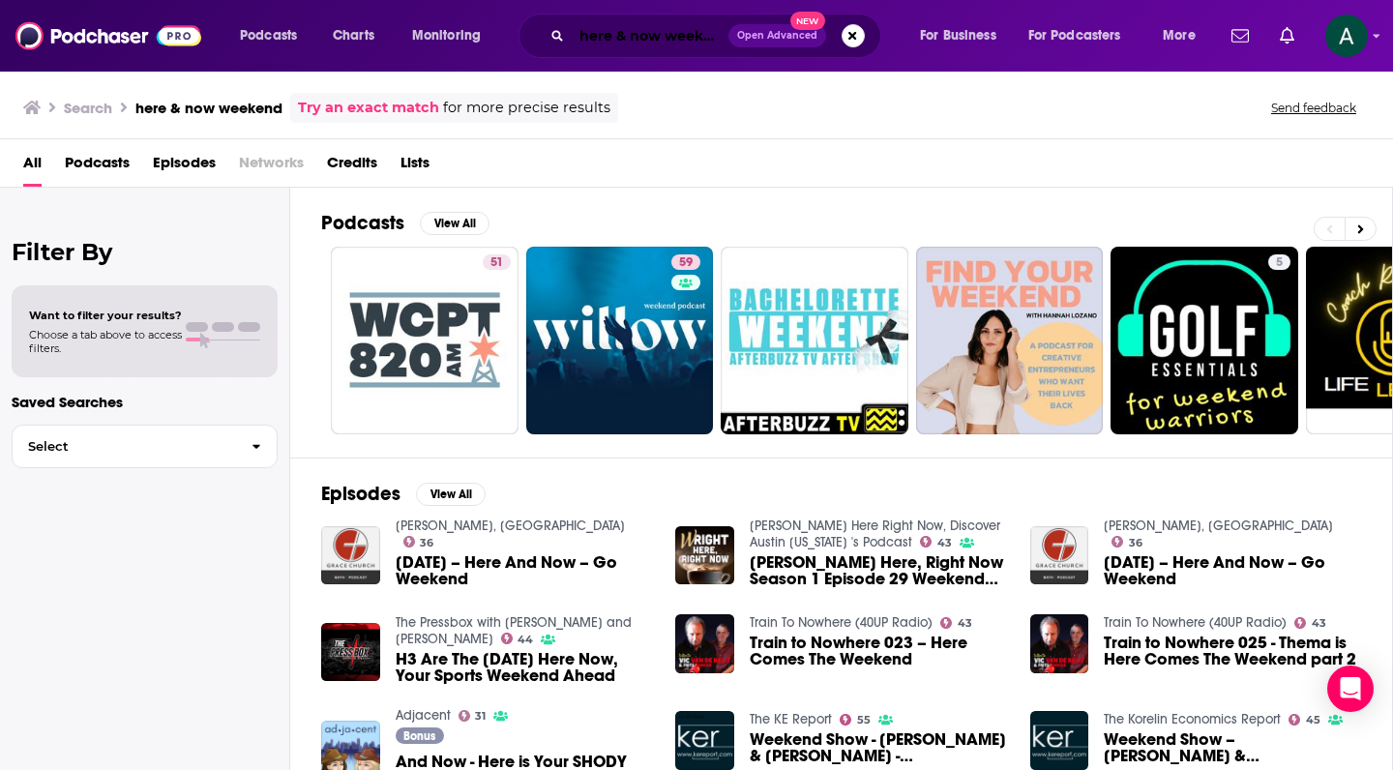
click at [715, 41] on input "here & now weekend" at bounding box center [650, 35] width 157 height 31
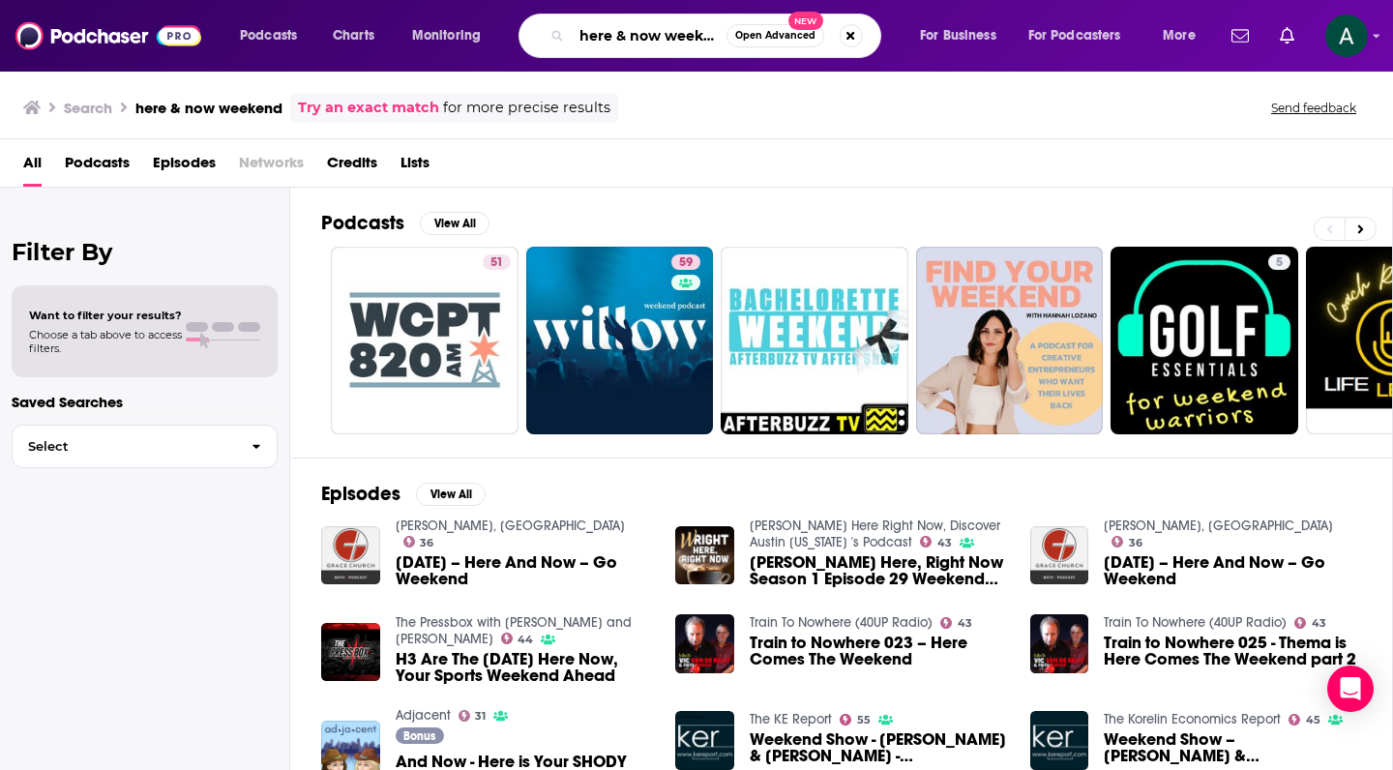
drag, startPoint x: 718, startPoint y: 37, endPoint x: 534, endPoint y: 36, distance: 183.7
click at [534, 36] on div "here & now weekend Open Advanced New" at bounding box center [699, 36] width 363 height 44
type input "d"
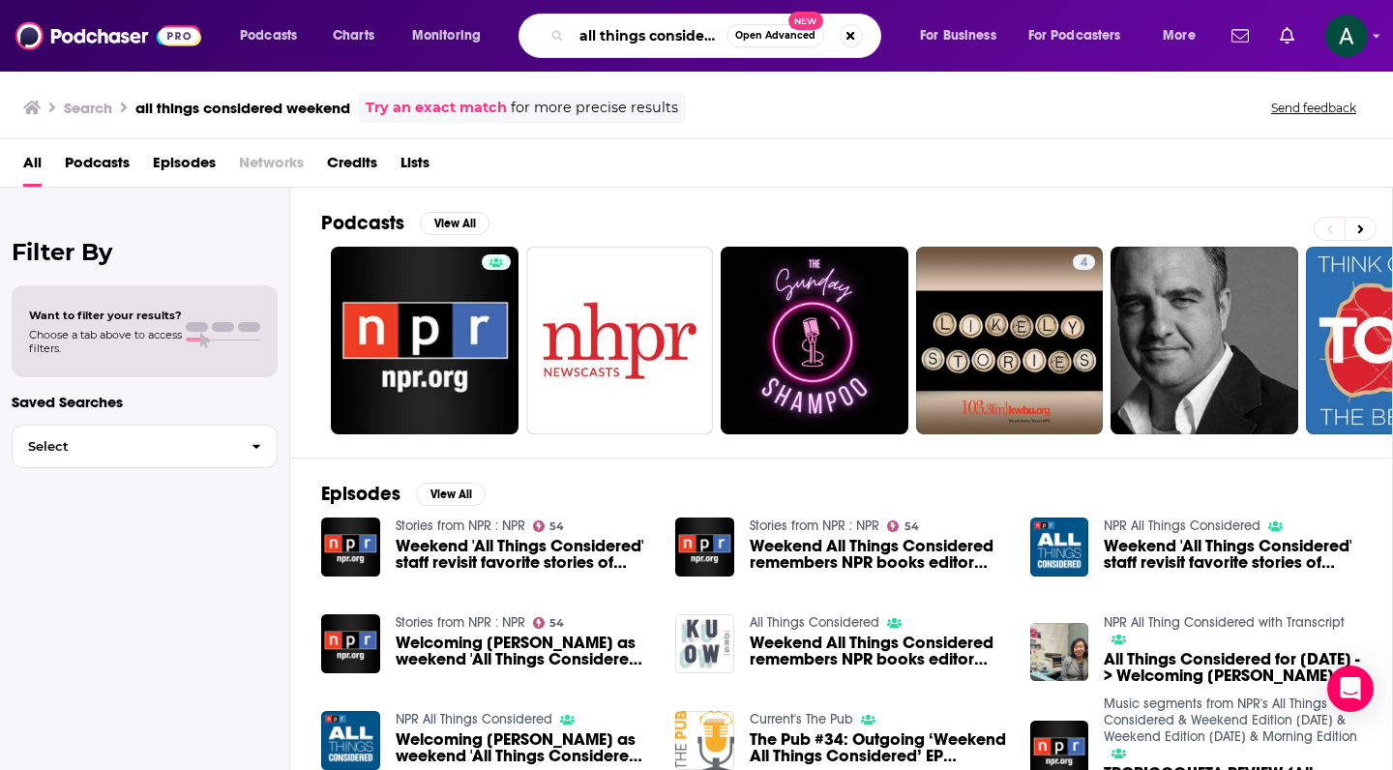
click at [693, 40] on input "all things considered weekend" at bounding box center [649, 35] width 155 height 31
click at [693, 39] on input "all things considered weekend" at bounding box center [649, 35] width 155 height 31
type input "soundcheck"
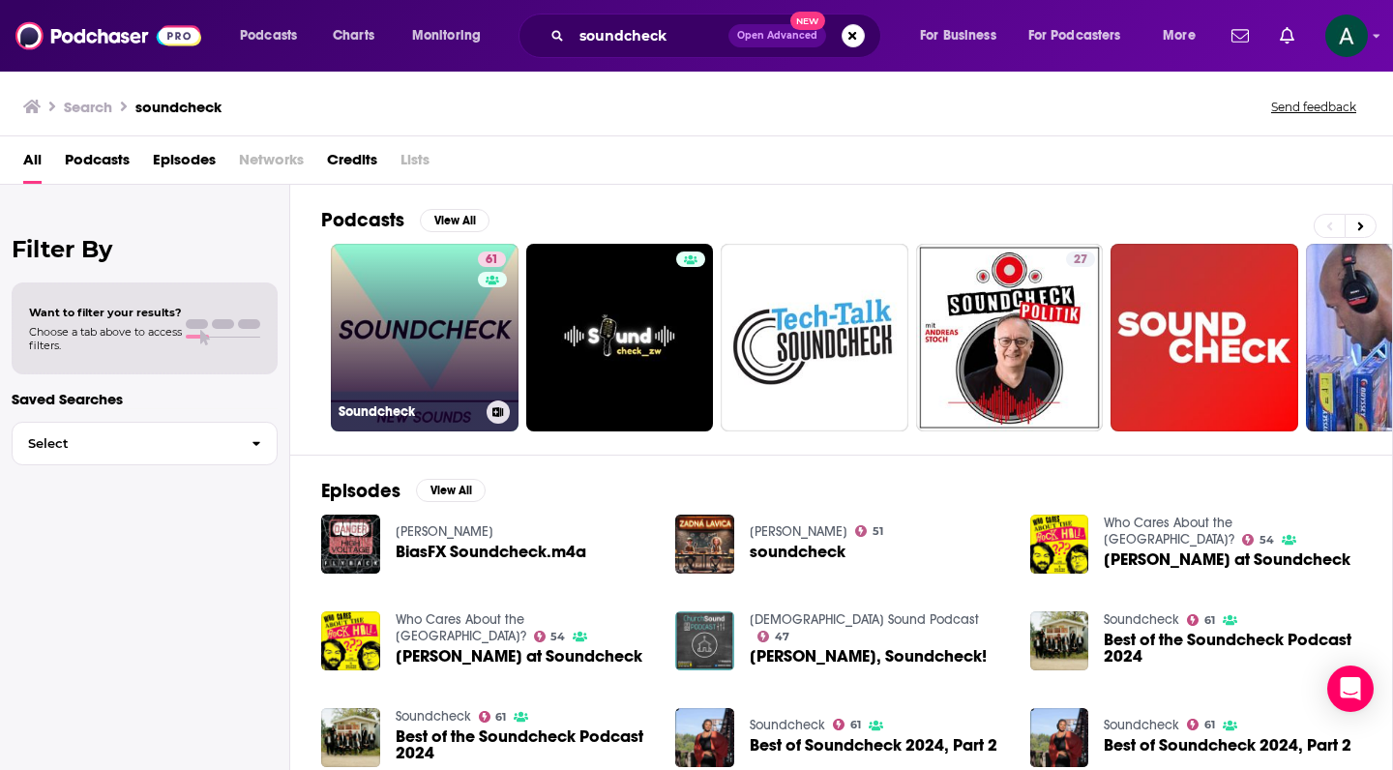
click at [441, 293] on link "61 Soundcheck" at bounding box center [425, 338] width 188 height 188
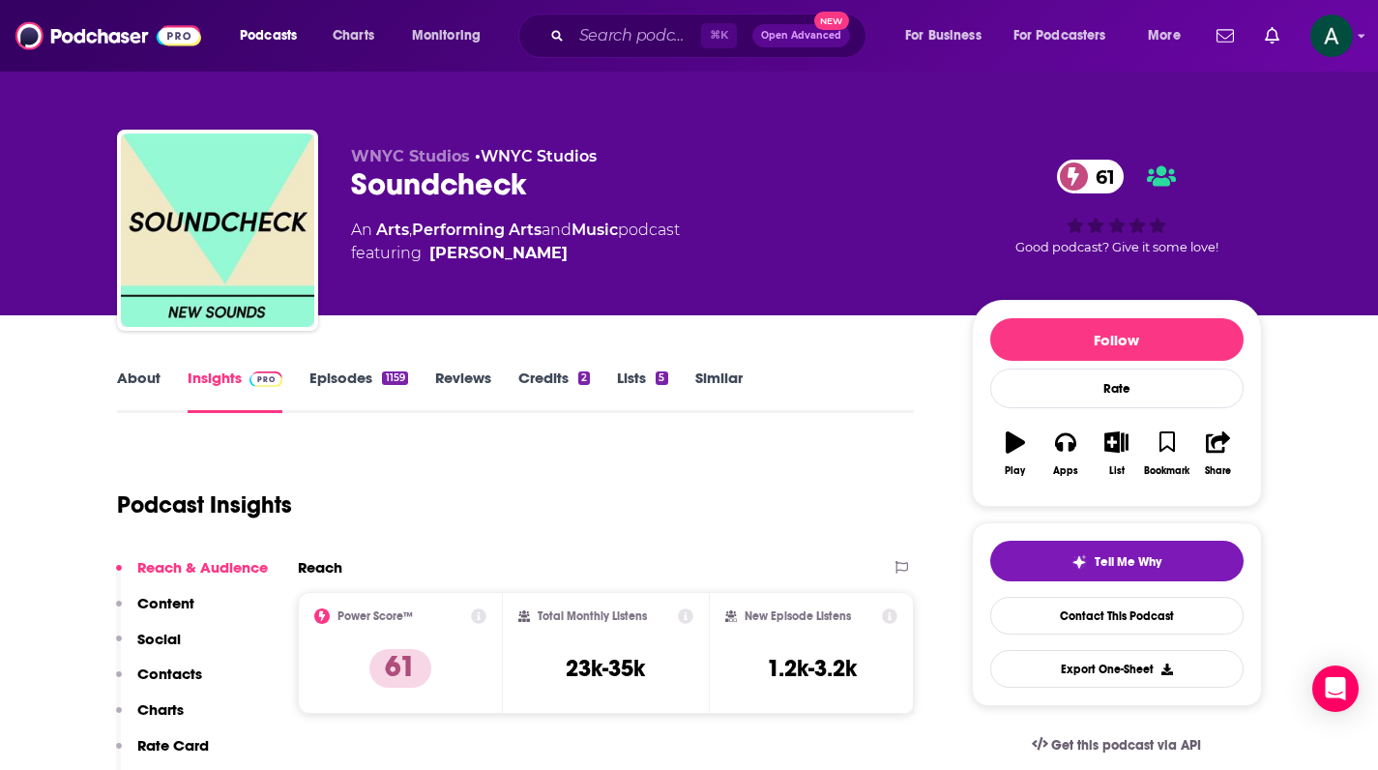
scroll to position [191, 0]
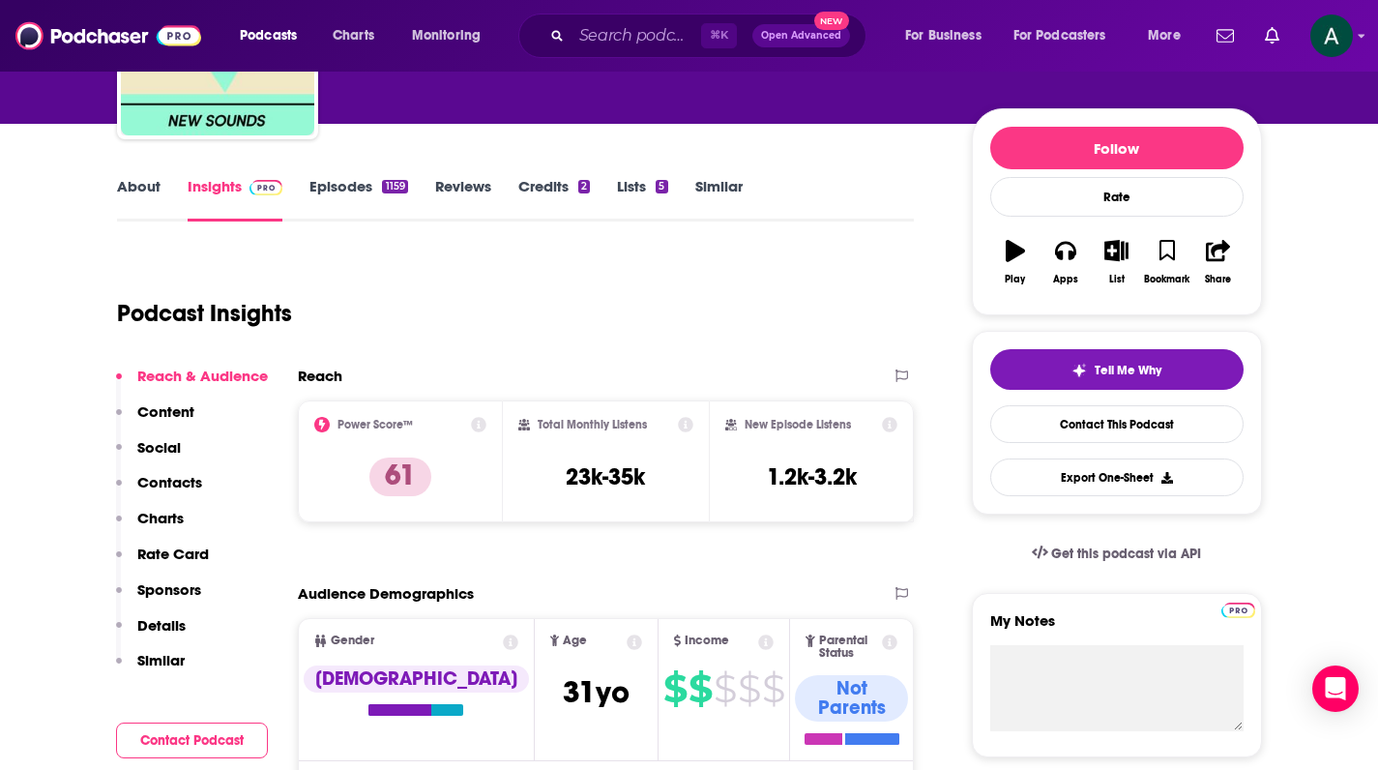
click at [177, 478] on p "Contacts" at bounding box center [169, 482] width 65 height 18
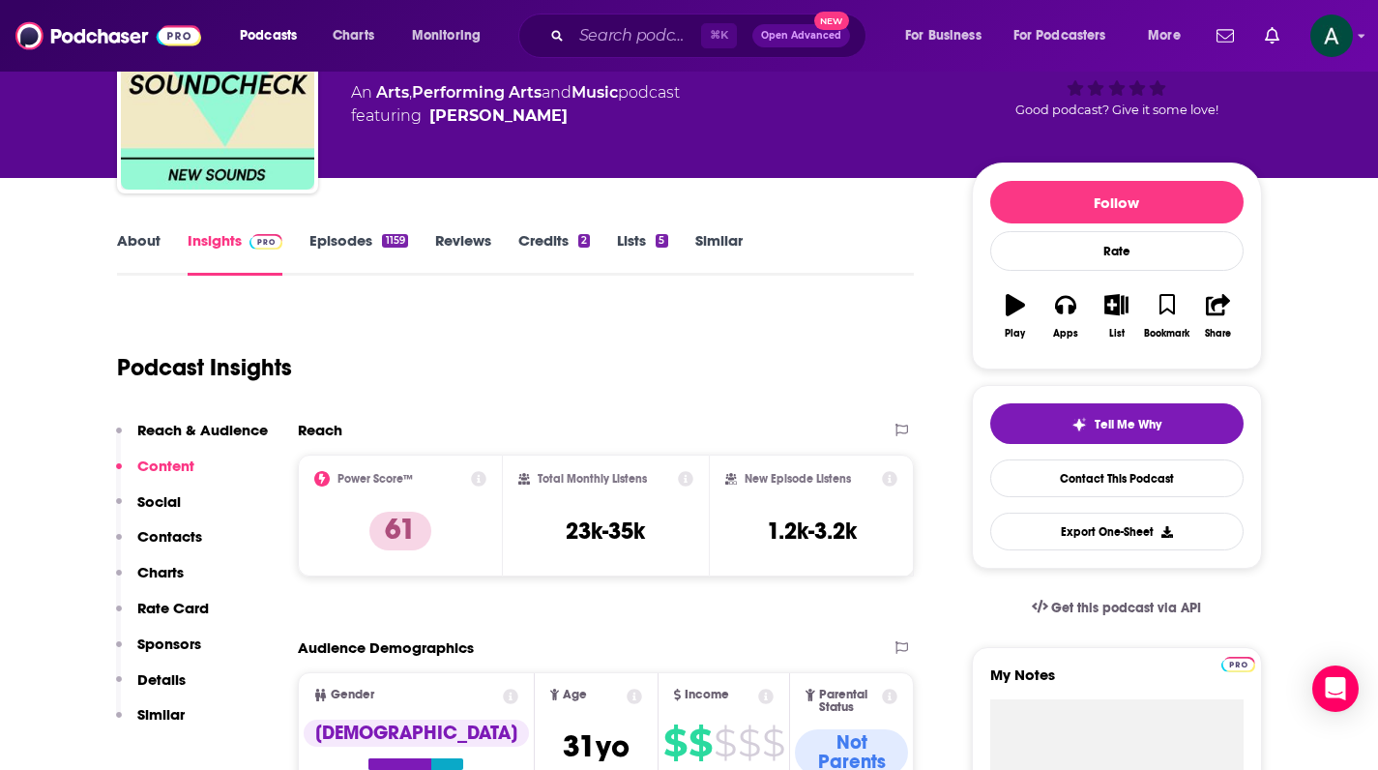
scroll to position [0, 0]
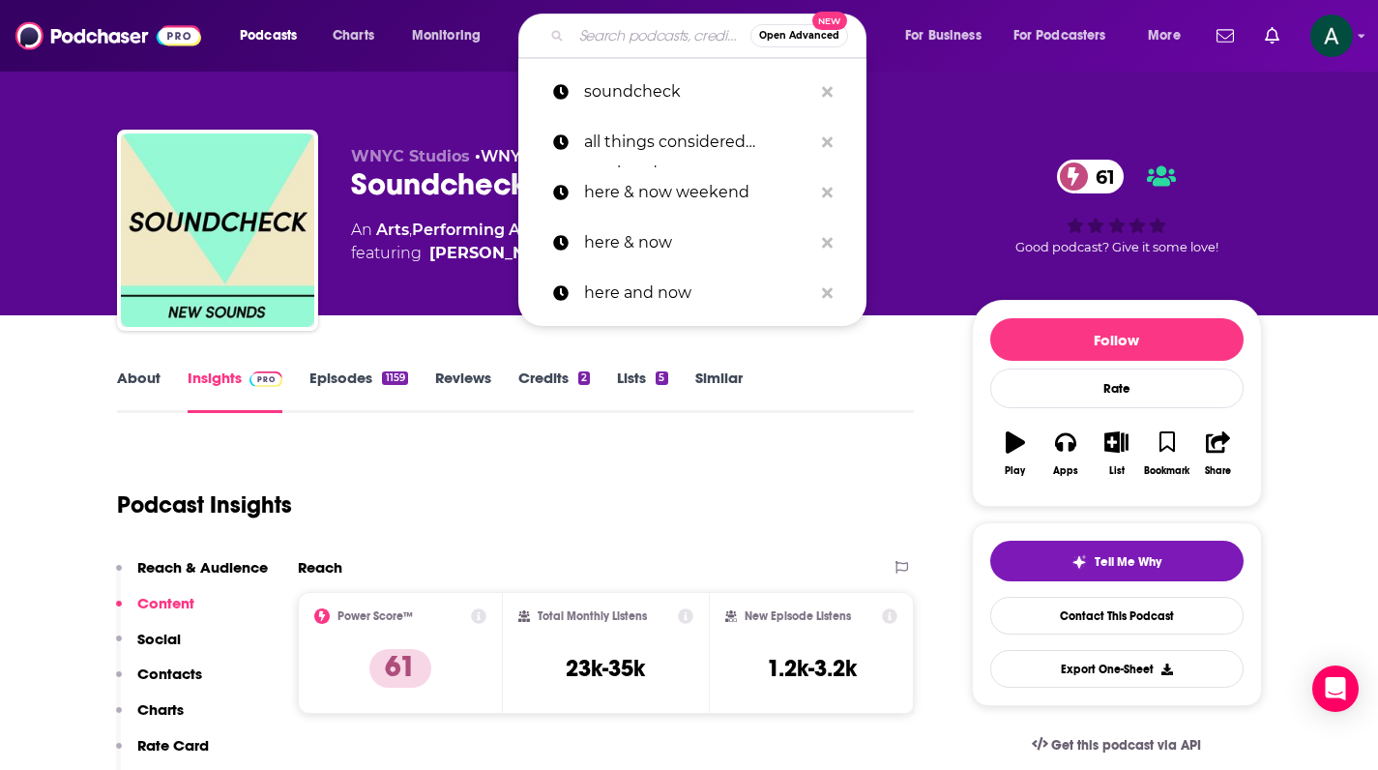
click at [651, 35] on input "Search podcasts, credits, & more..." at bounding box center [661, 35] width 179 height 31
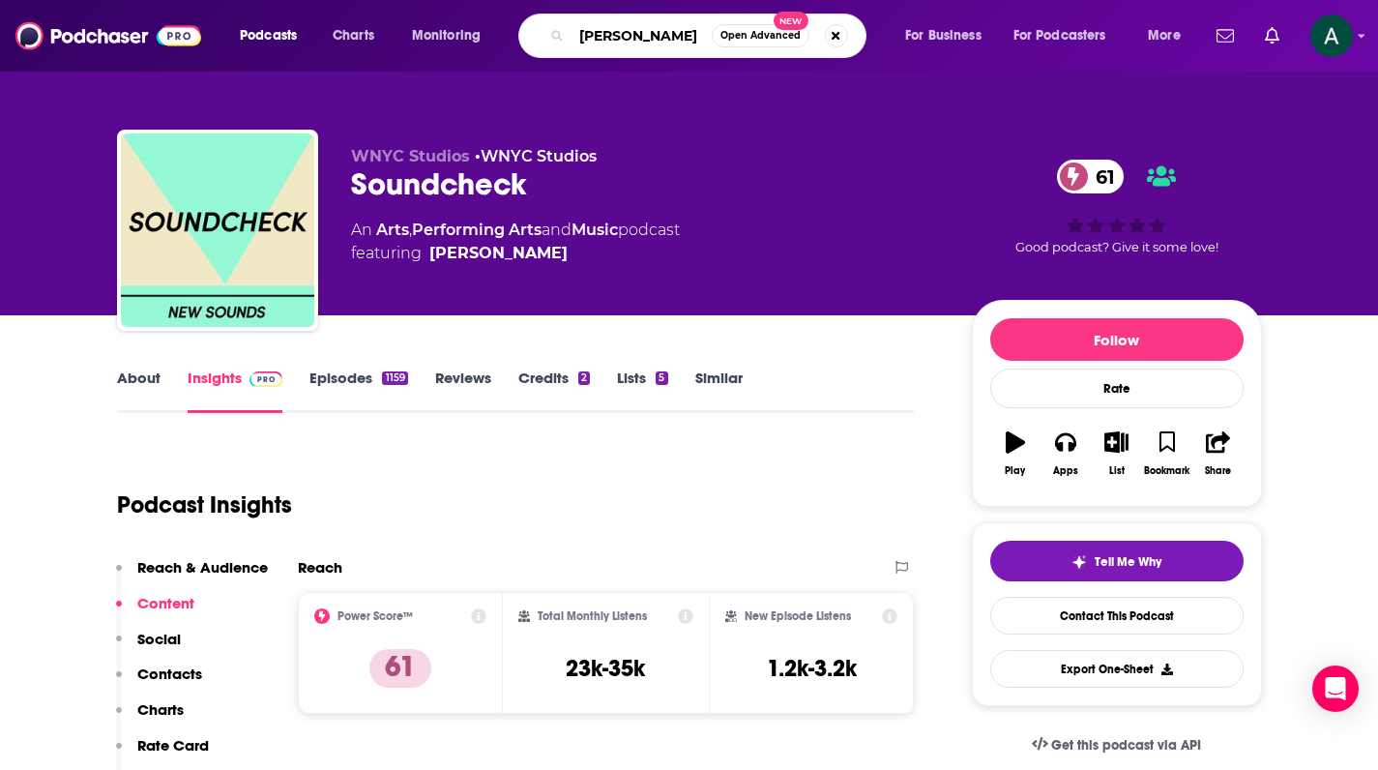
type input "[PERSON_NAME]"
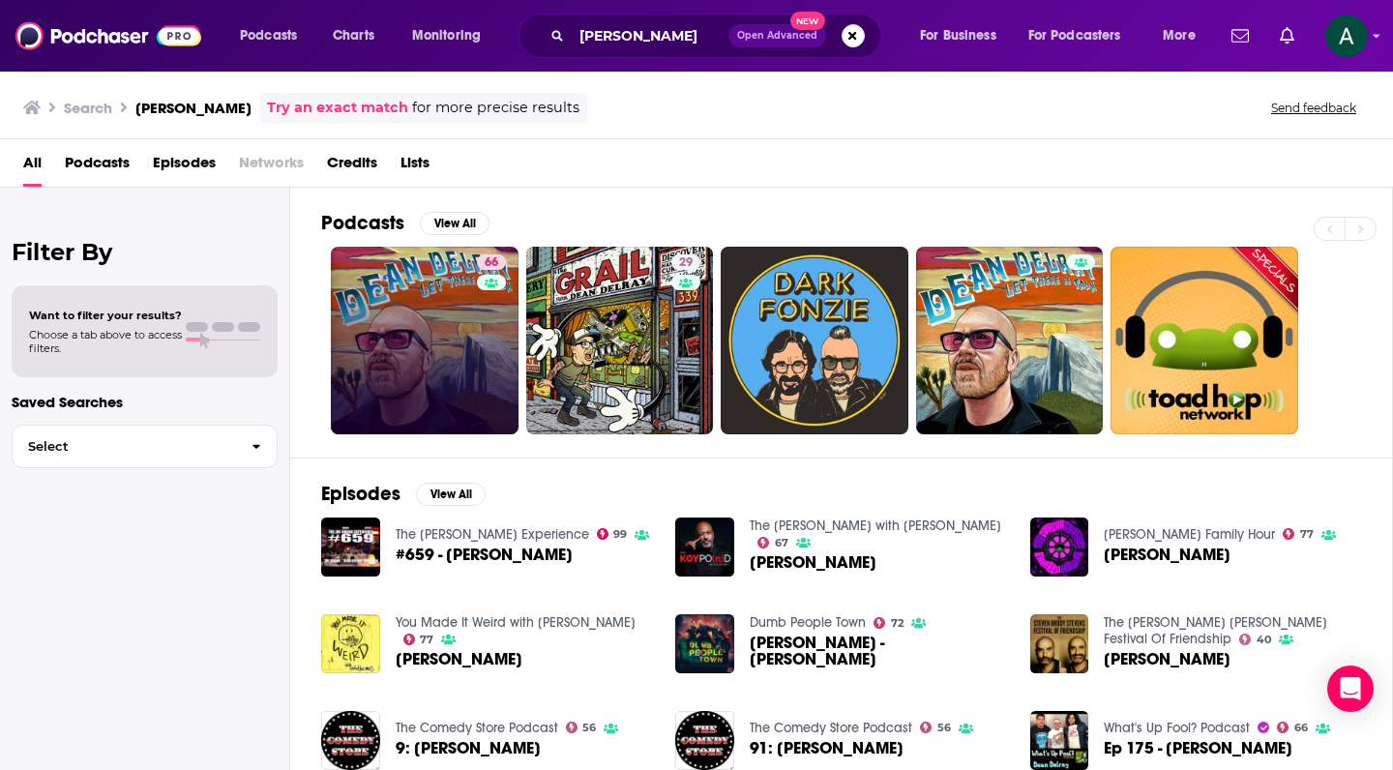
click at [414, 261] on link "66" at bounding box center [425, 341] width 188 height 188
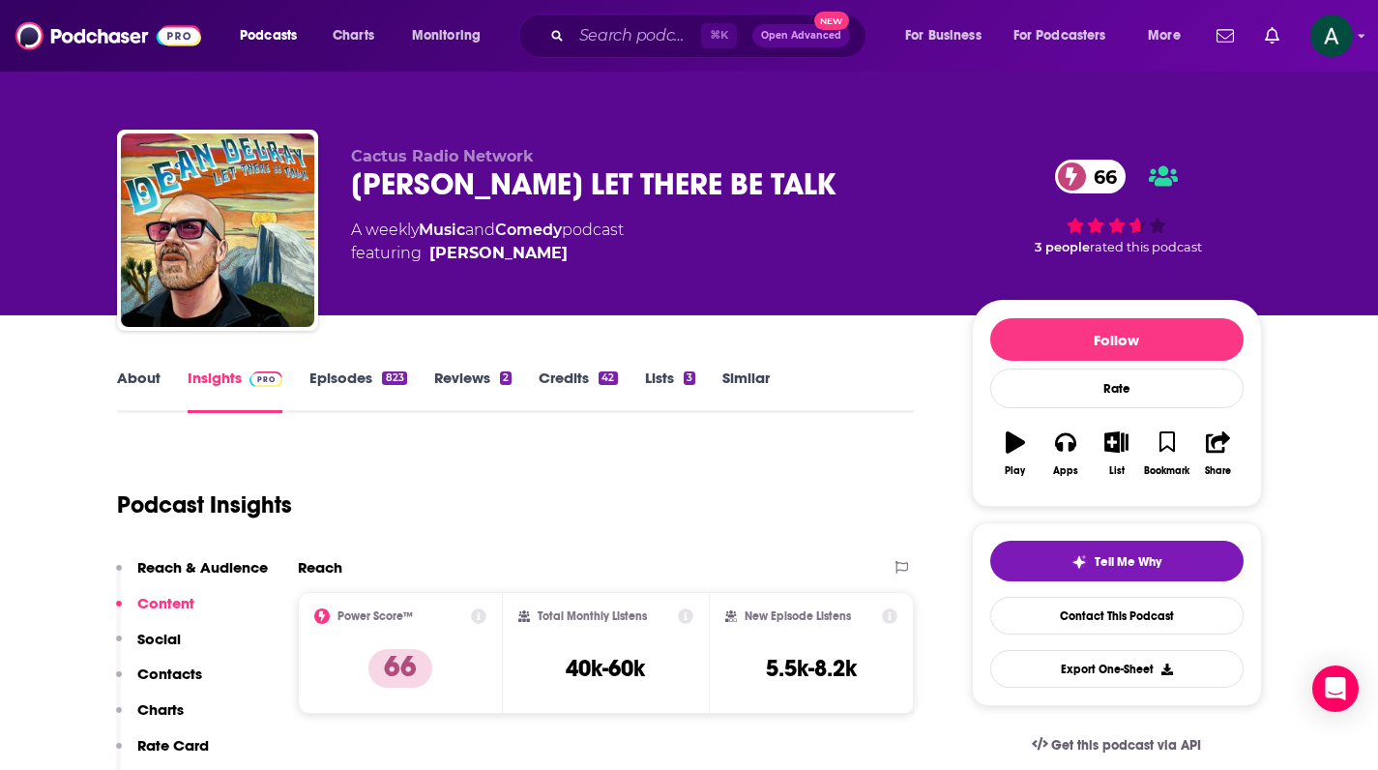
click at [354, 376] on link "Episodes 823" at bounding box center [357, 390] width 97 height 44
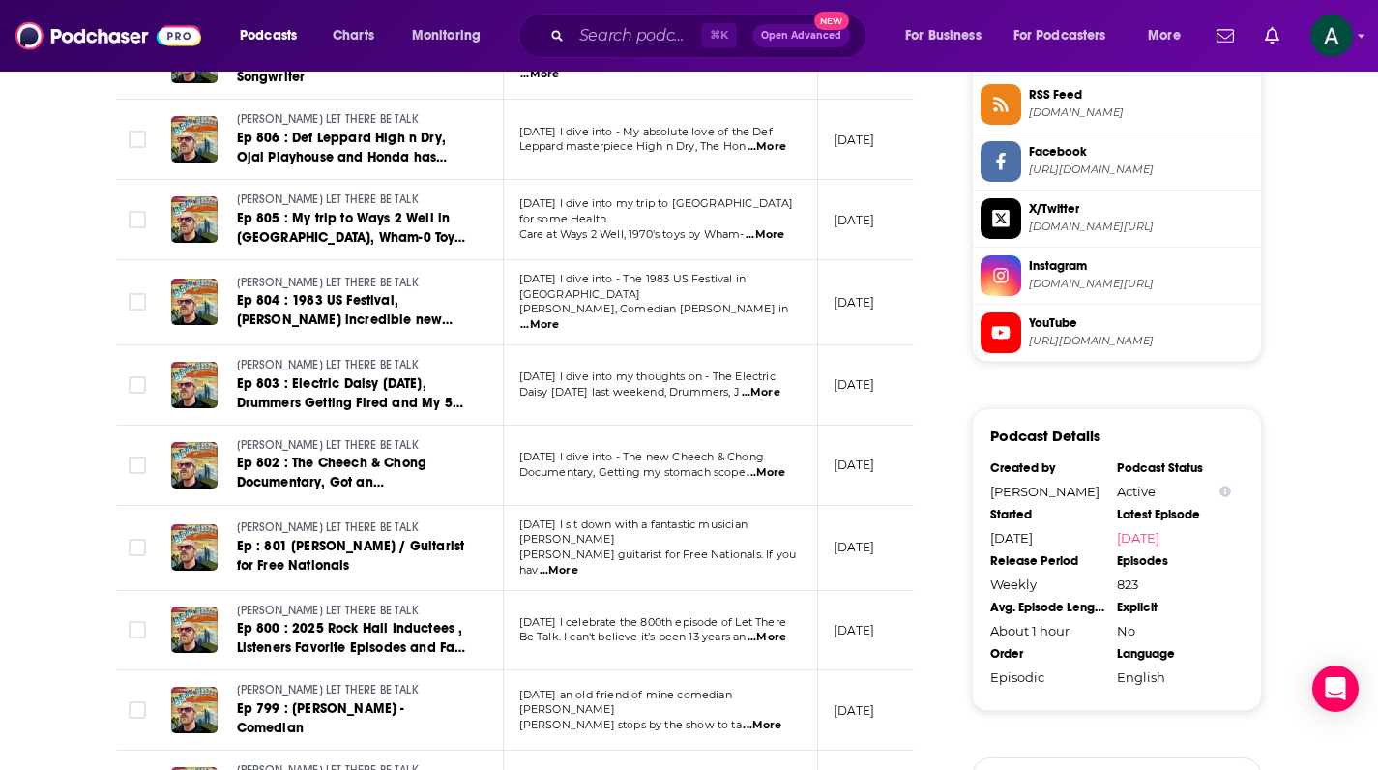
scroll to position [2134, 0]
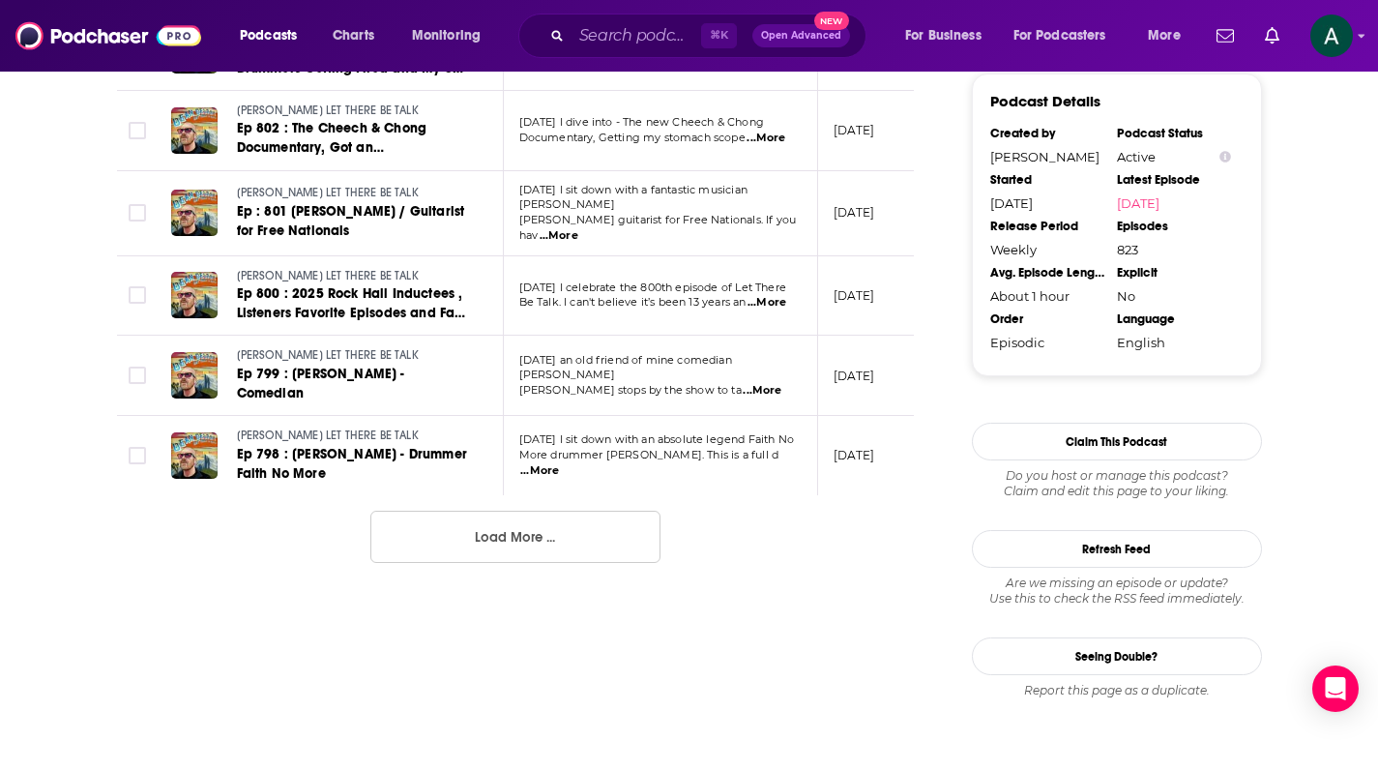
click at [504, 511] on button "Load More ..." at bounding box center [515, 537] width 290 height 52
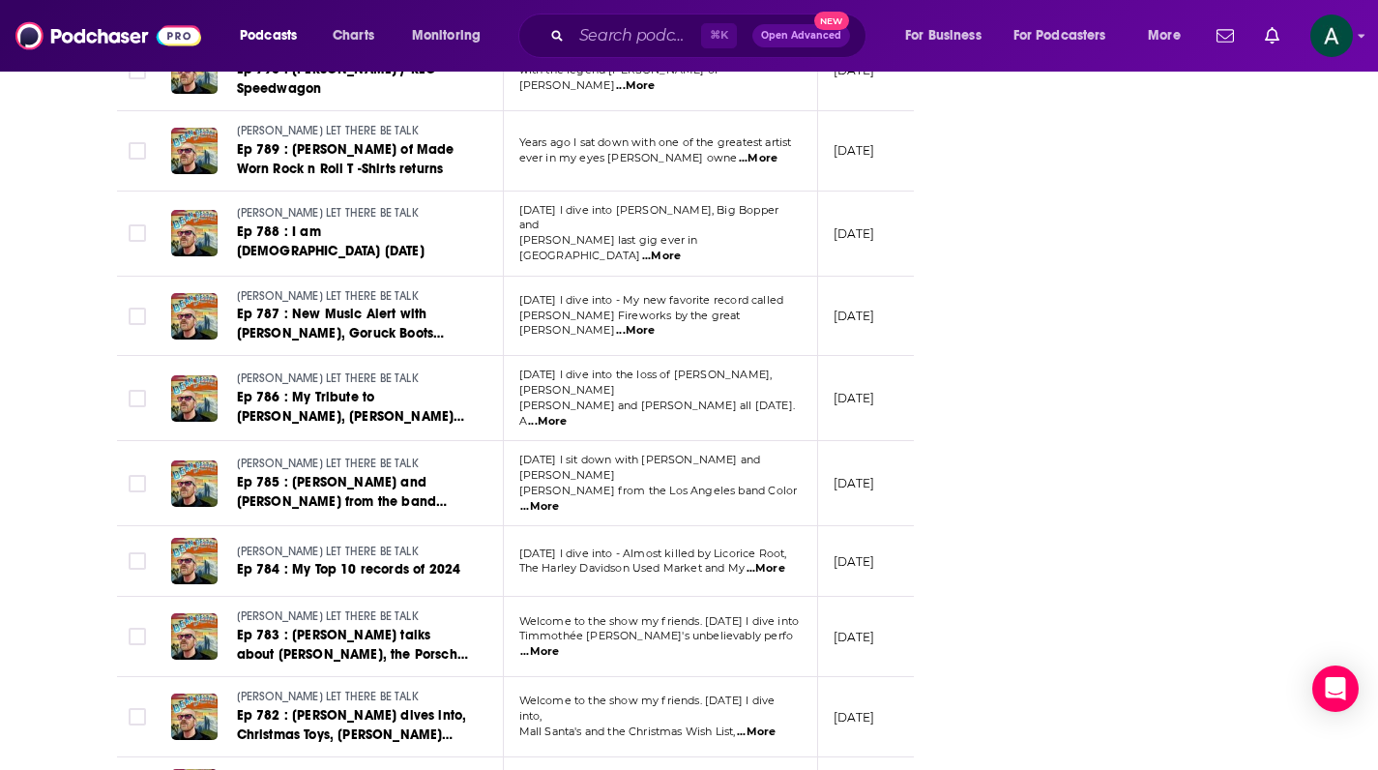
scroll to position [3320, 0]
